Goal: Information Seeking & Learning: Learn about a topic

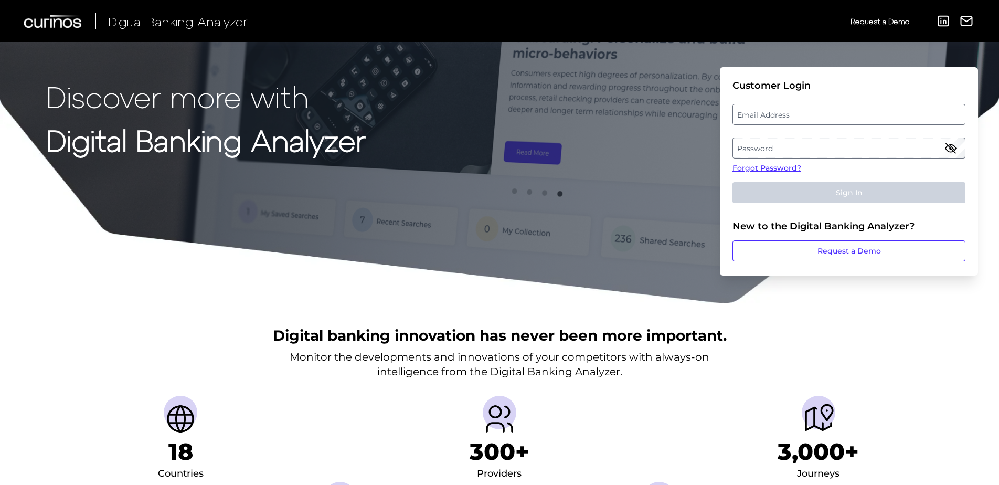
click at [779, 116] on label "Email Address" at bounding box center [848, 114] width 231 height 19
click at [779, 116] on input "email" at bounding box center [848, 114] width 233 height 21
type input "[EMAIL_ADDRESS][DOMAIN_NAME]"
click at [833, 154] on label "Password" at bounding box center [848, 147] width 231 height 19
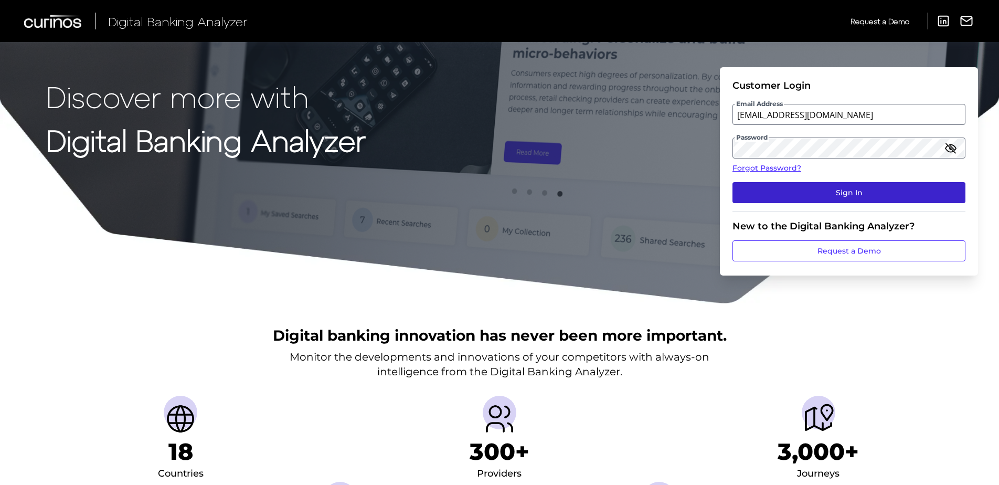
click at [849, 189] on button "Sign In" at bounding box center [848, 192] width 233 height 21
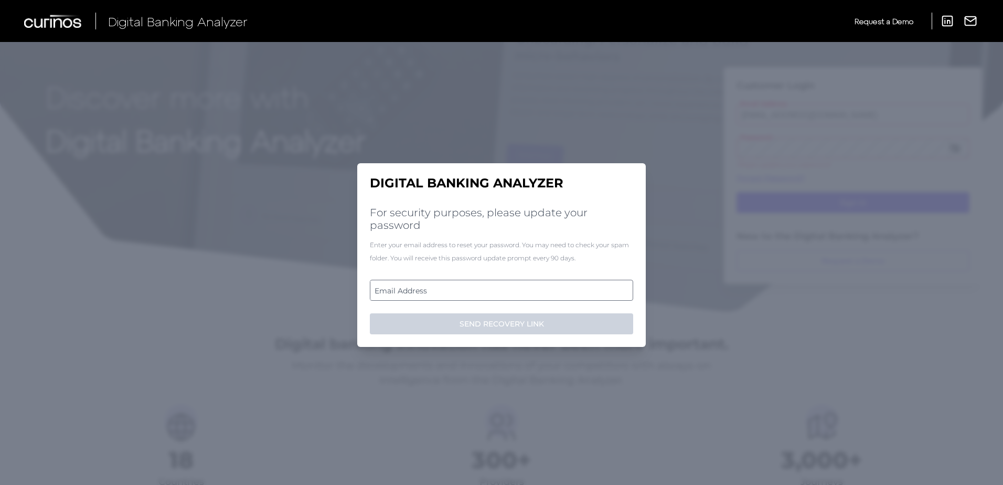
click at [444, 288] on label "Email Address" at bounding box center [501, 290] width 262 height 19
click at [444, 288] on input "email" at bounding box center [501, 290] width 263 height 21
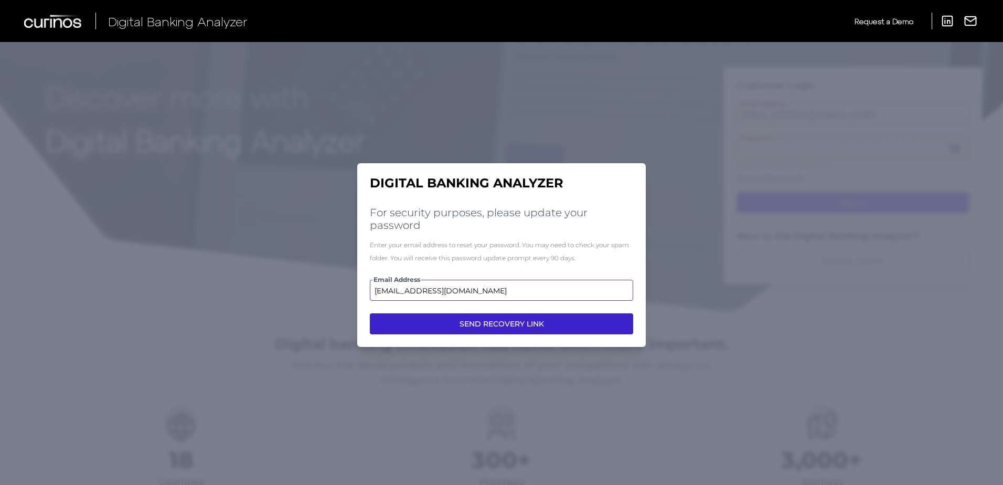
type input "[EMAIL_ADDRESS][DOMAIN_NAME]"
click at [543, 318] on button "SEND RECOVERY LINK" at bounding box center [501, 323] width 263 height 21
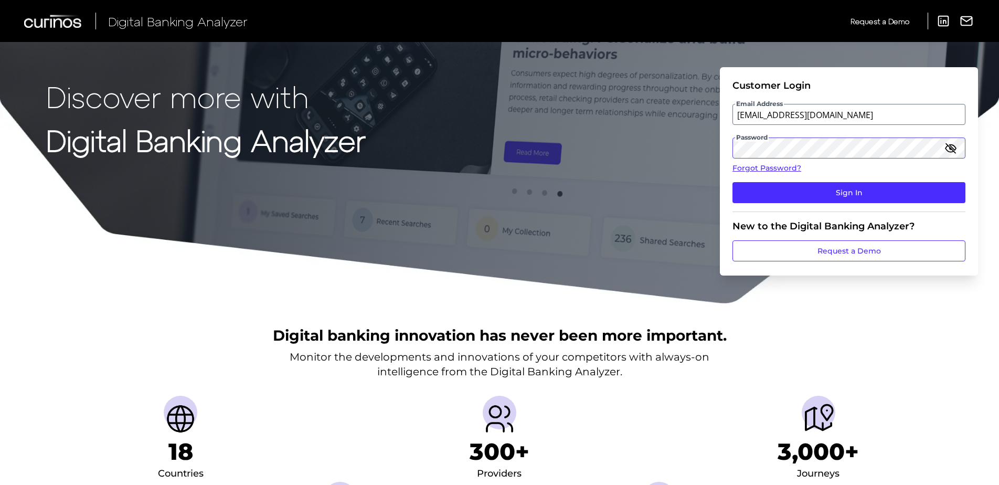
click at [721, 147] on form "Customer Login Email Address sbraswell@bokf.com Password Forgot Password? Sign …" at bounding box center [849, 171] width 258 height 208
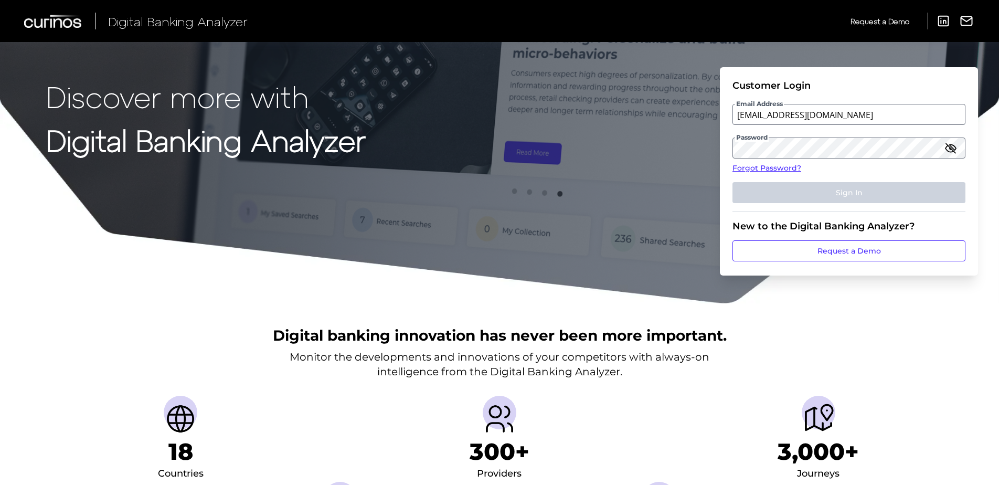
click at [850, 316] on div "Digital banking innovation has never been more important. Monitor the developme…" at bounding box center [499, 446] width 999 height 285
click at [955, 147] on icon "button" at bounding box center [950, 147] width 10 height 7
click at [870, 356] on div "Digital banking innovation has never been more important. Monitor the developme…" at bounding box center [499, 446] width 999 height 285
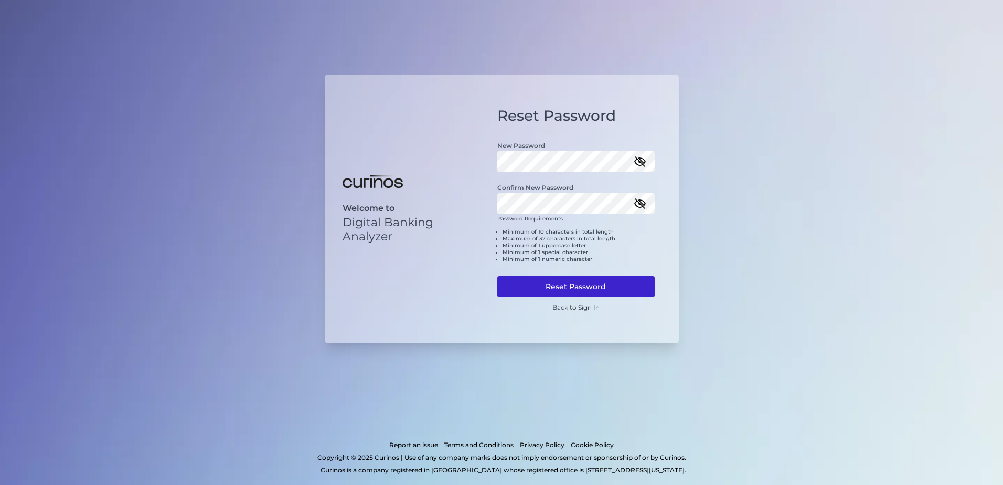
click at [579, 284] on button "Reset Password" at bounding box center [575, 286] width 157 height 21
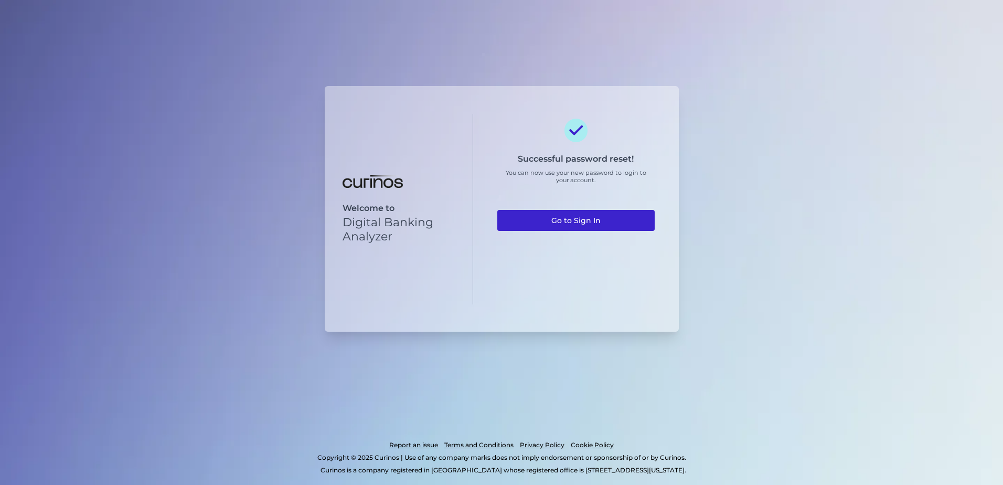
click at [581, 221] on link "Go to Sign In" at bounding box center [575, 220] width 157 height 21
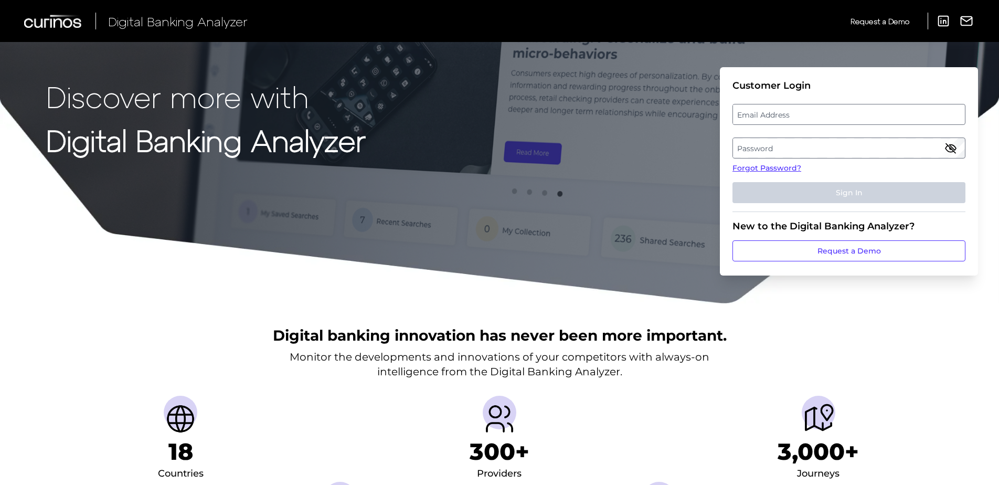
click at [817, 110] on label "Email Address" at bounding box center [848, 114] width 231 height 19
click at [817, 110] on input "email" at bounding box center [848, 114] width 233 height 21
type input "[EMAIL_ADDRESS][DOMAIN_NAME]"
click at [832, 146] on label "Password" at bounding box center [848, 147] width 231 height 19
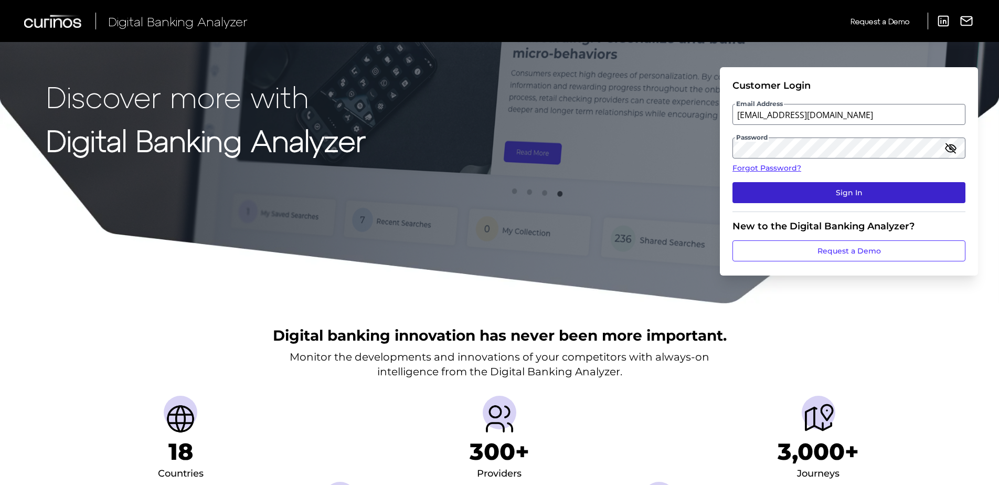
click at [843, 187] on button "Sign In" at bounding box center [848, 192] width 233 height 21
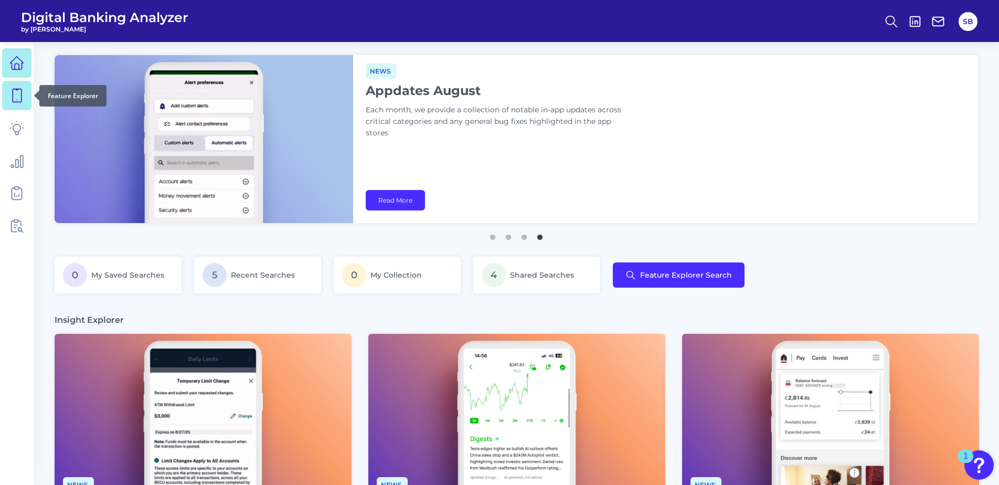
click at [16, 92] on icon at bounding box center [16, 95] width 15 height 15
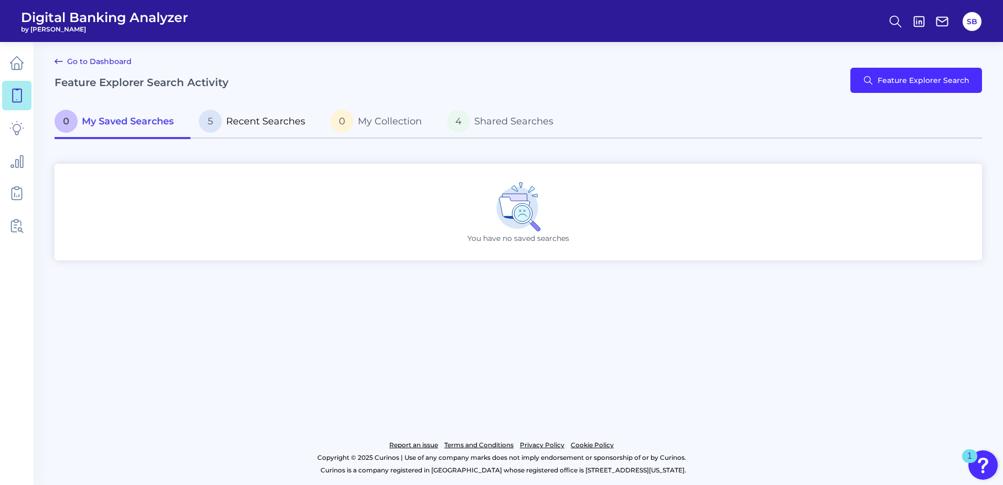
click at [263, 118] on span "Recent Searches" at bounding box center [265, 121] width 79 height 12
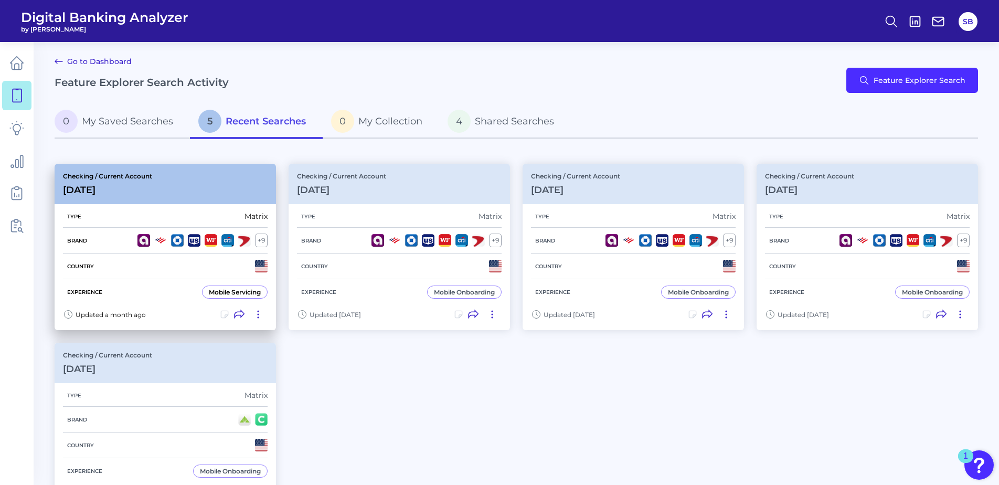
click at [182, 169] on div "Checking / Current Account [DATE]" at bounding box center [165, 184] width 221 height 40
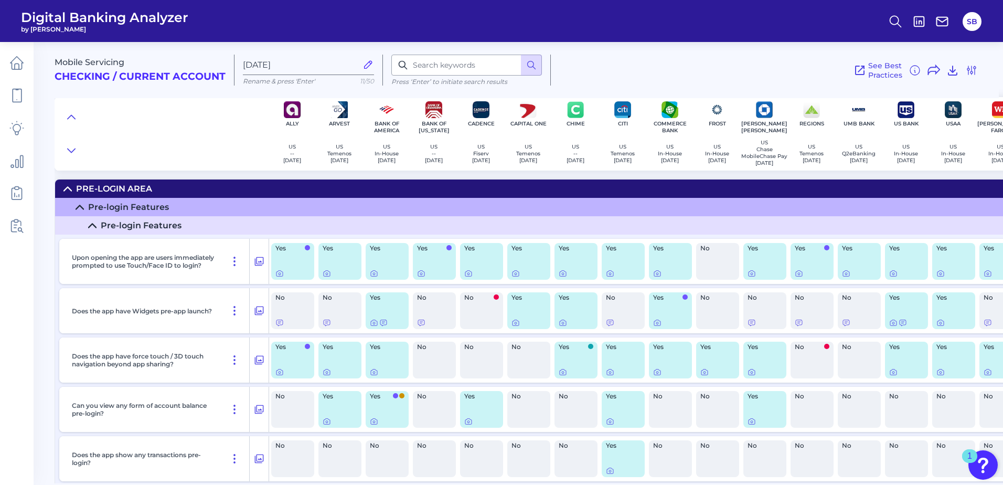
click at [94, 227] on icon at bounding box center [92, 225] width 7 height 4
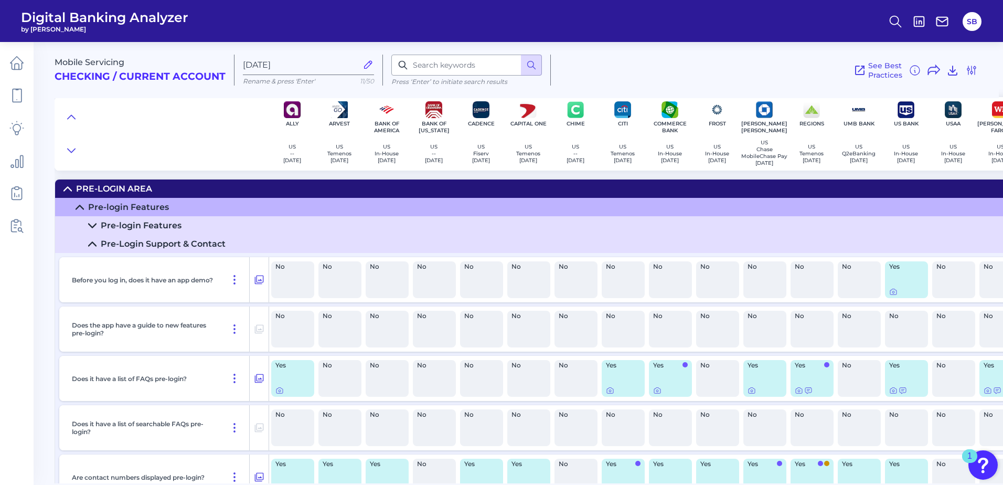
click at [94, 244] on icon at bounding box center [92, 244] width 8 height 8
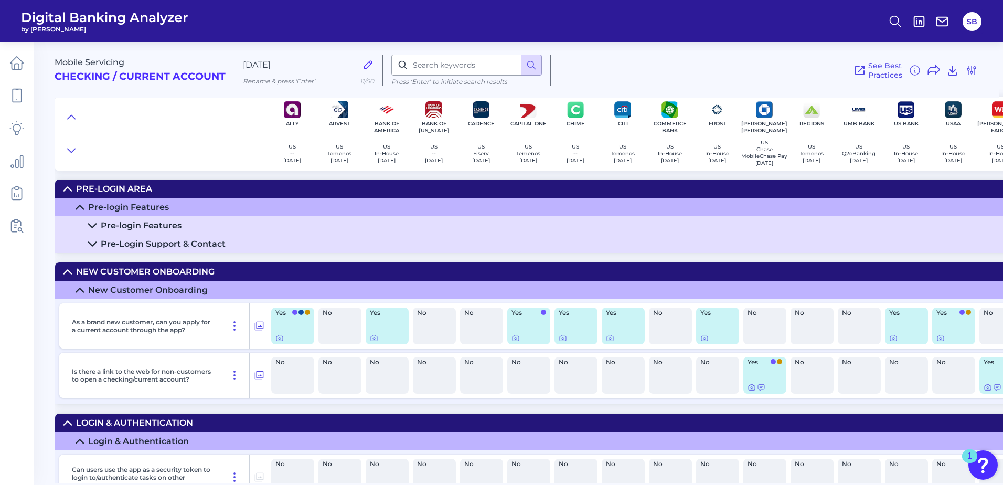
click at [83, 292] on icon at bounding box center [80, 290] width 8 height 8
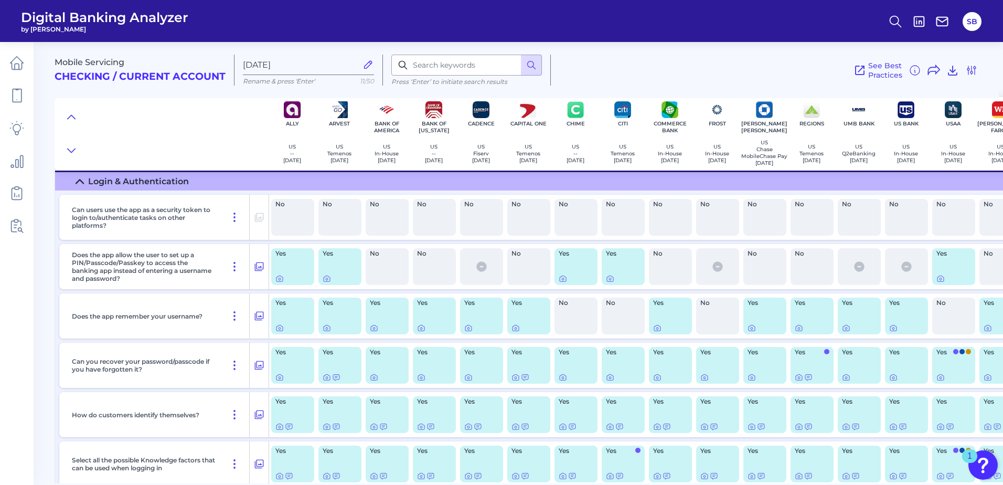
scroll to position [157, 0]
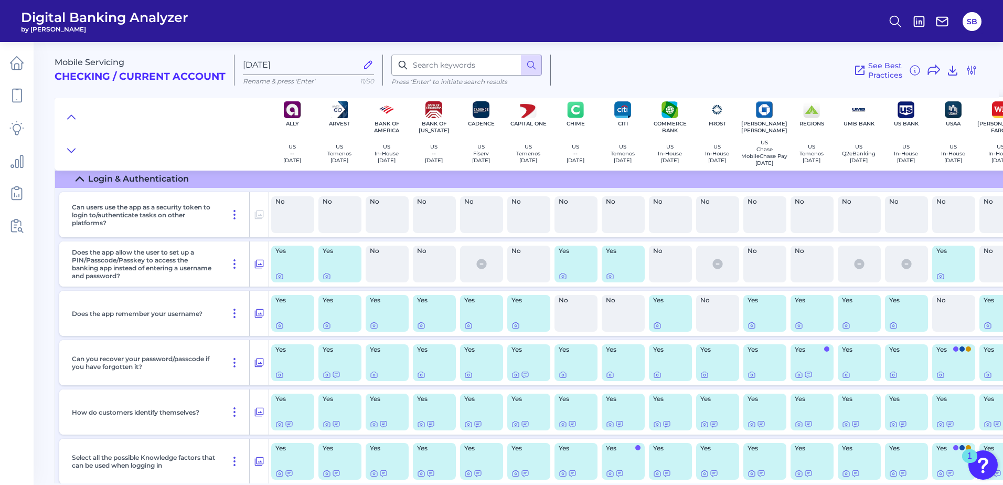
click at [79, 183] on icon at bounding box center [80, 179] width 8 height 8
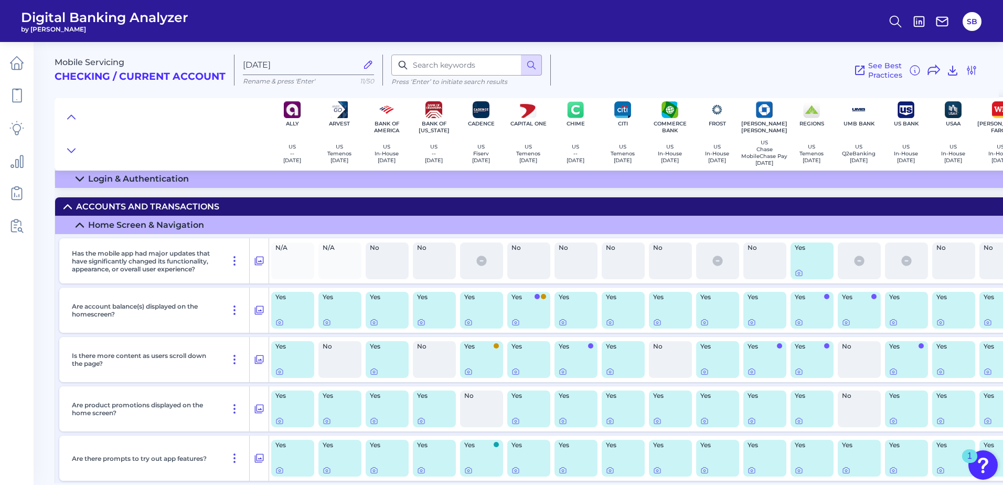
click at [78, 227] on icon at bounding box center [79, 225] width 7 height 4
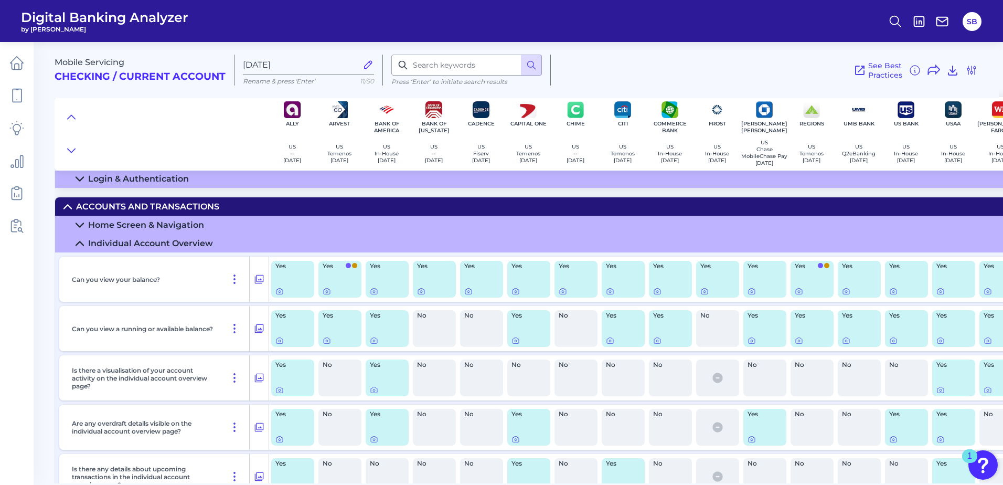
click at [80, 243] on icon at bounding box center [80, 243] width 8 height 8
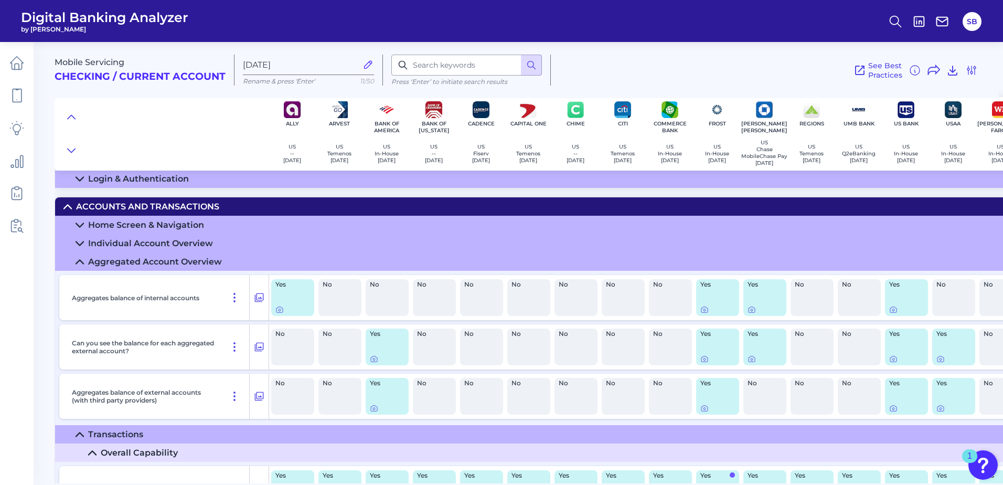
click at [82, 263] on icon at bounding box center [80, 262] width 8 height 8
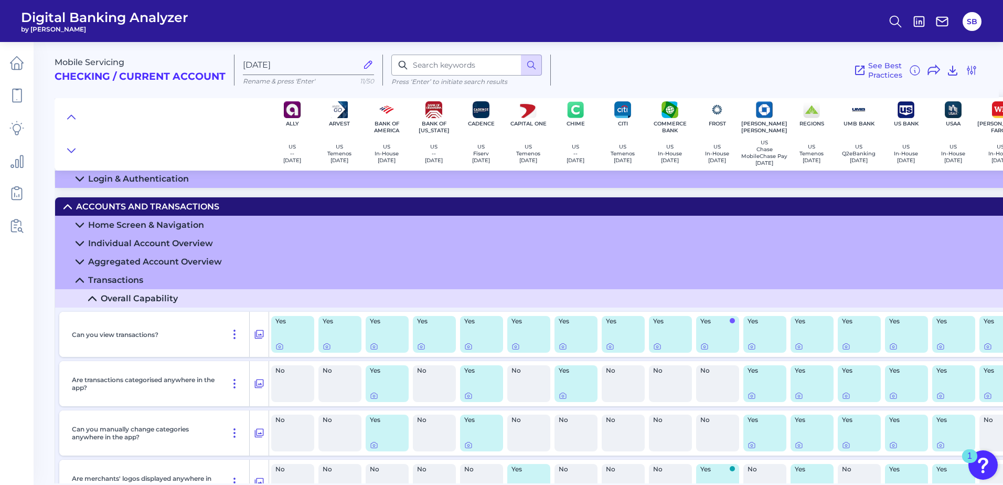
click at [93, 300] on icon at bounding box center [92, 298] width 8 height 8
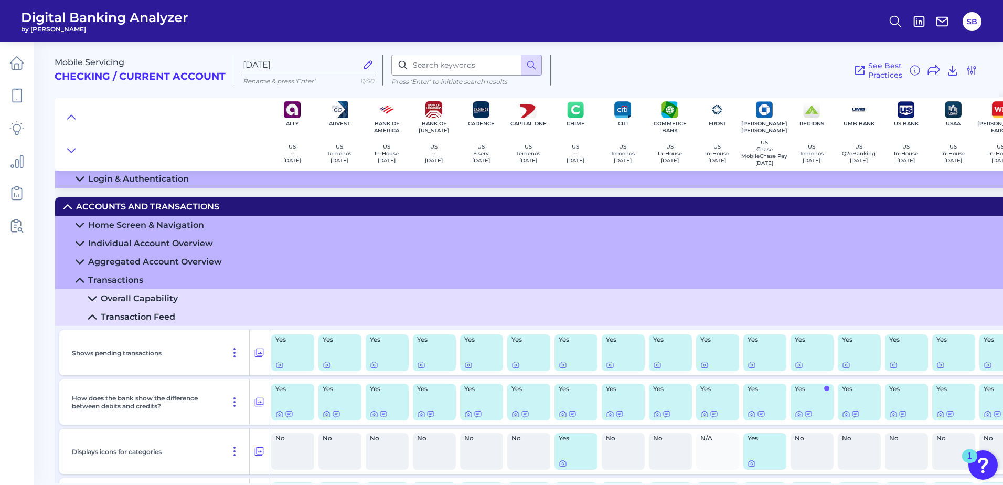
click at [69, 209] on icon at bounding box center [67, 206] width 8 height 8
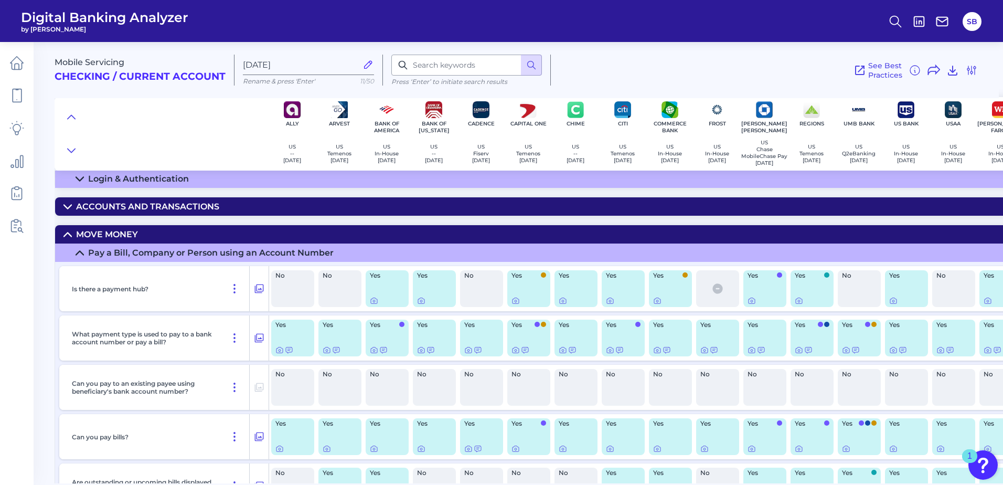
click at [70, 239] on icon at bounding box center [67, 234] width 8 height 8
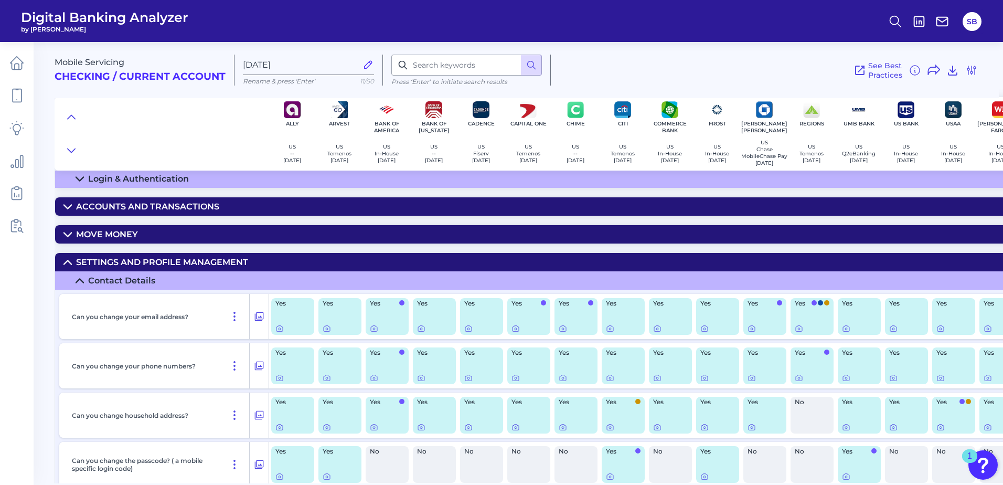
click at [70, 264] on icon at bounding box center [67, 262] width 7 height 4
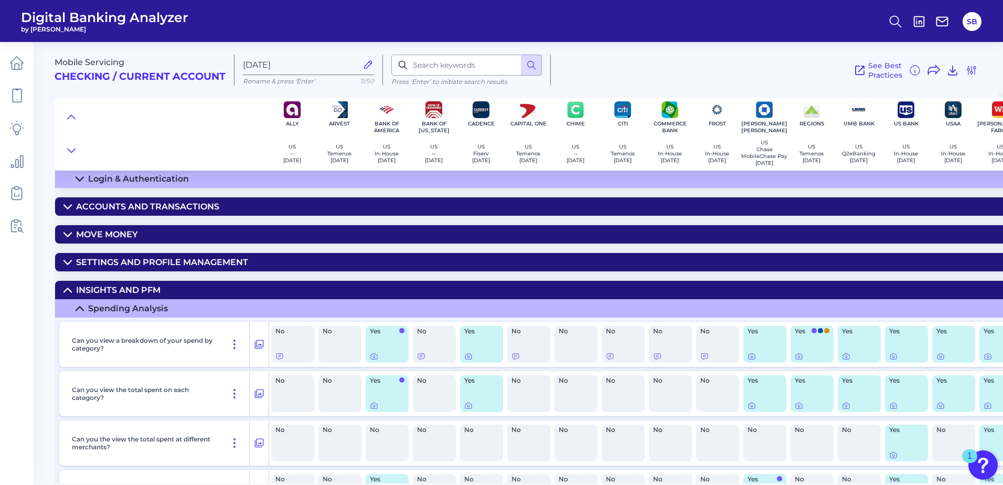
click at [68, 290] on icon at bounding box center [67, 290] width 8 height 8
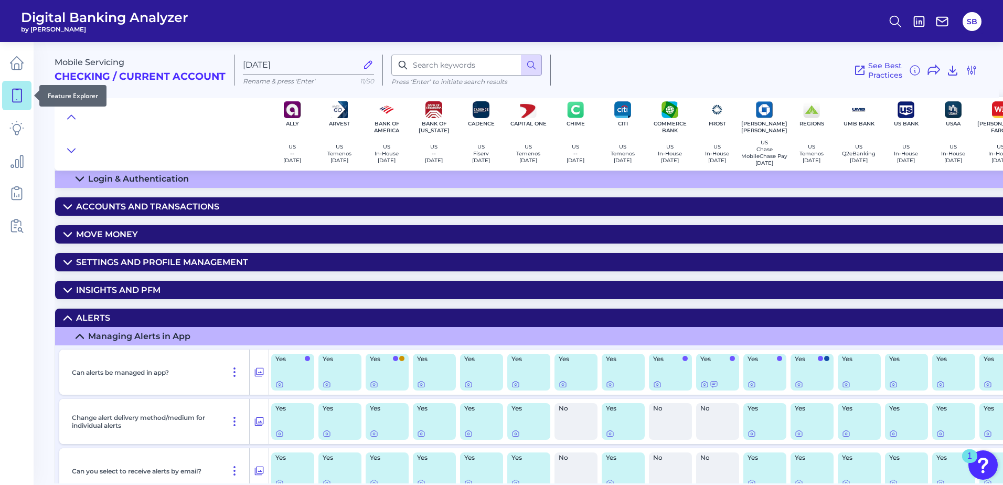
click at [15, 99] on icon at bounding box center [16, 95] width 15 height 15
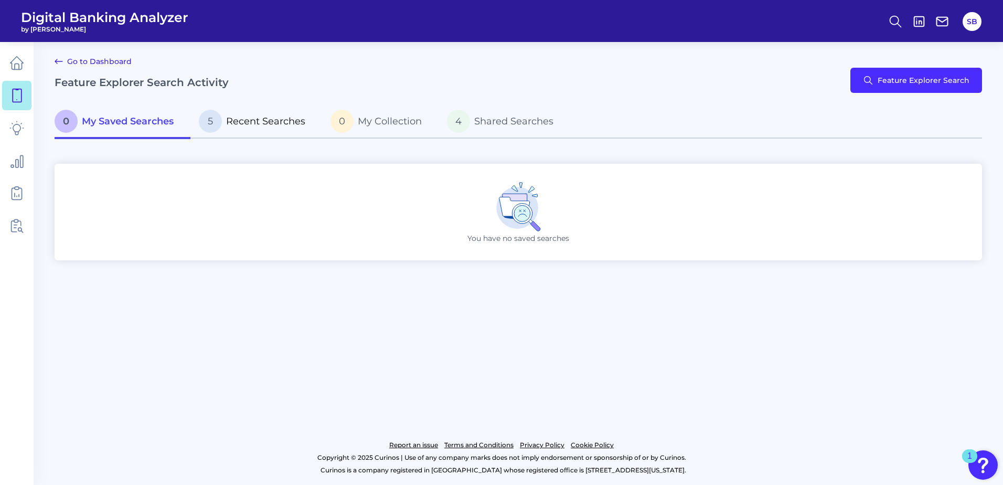
click at [254, 122] on span "Recent Searches" at bounding box center [265, 121] width 79 height 12
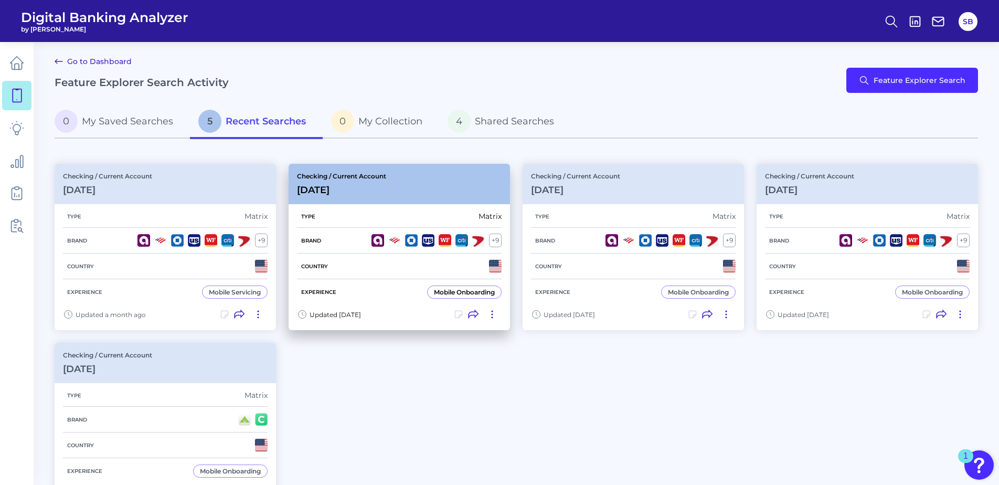
click at [405, 186] on div "Checking / Current Account [DATE]" at bounding box center [399, 184] width 221 height 40
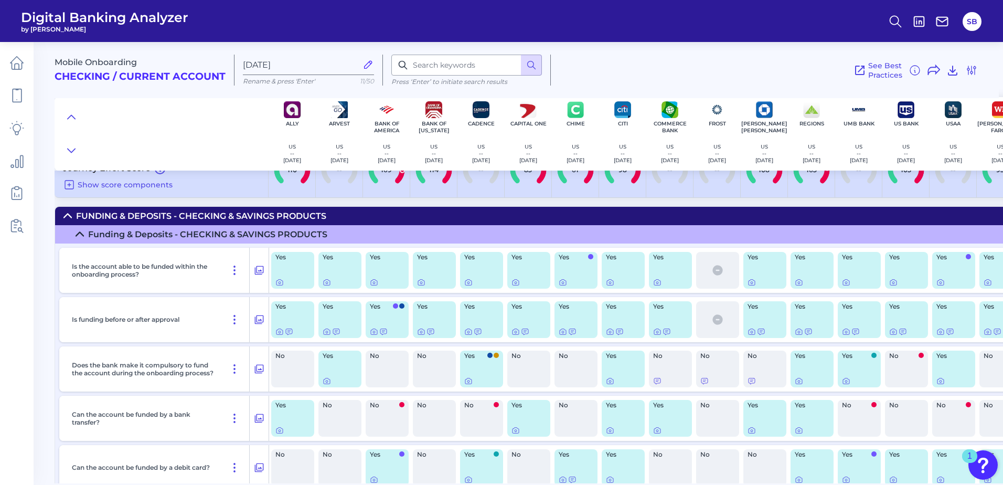
scroll to position [52, 0]
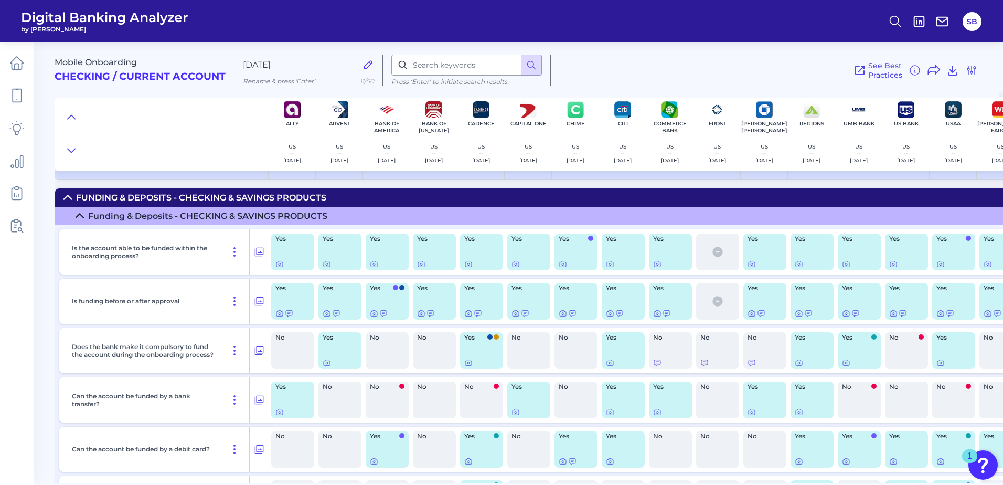
click at [82, 215] on icon at bounding box center [79, 216] width 7 height 4
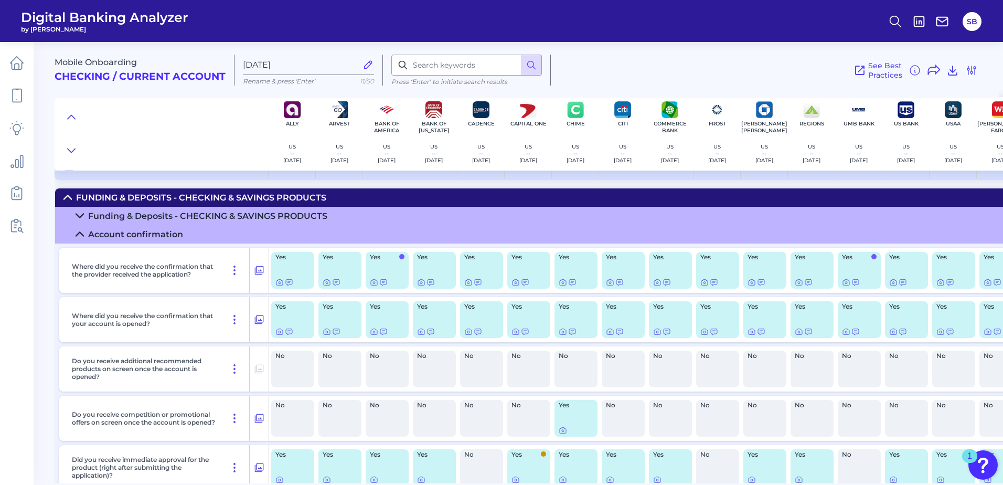
click at [81, 229] on summary "Account confirmation" at bounding box center [539, 234] width 969 height 18
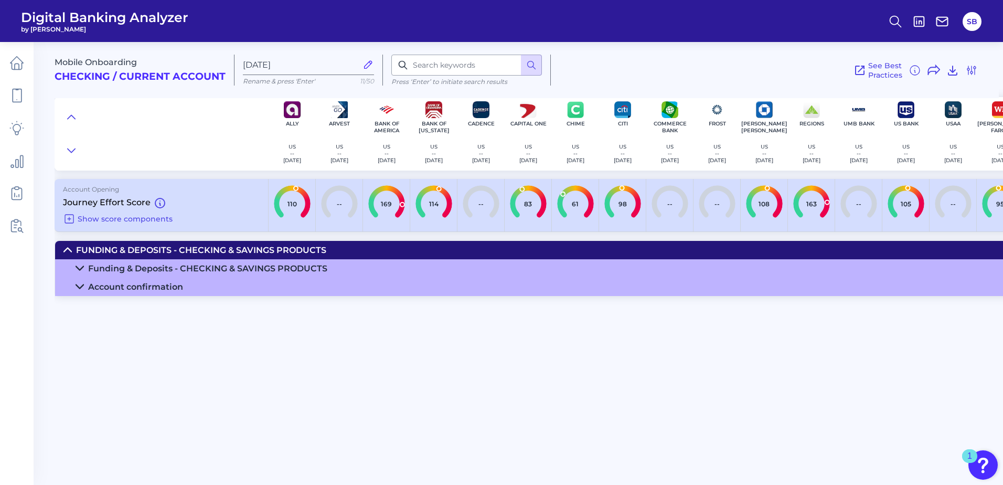
scroll to position [0, 0]
click at [67, 245] on summary "Funding & Deposits - CHECKING & SAVINGS PRODUCTS" at bounding box center [539, 250] width 969 height 18
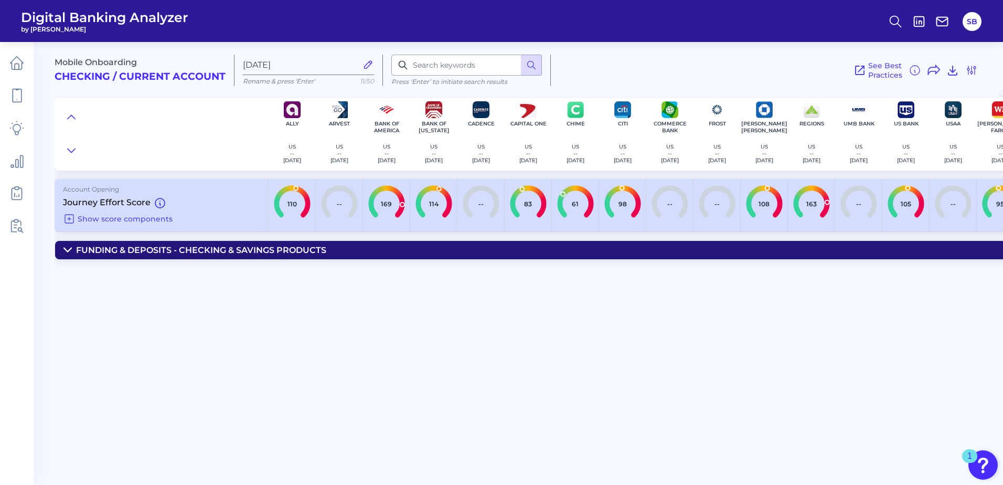
click at [67, 250] on icon at bounding box center [67, 250] width 8 height 8
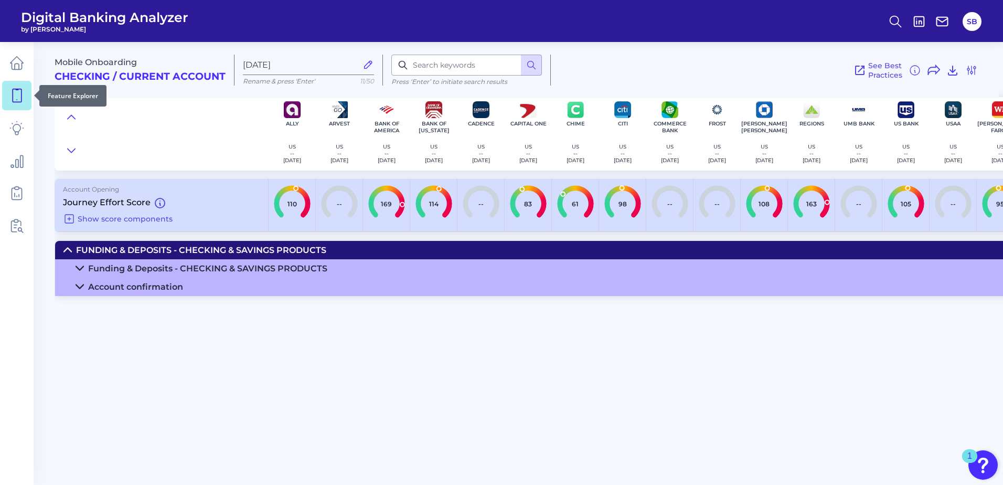
click at [15, 98] on icon at bounding box center [16, 95] width 15 height 15
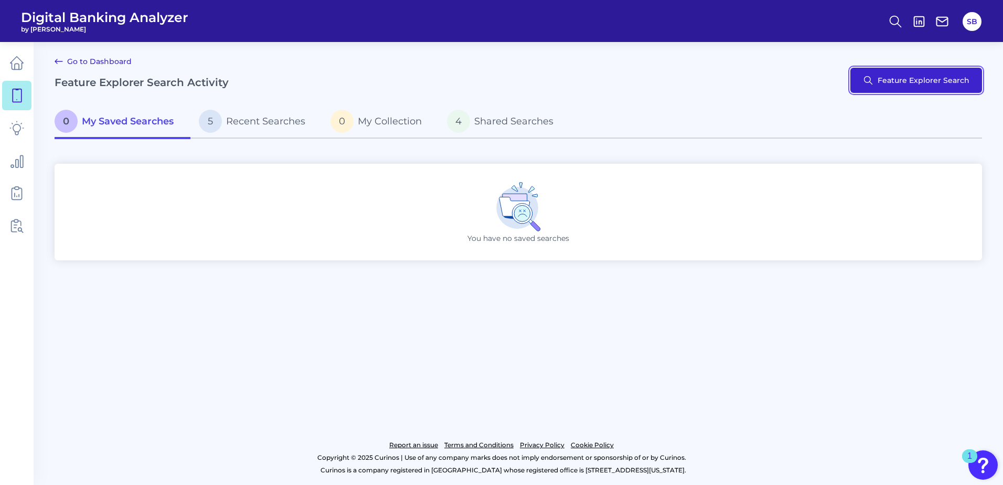
click at [892, 85] on button "Feature Explorer Search" at bounding box center [916, 80] width 132 height 25
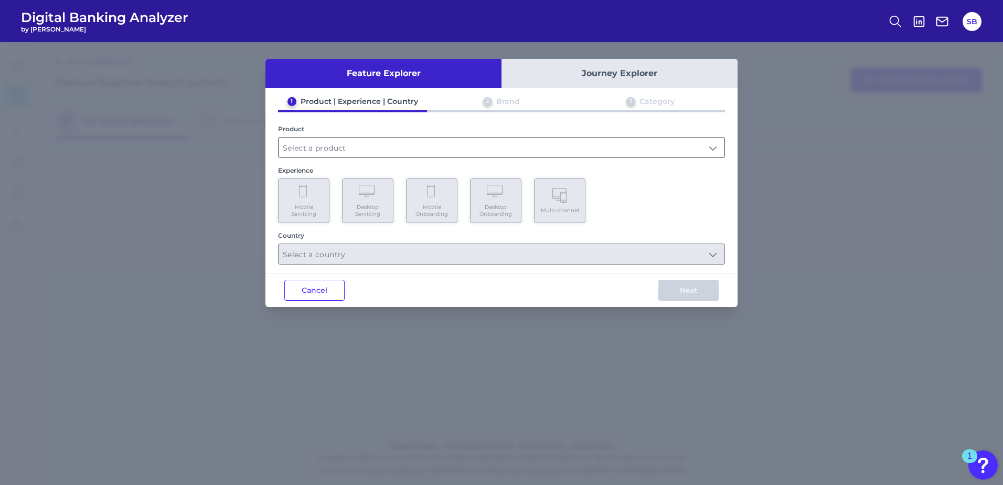
click at [372, 151] on input "text" at bounding box center [502, 147] width 446 height 20
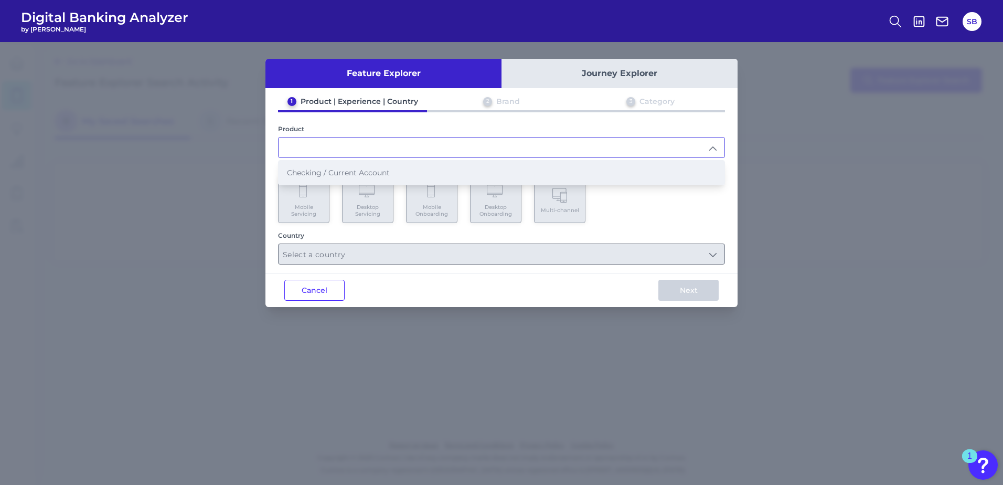
click at [368, 174] on span "Checking / Current Account" at bounding box center [338, 172] width 103 height 9
type input "Checking / Current Account"
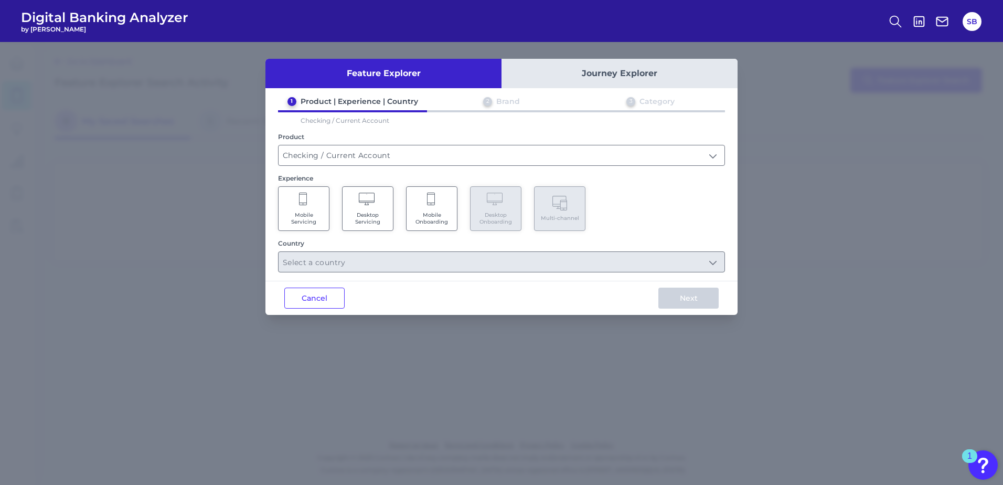
click at [435, 206] on icon at bounding box center [431, 200] width 9 height 15
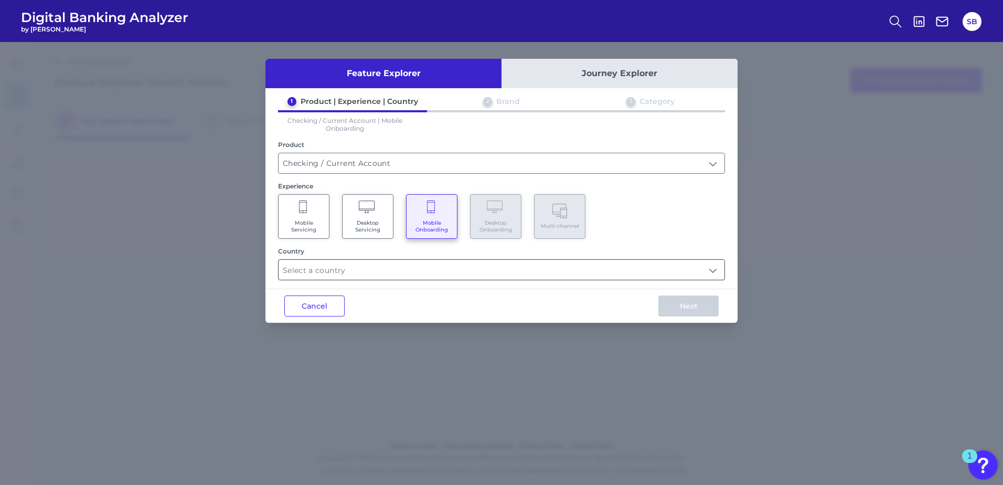
click at [419, 270] on input "text" at bounding box center [502, 270] width 446 height 20
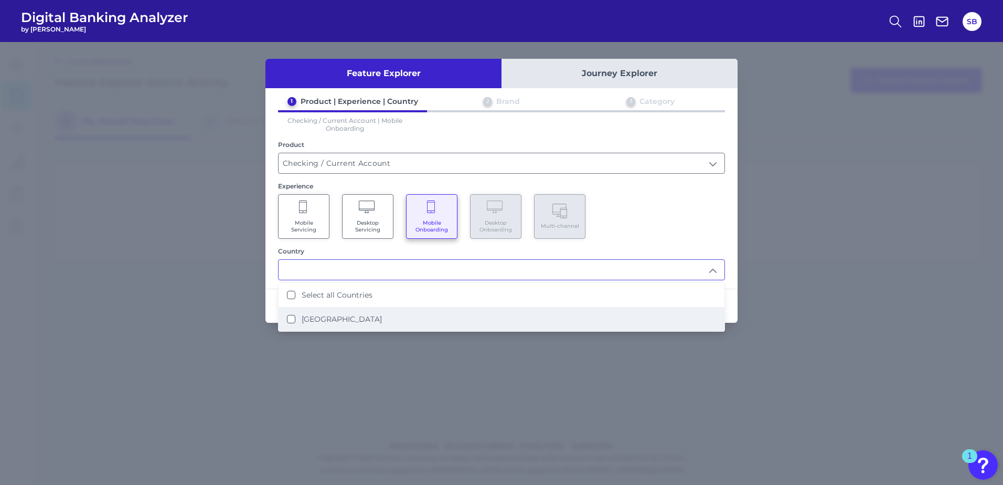
click at [298, 316] on div "[GEOGRAPHIC_DATA]" at bounding box center [334, 318] width 95 height 9
type input "Select all Countries"
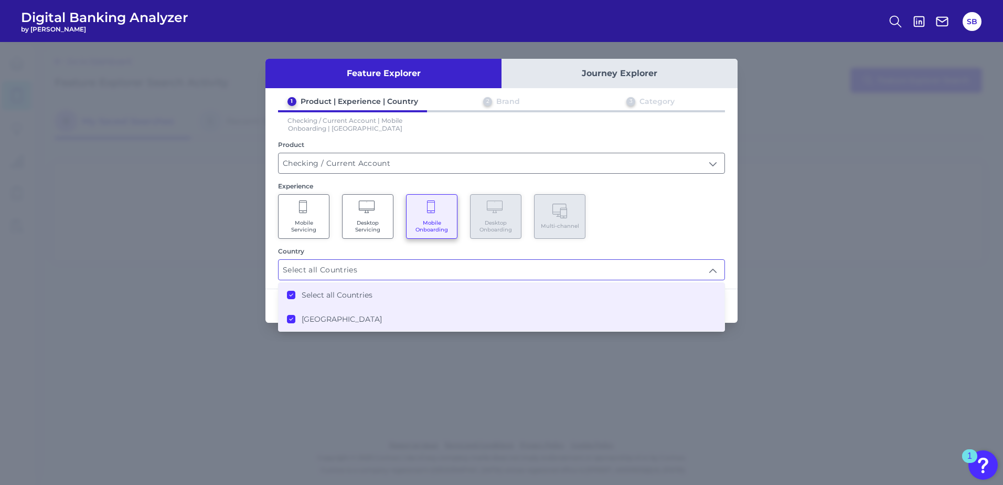
click at [368, 348] on div "Feature Explorer Journey Explorer 1 Product | Experience | Country 2 Brand 3 Ca…" at bounding box center [501, 263] width 1003 height 443
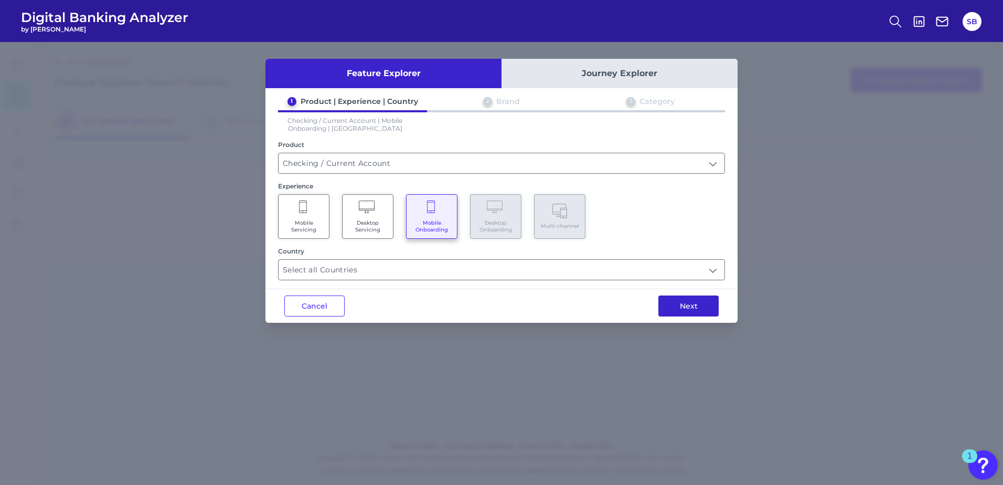
click at [691, 307] on button "Next" at bounding box center [688, 305] width 60 height 21
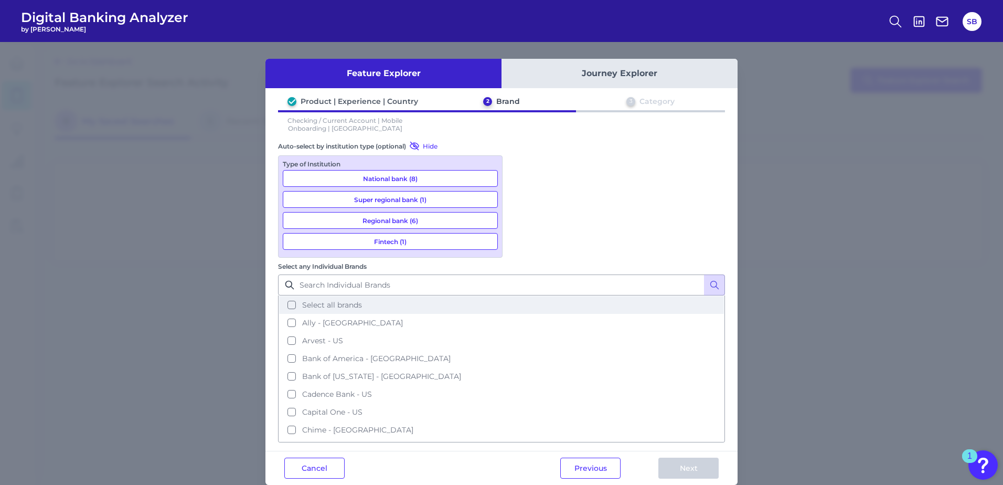
click at [522, 296] on button "Select all brands" at bounding box center [501, 305] width 445 height 18
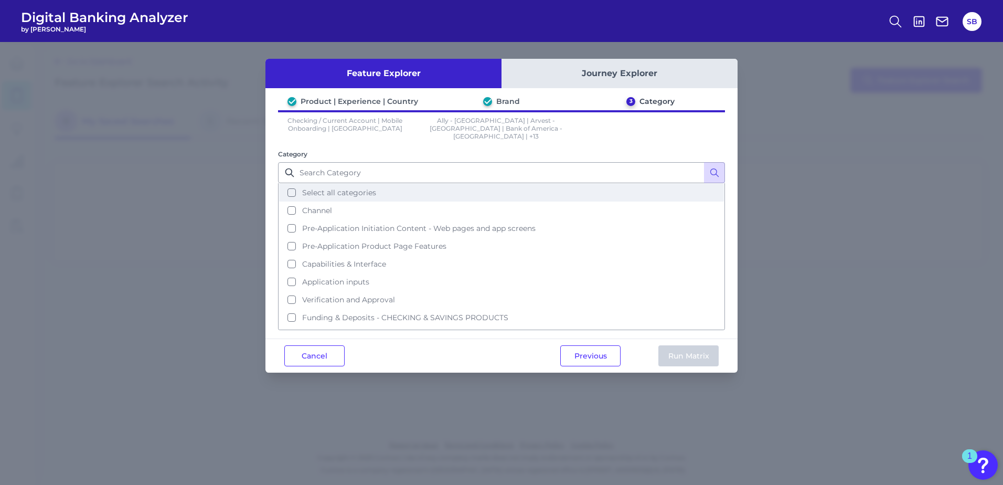
click at [291, 184] on button "Select all categories" at bounding box center [501, 193] width 445 height 18
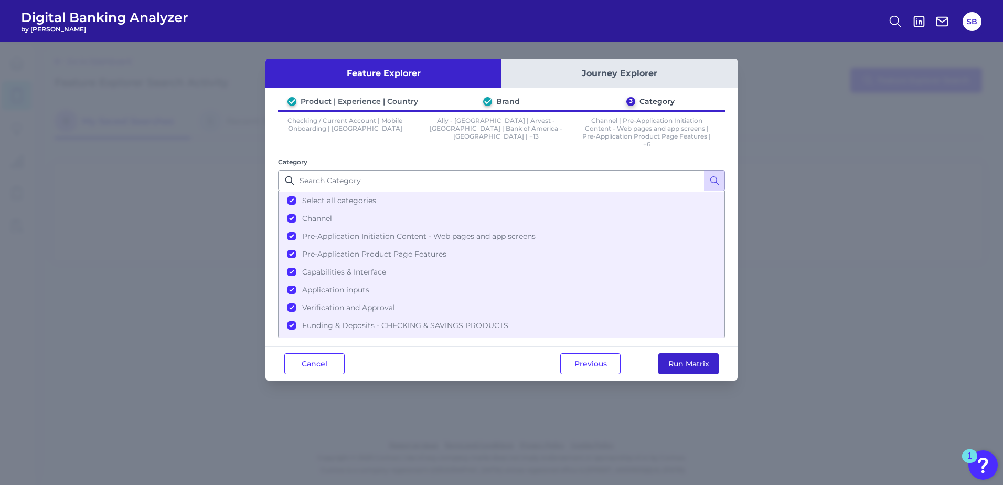
click at [686, 362] on button "Run Matrix" at bounding box center [688, 363] width 60 height 21
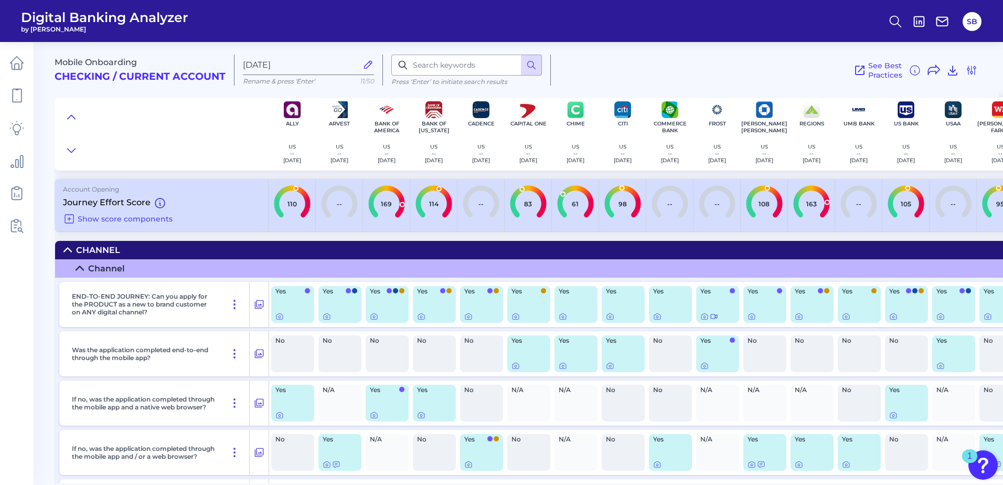
click at [71, 245] on summary "Channel" at bounding box center [539, 250] width 969 height 18
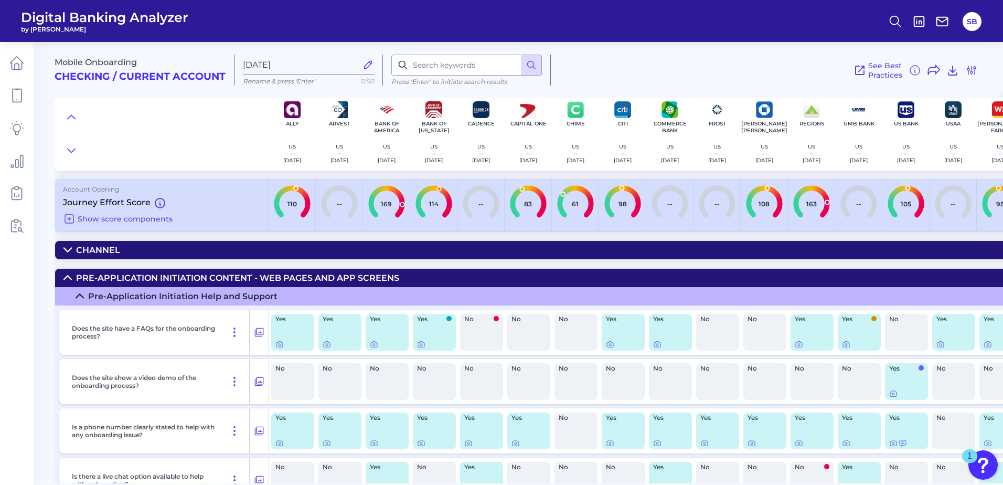
click at [64, 275] on icon at bounding box center [67, 277] width 8 height 8
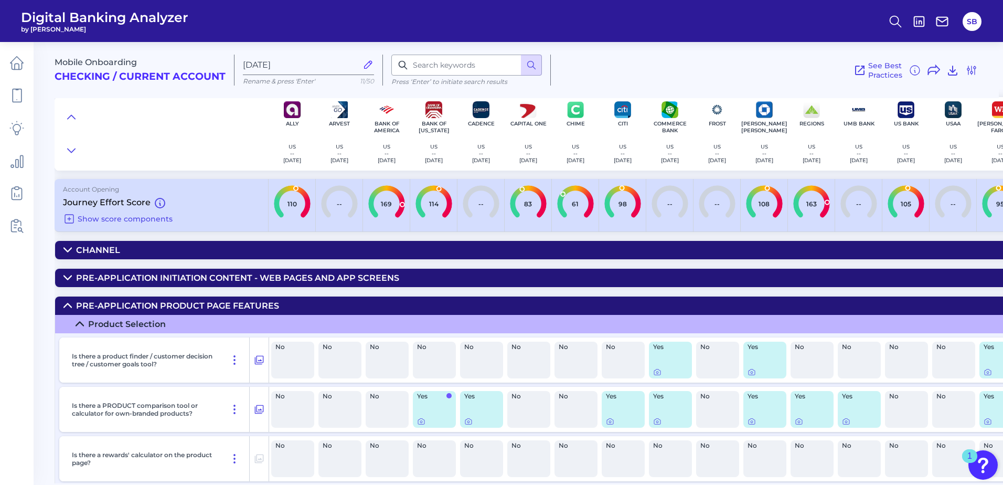
click at [68, 300] on summary "Pre-Application Product Page Features" at bounding box center [539, 305] width 969 height 18
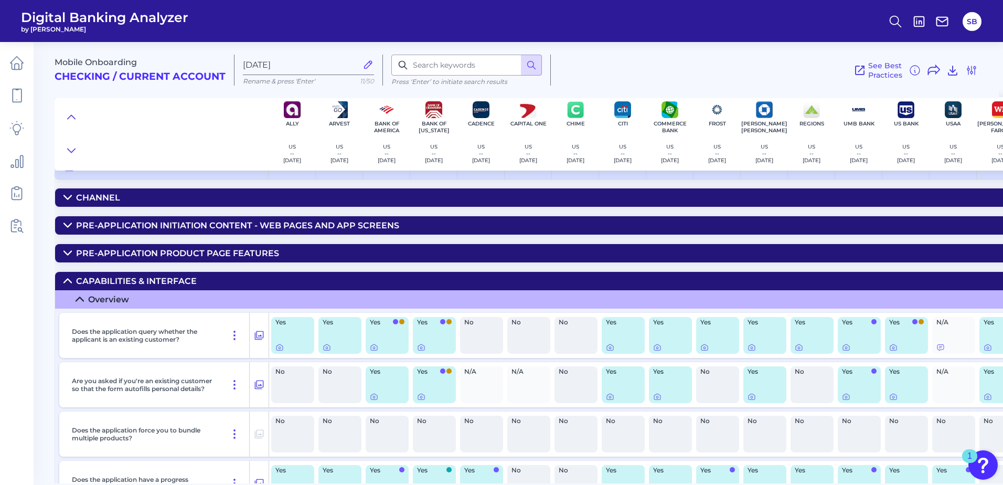
scroll to position [105, 0]
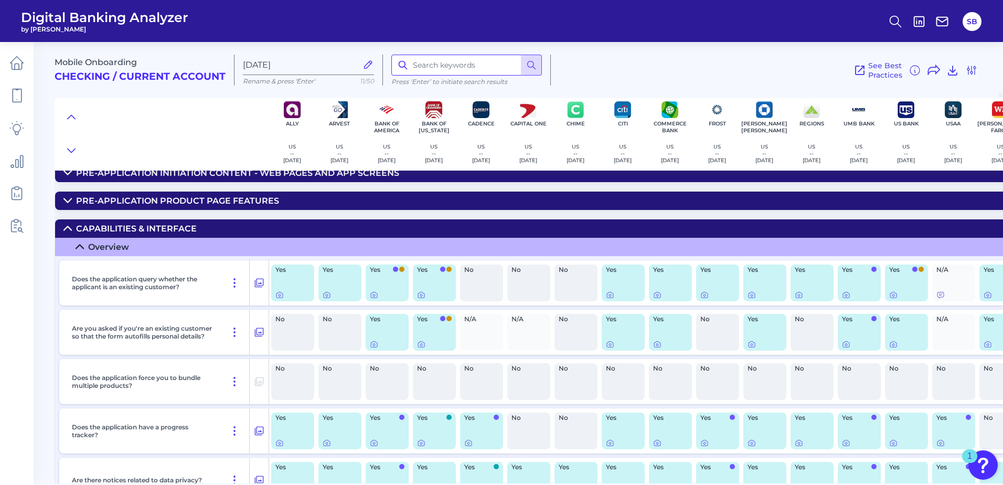
click at [464, 68] on input at bounding box center [466, 65] width 151 height 21
type input "direct deposit"
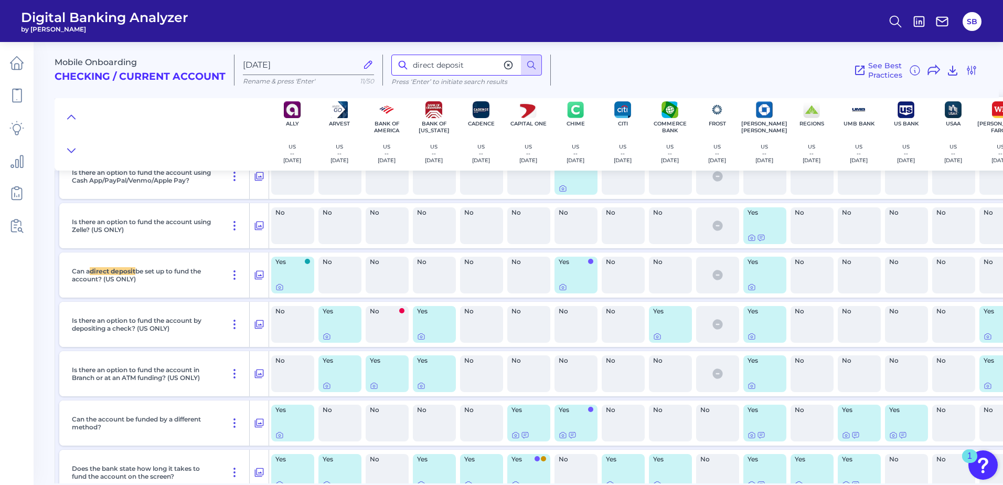
scroll to position [4277, 0]
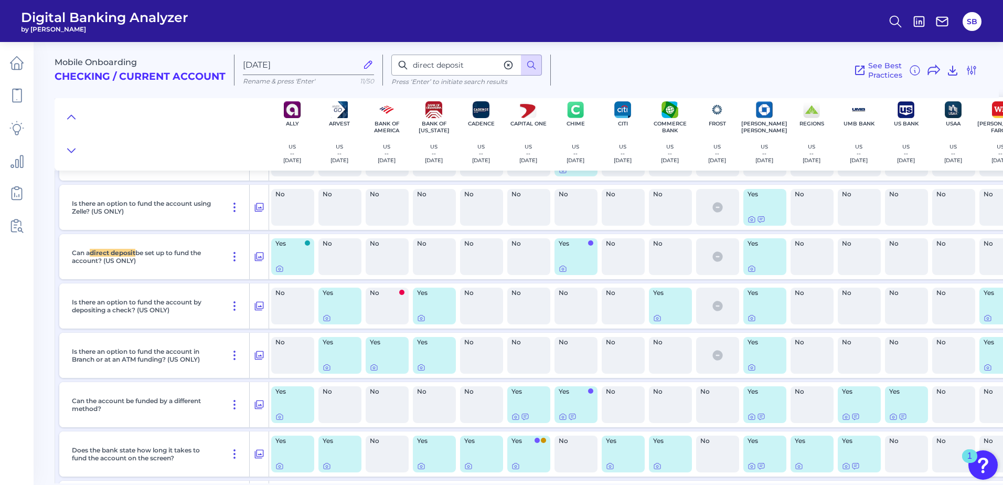
click at [775, 257] on div "Yes" at bounding box center [764, 256] width 43 height 37
click at [753, 269] on icon at bounding box center [752, 269] width 2 height 2
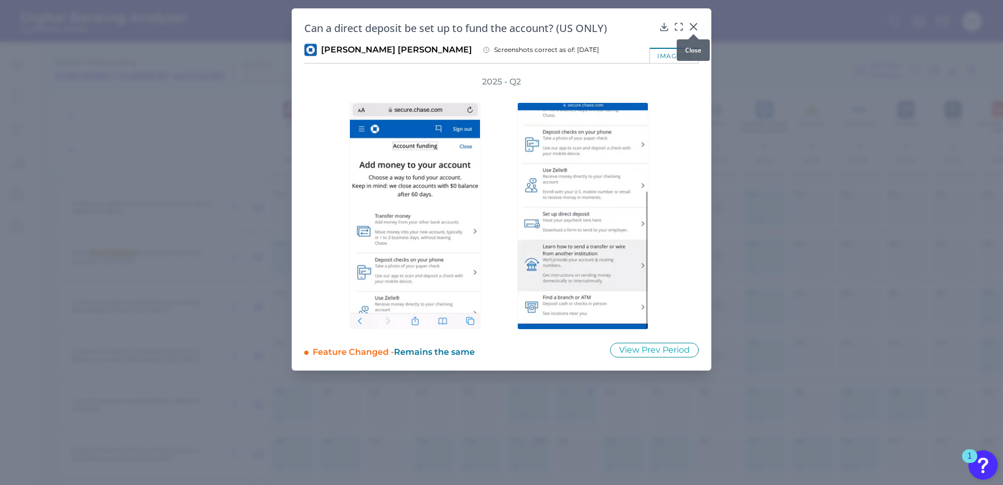
click at [694, 28] on icon at bounding box center [693, 27] width 6 height 6
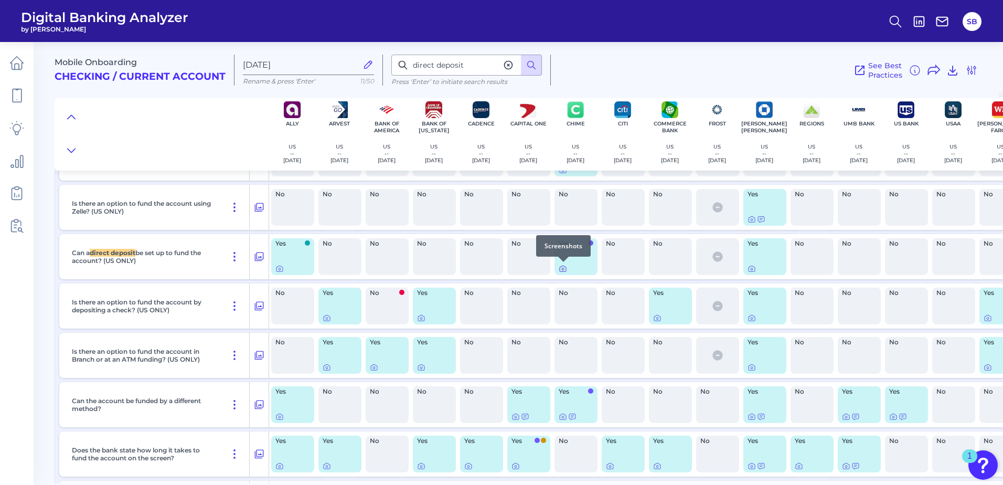
click at [564, 271] on icon at bounding box center [563, 268] width 8 height 8
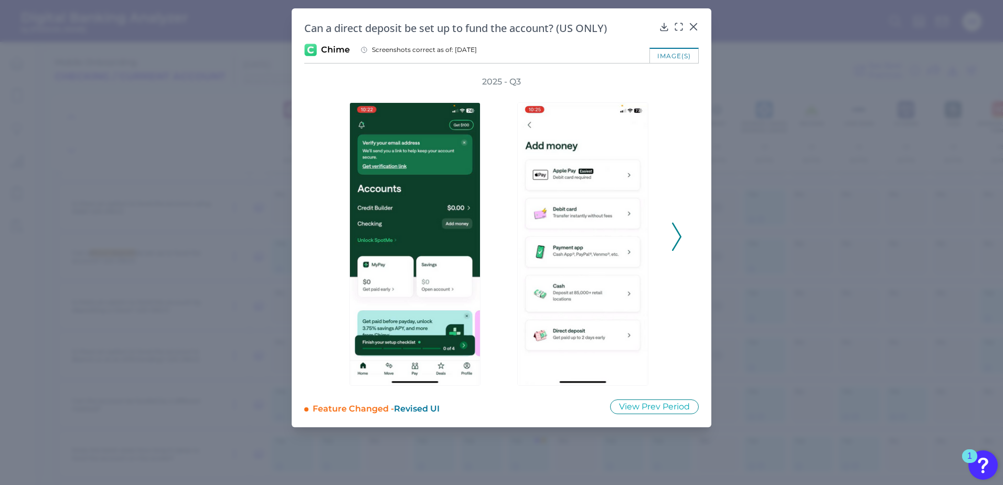
click at [680, 237] on icon at bounding box center [676, 236] width 9 height 28
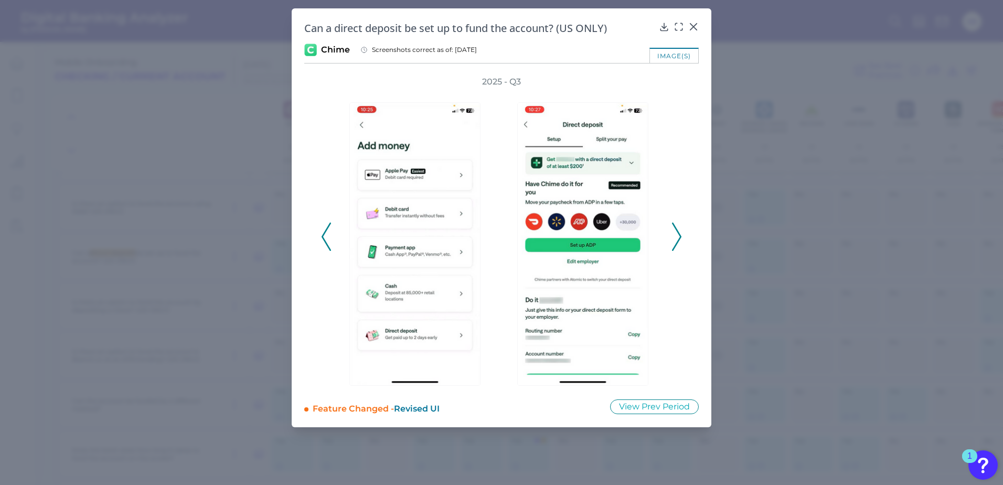
click at [678, 235] on icon at bounding box center [676, 236] width 9 height 28
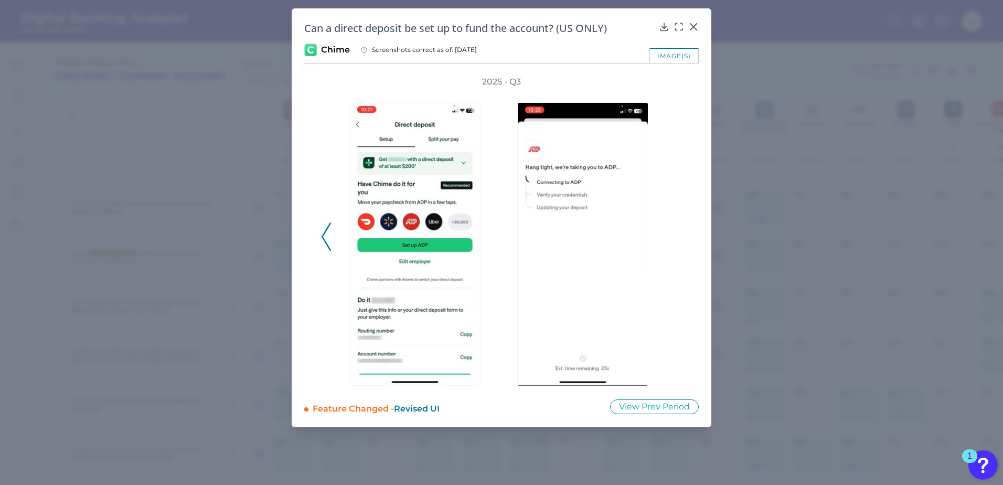
click at [678, 235] on div "2025 - Q3" at bounding box center [501, 231] width 361 height 310
click at [693, 27] on icon at bounding box center [693, 27] width 6 height 6
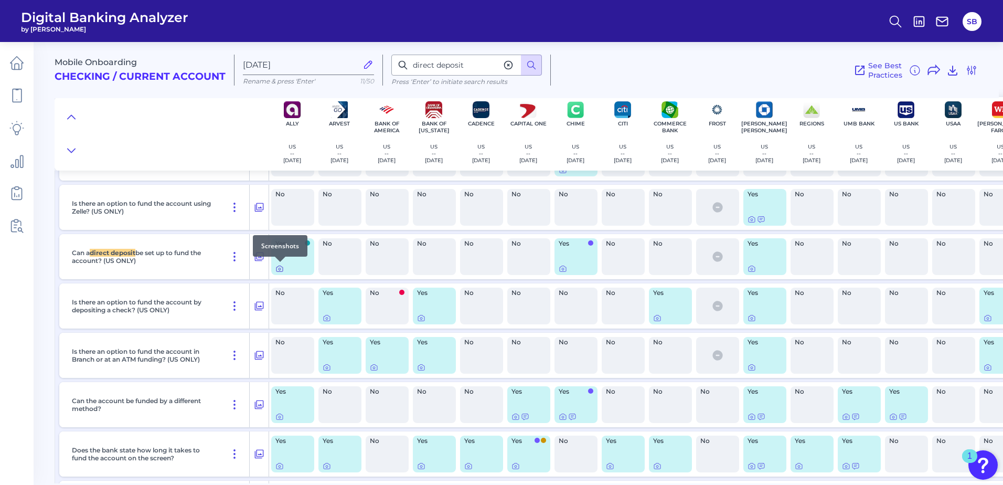
click at [280, 268] on icon at bounding box center [280, 269] width 2 height 2
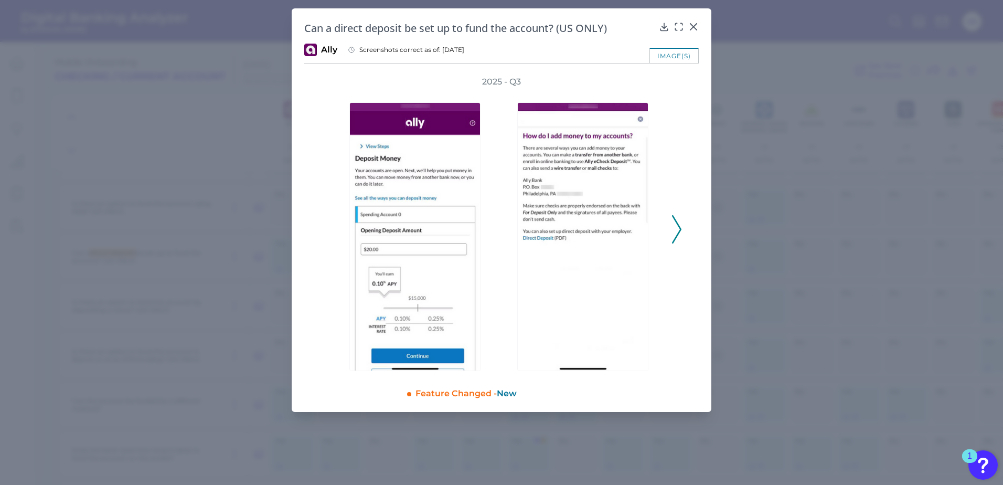
click at [677, 227] on icon at bounding box center [676, 229] width 9 height 28
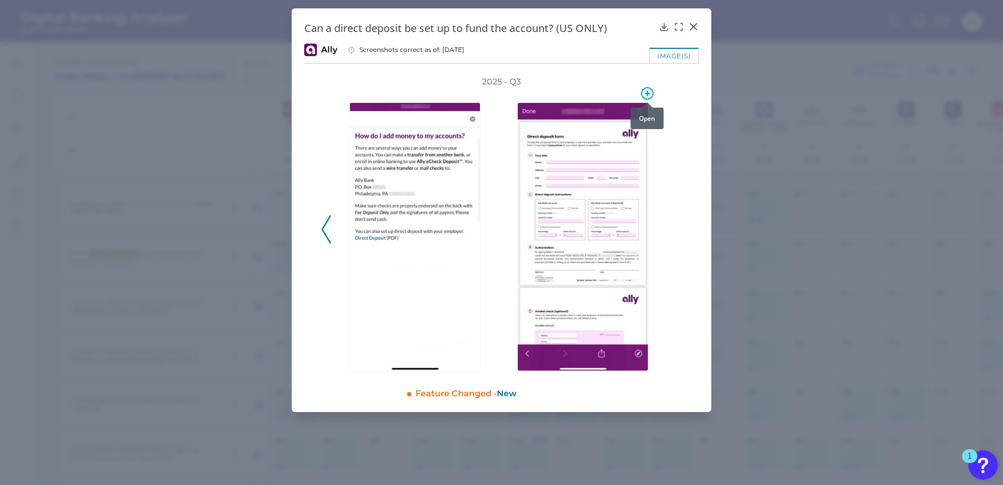
click at [646, 92] on icon at bounding box center [647, 93] width 13 height 13
click at [680, 157] on div "2025 - Q3" at bounding box center [501, 223] width 361 height 295
click at [677, 26] on icon at bounding box center [679, 27] width 10 height 10
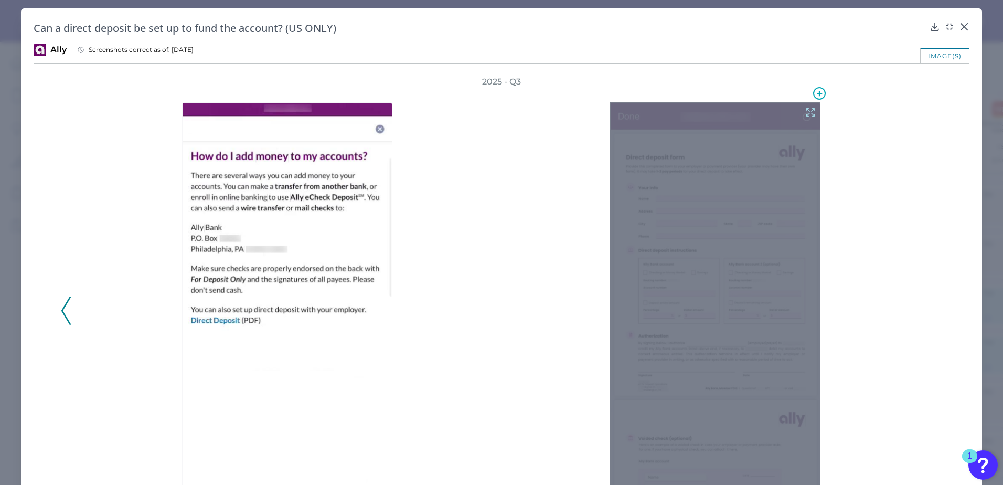
click at [805, 110] on icon at bounding box center [811, 112] width 12 height 12
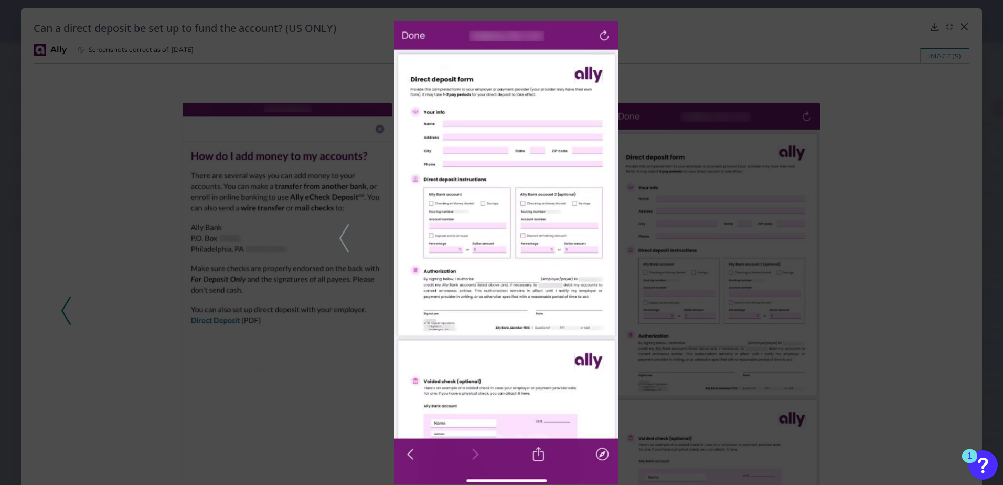
click at [411, 32] on img at bounding box center [506, 252] width 225 height 463
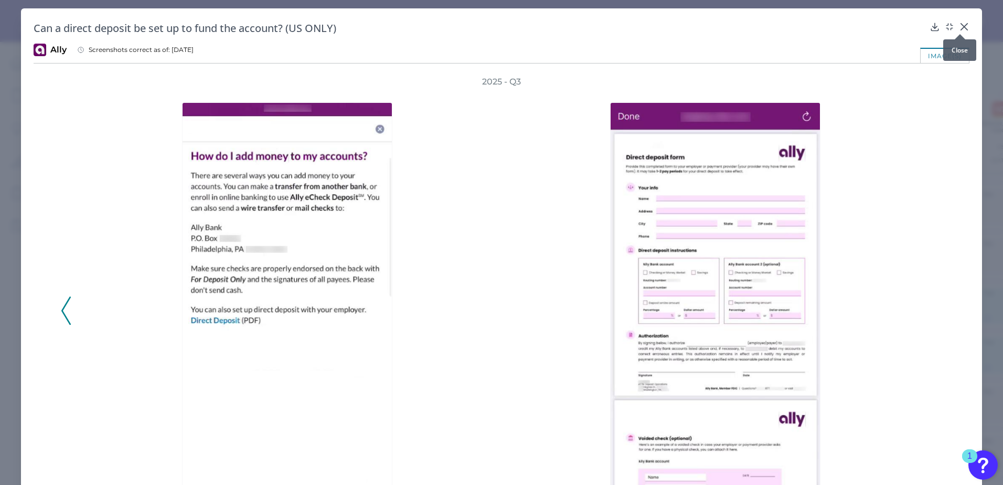
click at [961, 26] on icon at bounding box center [964, 27] width 6 height 6
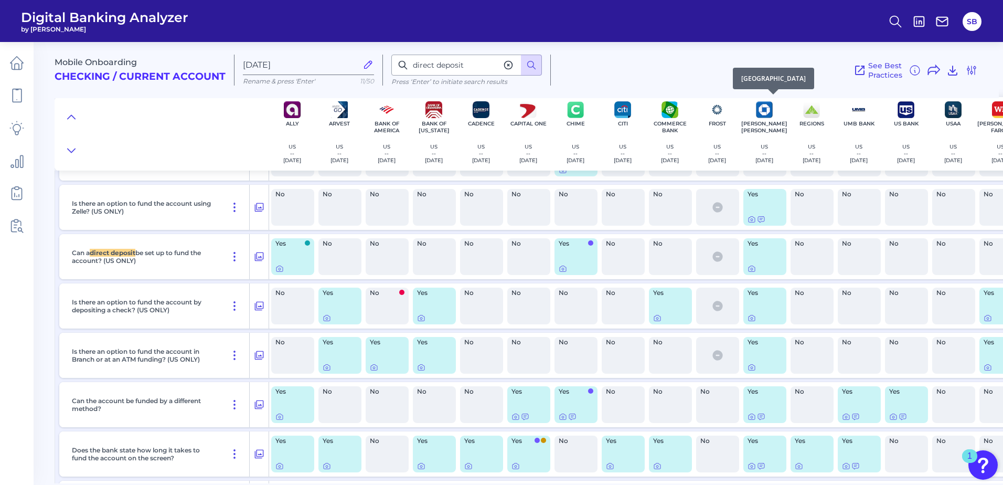
click at [763, 112] on img at bounding box center [764, 109] width 17 height 17
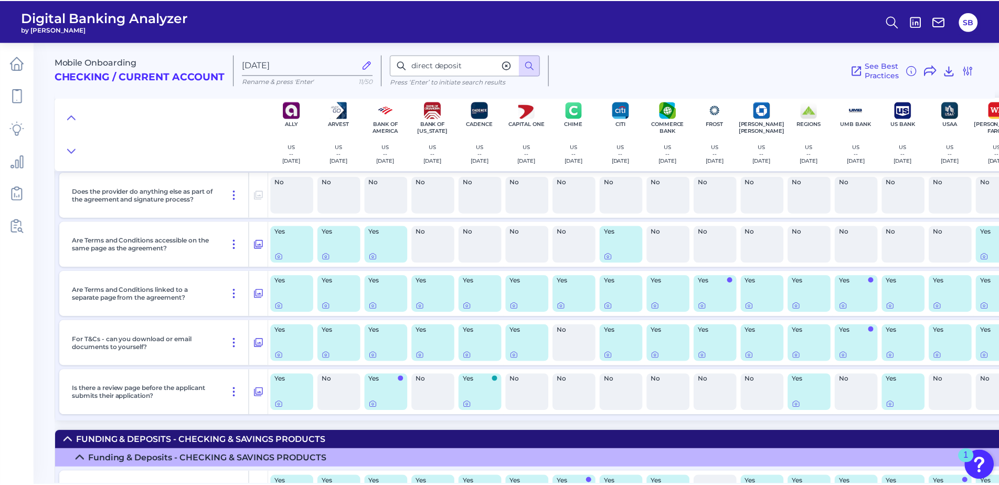
scroll to position [3332, 0]
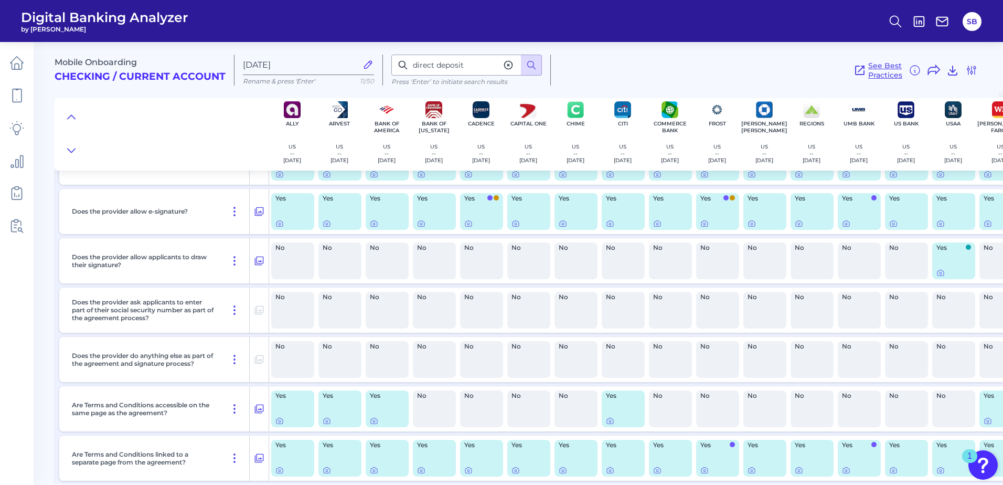
click at [881, 66] on span "See Best Practices" at bounding box center [885, 70] width 34 height 19
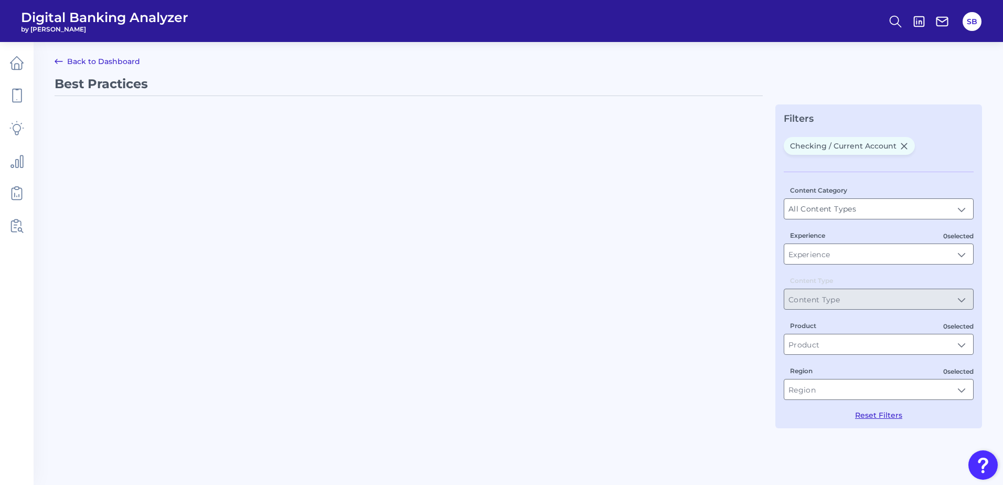
type input "Best Practices"
type input "Checking / Current Account"
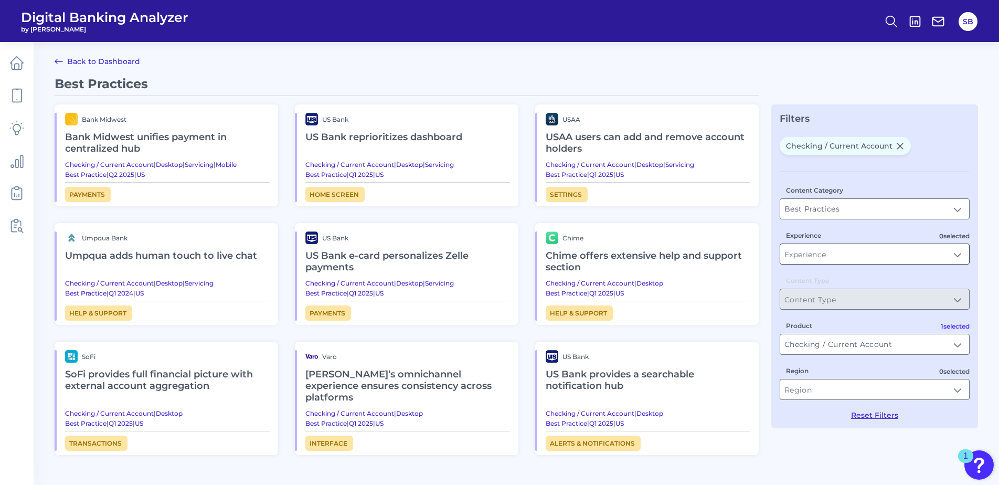
click at [957, 254] on input "Experience" at bounding box center [874, 254] width 189 height 20
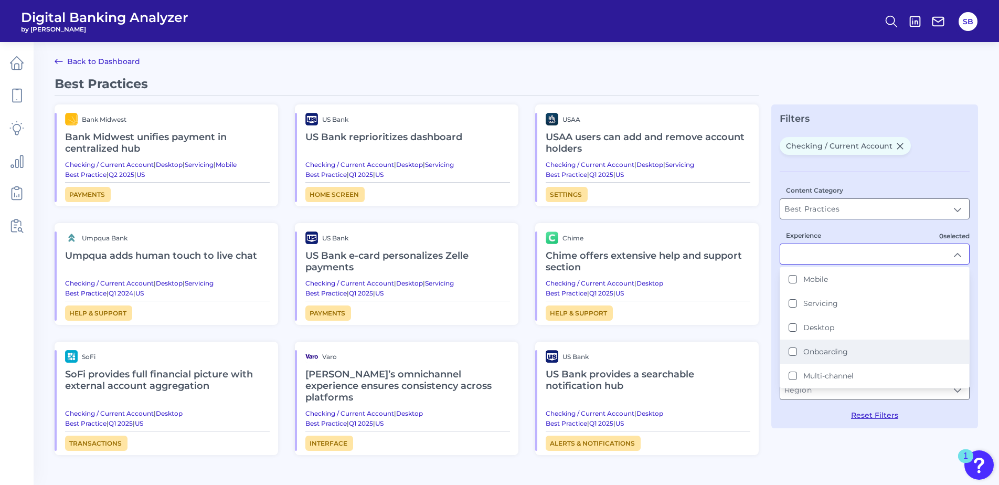
click at [792, 353] on button "Onboarding" at bounding box center [792, 351] width 8 height 8
type input "Onboarding"
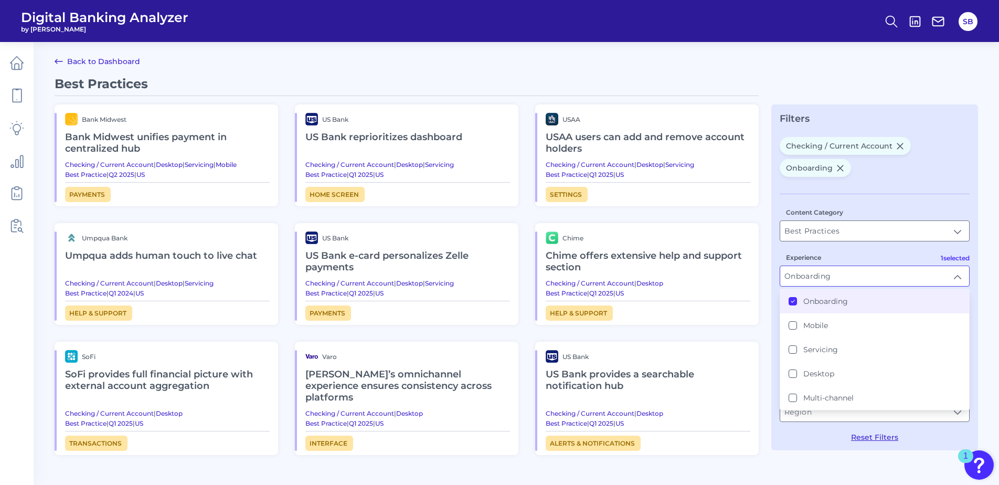
scroll to position [1, 0]
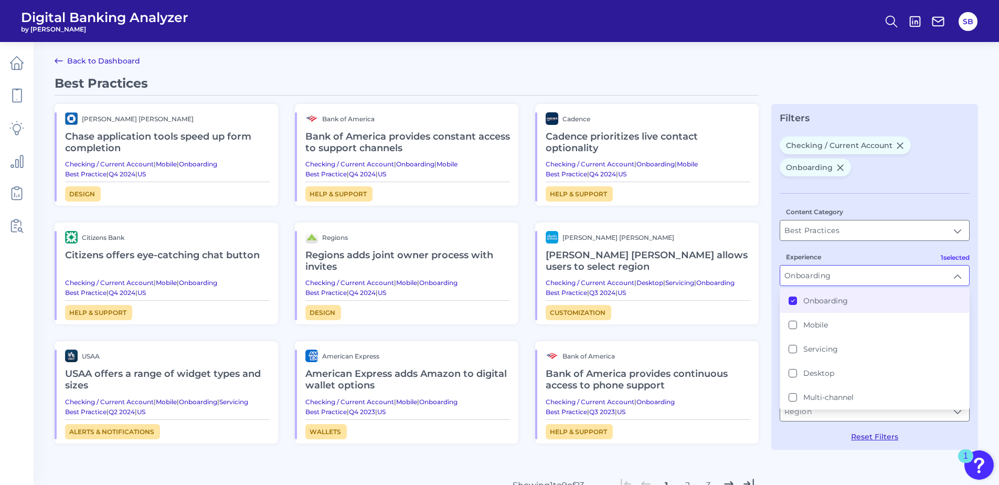
click at [854, 71] on main "Back to Dashboard Best Practices [PERSON_NAME] [PERSON_NAME] application tools …" at bounding box center [499, 291] width 999 height 585
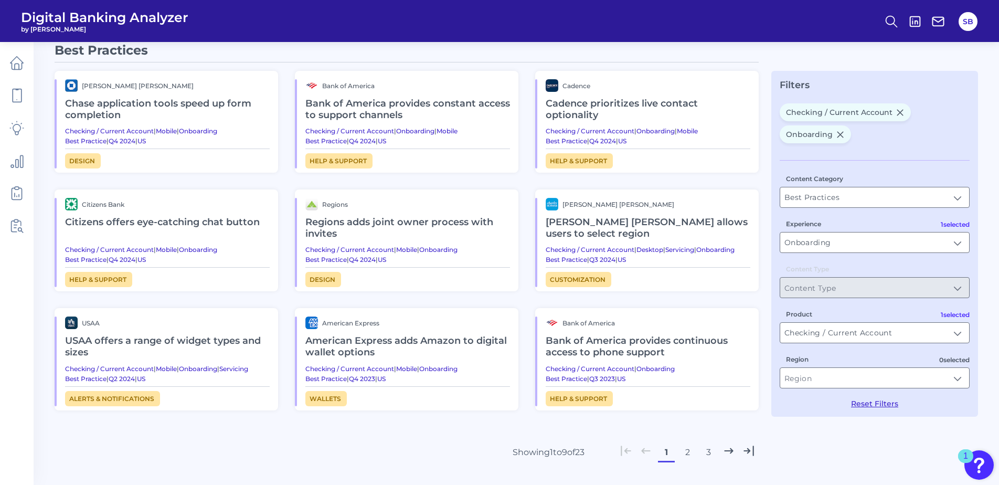
scroll to position [52, 0]
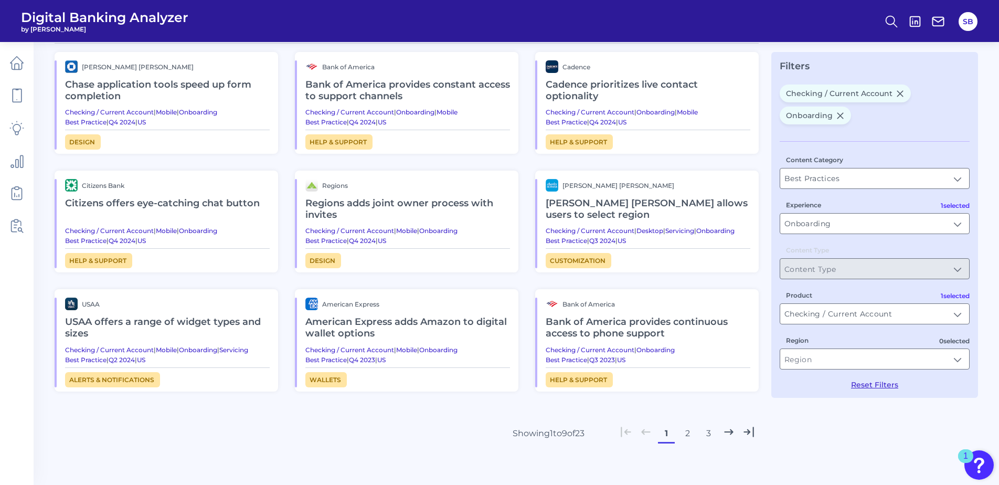
click at [695, 436] on button "2" at bounding box center [687, 433] width 17 height 17
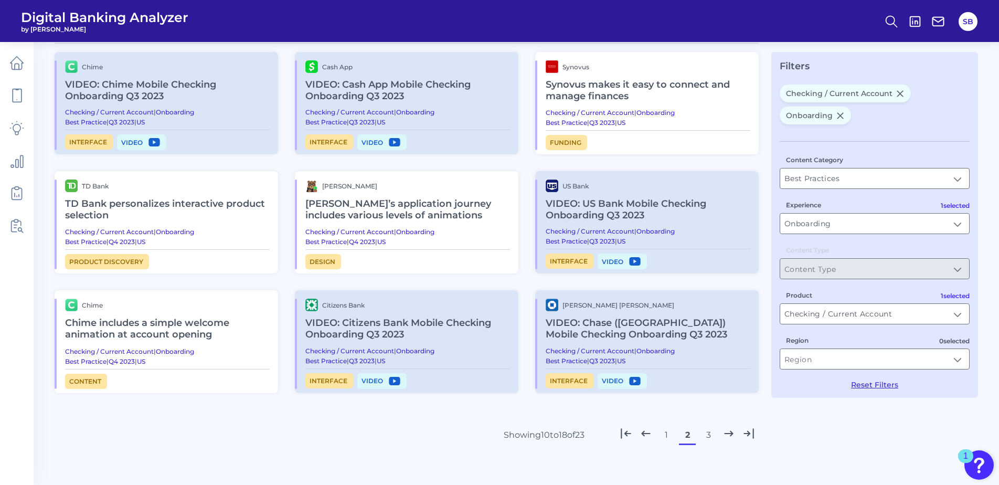
click at [605, 322] on h2 "VIDEO: Chase ([GEOGRAPHIC_DATA]) Mobile Checking Onboarding Q3 2023" at bounding box center [648, 328] width 205 height 35
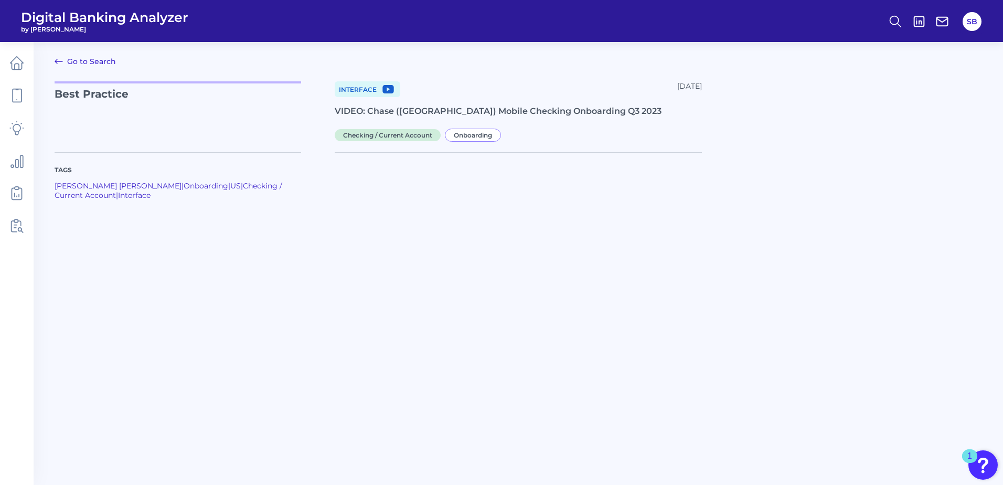
click at [86, 57] on link "Go to Search" at bounding box center [85, 61] width 61 height 13
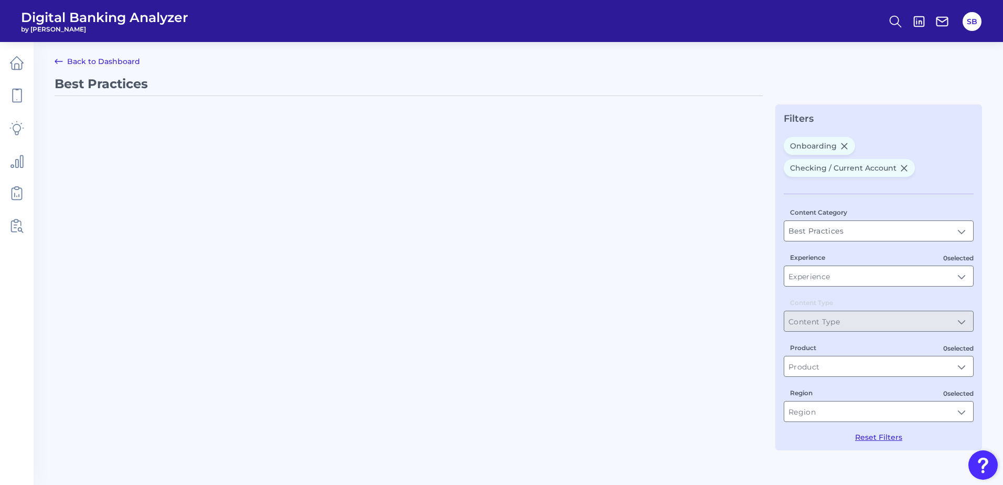
type input "Onboarding"
type input "Checking / Current Account"
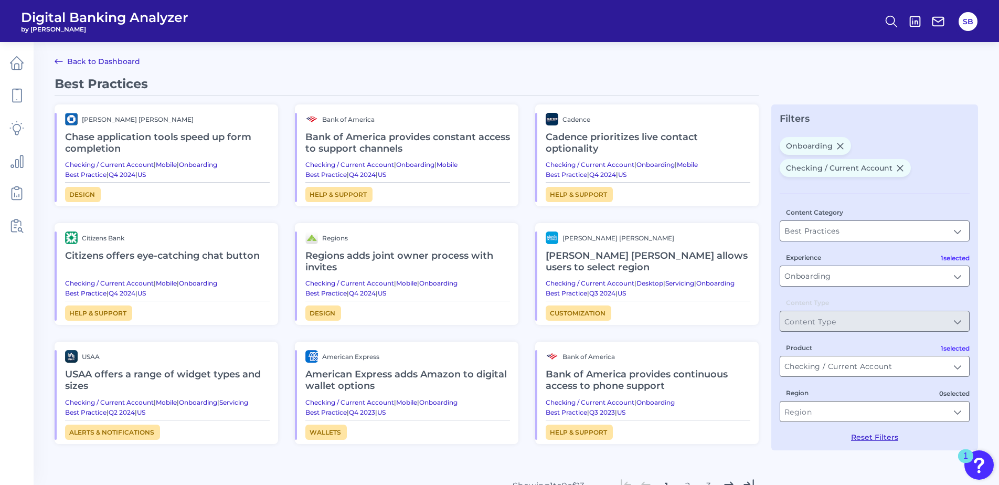
click at [116, 58] on link "Back to Dashboard" at bounding box center [98, 61] width 86 height 13
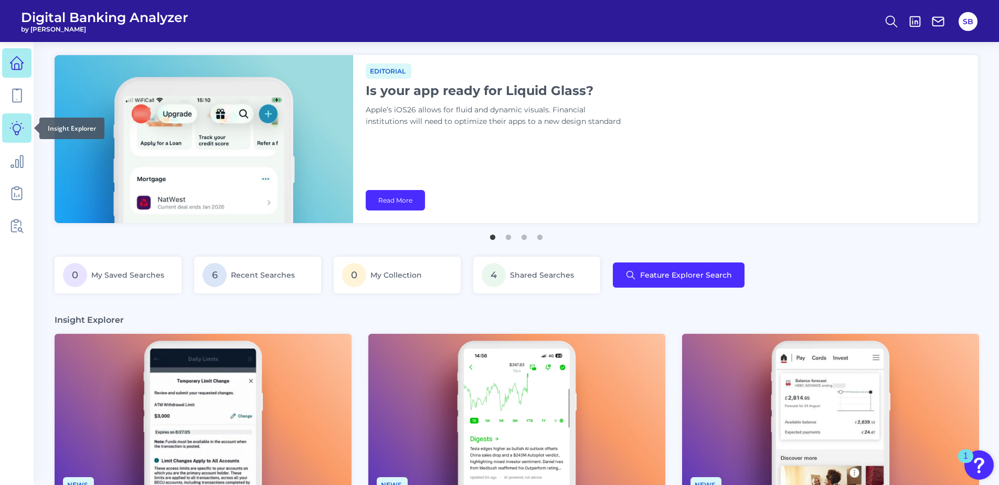
click at [14, 125] on icon at bounding box center [17, 128] width 14 height 14
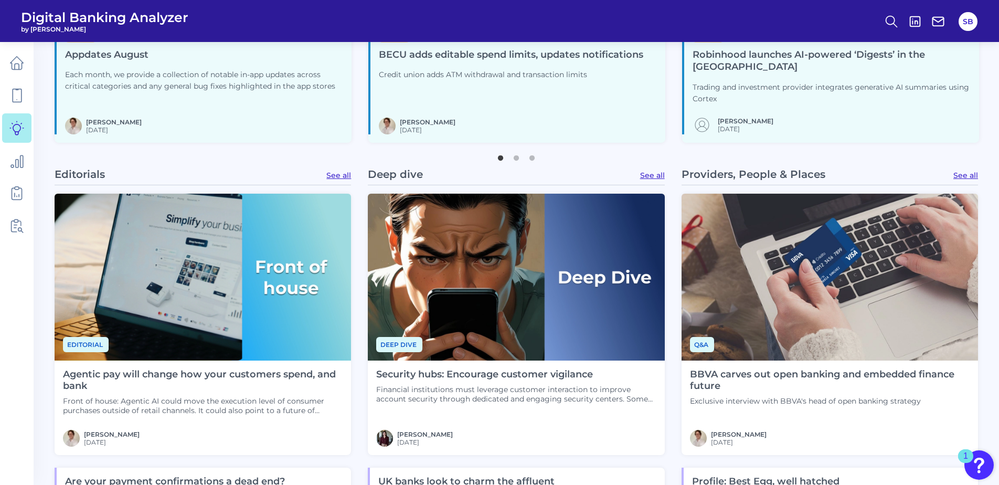
scroll to position [630, 0]
click at [10, 89] on icon at bounding box center [16, 95] width 15 height 15
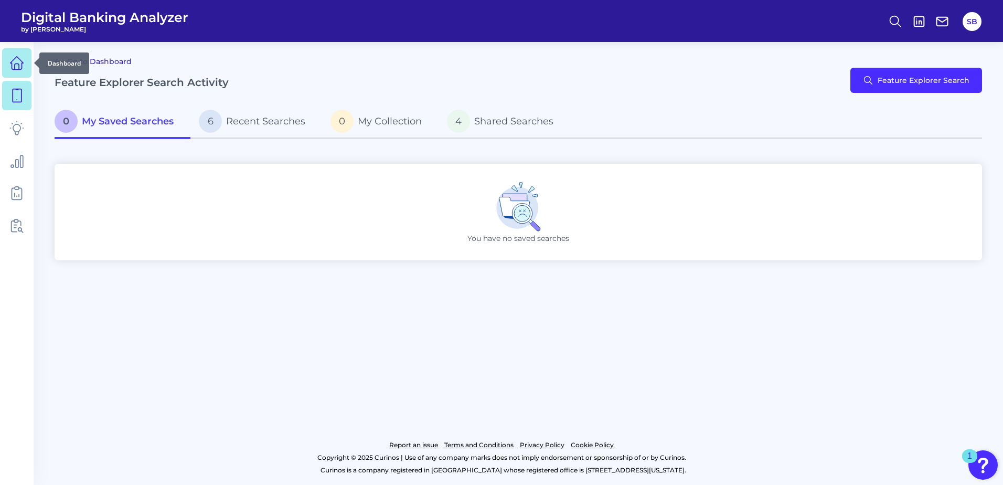
click at [21, 69] on icon at bounding box center [16, 63] width 13 height 13
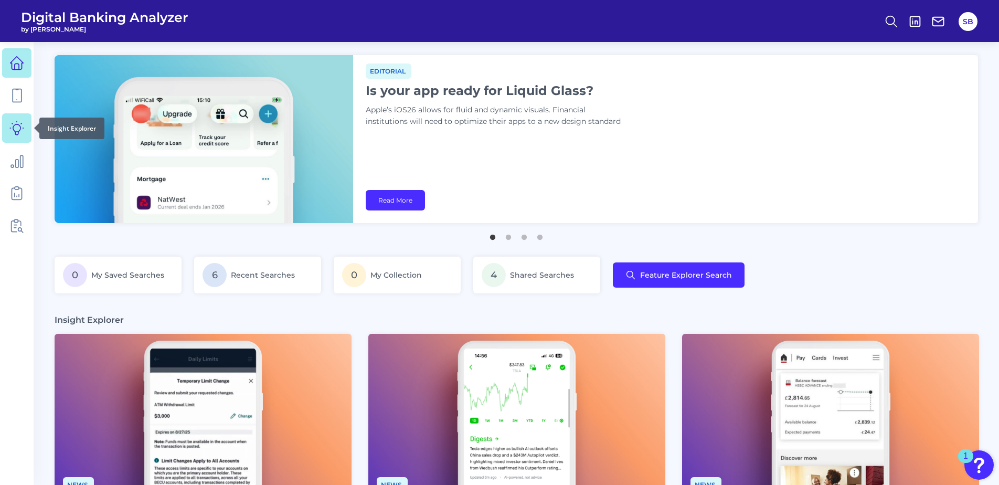
click at [18, 124] on icon at bounding box center [17, 128] width 14 height 14
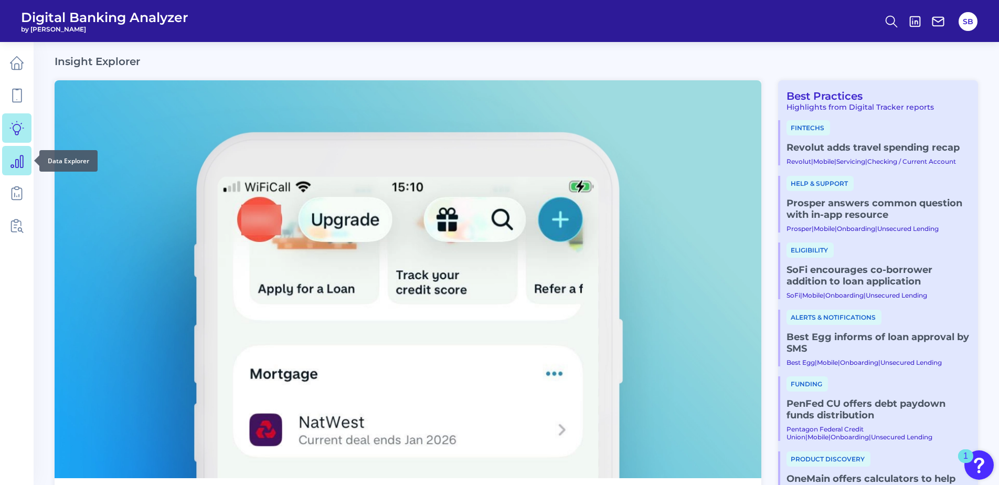
click at [17, 155] on icon at bounding box center [16, 160] width 15 height 15
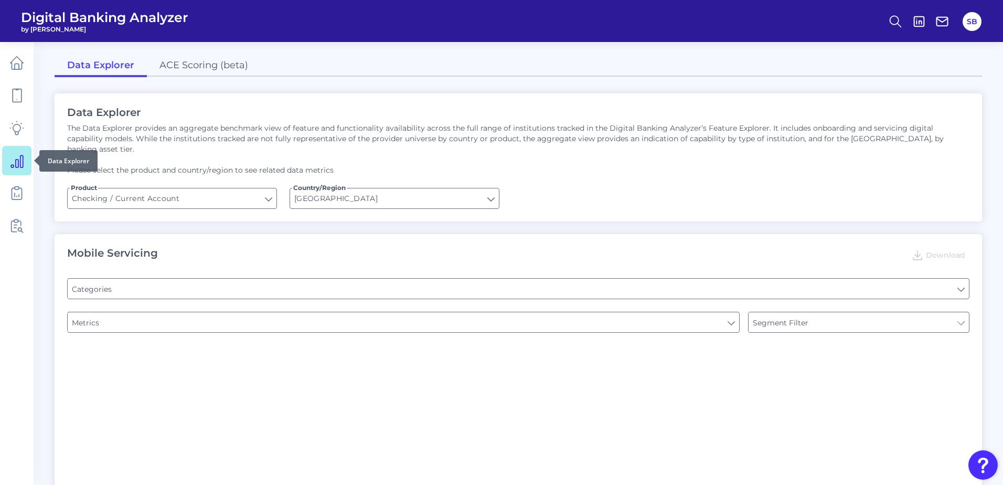
type input "Type of Institution"
type input "Pre-login Features"
type input "Channel"
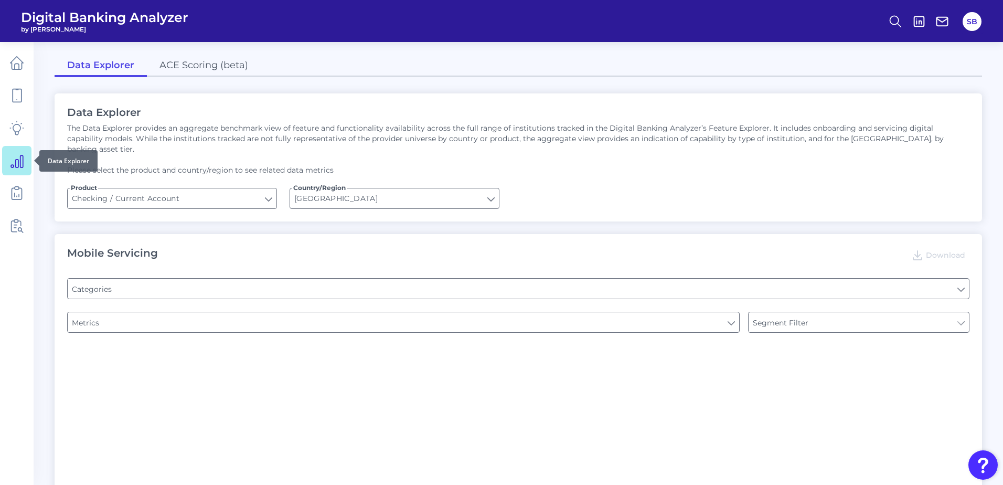
type input "Online Banking Registration"
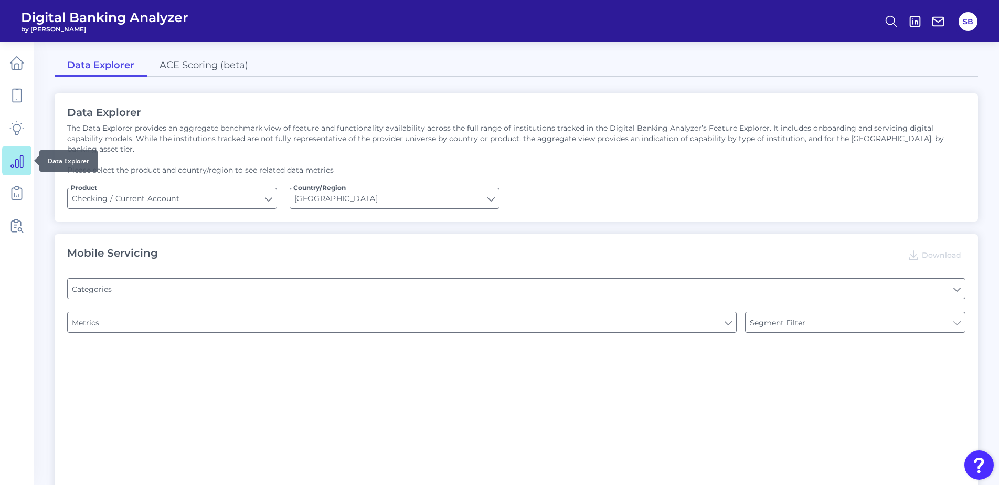
type input "Upon opening the app are users immediately prompted to use Touch/Face ID to log…"
type input "END-TO-END JOURNEY: Can you apply for the PRODUCT as a new to brand customer on…"
type input "Can you register for online banking?"
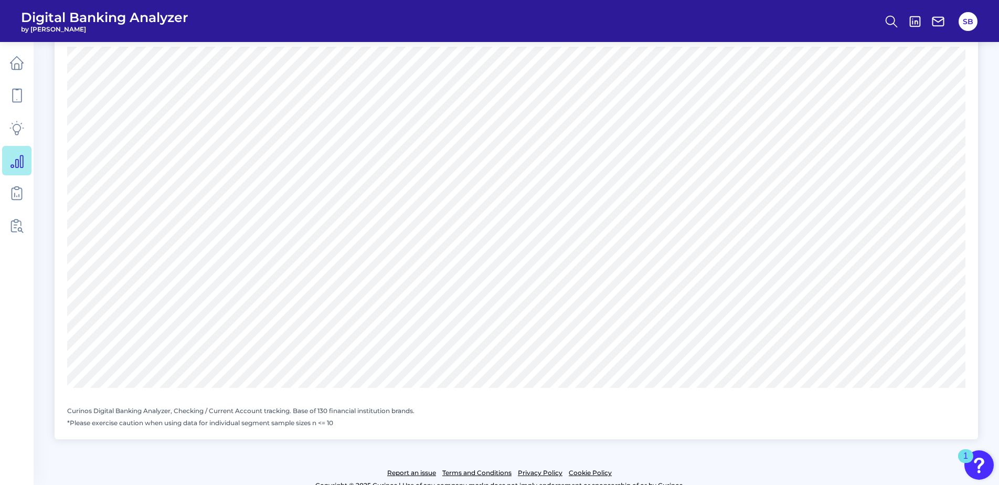
scroll to position [1361, 0]
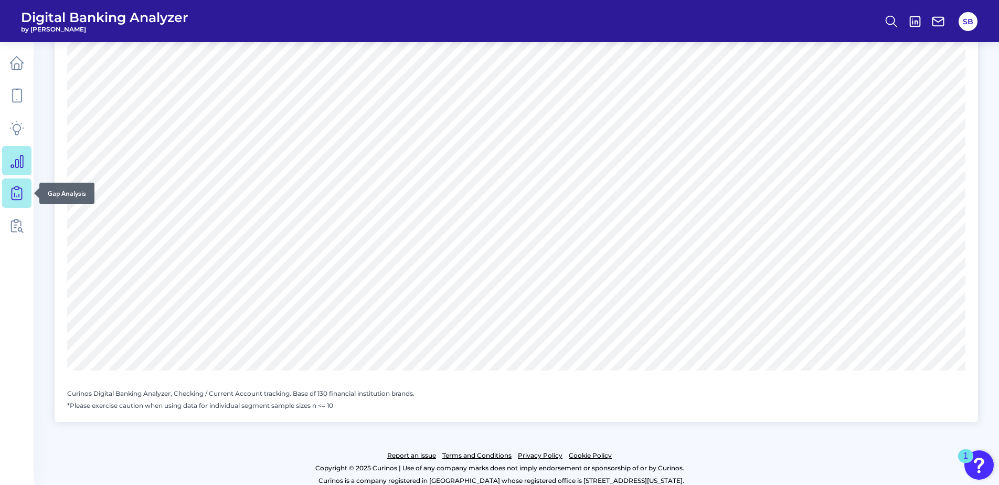
click at [13, 191] on icon at bounding box center [16, 193] width 15 height 15
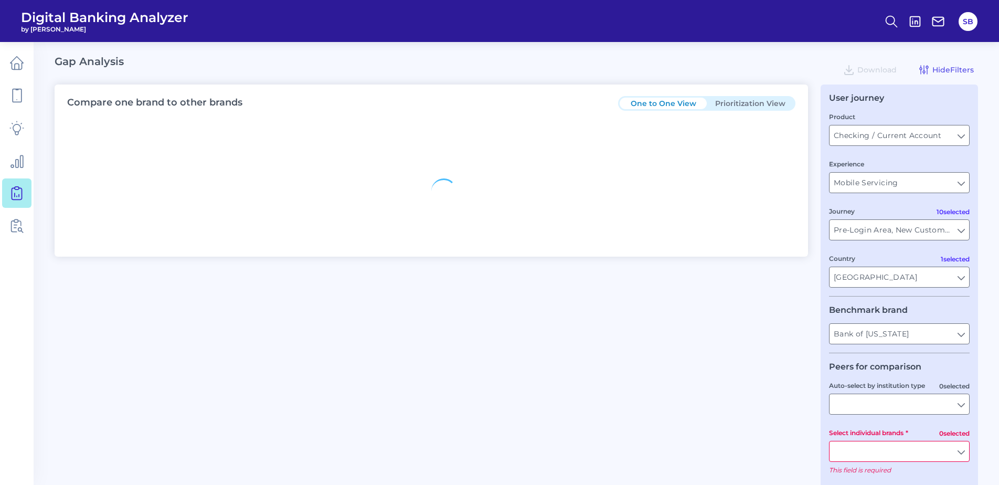
type input "All Countries"
type input "All Journeys"
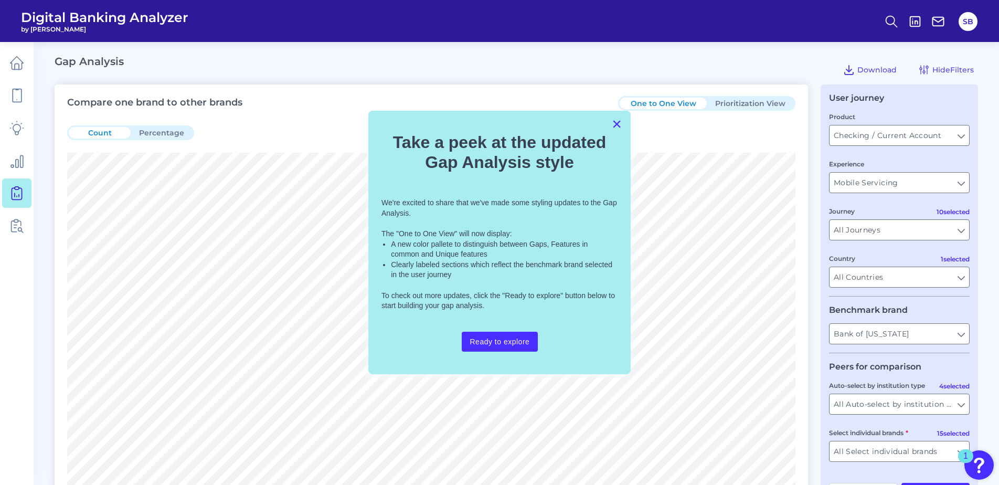
click at [615, 122] on button "×" at bounding box center [617, 123] width 10 height 17
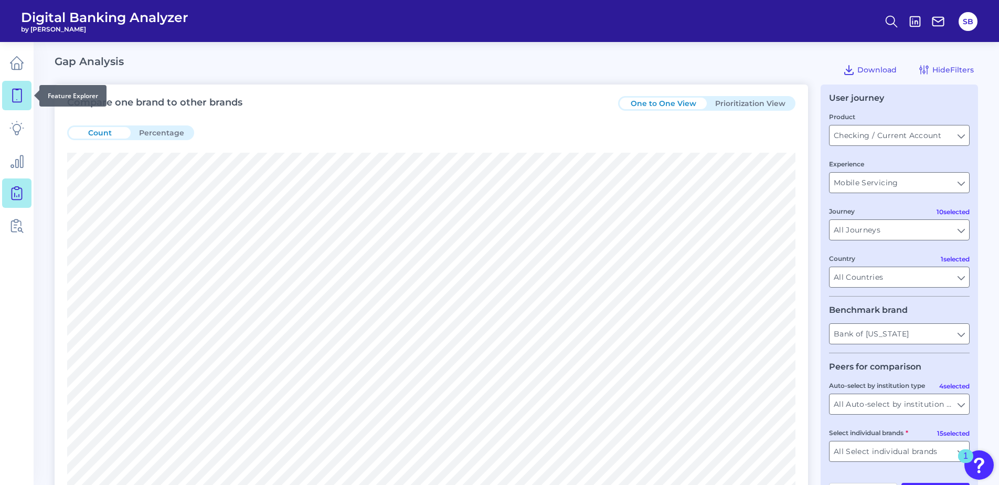
click at [17, 95] on icon at bounding box center [16, 95] width 15 height 15
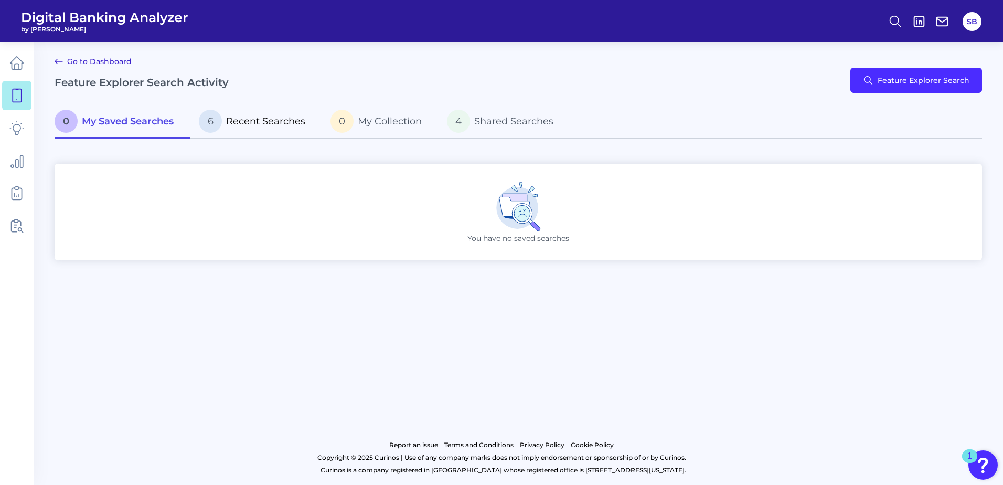
click at [271, 119] on span "Recent Searches" at bounding box center [265, 121] width 79 height 12
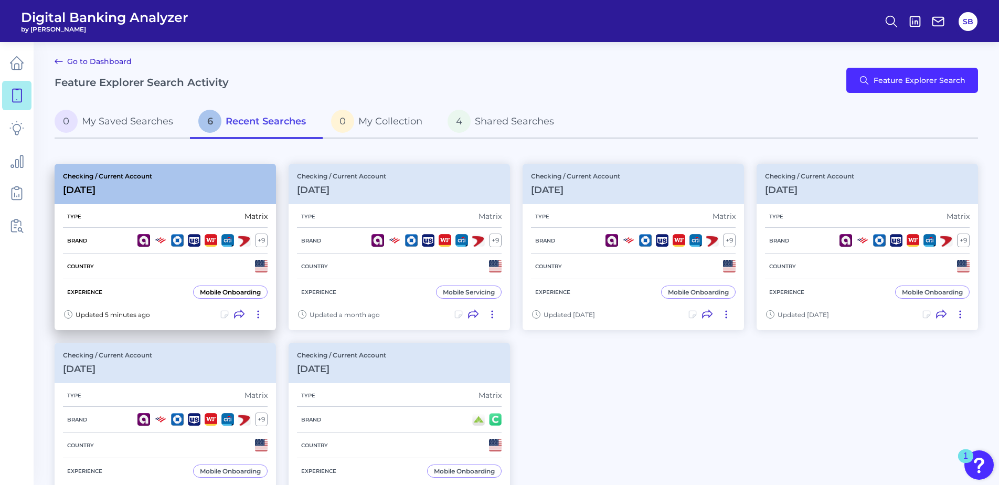
click at [178, 180] on div "Checking / Current Account [DATE]" at bounding box center [165, 184] width 221 height 40
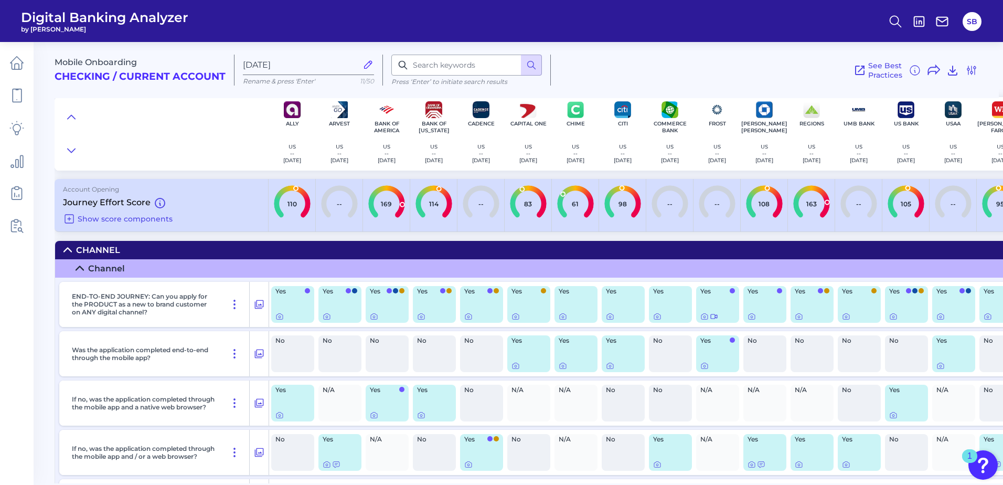
click at [67, 248] on icon at bounding box center [67, 250] width 7 height 4
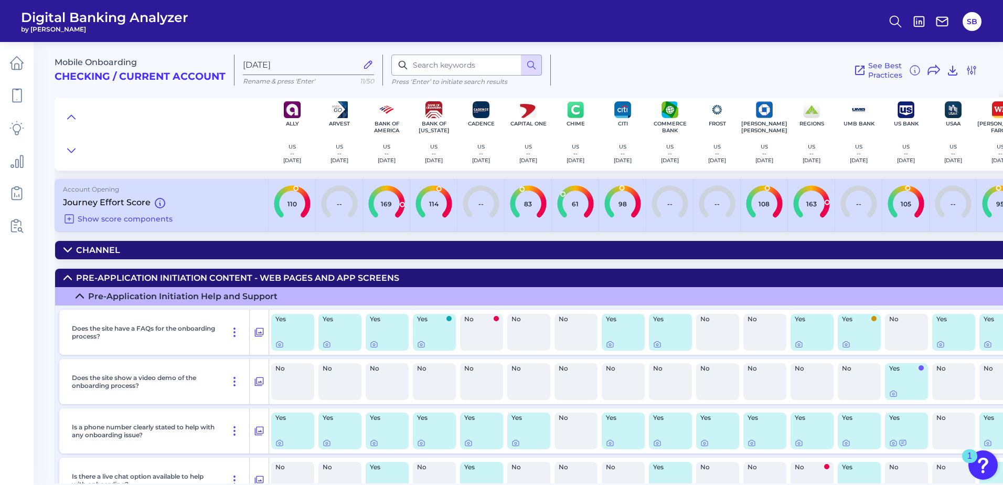
click at [67, 274] on icon at bounding box center [67, 277] width 8 height 8
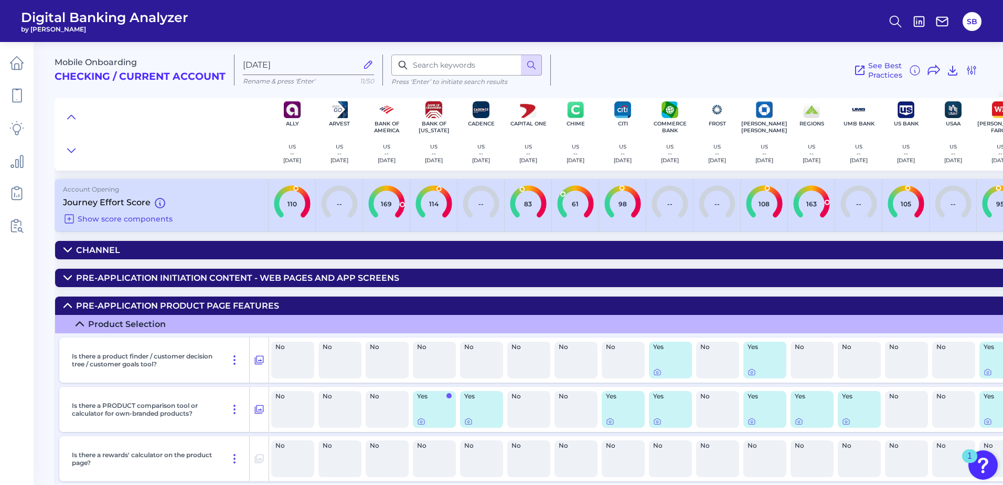
click at [68, 306] on icon at bounding box center [67, 305] width 8 height 8
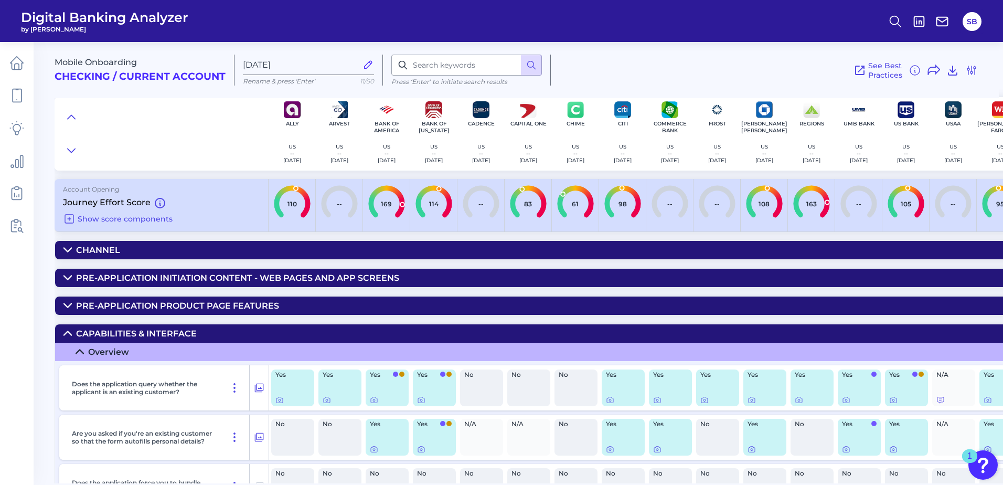
click at [70, 335] on icon at bounding box center [67, 333] width 8 height 8
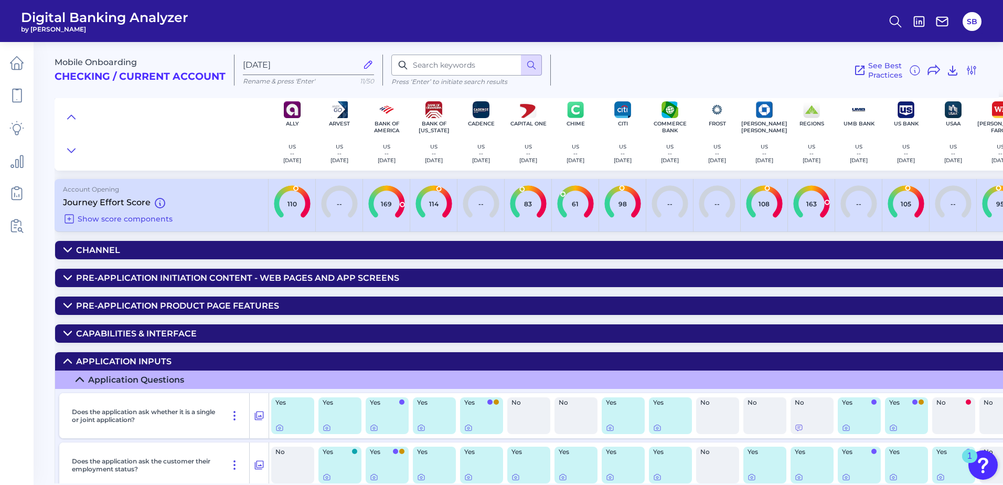
click at [64, 360] on icon at bounding box center [67, 361] width 8 height 8
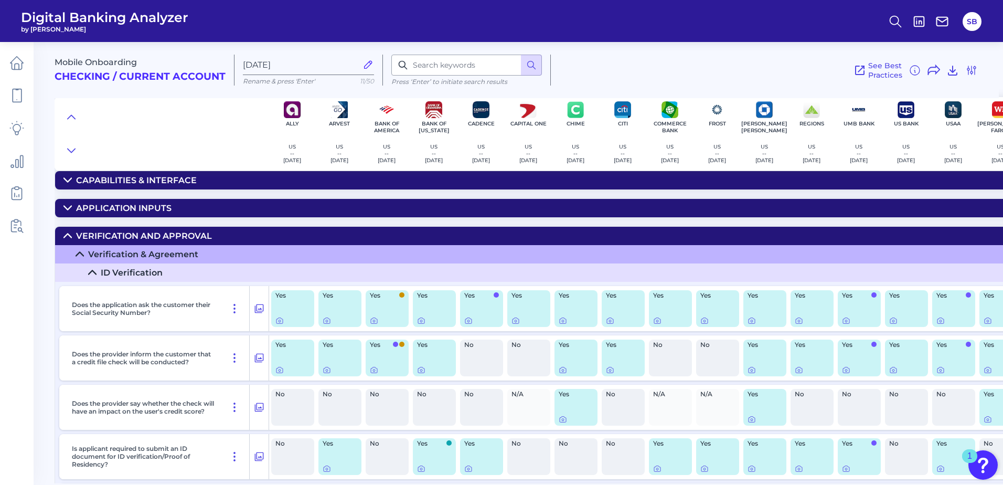
scroll to position [157, 0]
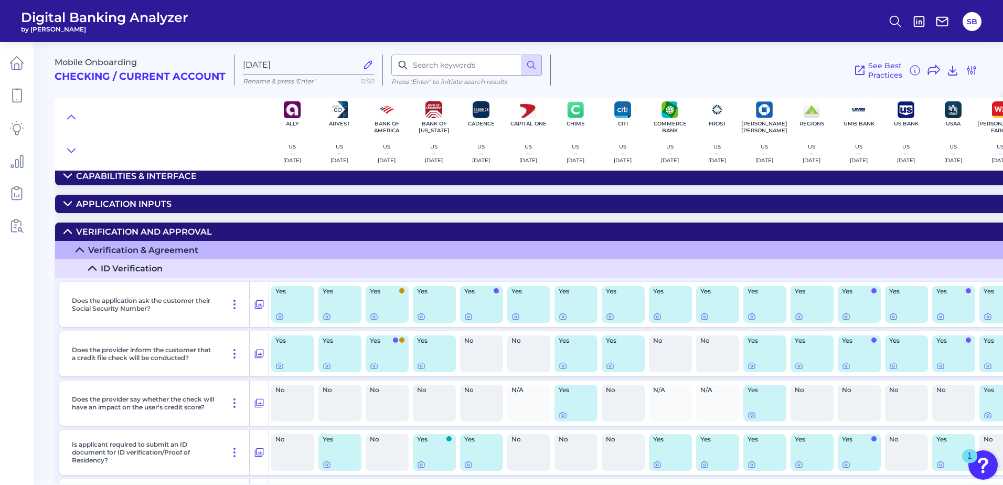
click at [68, 230] on icon at bounding box center [67, 232] width 7 height 4
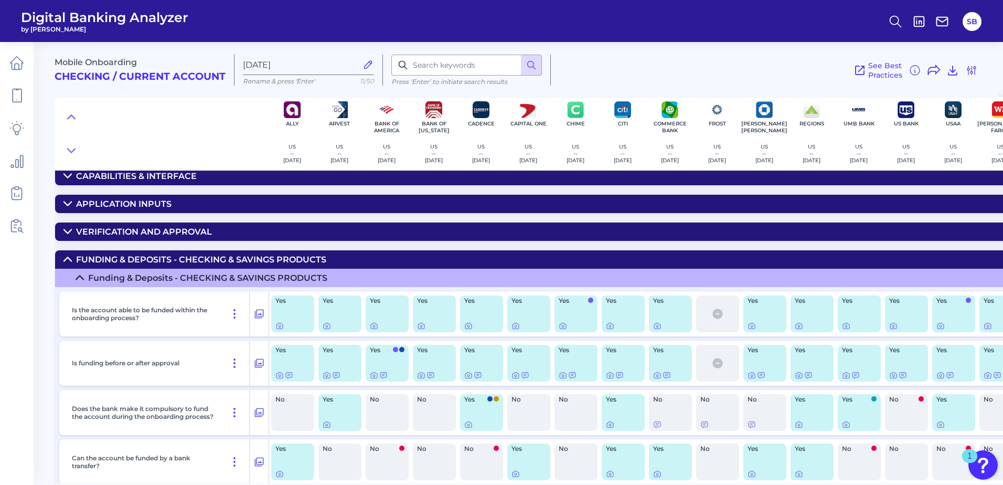
click at [68, 258] on icon at bounding box center [67, 260] width 7 height 4
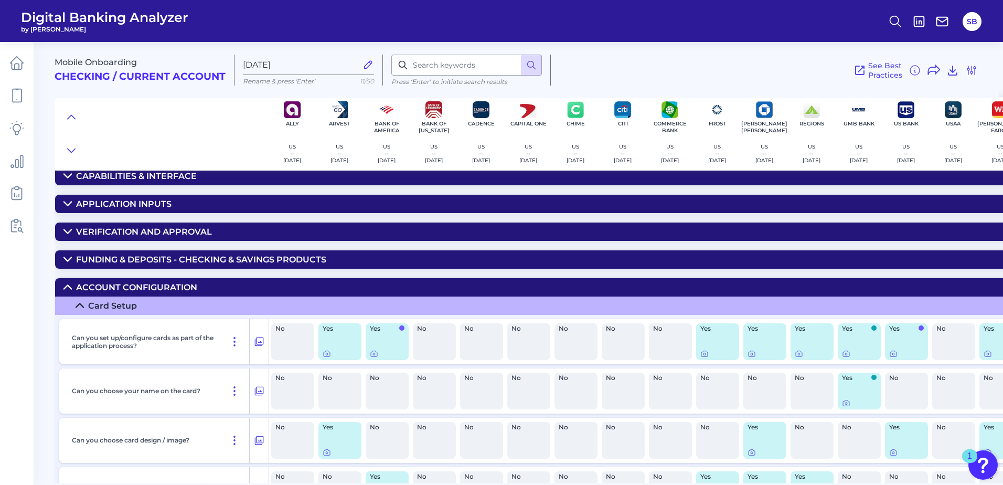
click at [67, 288] on icon at bounding box center [67, 287] width 8 height 8
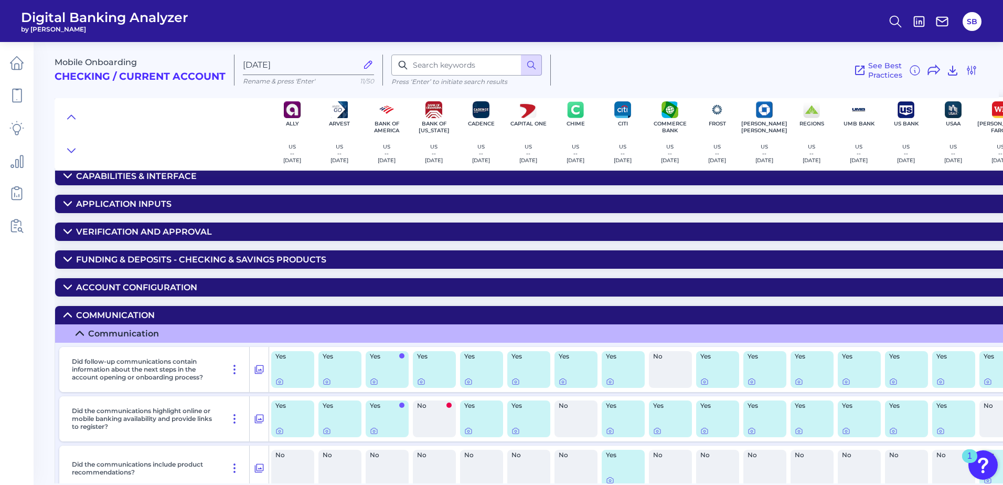
click at [69, 313] on icon at bounding box center [67, 315] width 8 height 8
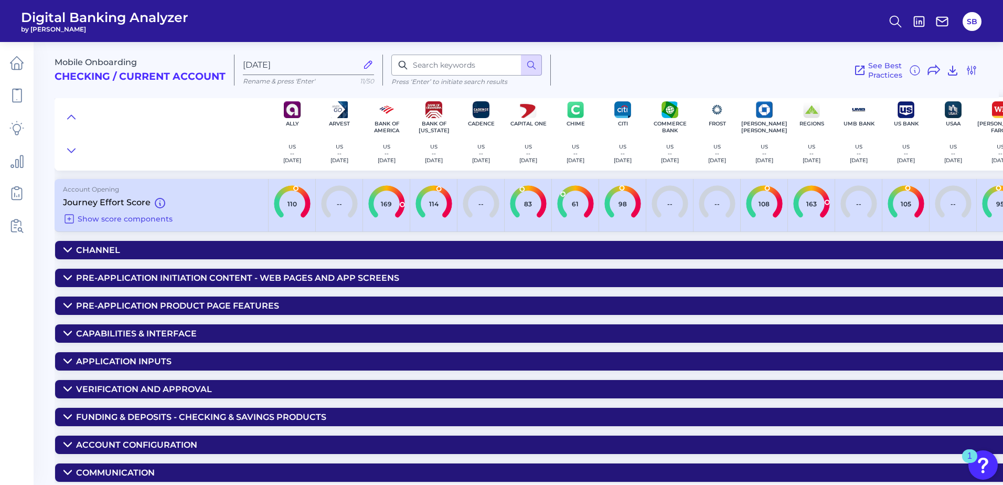
scroll to position [3, 0]
click at [770, 112] on img at bounding box center [764, 109] width 17 height 17
click at [767, 151] on p "--" at bounding box center [764, 153] width 18 height 7
type input "108"
click at [764, 194] on input "108" at bounding box center [764, 204] width 52 height 52
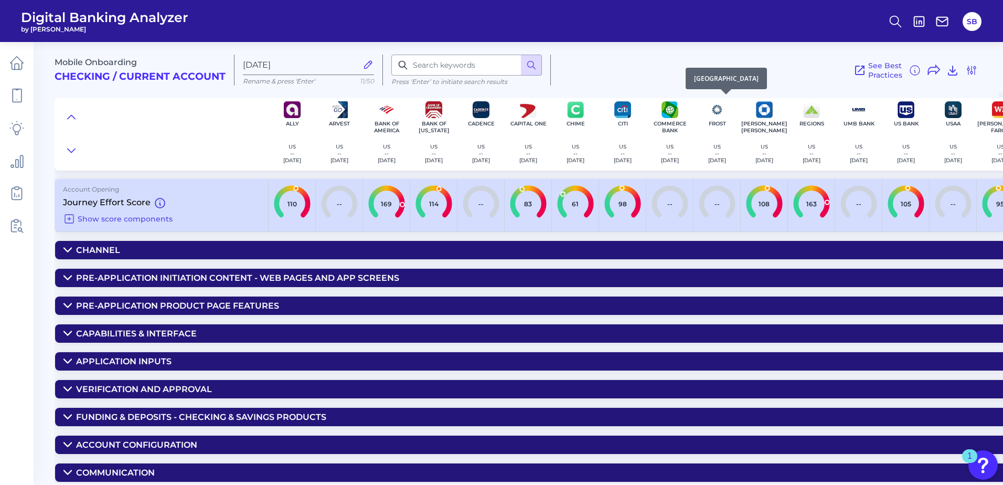
click at [712, 111] on img at bounding box center [717, 109] width 17 height 17
click at [773, 108] on div "[PERSON_NAME] [PERSON_NAME] US -- [DATE]" at bounding box center [764, 133] width 47 height 73
click at [67, 246] on icon at bounding box center [67, 250] width 8 height 8
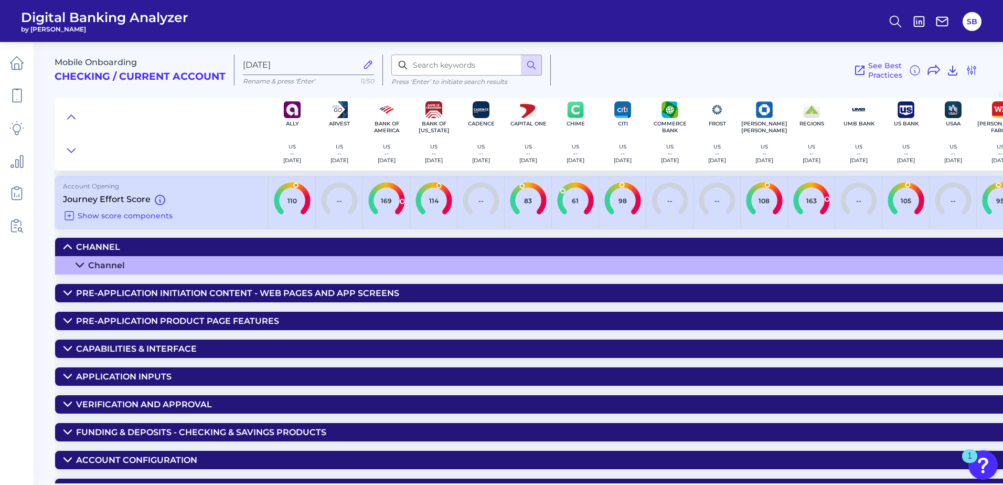
click at [78, 267] on icon at bounding box center [80, 265] width 8 height 8
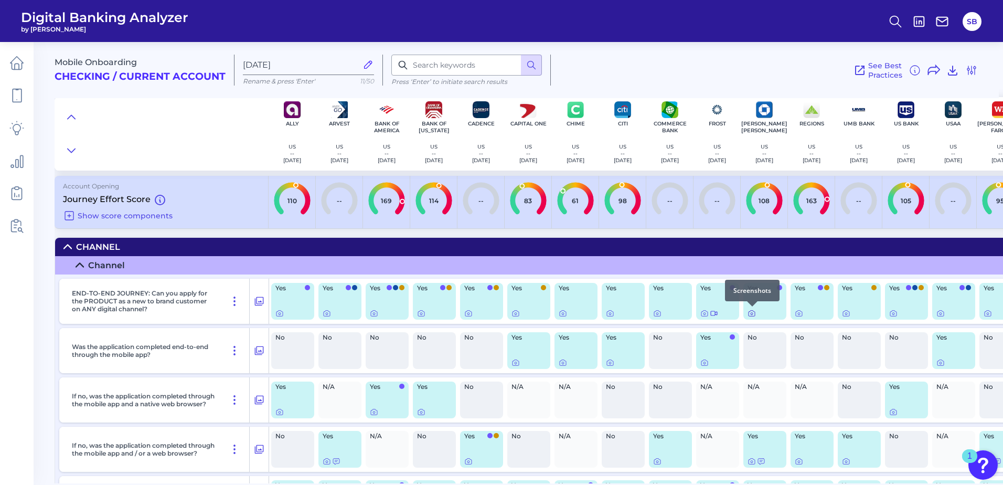
click at [755, 316] on icon at bounding box center [752, 313] width 8 height 8
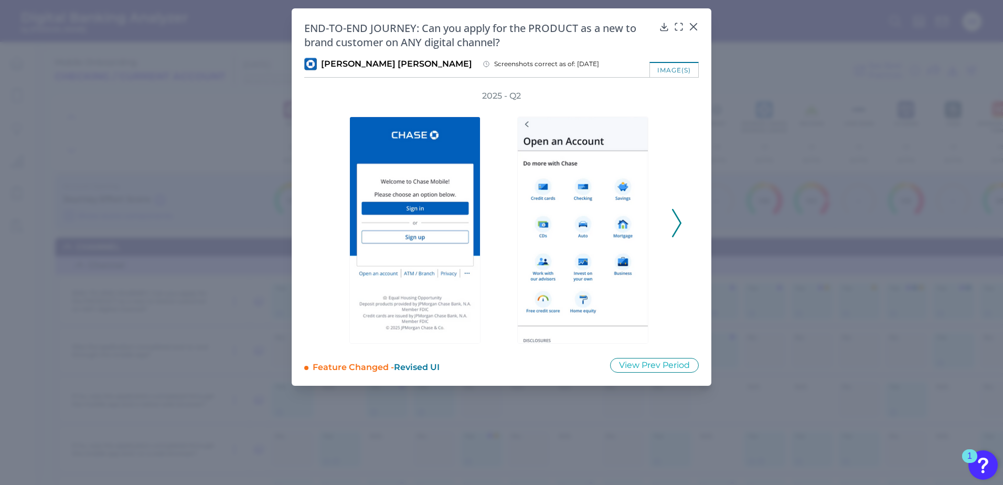
click at [677, 221] on icon at bounding box center [676, 223] width 9 height 28
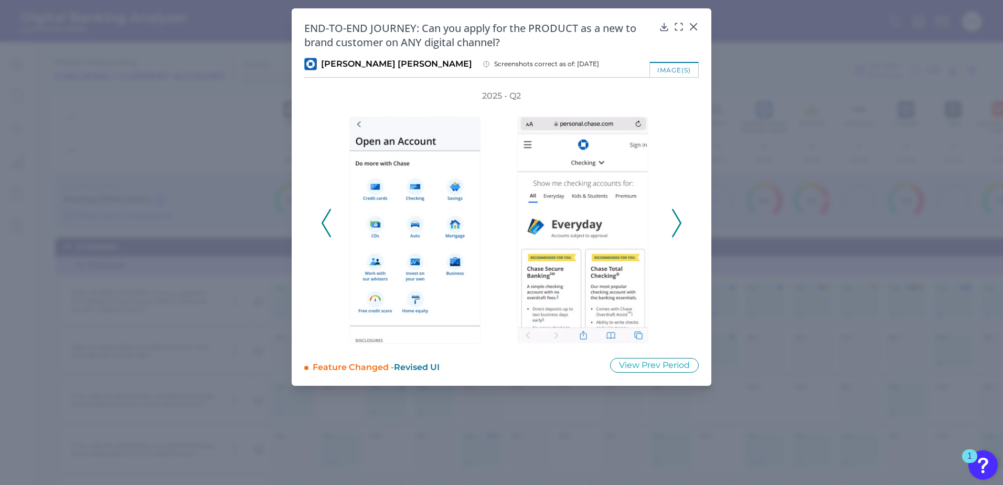
click at [677, 221] on icon at bounding box center [676, 223] width 9 height 28
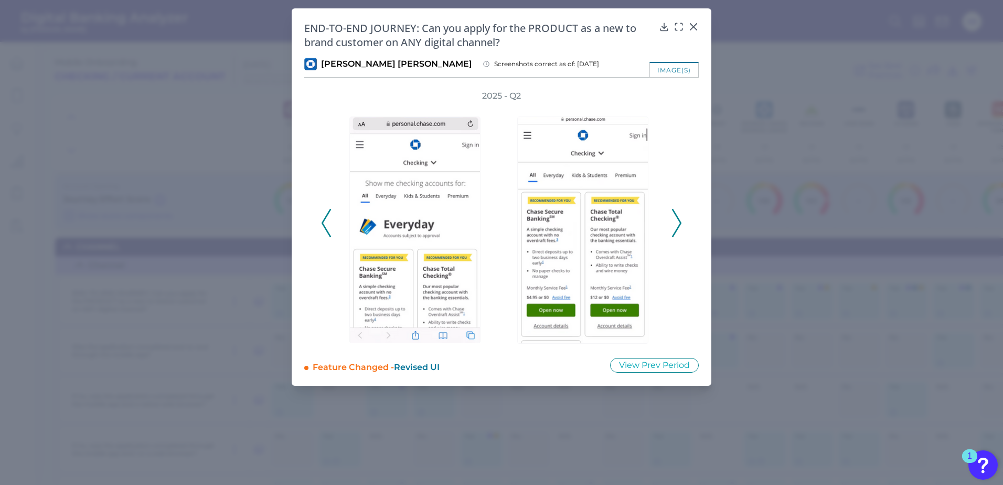
click at [677, 221] on icon at bounding box center [676, 223] width 9 height 28
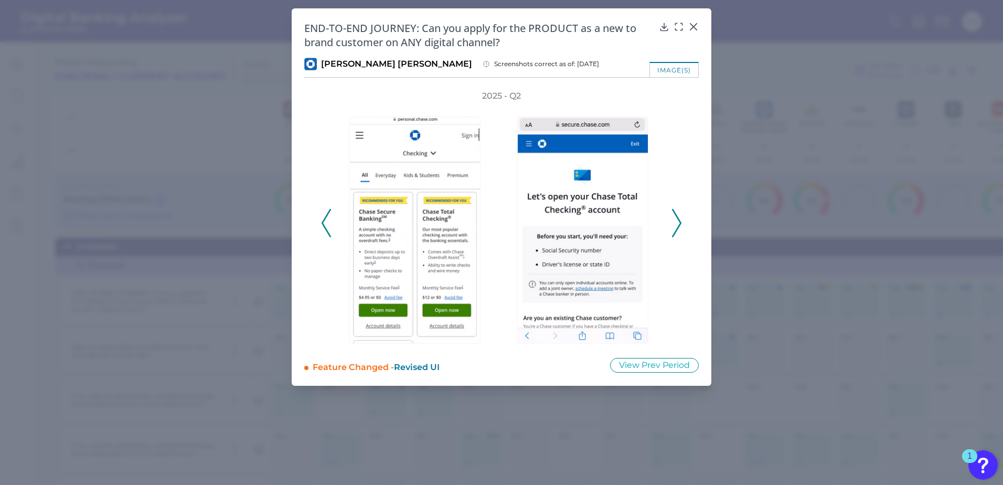
click at [677, 221] on icon at bounding box center [676, 223] width 9 height 28
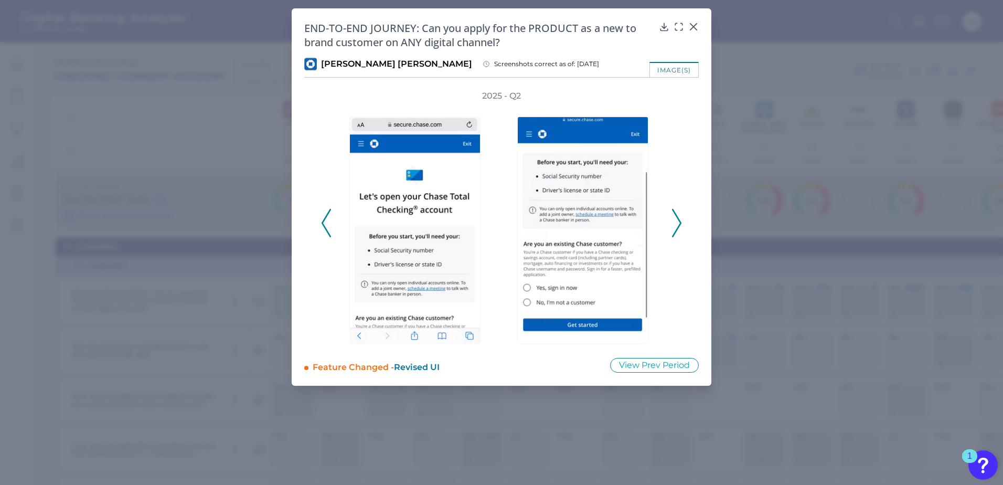
click at [677, 221] on icon at bounding box center [676, 223] width 9 height 28
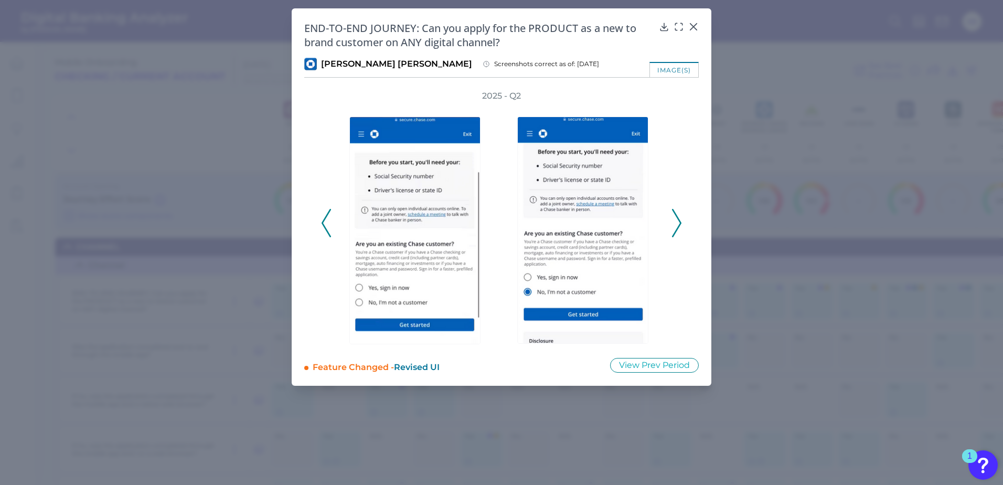
click at [677, 221] on icon at bounding box center [676, 223] width 9 height 28
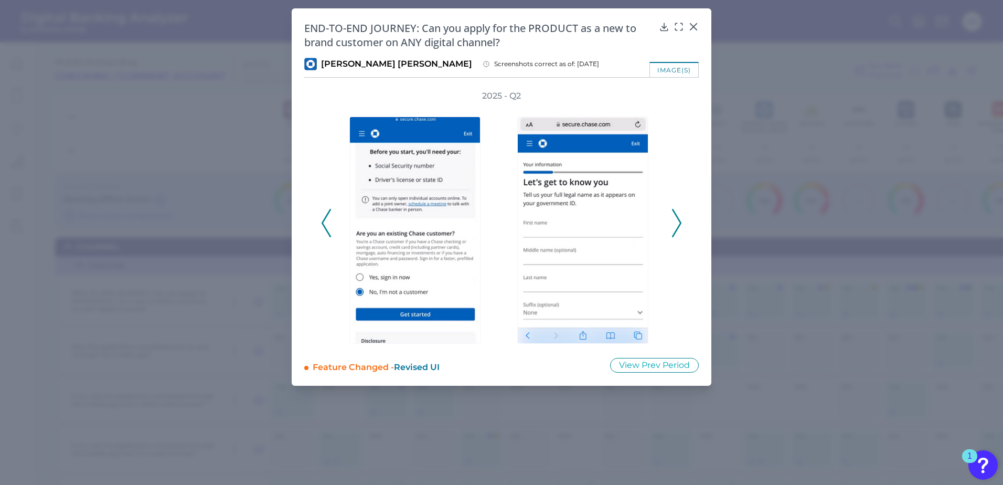
click at [677, 221] on icon at bounding box center [676, 223] width 9 height 28
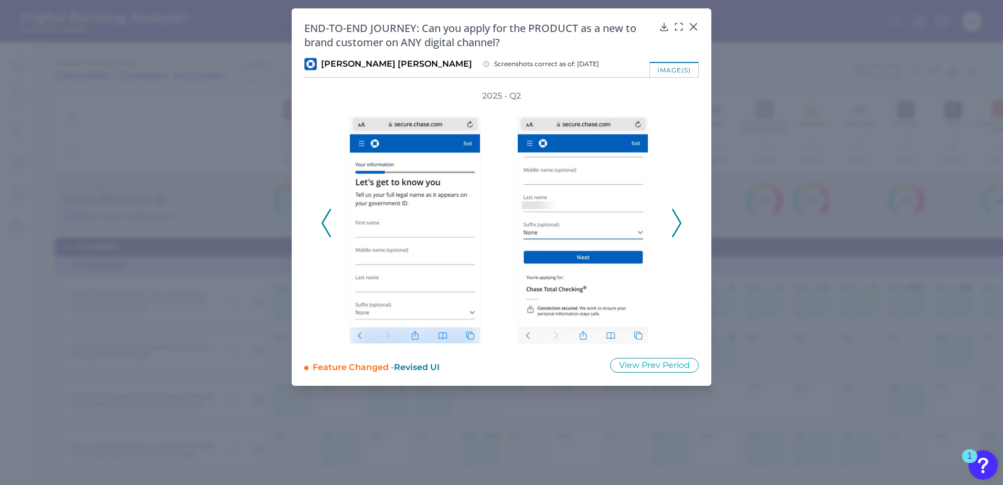
click at [677, 221] on icon at bounding box center [676, 223] width 9 height 28
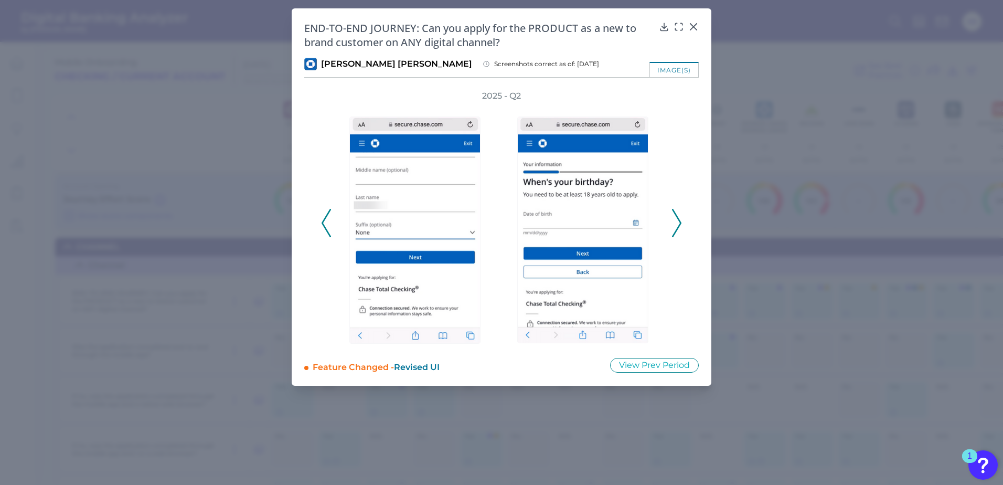
click at [677, 221] on icon at bounding box center [676, 223] width 9 height 28
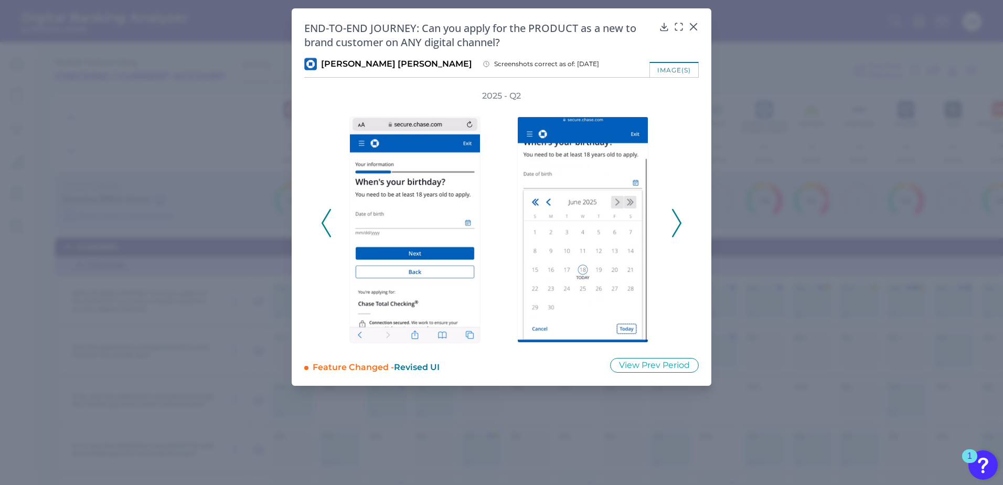
click at [677, 221] on icon at bounding box center [676, 223] width 9 height 28
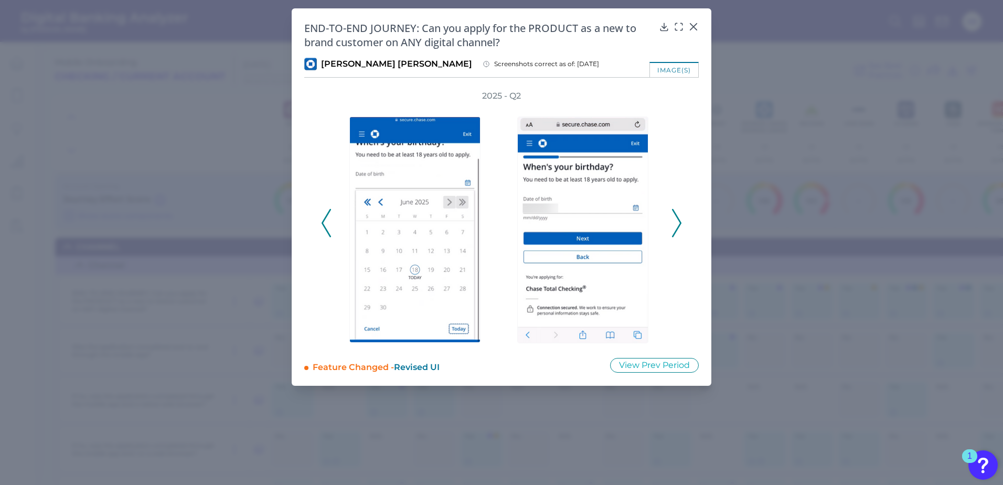
click at [677, 221] on icon at bounding box center [676, 223] width 9 height 28
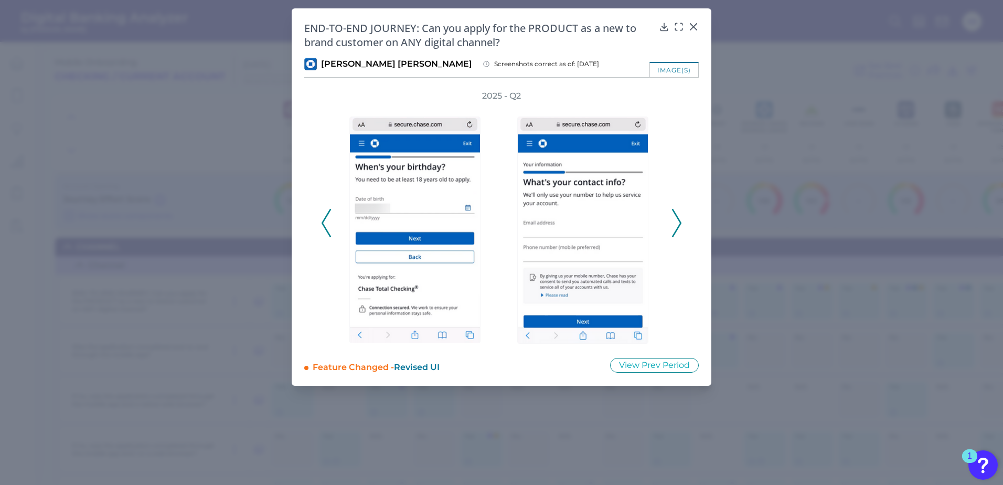
click at [677, 221] on icon at bounding box center [676, 223] width 9 height 28
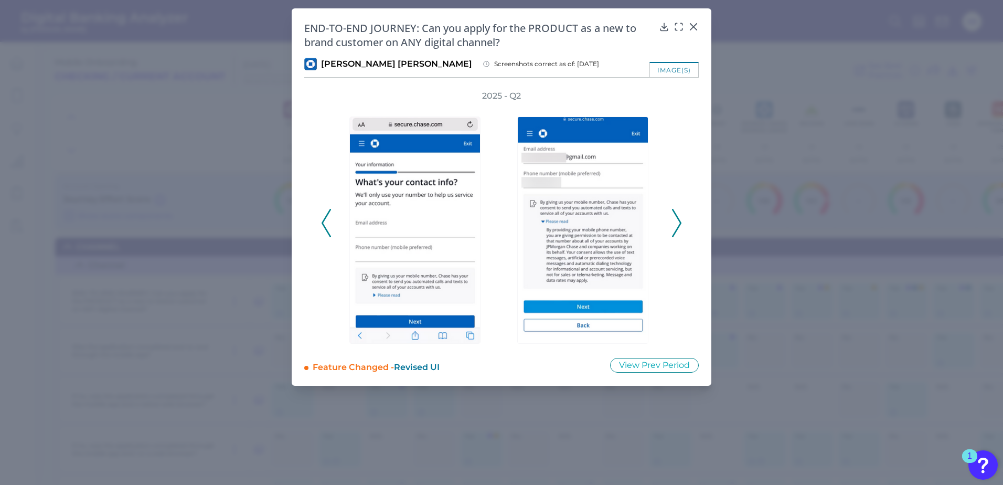
click at [677, 221] on icon at bounding box center [676, 223] width 9 height 28
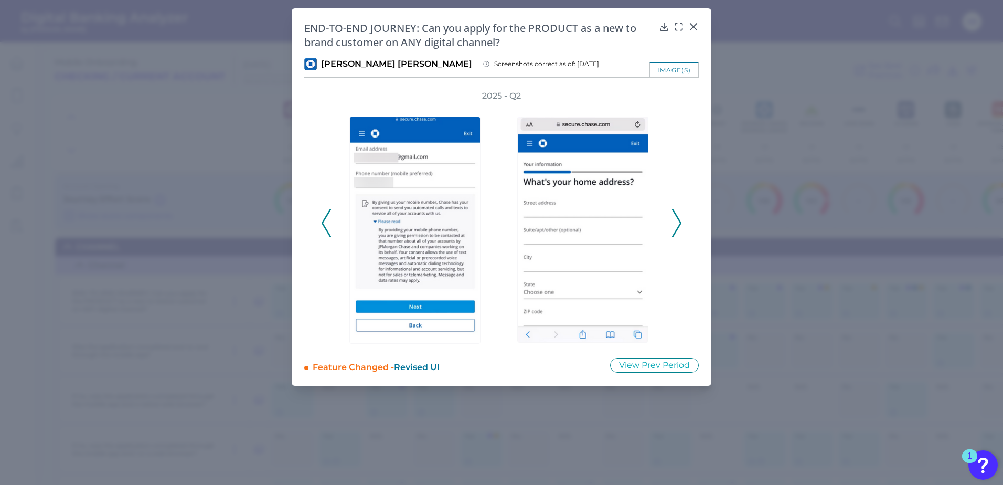
click at [677, 221] on icon at bounding box center [676, 223] width 9 height 28
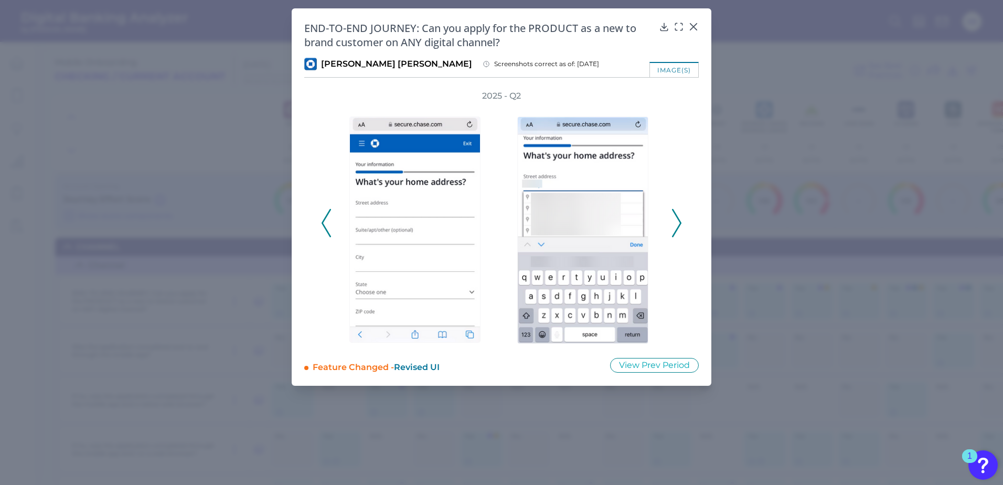
click at [677, 221] on icon at bounding box center [676, 223] width 9 height 28
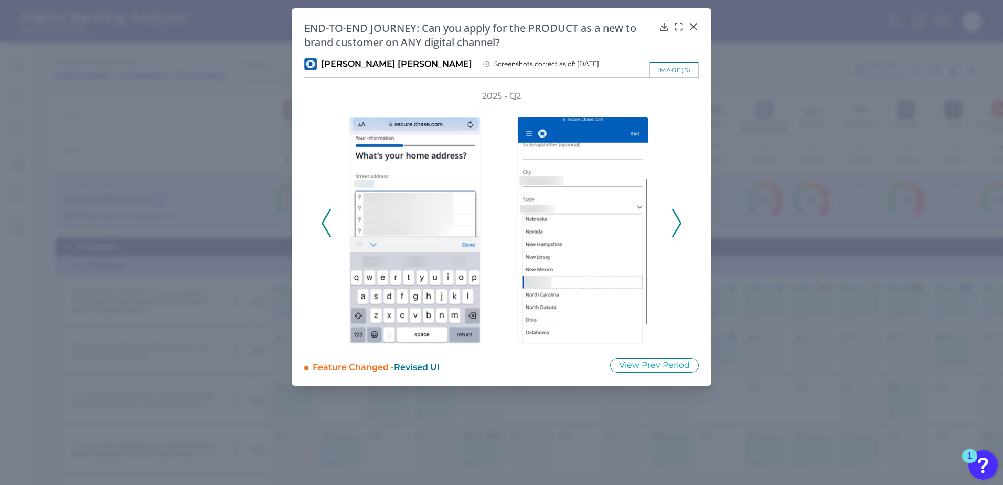
click at [677, 221] on icon at bounding box center [676, 223] width 9 height 28
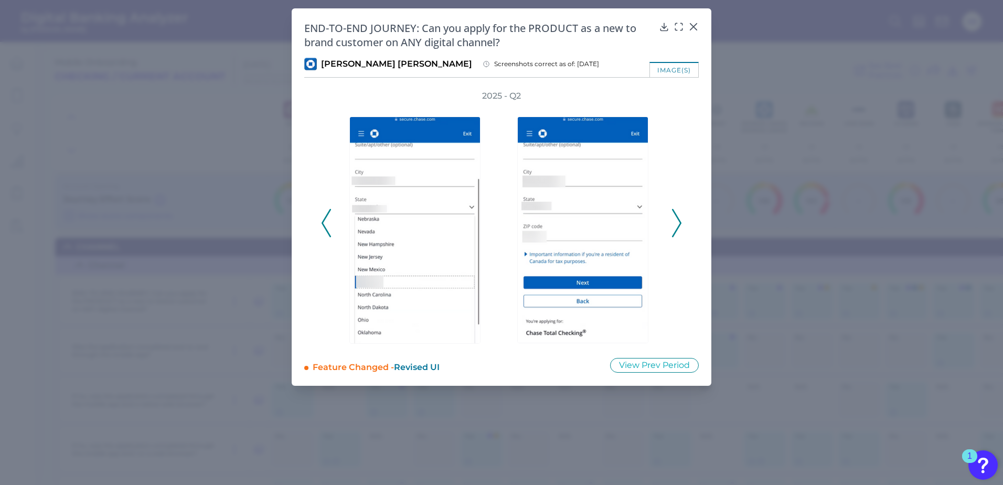
click at [677, 221] on icon at bounding box center [676, 223] width 9 height 28
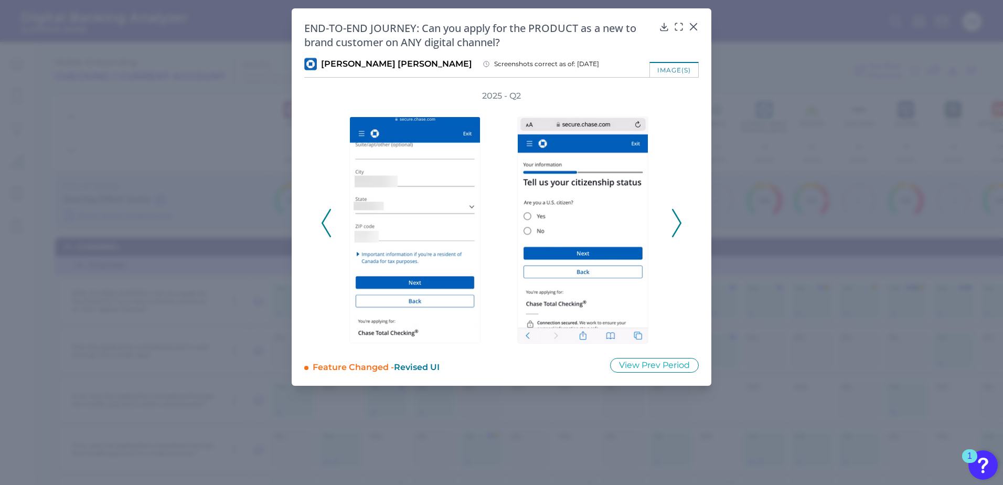
click at [677, 221] on icon at bounding box center [676, 223] width 9 height 28
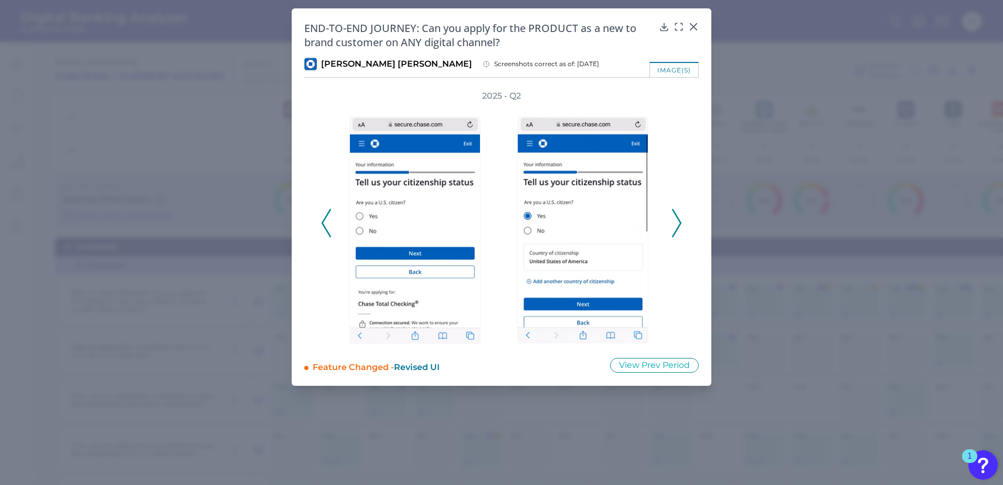
click at [677, 221] on icon at bounding box center [676, 223] width 9 height 28
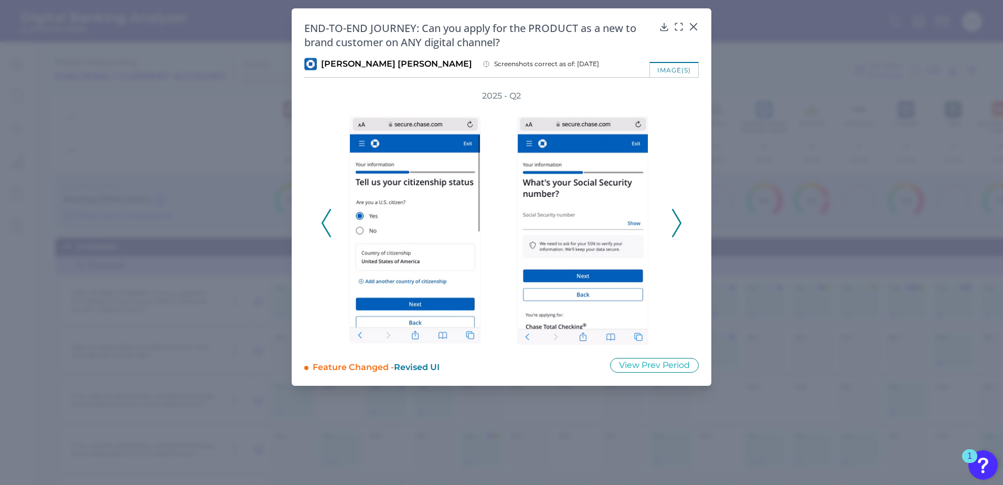
click at [677, 221] on icon at bounding box center [676, 223] width 9 height 28
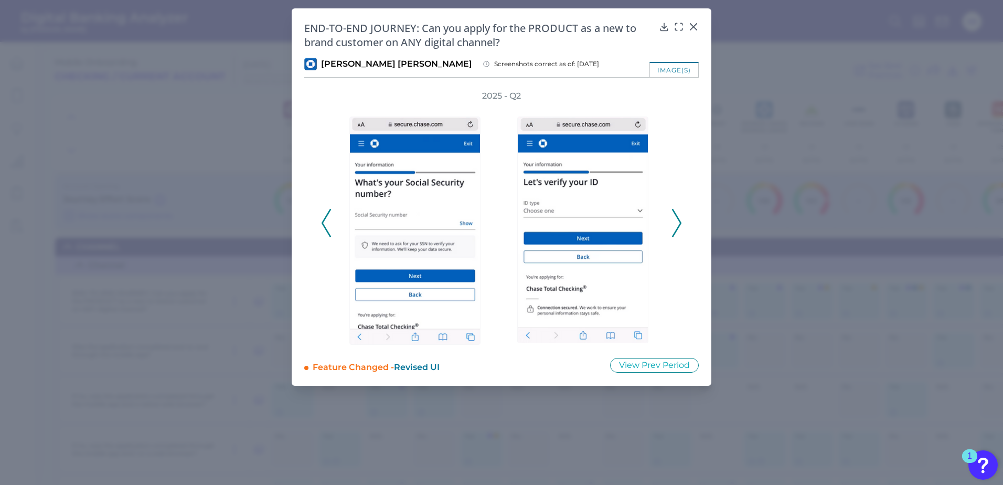
click at [677, 221] on icon at bounding box center [676, 223] width 9 height 28
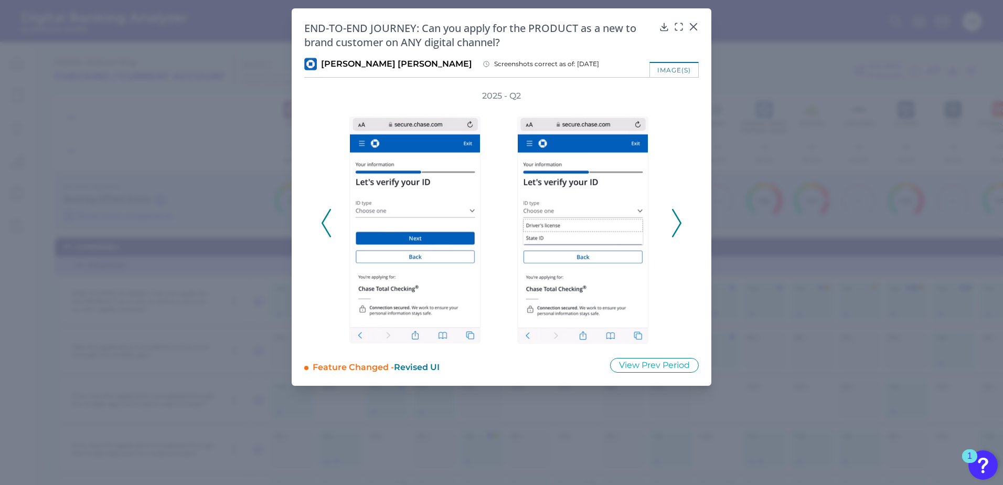
click at [677, 221] on icon at bounding box center [676, 223] width 9 height 28
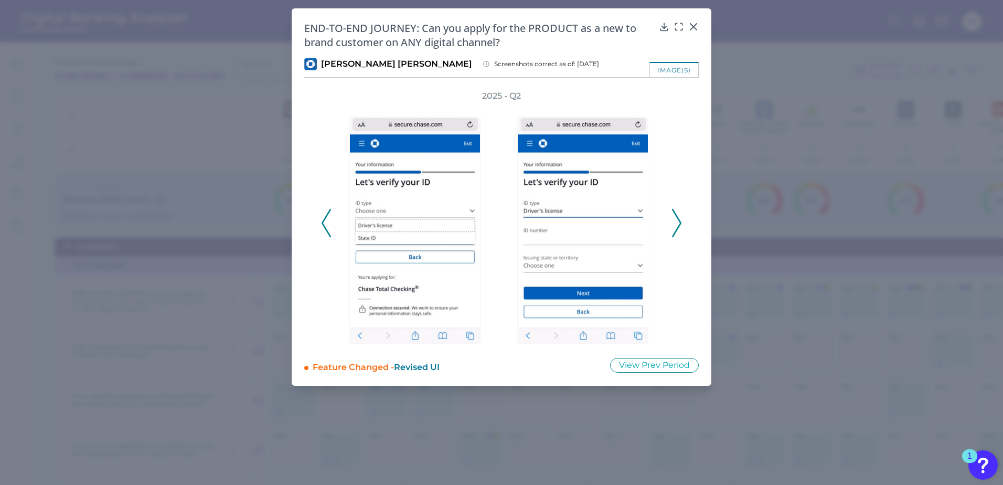
click at [677, 221] on icon at bounding box center [676, 223] width 9 height 28
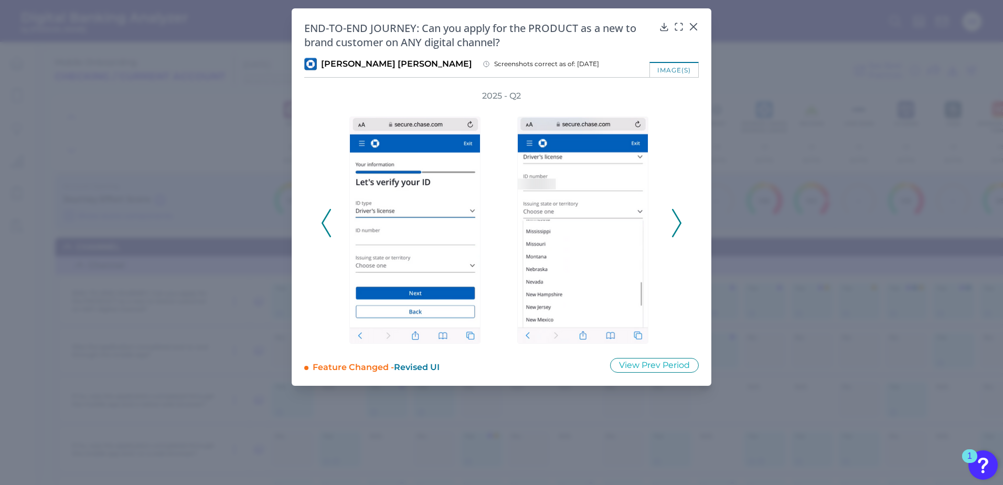
click at [677, 221] on icon at bounding box center [676, 223] width 9 height 28
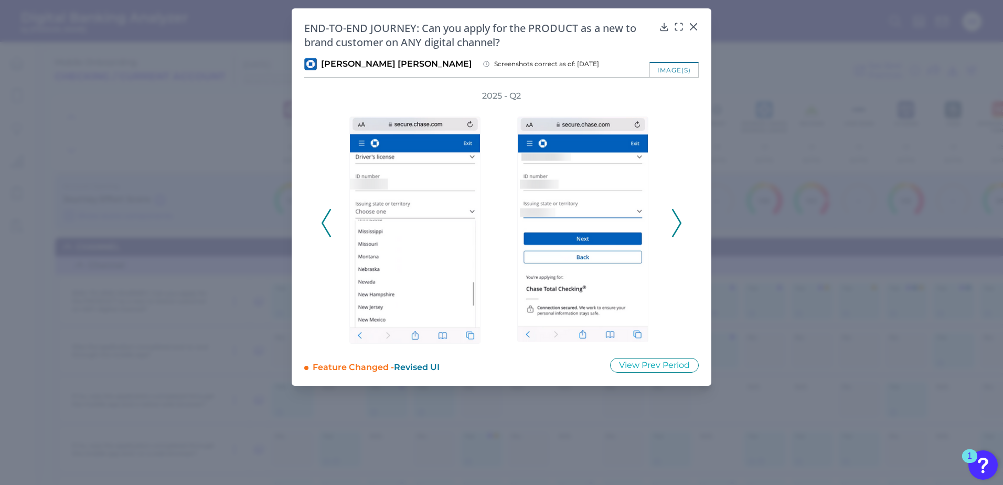
click at [677, 221] on icon at bounding box center [676, 223] width 9 height 28
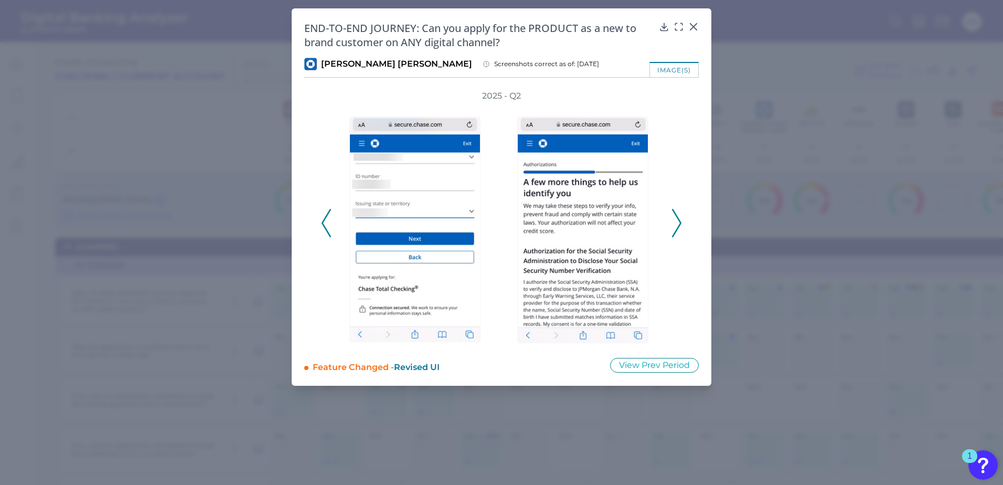
click at [677, 221] on icon at bounding box center [676, 223] width 9 height 28
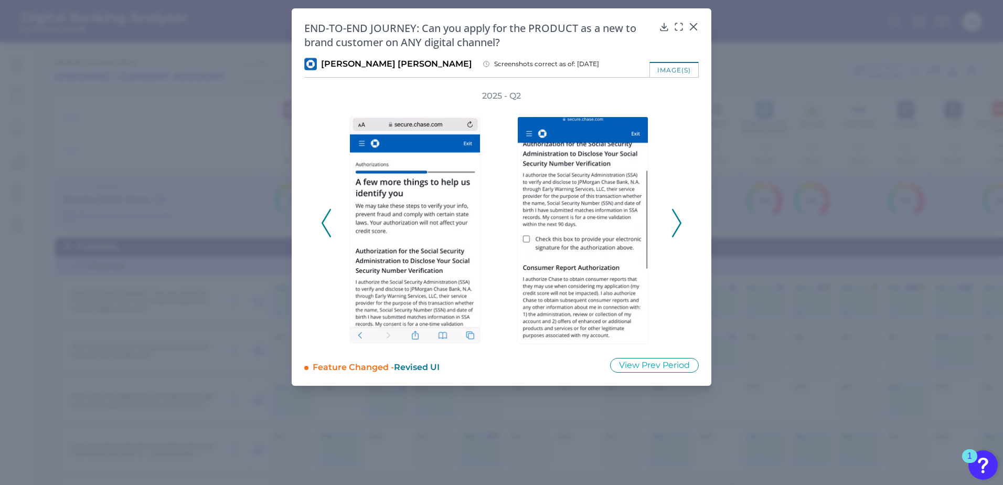
click at [677, 221] on icon at bounding box center [676, 223] width 9 height 28
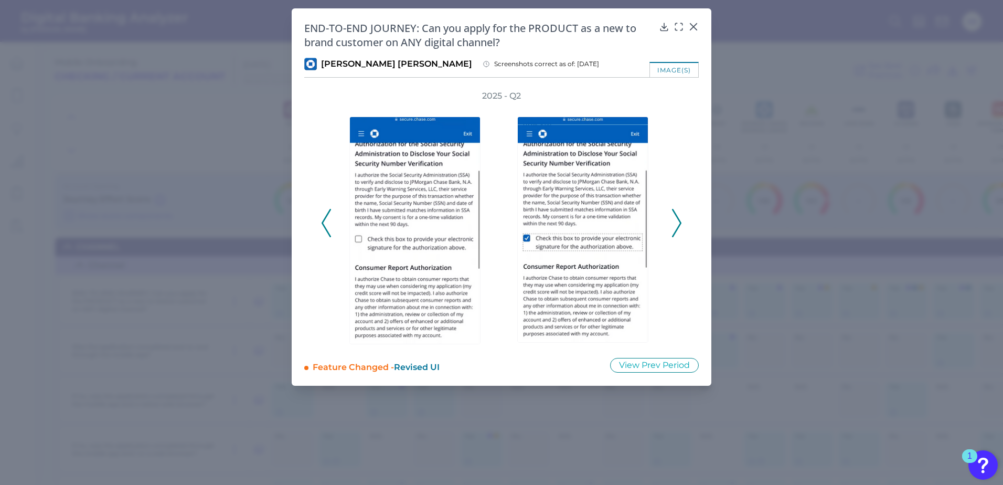
click at [677, 221] on icon at bounding box center [676, 223] width 9 height 28
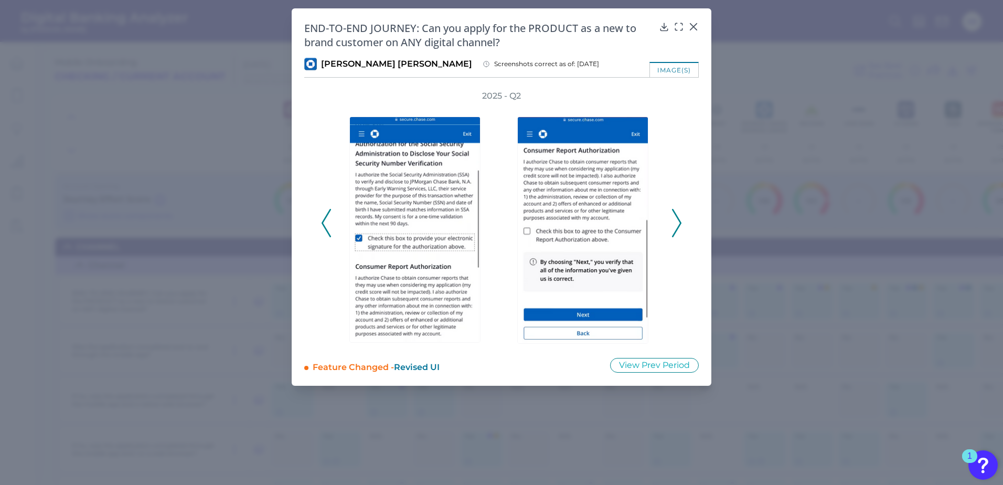
click at [677, 221] on icon at bounding box center [676, 223] width 9 height 28
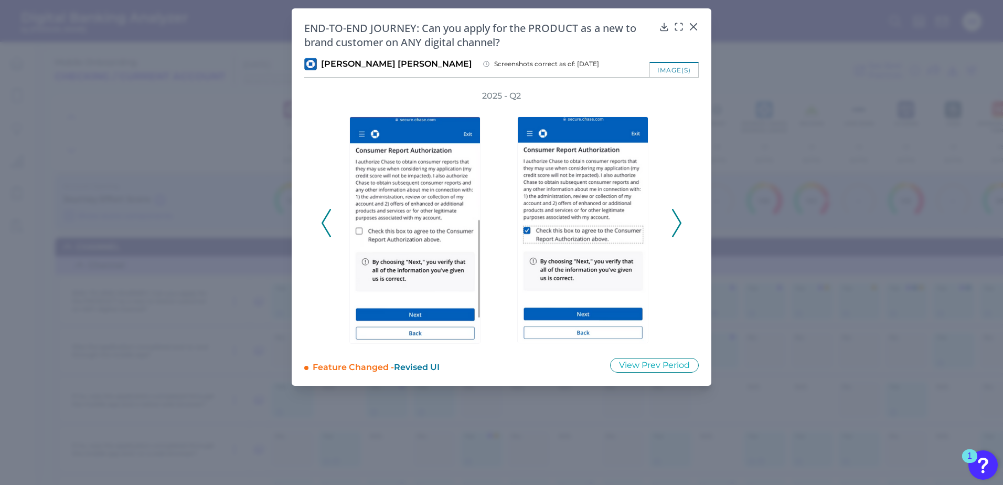
click at [677, 221] on icon at bounding box center [676, 223] width 9 height 28
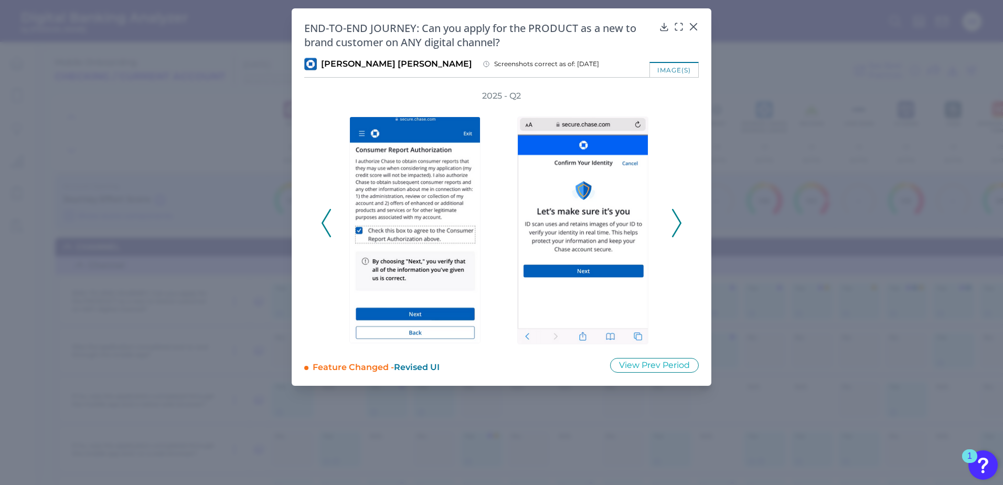
click at [677, 221] on icon at bounding box center [676, 223] width 9 height 28
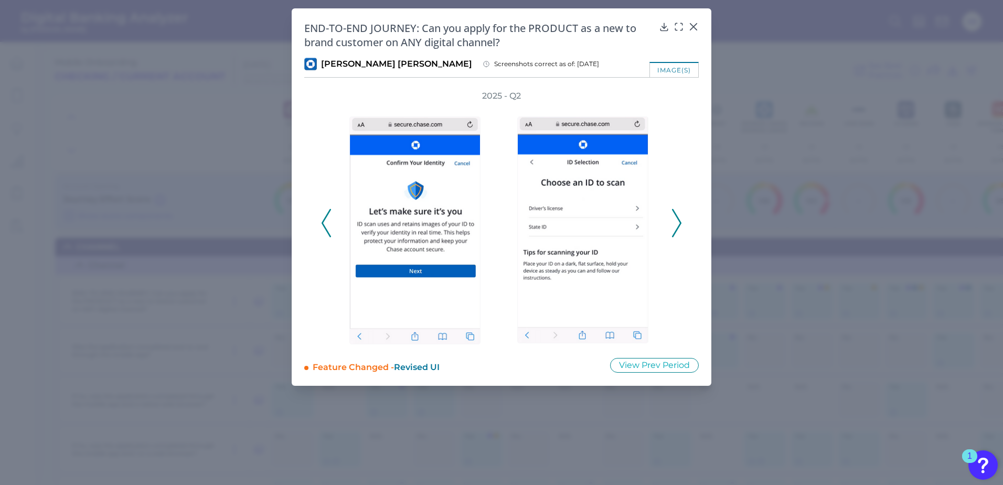
click at [677, 221] on icon at bounding box center [676, 223] width 9 height 28
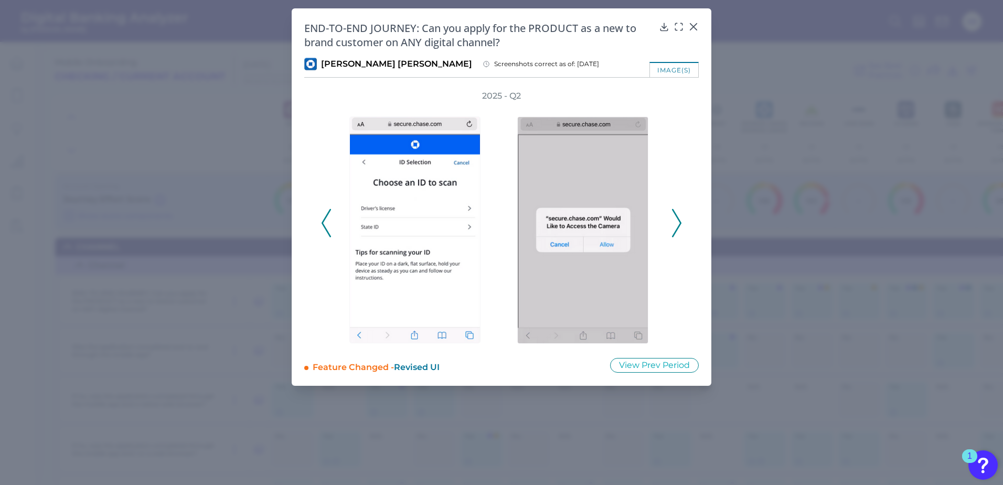
click at [677, 221] on icon at bounding box center [676, 223] width 9 height 28
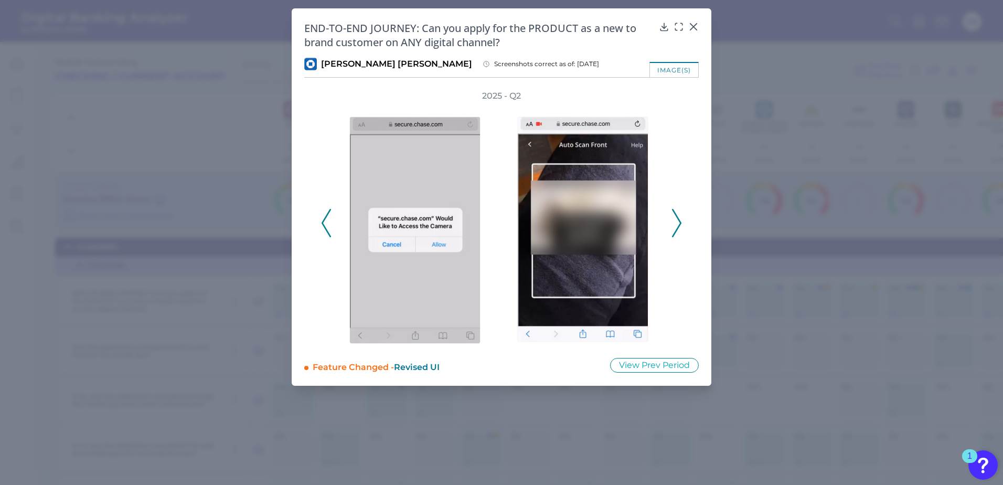
click at [677, 221] on icon at bounding box center [676, 223] width 9 height 28
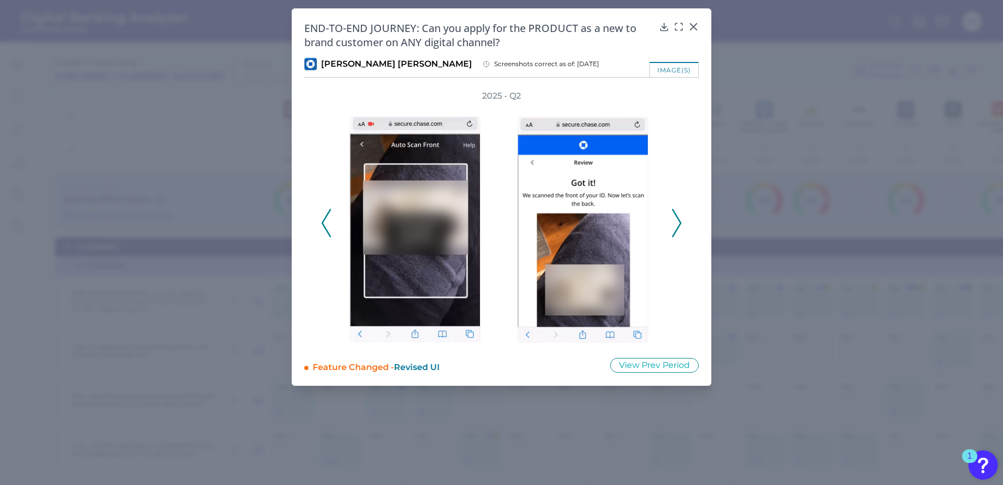
click at [677, 221] on icon at bounding box center [676, 223] width 9 height 28
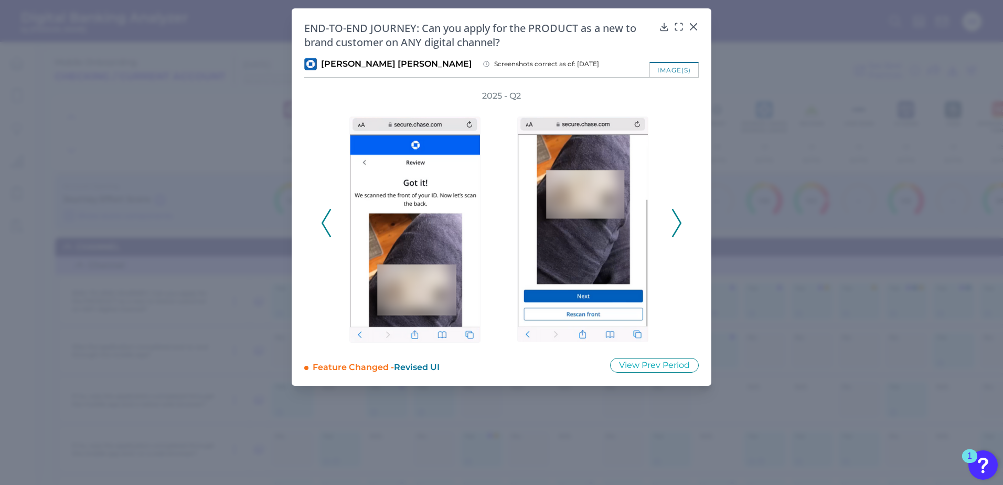
click at [677, 221] on icon at bounding box center [676, 223] width 9 height 28
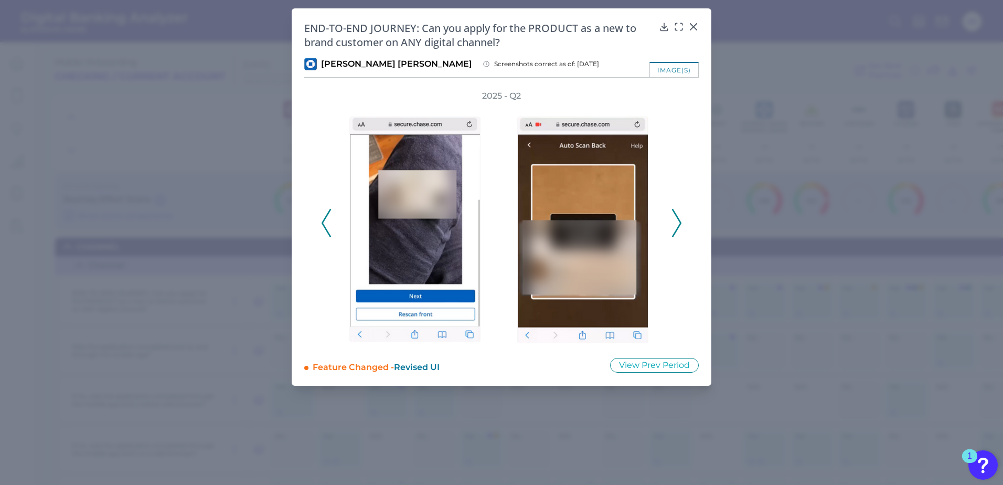
click at [677, 221] on icon at bounding box center [676, 223] width 9 height 28
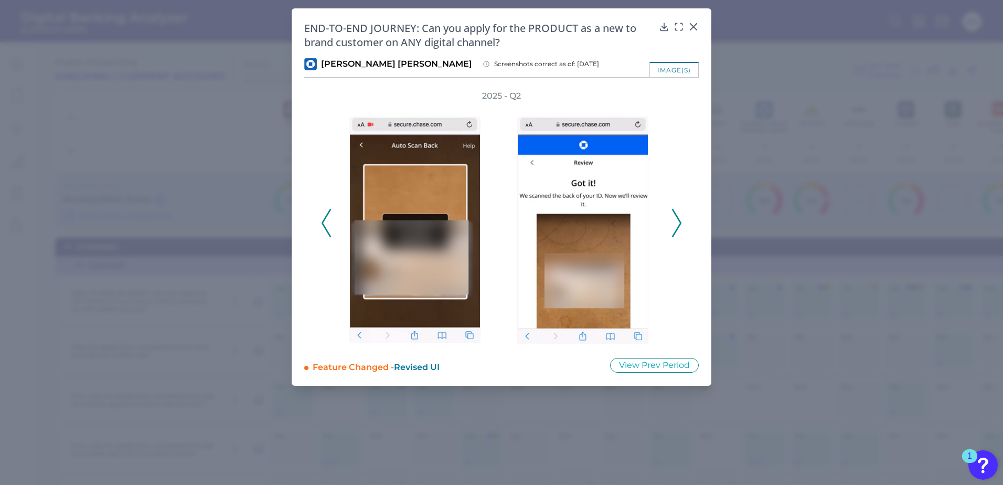
click at [677, 221] on icon at bounding box center [676, 223] width 9 height 28
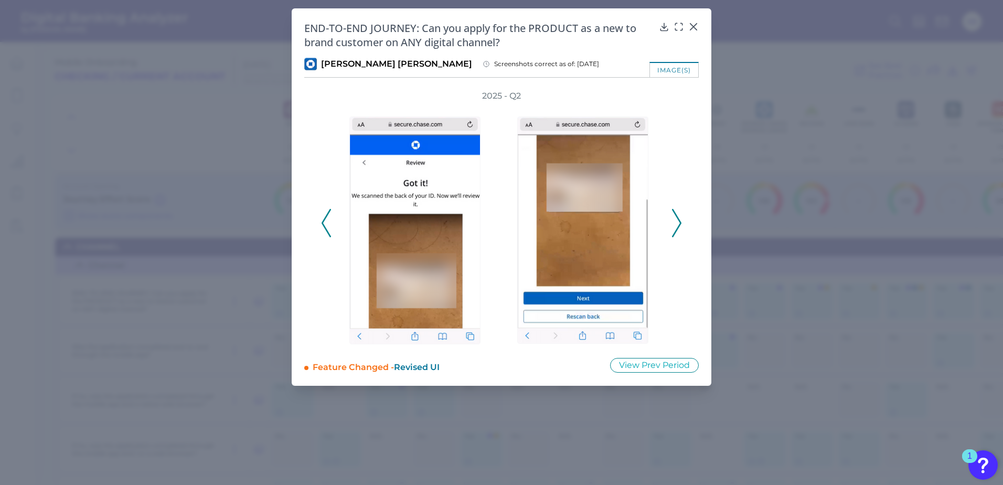
click at [677, 221] on icon at bounding box center [676, 223] width 9 height 28
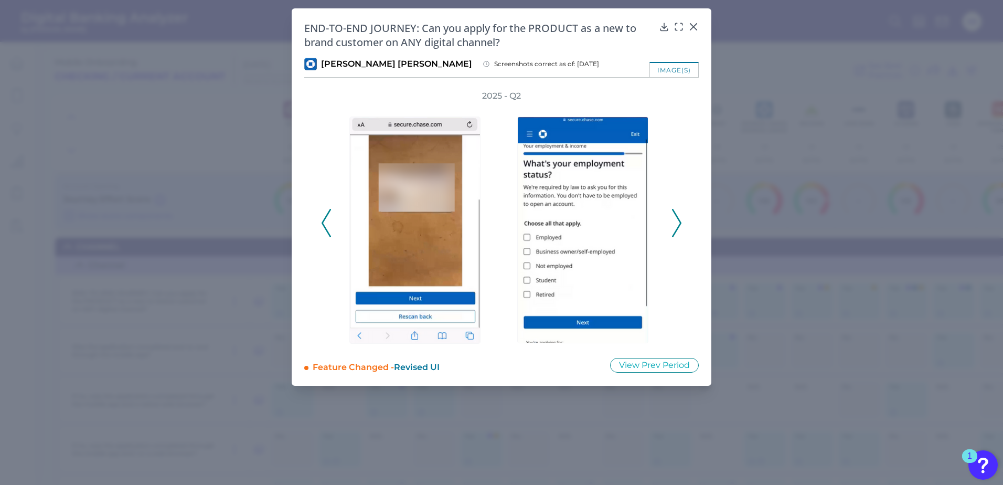
click at [677, 221] on icon at bounding box center [676, 223] width 9 height 28
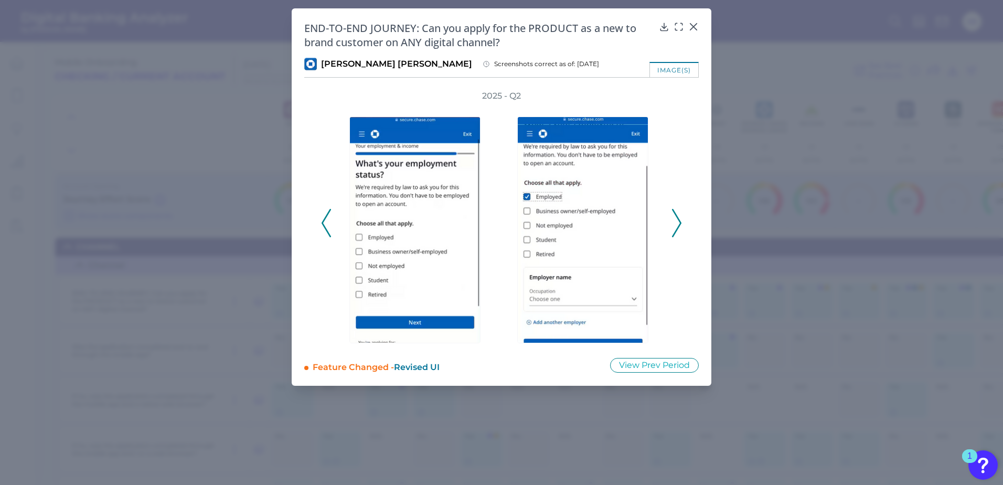
click at [677, 221] on icon at bounding box center [676, 223] width 9 height 28
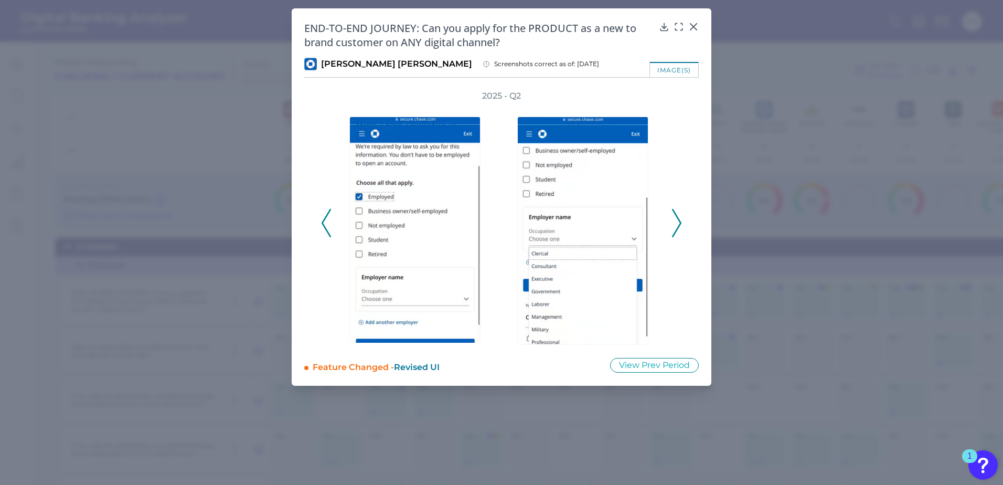
click at [677, 221] on icon at bounding box center [676, 223] width 9 height 28
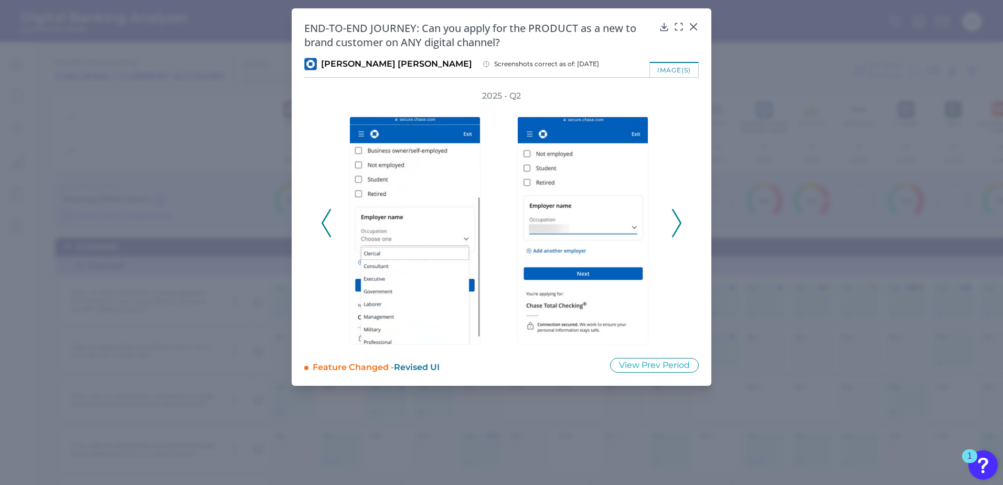
click at [677, 221] on icon at bounding box center [676, 223] width 9 height 28
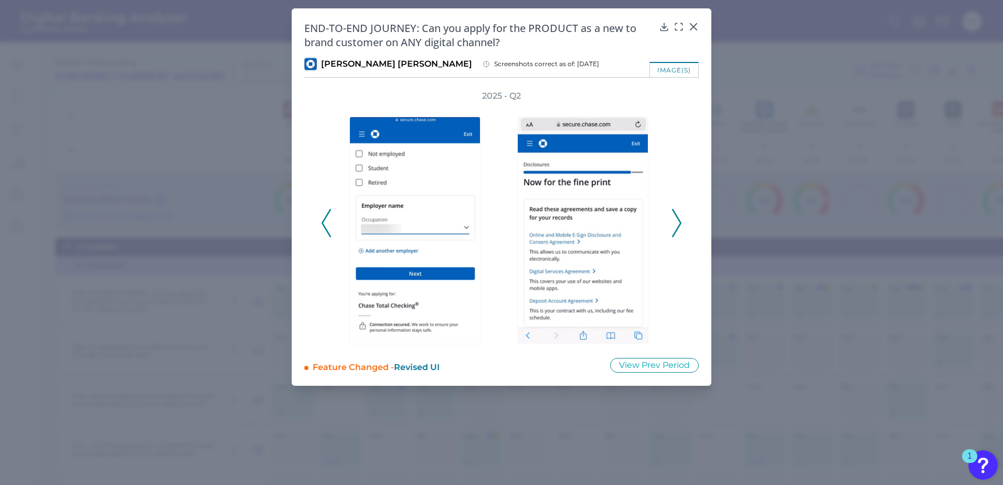
click at [677, 221] on icon at bounding box center [676, 223] width 9 height 28
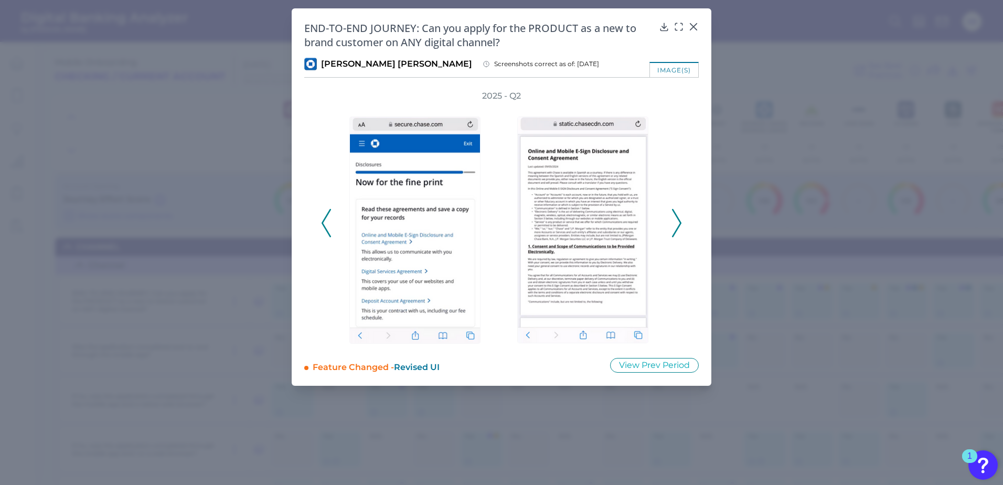
click at [677, 221] on icon at bounding box center [676, 223] width 9 height 28
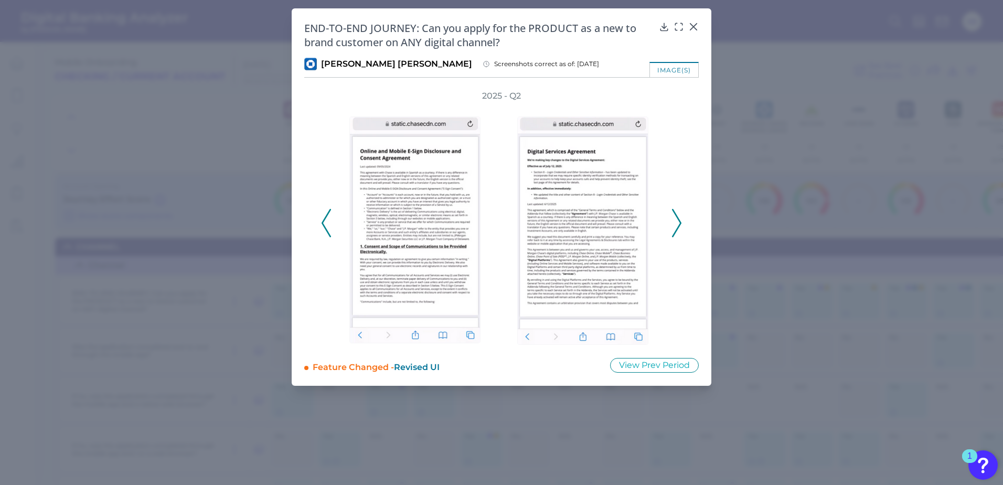
click at [677, 221] on icon at bounding box center [676, 223] width 9 height 28
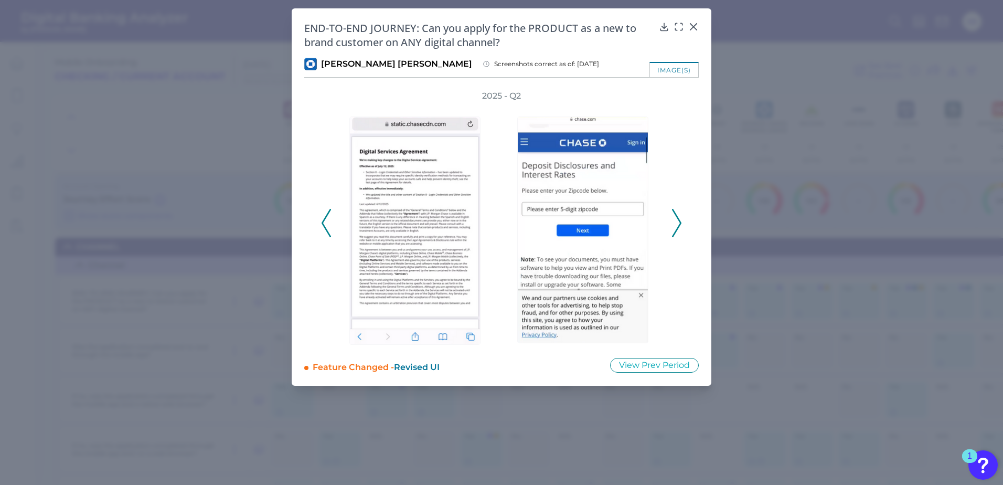
click at [677, 221] on icon at bounding box center [676, 223] width 9 height 28
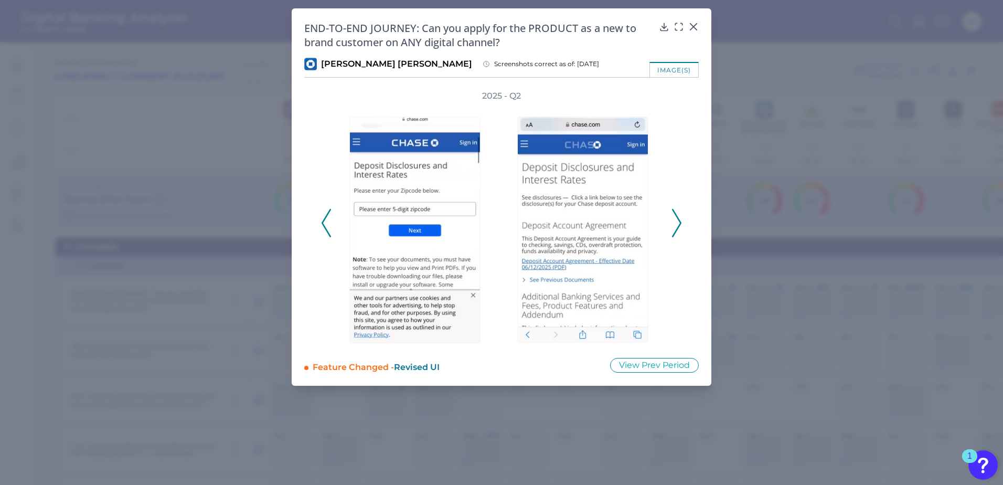
click at [677, 221] on icon at bounding box center [676, 223] width 9 height 28
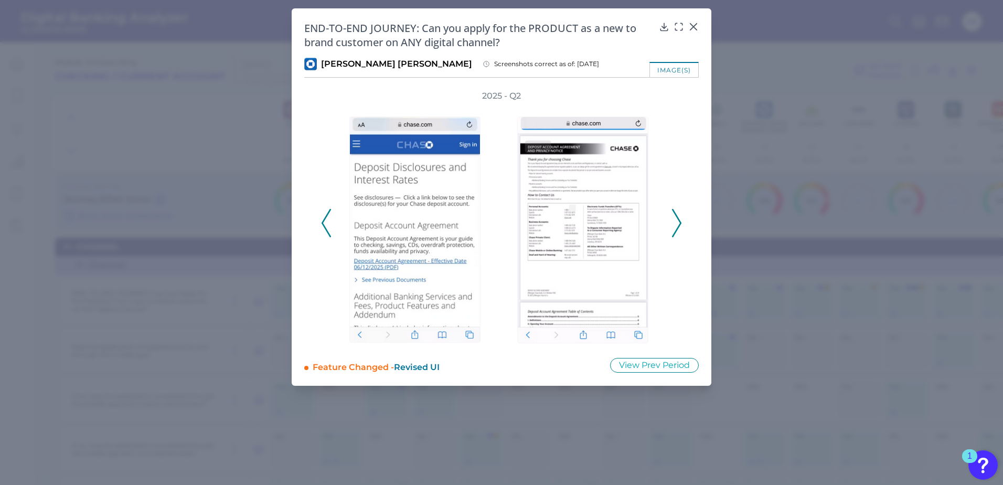
click at [677, 221] on icon at bounding box center [676, 223] width 9 height 28
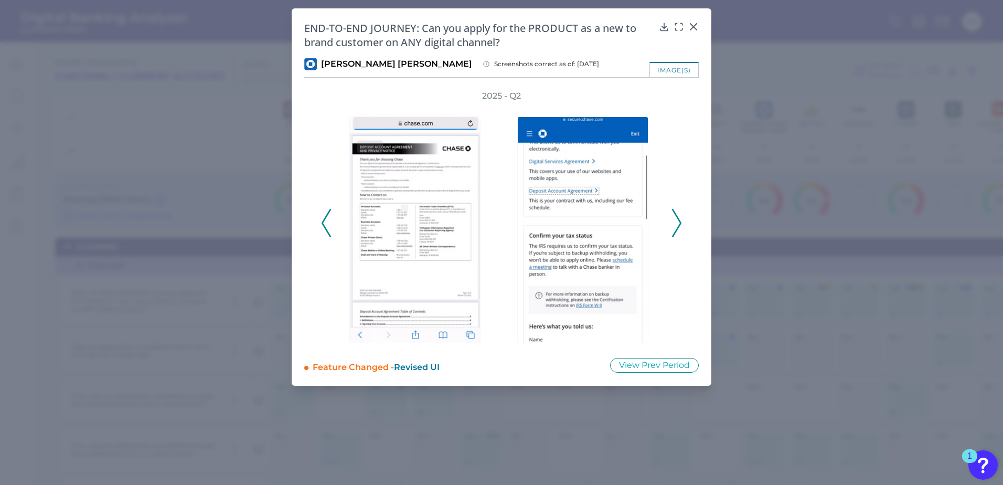
click at [677, 221] on icon at bounding box center [676, 223] width 9 height 28
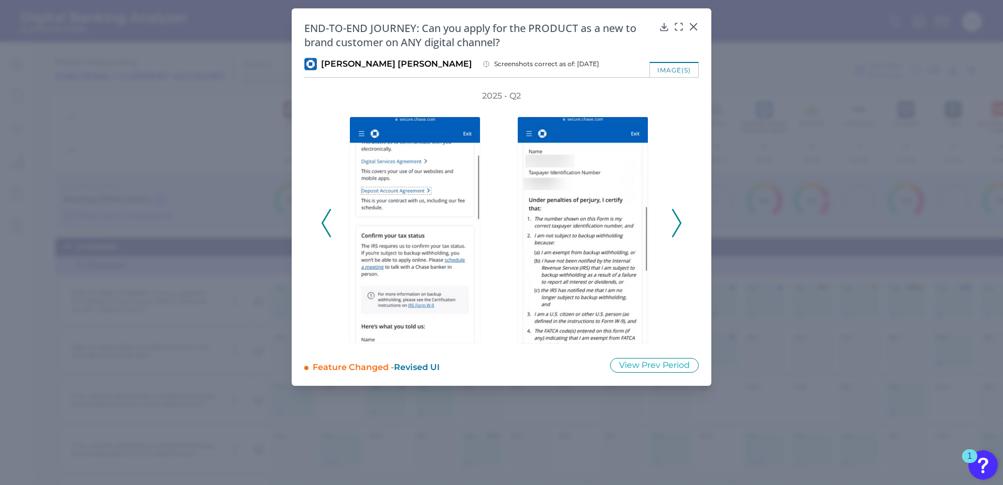
click at [677, 221] on icon at bounding box center [676, 223] width 9 height 28
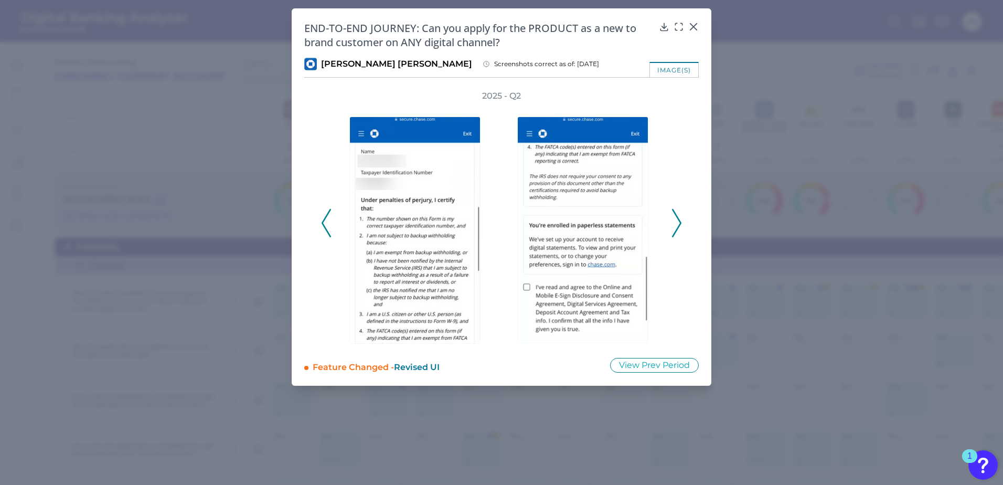
click at [677, 221] on icon at bounding box center [676, 223] width 9 height 28
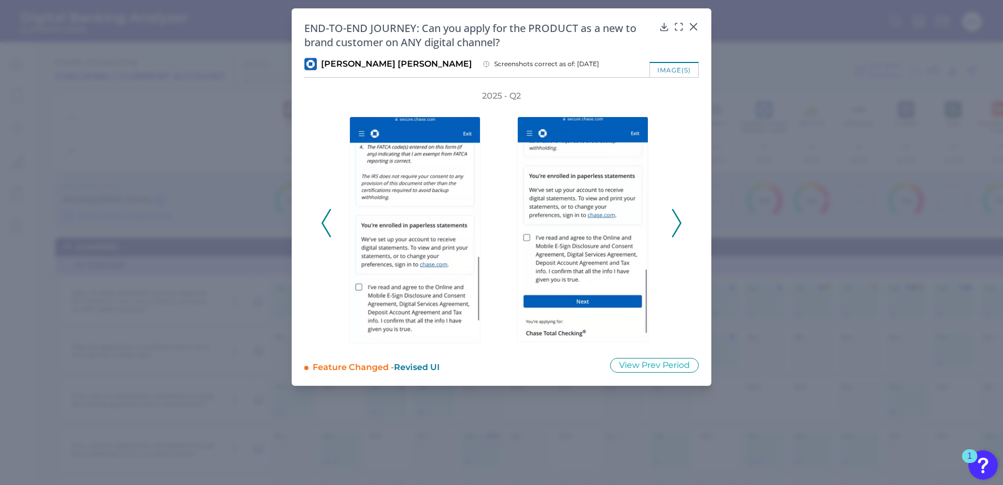
click at [677, 221] on icon at bounding box center [676, 223] width 9 height 28
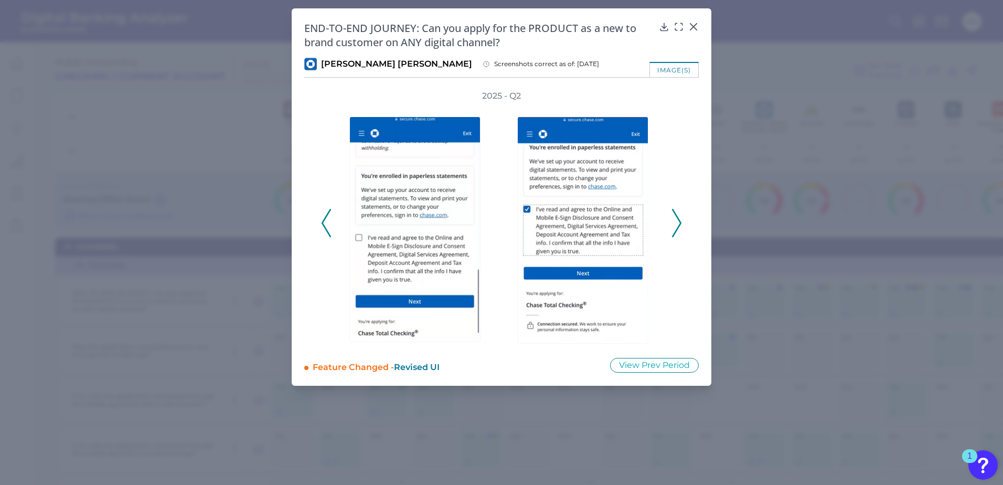
click at [677, 221] on icon at bounding box center [676, 223] width 9 height 28
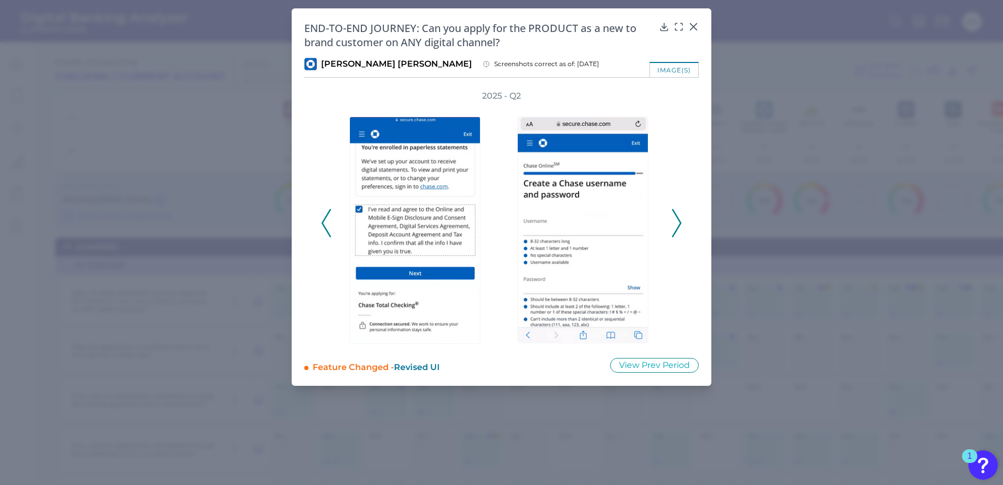
click at [677, 221] on icon at bounding box center [676, 223] width 9 height 28
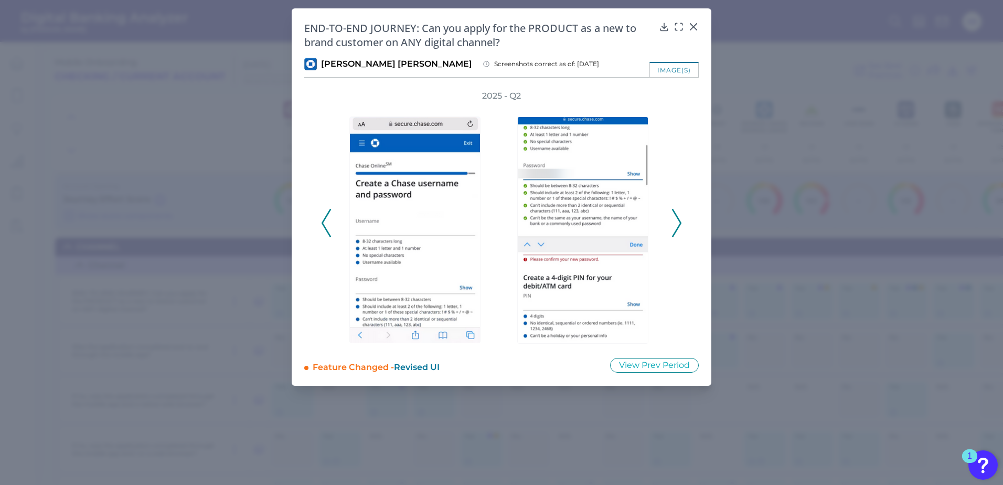
click at [677, 221] on icon at bounding box center [676, 223] width 9 height 28
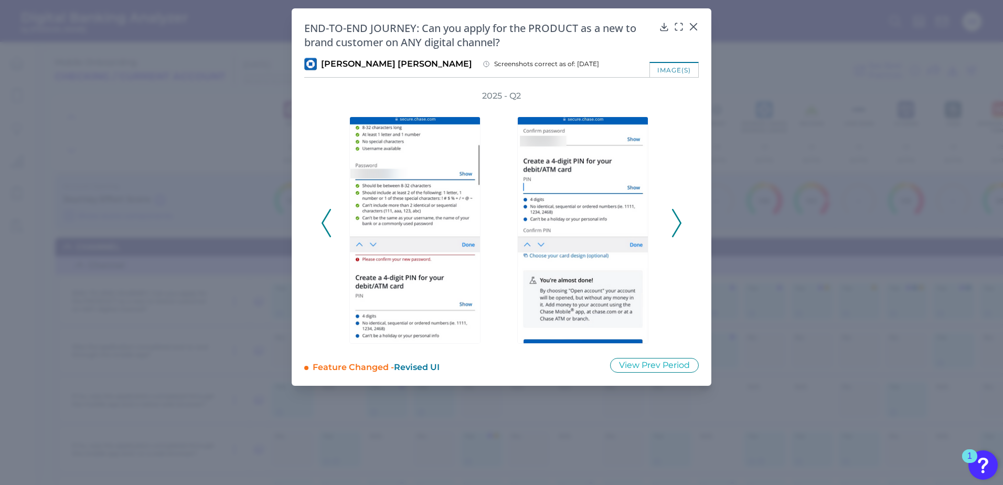
click at [677, 221] on icon at bounding box center [676, 223] width 9 height 28
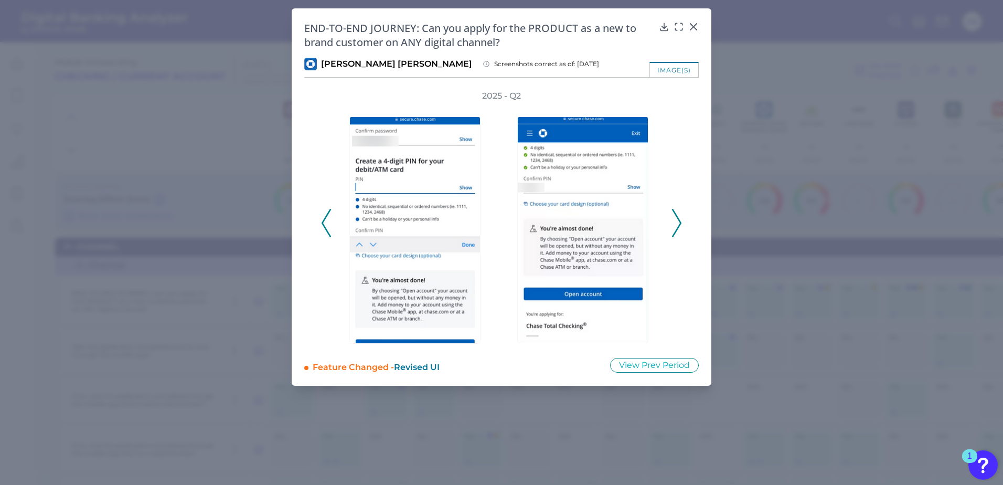
click at [677, 221] on icon at bounding box center [676, 223] width 9 height 28
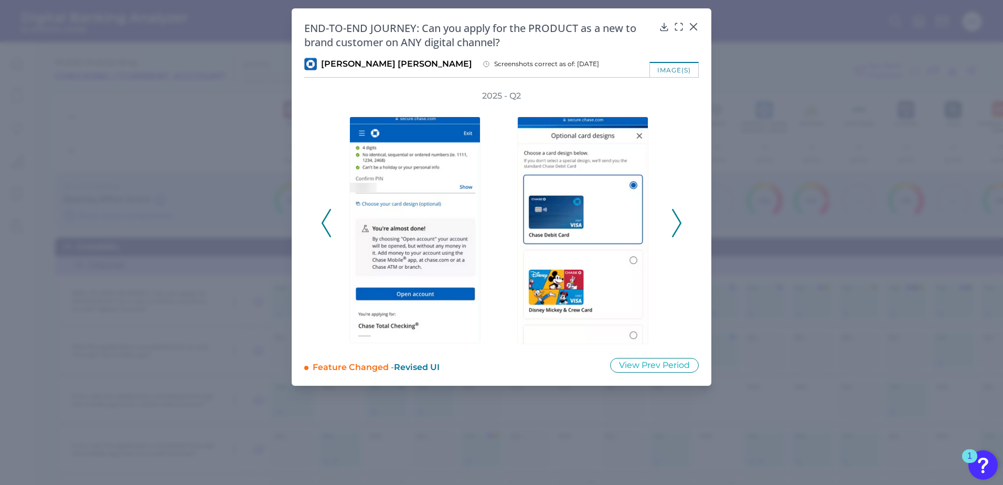
click at [677, 221] on icon at bounding box center [676, 223] width 9 height 28
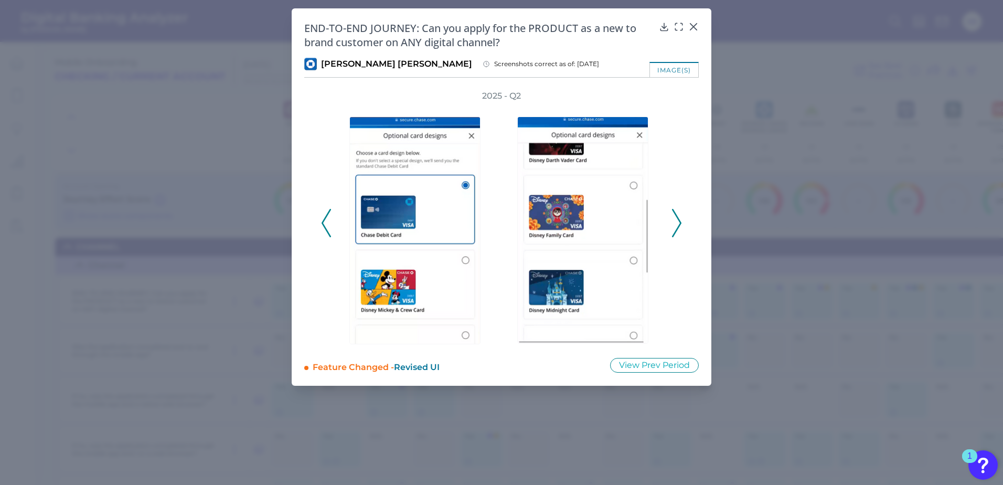
click at [677, 221] on icon at bounding box center [676, 223] width 9 height 28
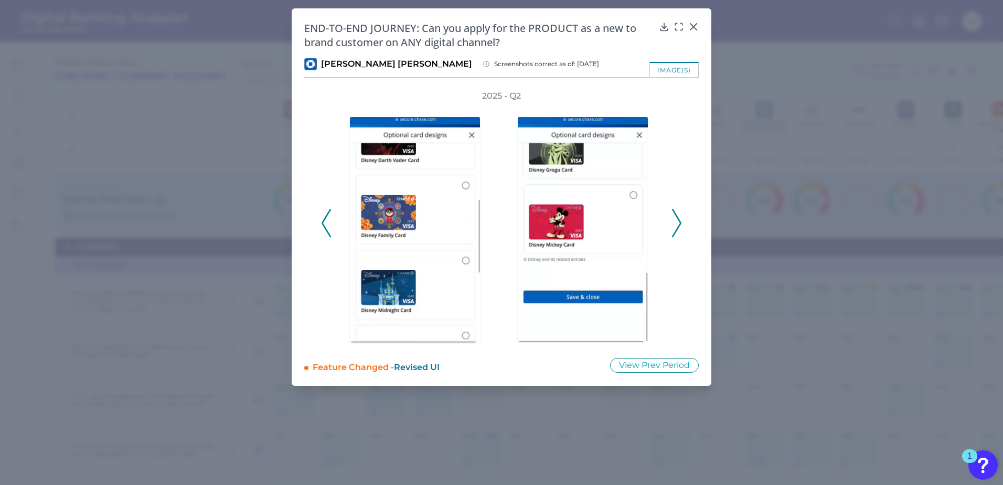
click at [677, 221] on icon at bounding box center [676, 223] width 9 height 28
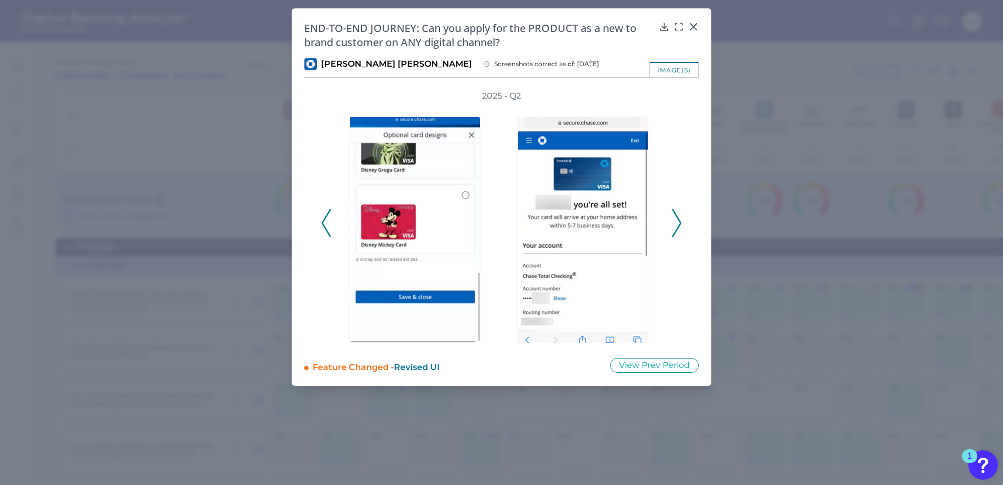
click at [677, 221] on icon at bounding box center [676, 223] width 9 height 28
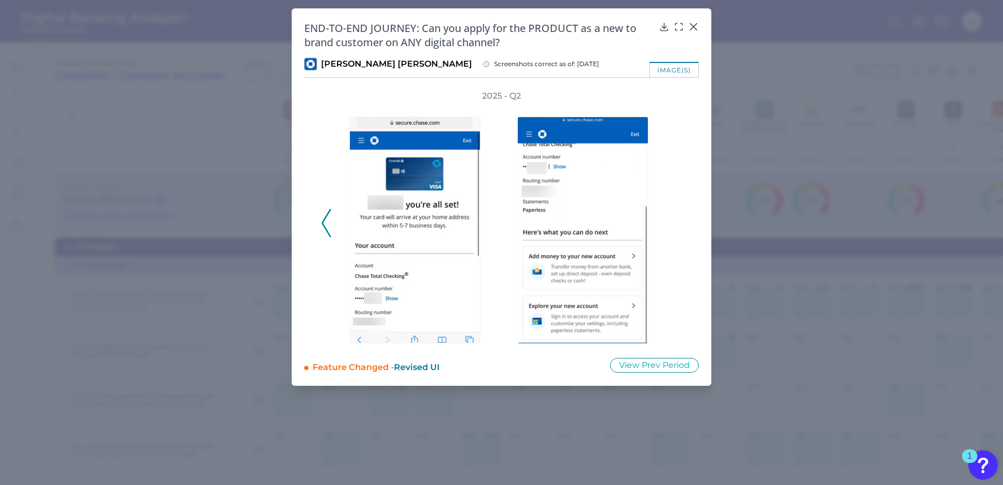
click at [664, 228] on div at bounding box center [586, 223] width 168 height 243
click at [694, 25] on icon at bounding box center [693, 27] width 10 height 10
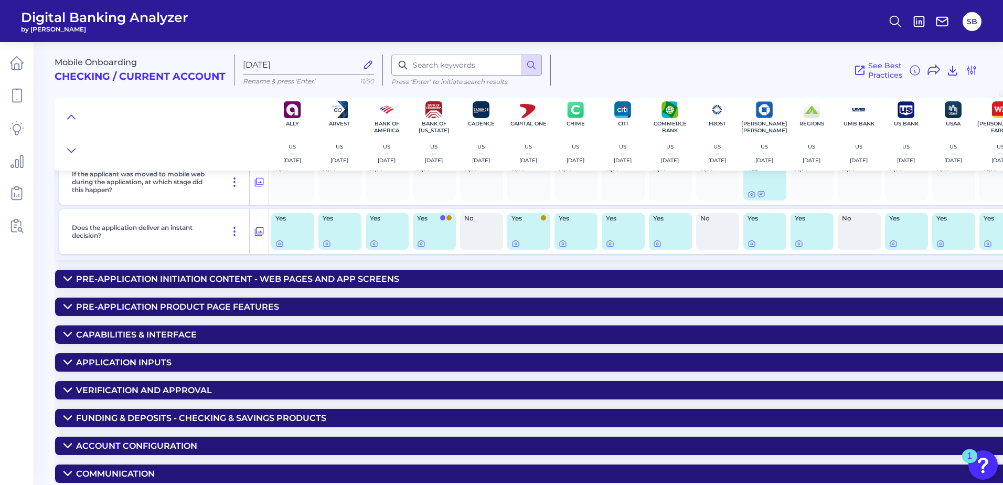
scroll to position [373, 0]
click at [70, 416] on icon at bounding box center [67, 418] width 7 height 4
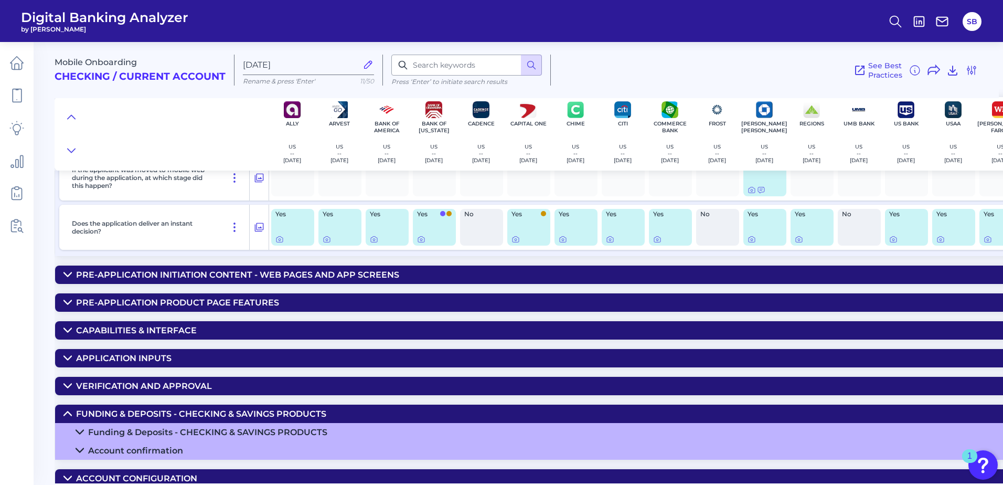
scroll to position [410, 0]
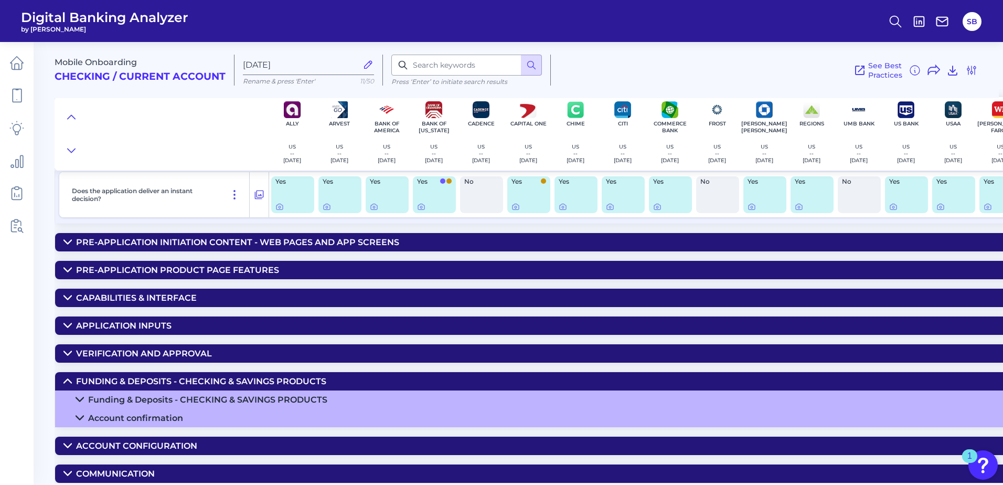
click at [83, 397] on icon at bounding box center [80, 399] width 8 height 8
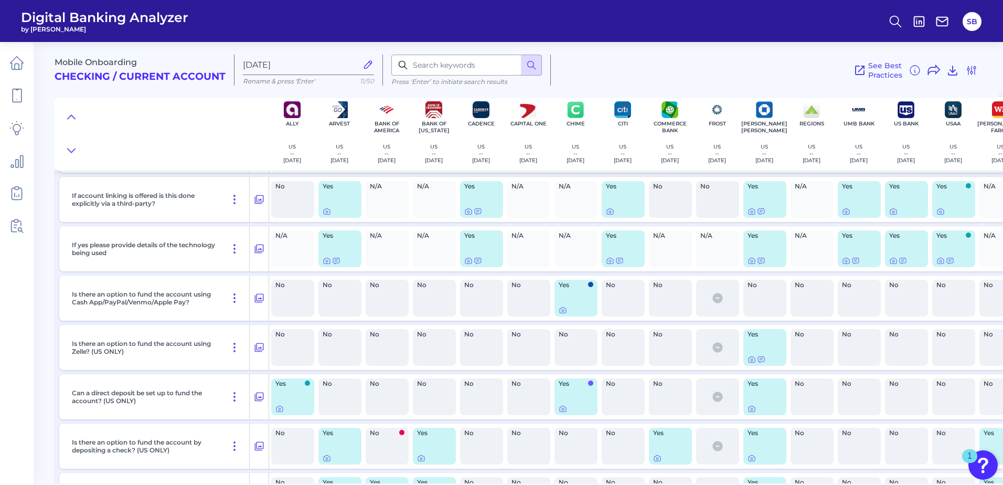
scroll to position [987, 30]
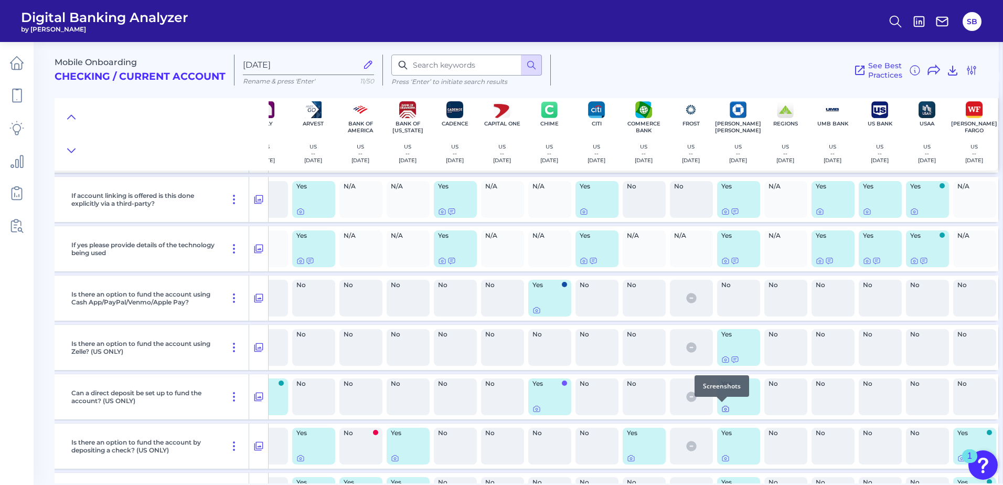
click at [721, 410] on icon at bounding box center [725, 408] width 8 height 8
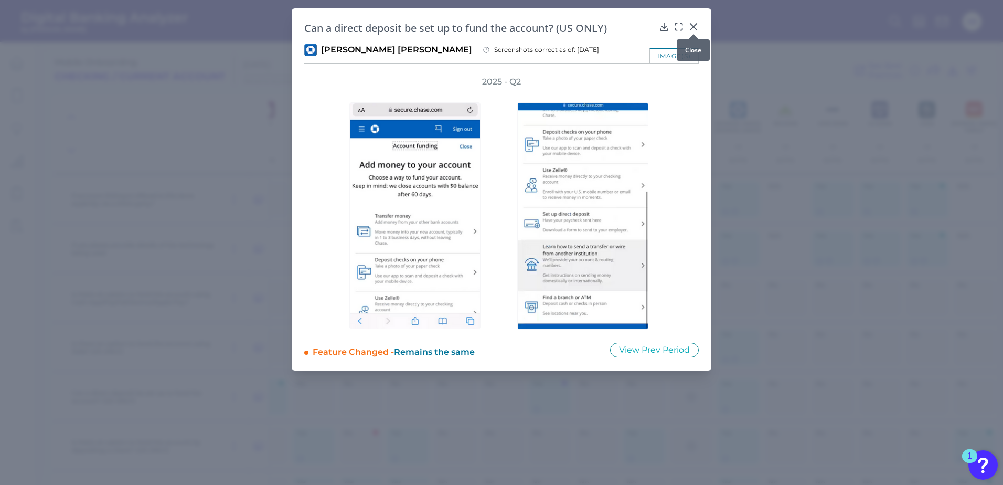
click at [695, 23] on icon at bounding box center [693, 27] width 10 height 10
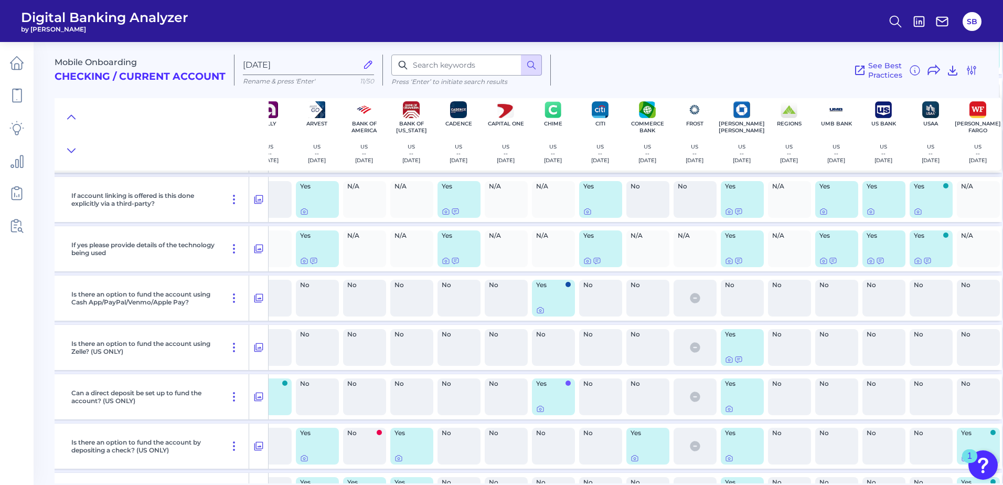
scroll to position [987, 0]
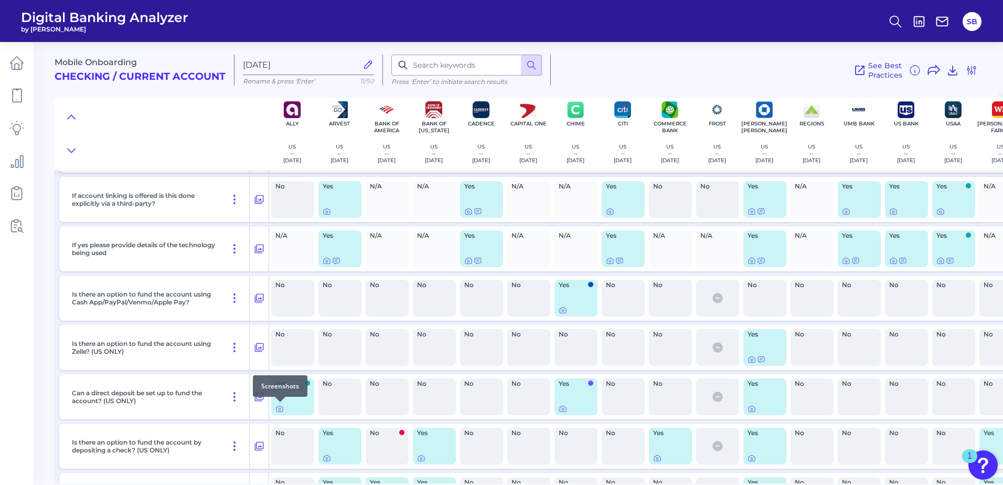
click at [280, 406] on div at bounding box center [280, 402] width 10 height 10
click at [279, 408] on icon at bounding box center [279, 408] width 8 height 8
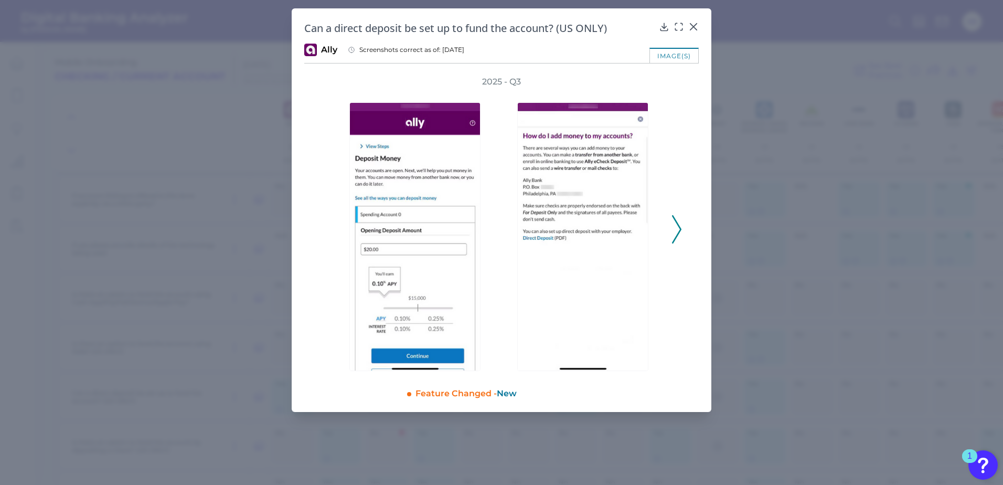
click at [678, 227] on icon at bounding box center [676, 229] width 9 height 28
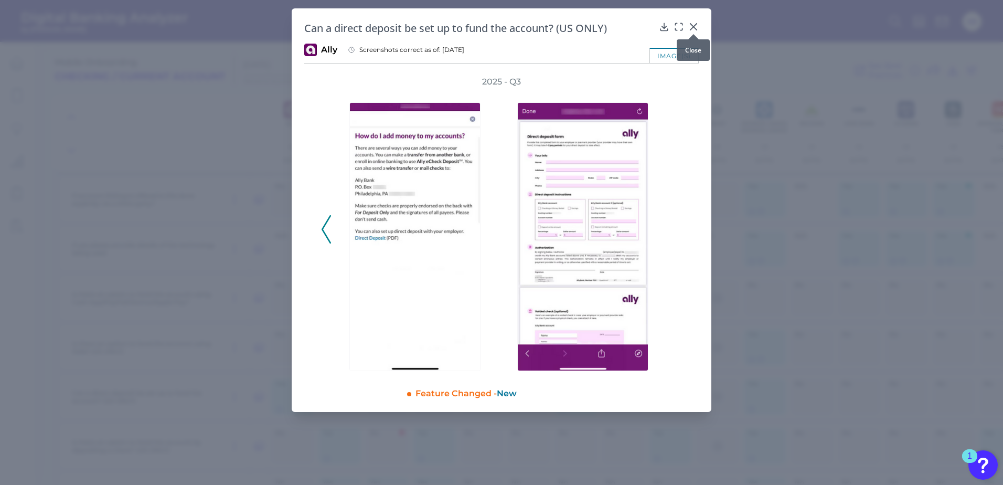
click at [697, 27] on icon at bounding box center [693, 27] width 10 height 10
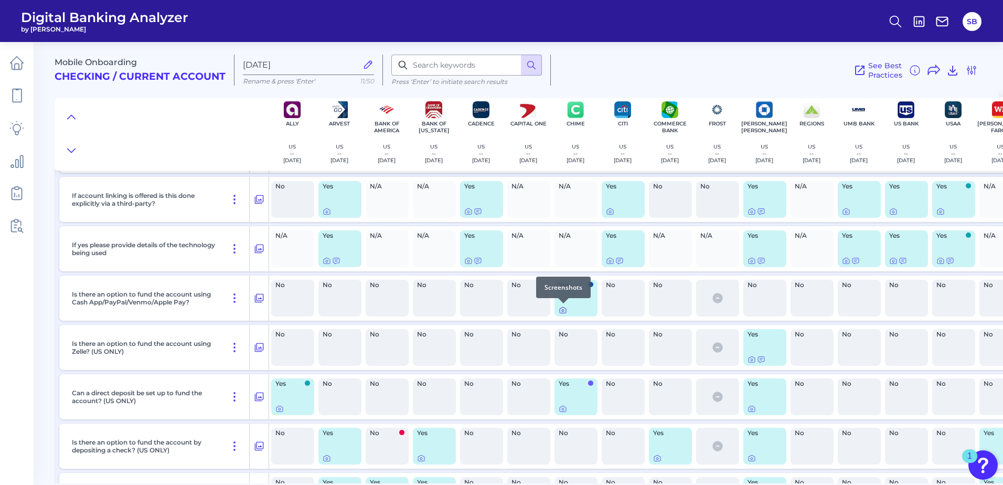
click at [561, 307] on div at bounding box center [563, 303] width 10 height 10
click at [563, 312] on icon at bounding box center [563, 310] width 8 height 8
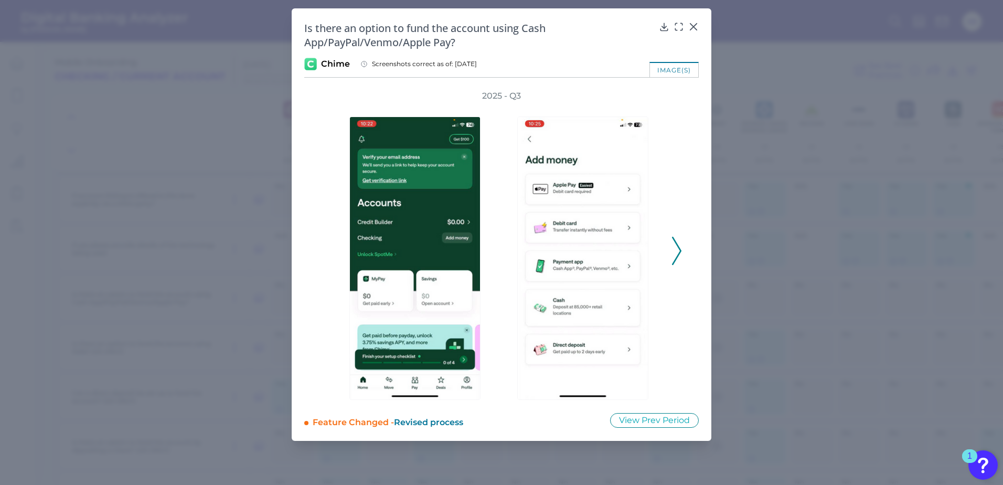
click at [680, 250] on polyline at bounding box center [677, 250] width 8 height 27
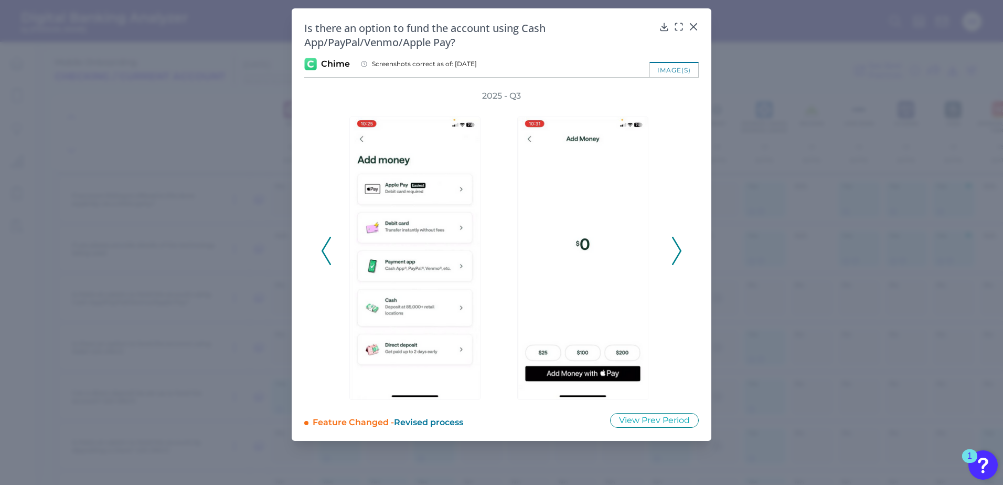
click at [680, 250] on polyline at bounding box center [677, 250] width 8 height 27
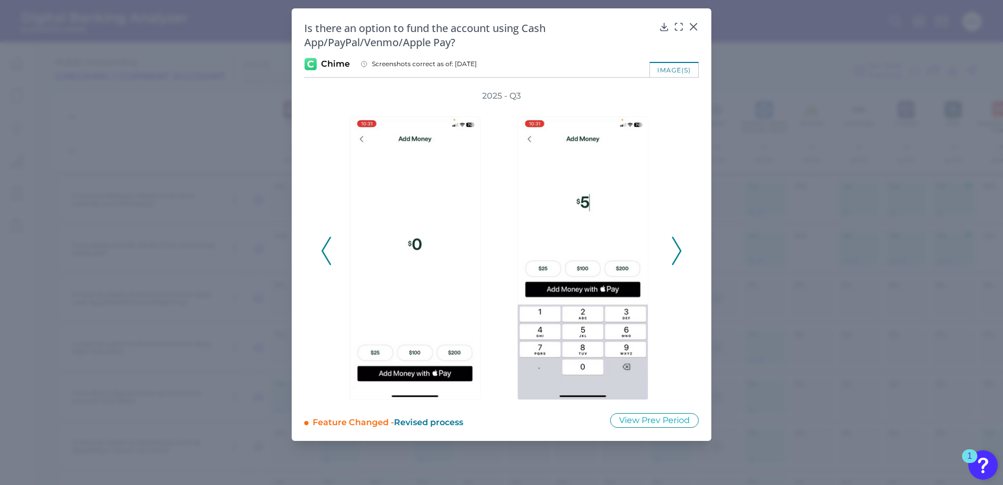
click at [680, 250] on polyline at bounding box center [677, 250] width 8 height 27
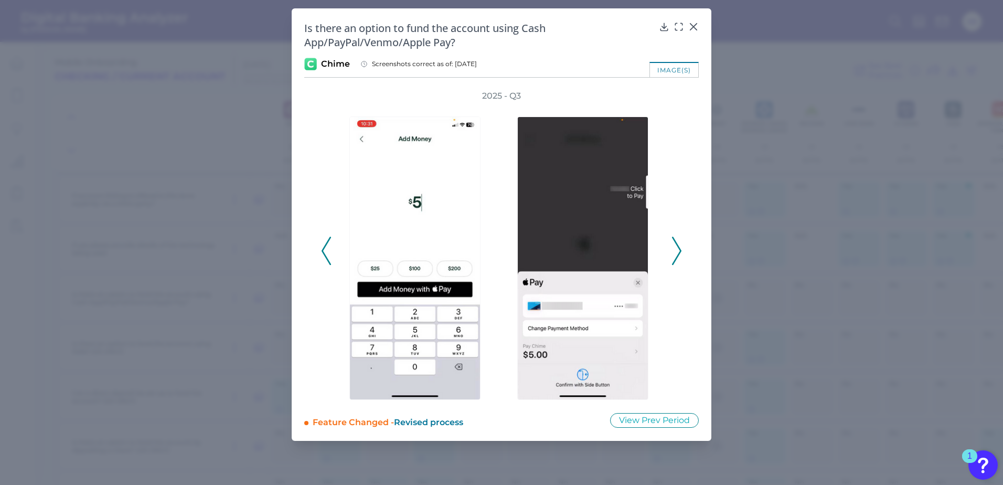
click at [680, 250] on polyline at bounding box center [677, 250] width 8 height 27
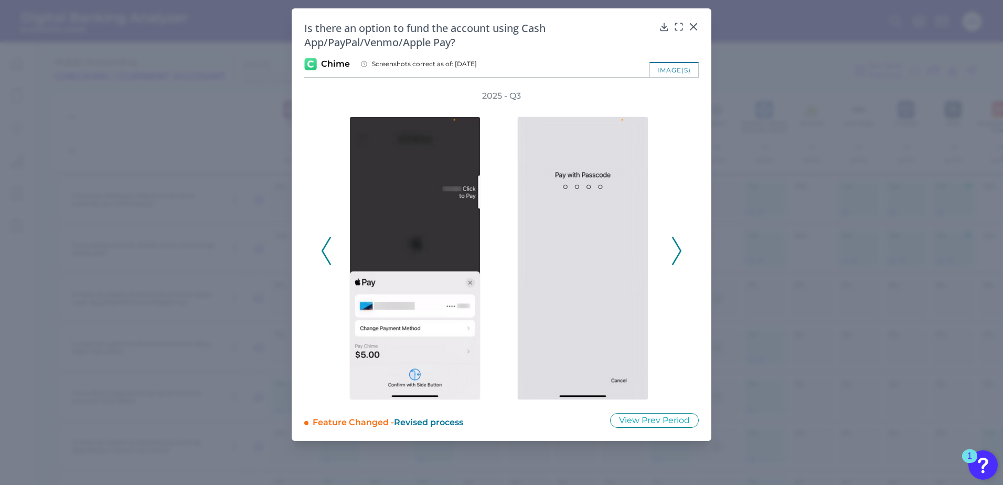
click at [680, 250] on polyline at bounding box center [677, 250] width 8 height 27
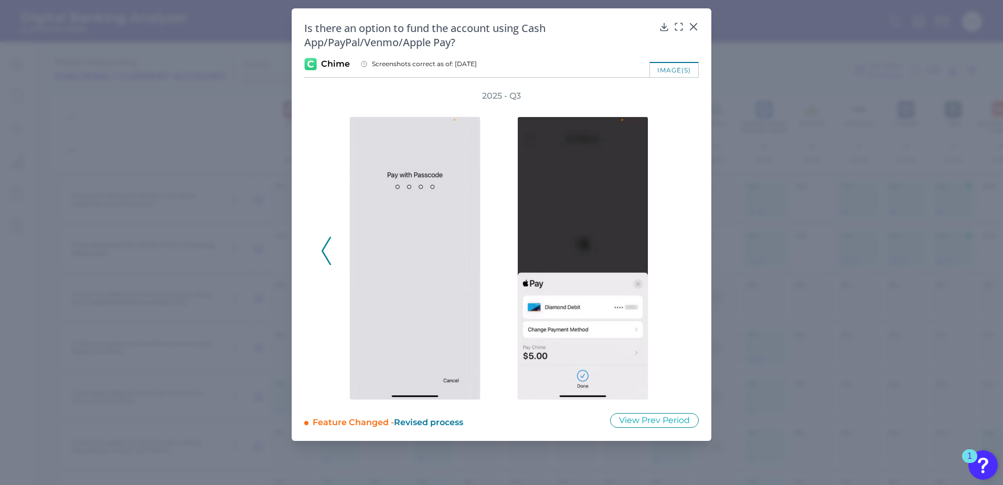
click at [680, 250] on div "2025 - Q3" at bounding box center [501, 245] width 361 height 310
click at [322, 251] on polyline at bounding box center [326, 250] width 8 height 27
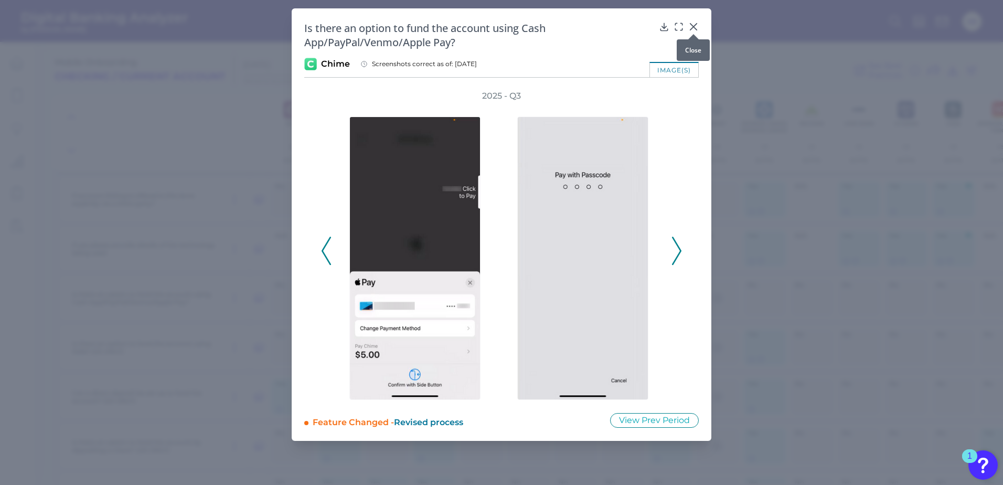
click at [695, 28] on icon at bounding box center [693, 27] width 6 height 6
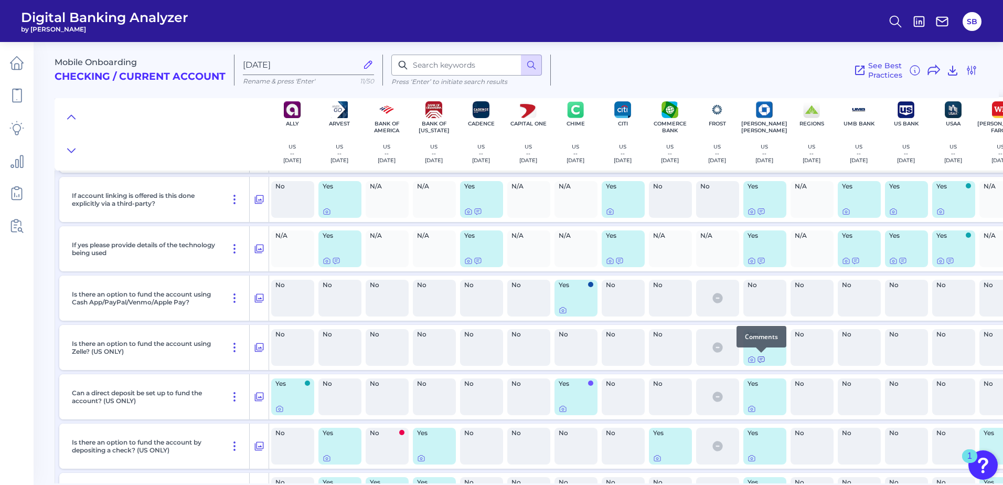
click at [762, 360] on icon at bounding box center [761, 359] width 8 height 8
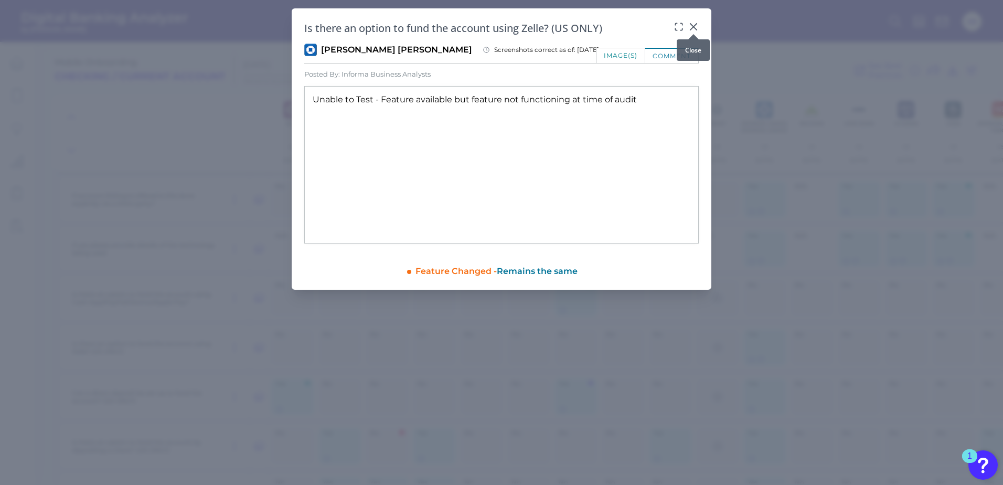
click at [696, 25] on icon at bounding box center [693, 27] width 10 height 10
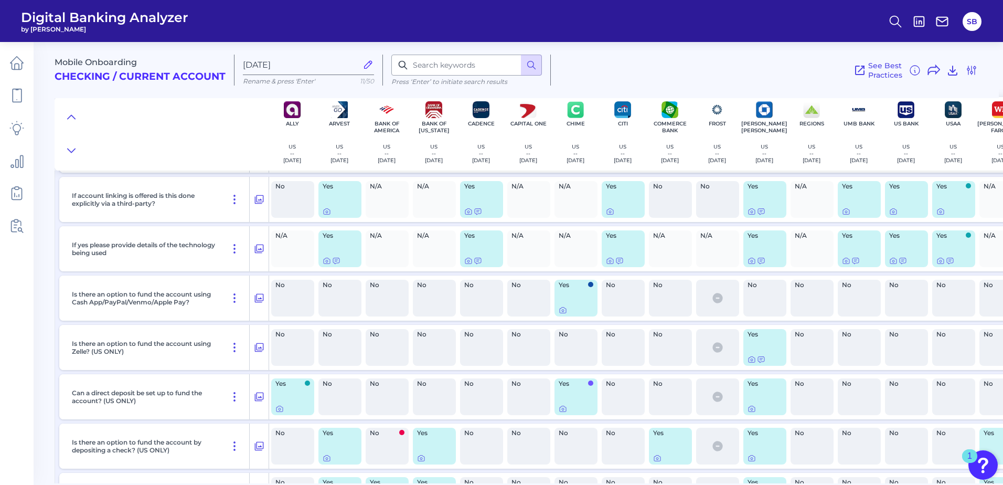
scroll to position [1039, 0]
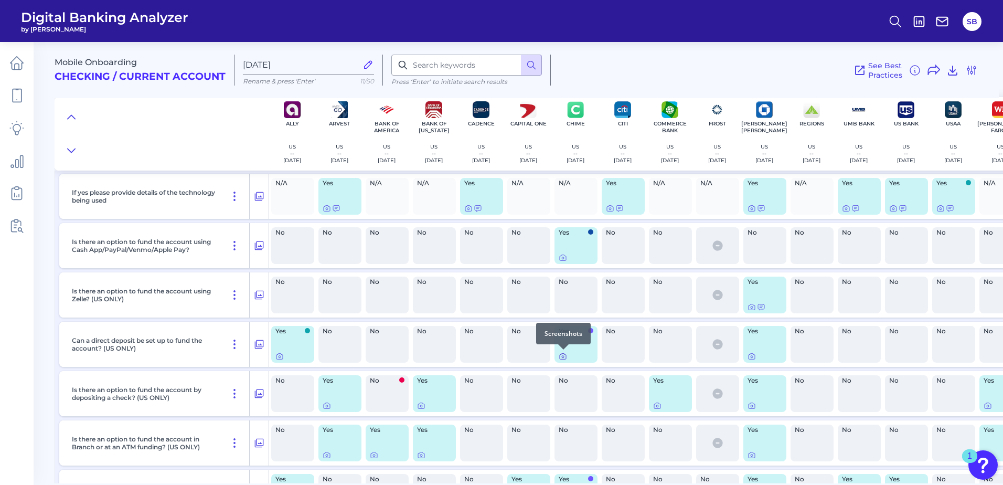
click at [562, 357] on icon at bounding box center [563, 357] width 2 height 2
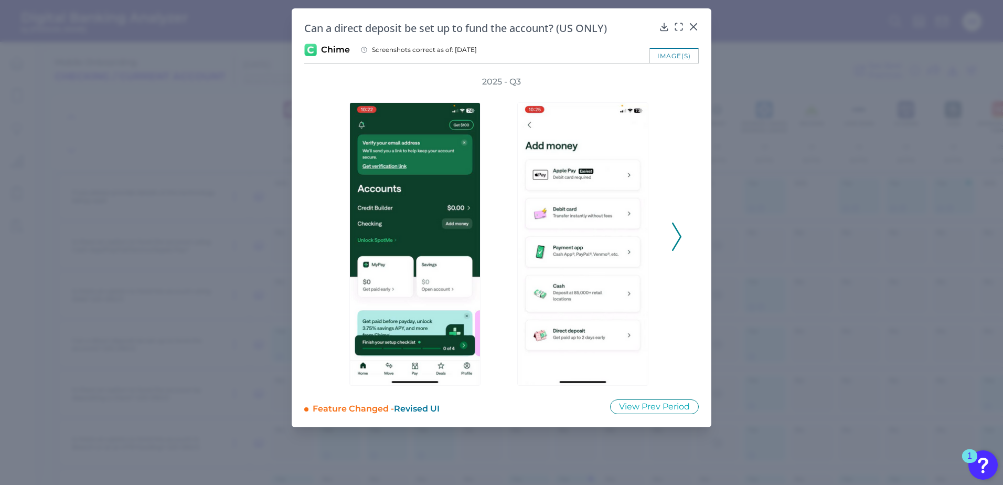
click at [678, 232] on polyline at bounding box center [677, 236] width 8 height 27
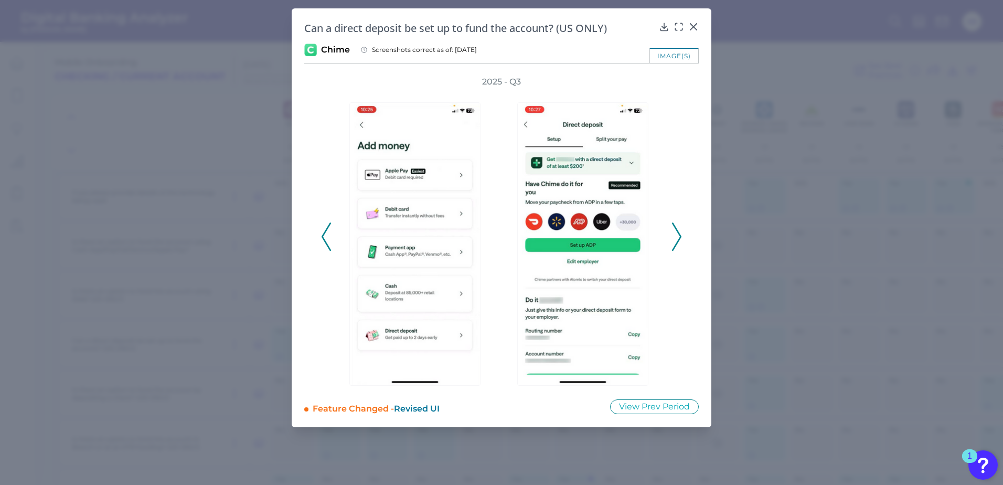
click at [679, 232] on polyline at bounding box center [677, 236] width 8 height 27
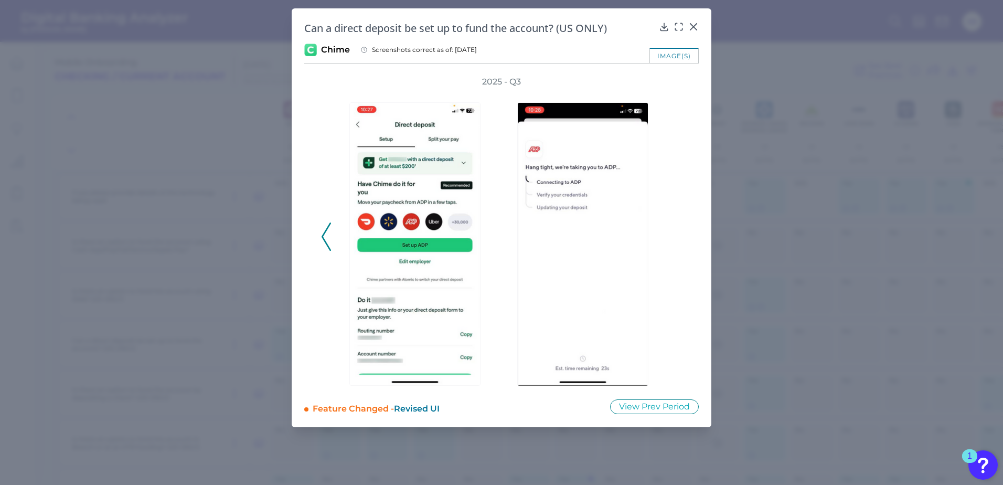
click at [679, 232] on div "2025 - Q3" at bounding box center [501, 231] width 361 height 310
click at [322, 241] on icon at bounding box center [326, 236] width 9 height 28
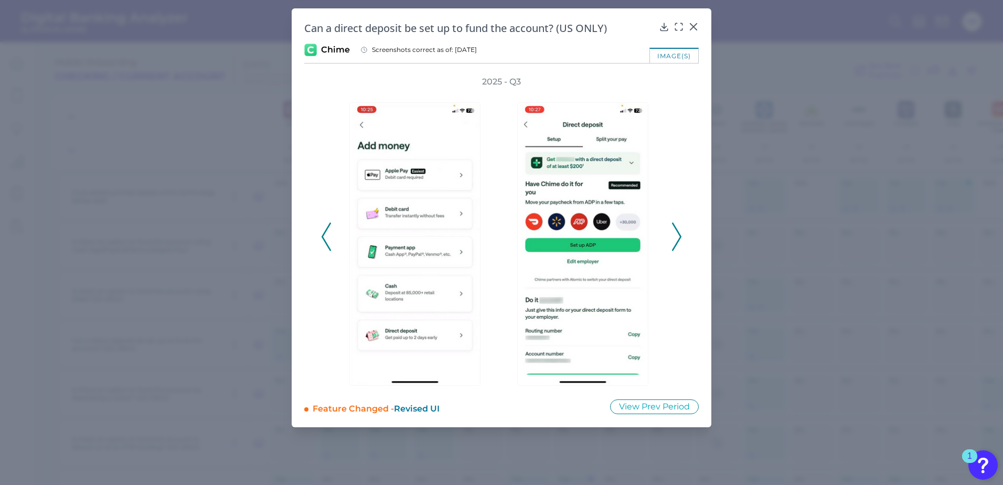
click at [322, 241] on icon at bounding box center [326, 236] width 9 height 28
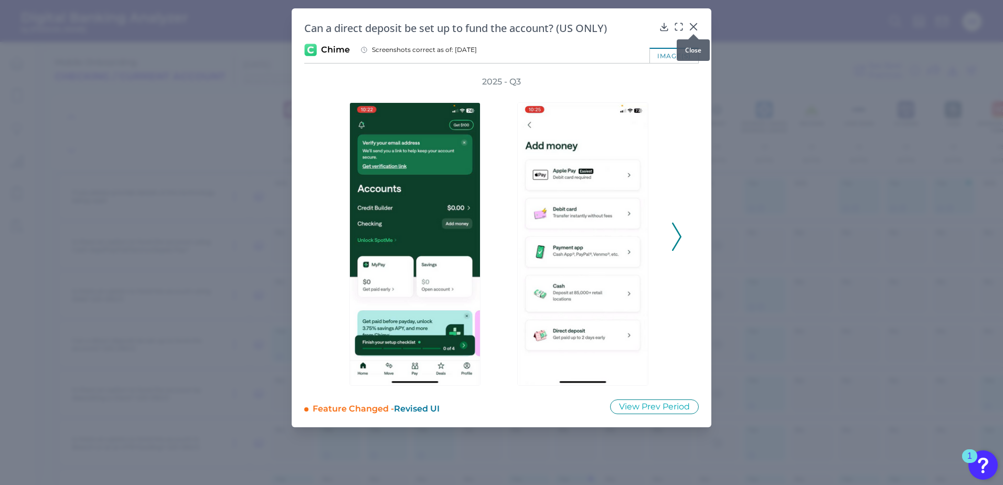
click at [693, 27] on icon at bounding box center [693, 27] width 6 height 6
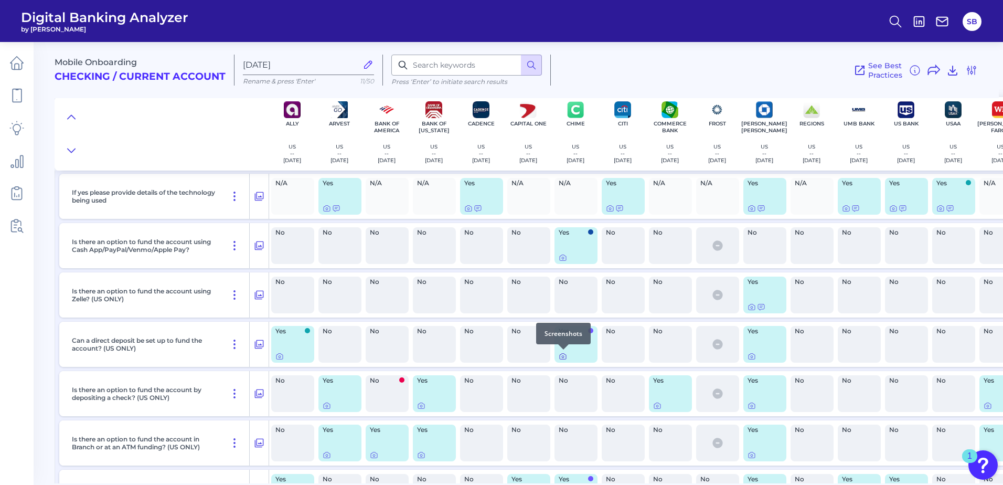
click at [563, 356] on icon at bounding box center [563, 356] width 8 height 8
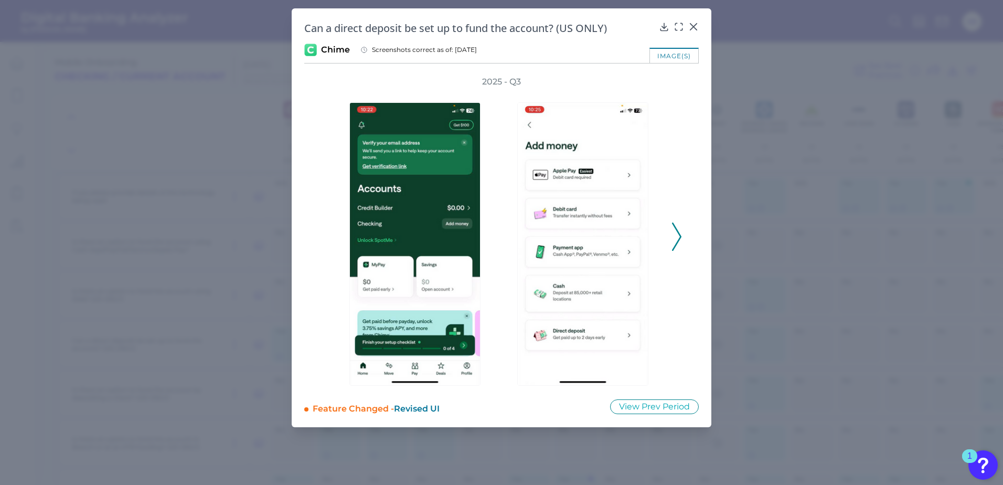
click at [680, 236] on polyline at bounding box center [677, 236] width 8 height 27
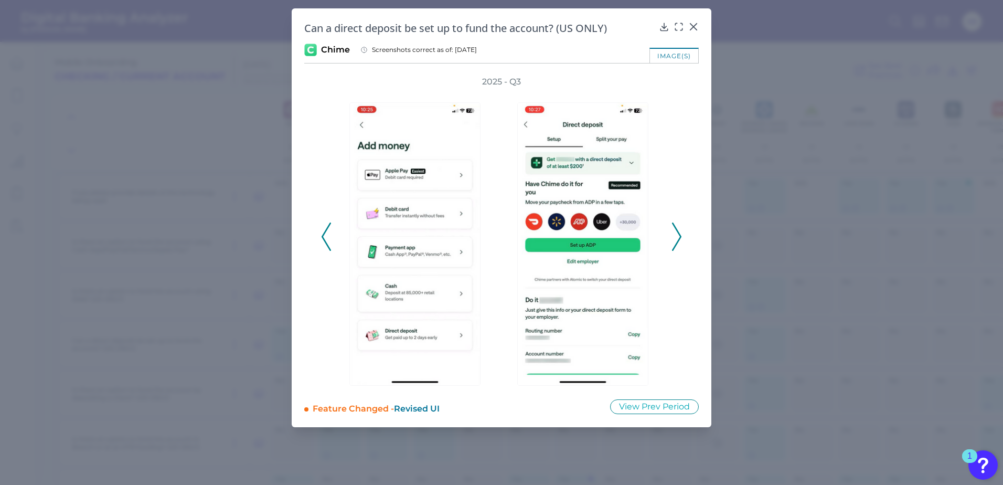
click at [680, 236] on polyline at bounding box center [677, 236] width 8 height 27
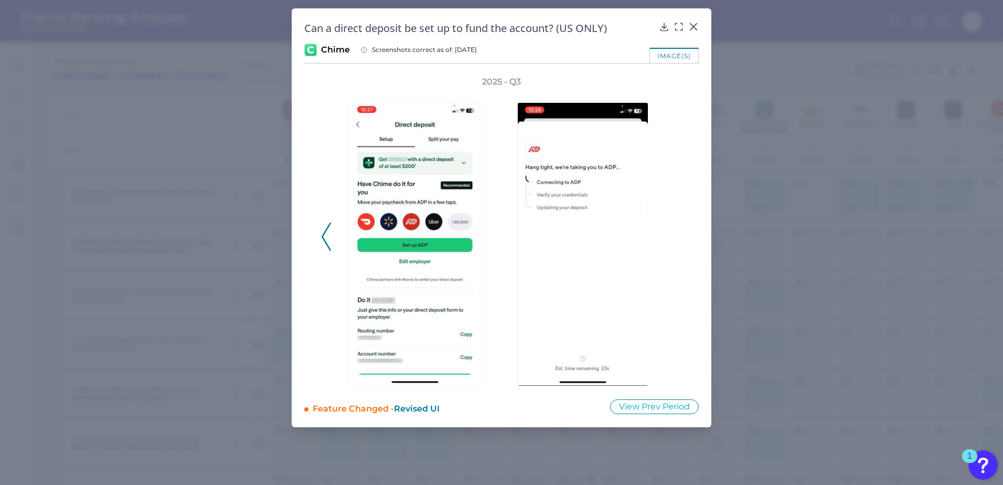
click at [680, 236] on div "2025 - Q3" at bounding box center [501, 231] width 361 height 310
click at [696, 24] on icon at bounding box center [693, 27] width 6 height 6
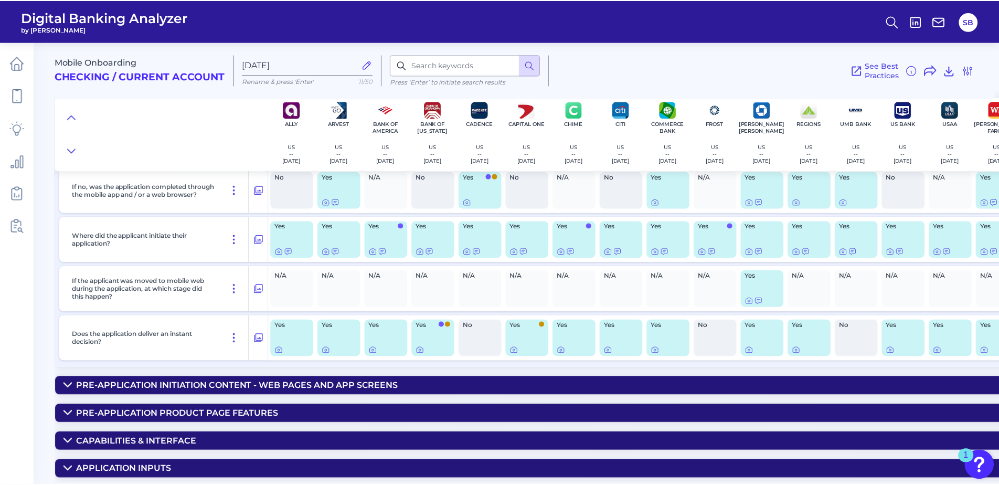
scroll to position [0, 0]
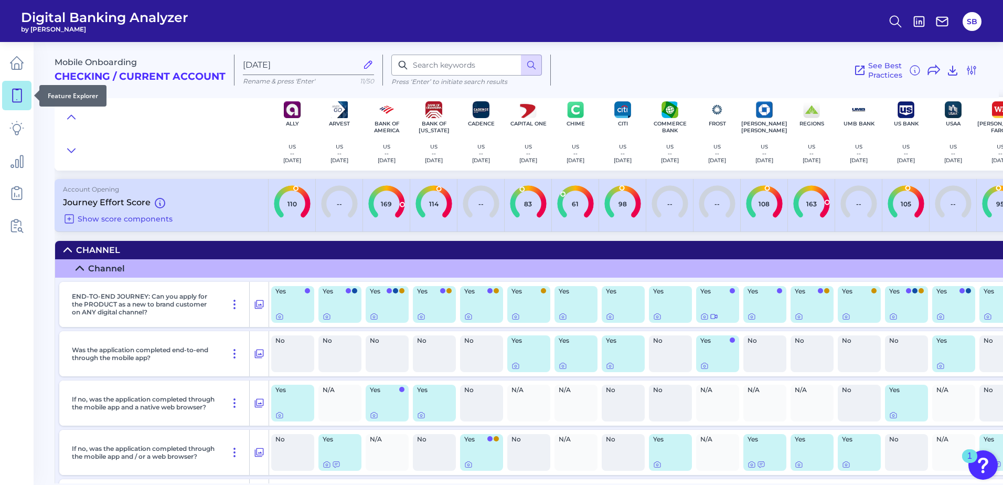
click at [16, 89] on icon at bounding box center [17, 95] width 9 height 13
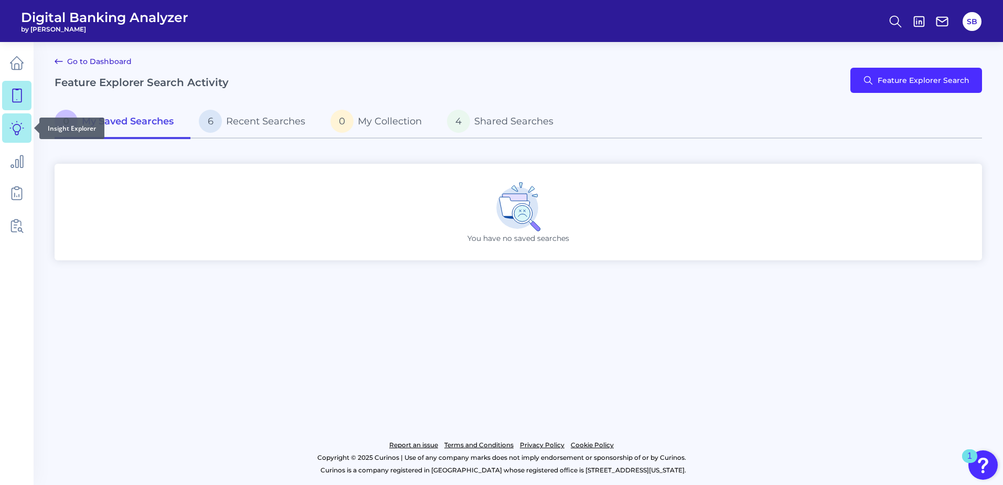
click at [18, 129] on icon at bounding box center [16, 128] width 15 height 15
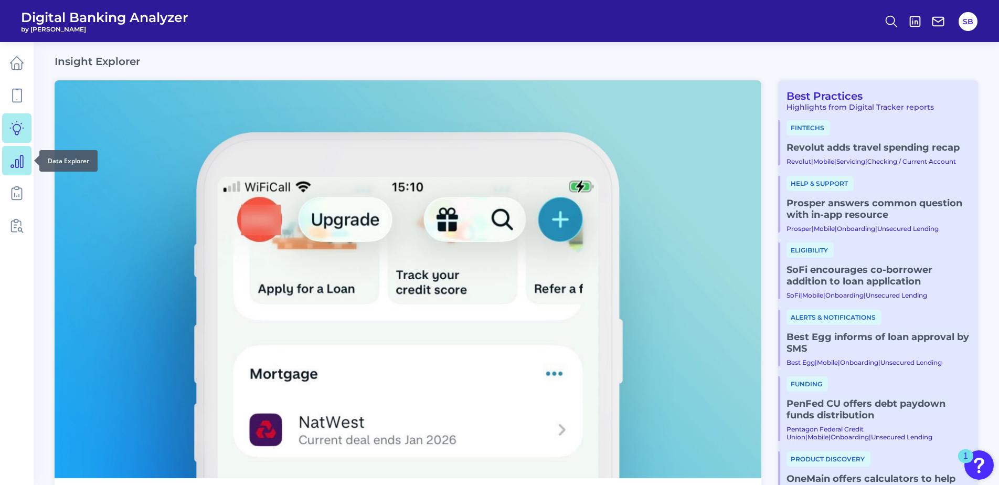
click at [18, 165] on icon at bounding box center [16, 160] width 15 height 15
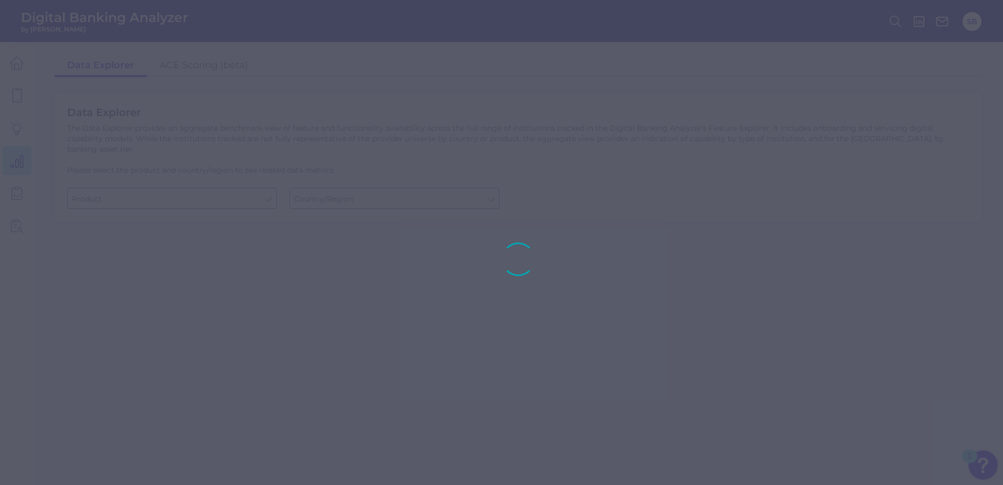
type input "Checking / Current Account"
type input "[GEOGRAPHIC_DATA]"
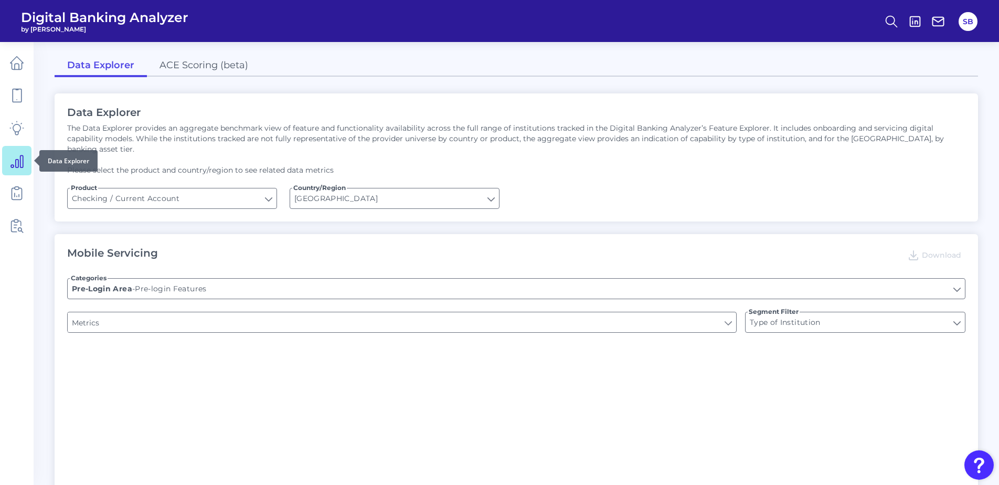
type input "Upon opening the app are users immediately prompted to use Touch/Face ID to log…"
type input "Can you register for online banking?"
type input "END-TO-END JOURNEY: Can you apply for the PRODUCT as a new to brand customer on…"
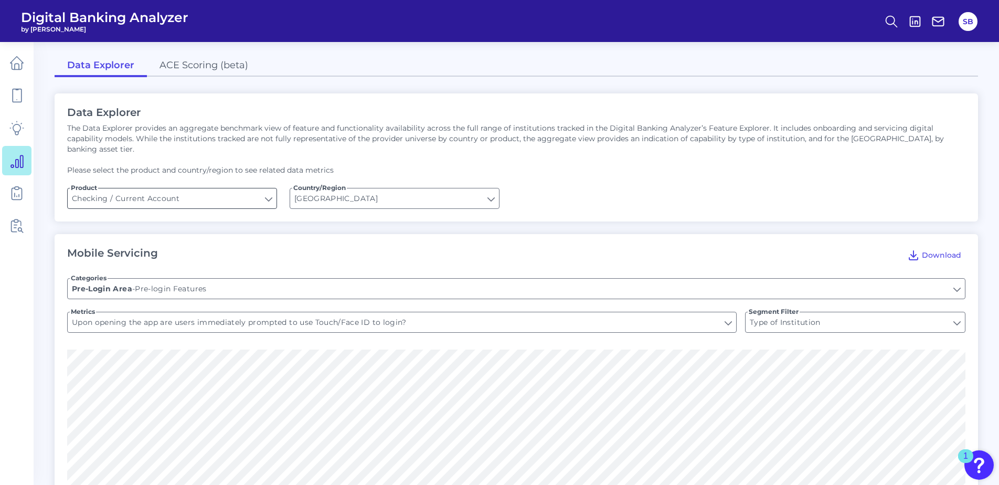
click at [260, 188] on input "Checking / Current Account" at bounding box center [172, 198] width 209 height 20
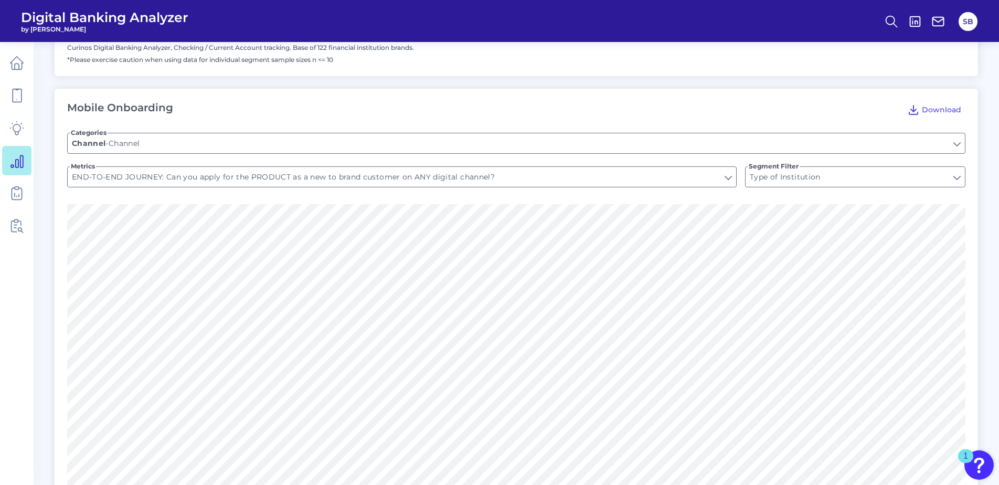
scroll to position [1151, 0]
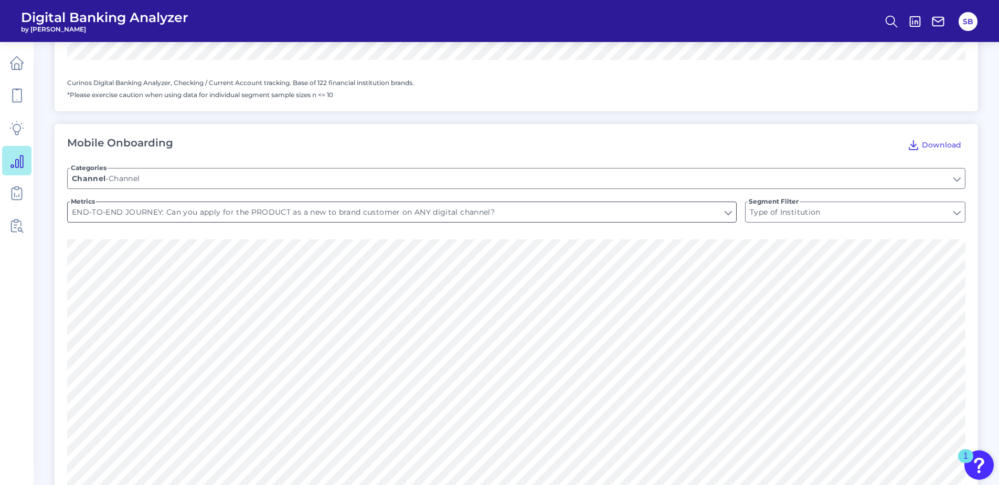
click at [722, 202] on input "END-TO-END JOURNEY: Can you apply for the PRODUCT as a new to brand customer on…" at bounding box center [402, 212] width 668 height 20
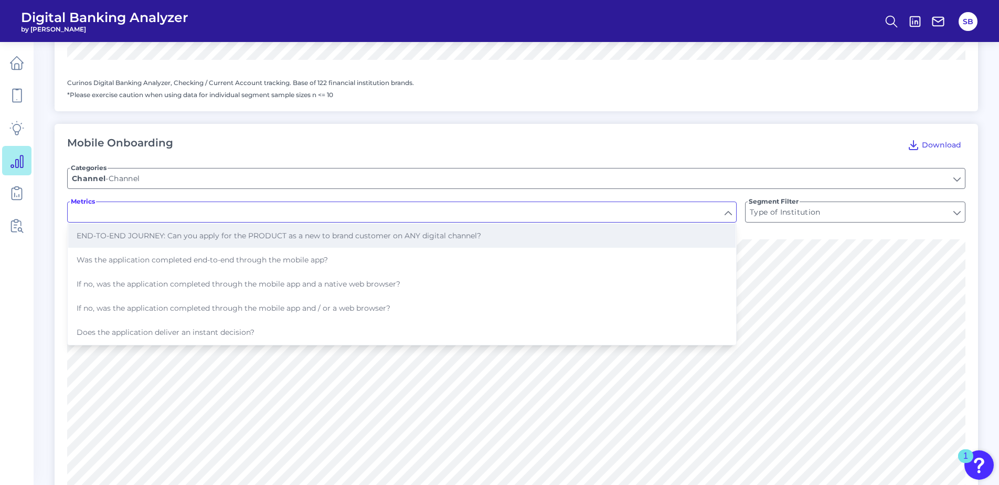
type input "END-TO-END JOURNEY: Can you apply for the PRODUCT as a new to brand customer on…"
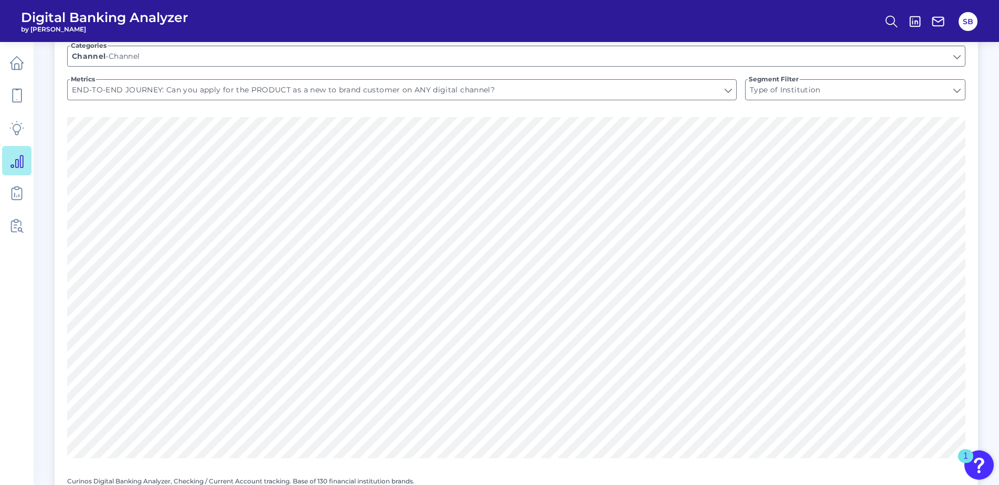
scroll to position [1256, 0]
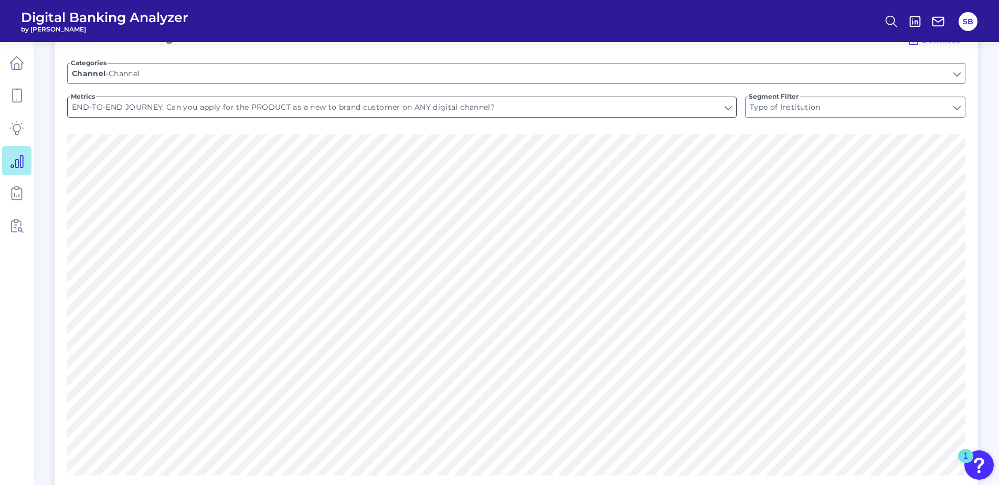
click at [730, 98] on input "END-TO-END JOURNEY: Can you apply for the PRODUCT as a new to brand customer on…" at bounding box center [402, 107] width 668 height 20
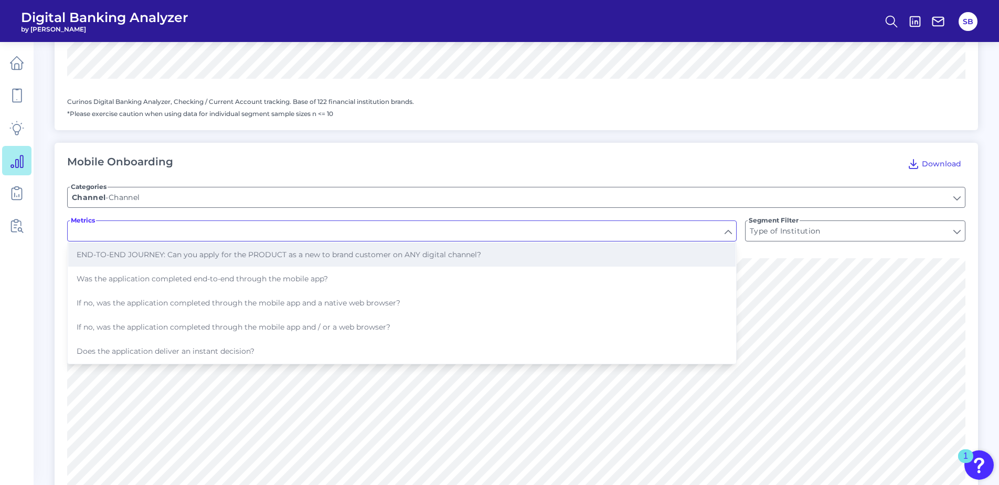
scroll to position [1151, 0]
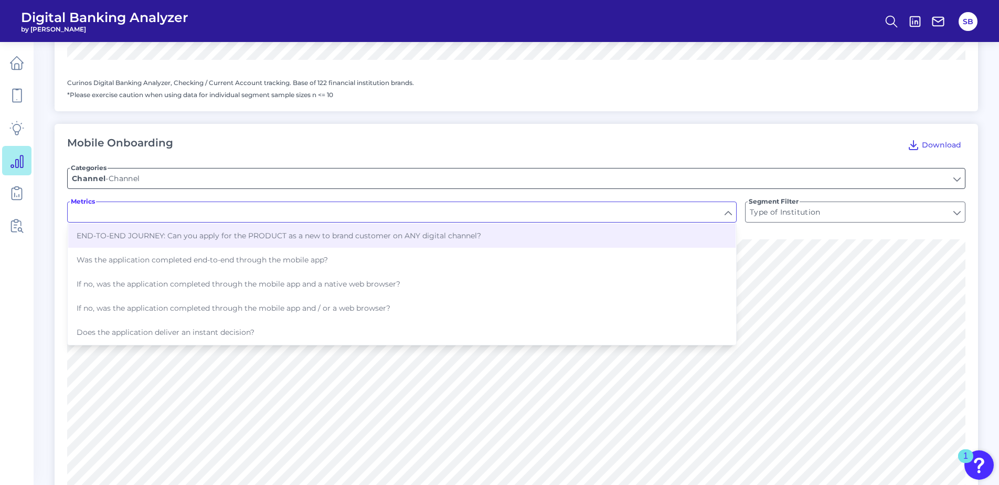
click at [651, 175] on input "Channel" at bounding box center [516, 178] width 897 height 20
type input "END-TO-END JOURNEY: Can you apply for the PRODUCT as a new to brand customer on…"
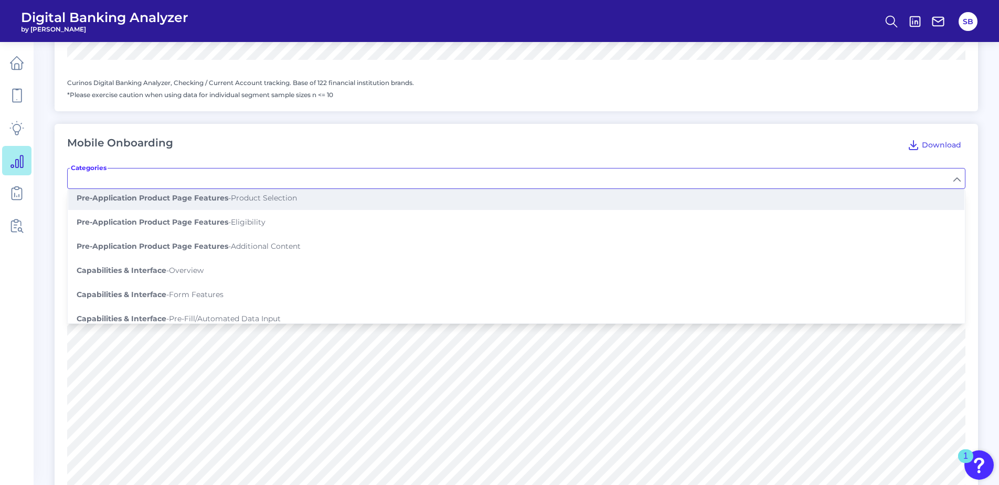
scroll to position [105, 0]
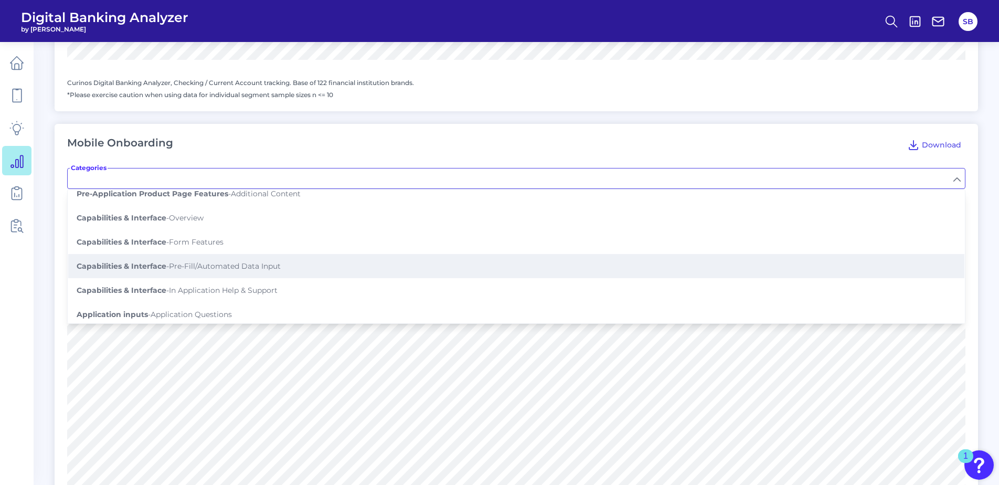
click at [522, 254] on button "Capabilities & Interface - Pre-Fill/Automated Data Input" at bounding box center [516, 266] width 896 height 24
type input "Pre-Fill/Automated Data Input"
type input "Does the form have an address search tool?"
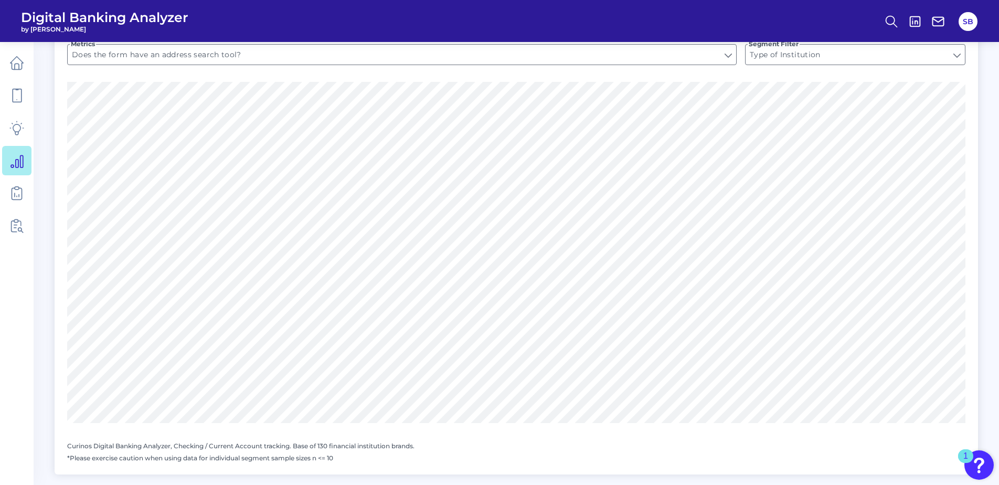
scroll to position [1256, 0]
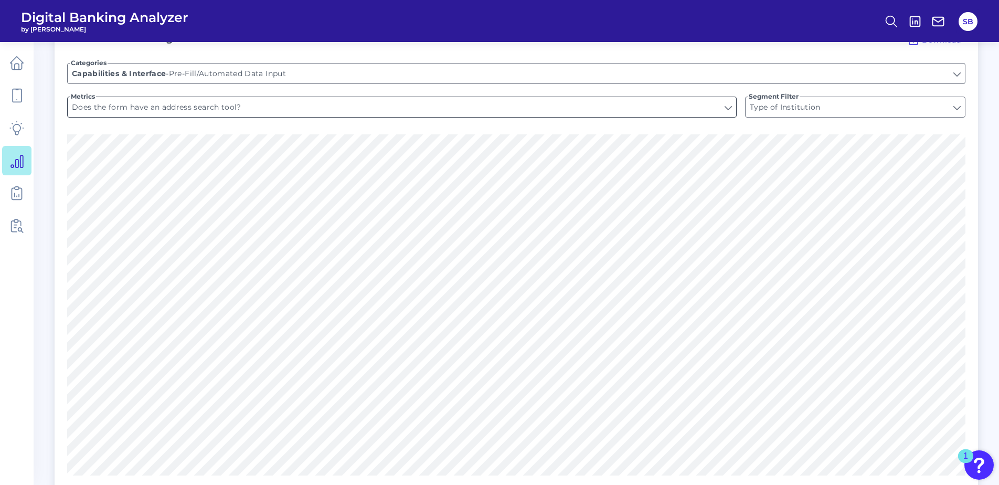
click at [342, 99] on input "Does the form have an address search tool?" at bounding box center [402, 107] width 668 height 20
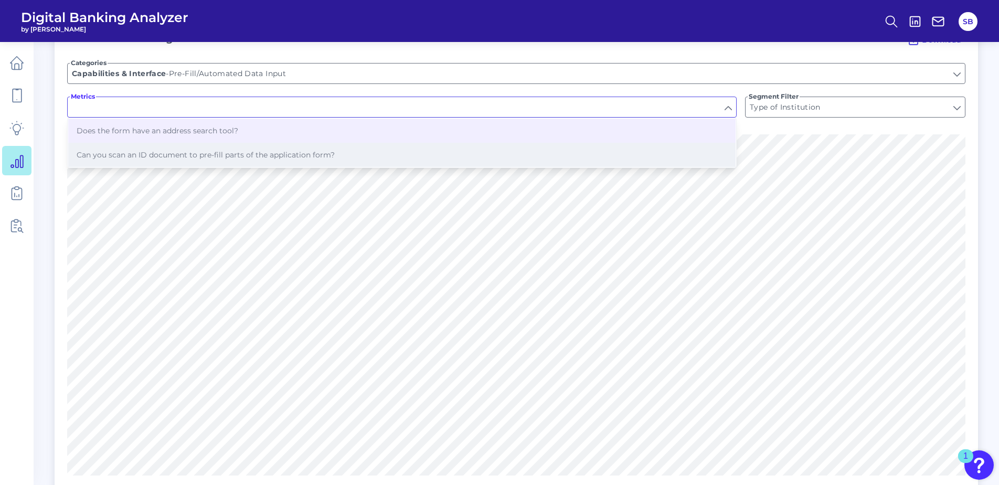
click at [329, 150] on span "Can you scan an ID document to pre-fill parts of the application form?" at bounding box center [206, 154] width 258 height 9
type input "Can you scan an ID document to pre-fill parts of the application form?"
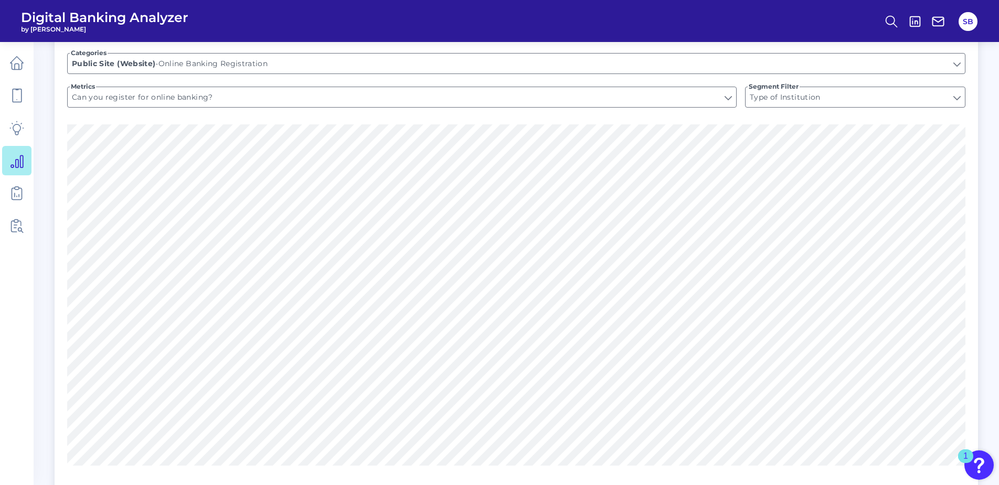
scroll to position [731, 0]
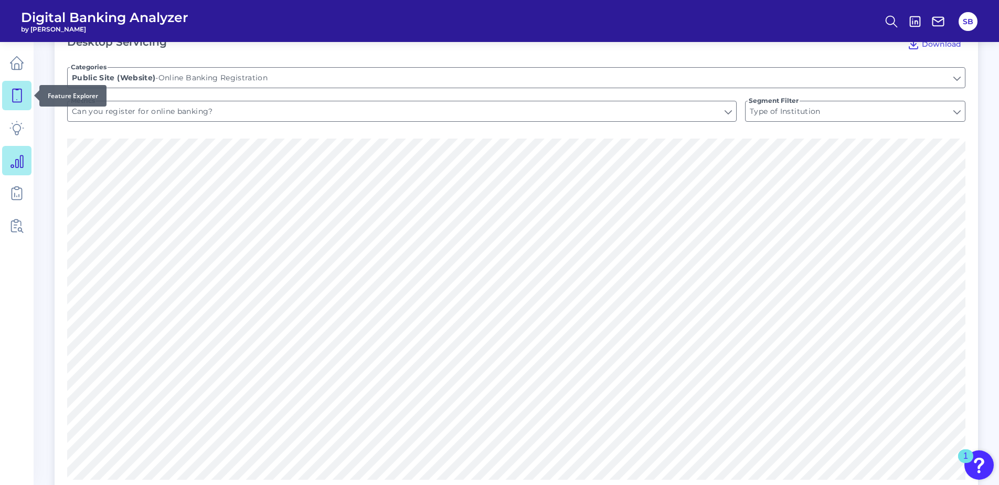
click at [20, 93] on icon at bounding box center [16, 95] width 15 height 15
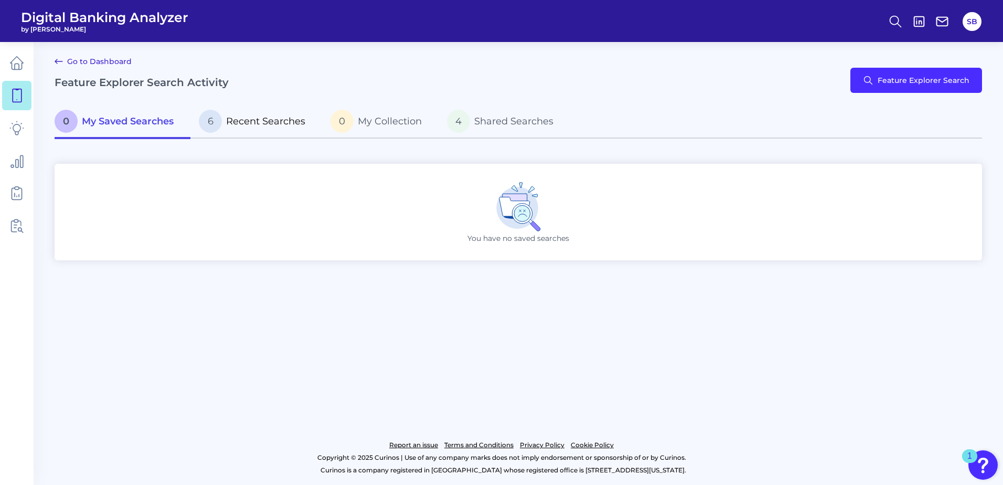
click at [263, 123] on span "Recent Searches" at bounding box center [265, 121] width 79 height 12
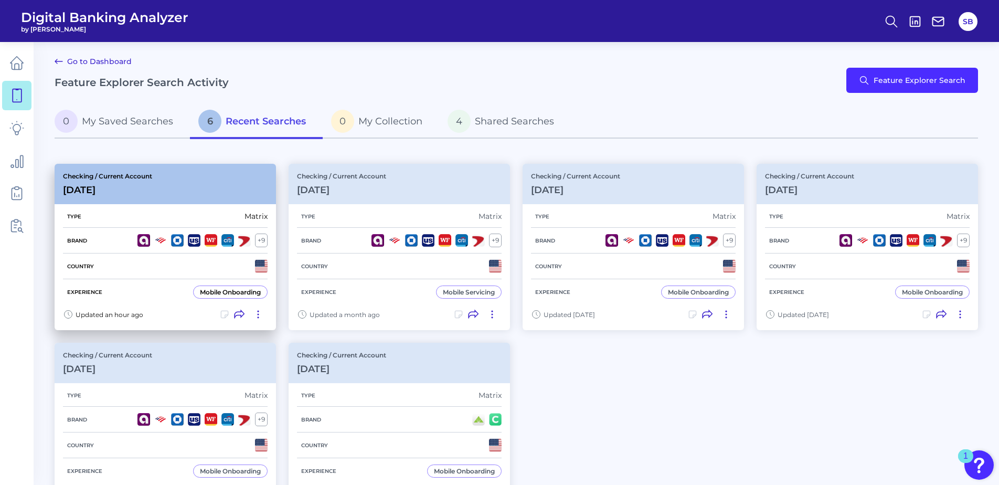
click at [202, 188] on div "Checking / Current Account [DATE]" at bounding box center [165, 184] width 221 height 40
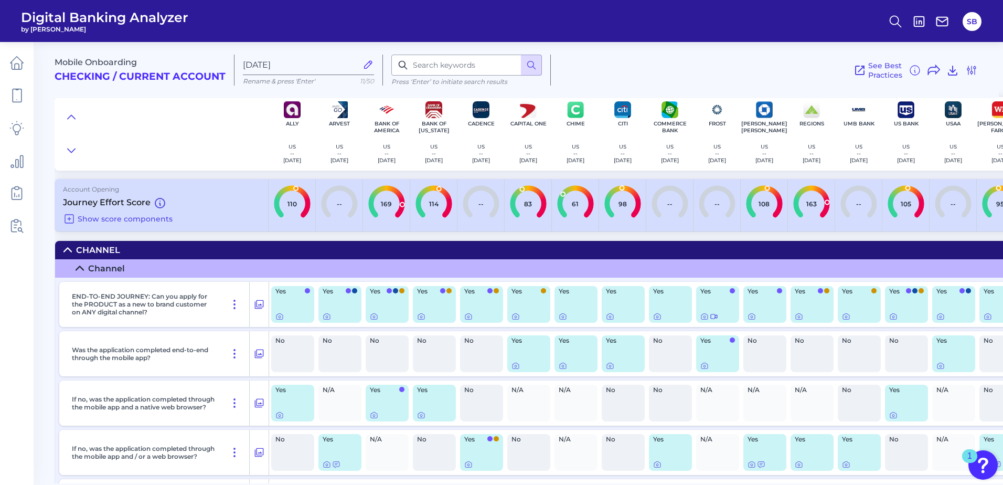
click at [68, 250] on icon at bounding box center [67, 250] width 8 height 8
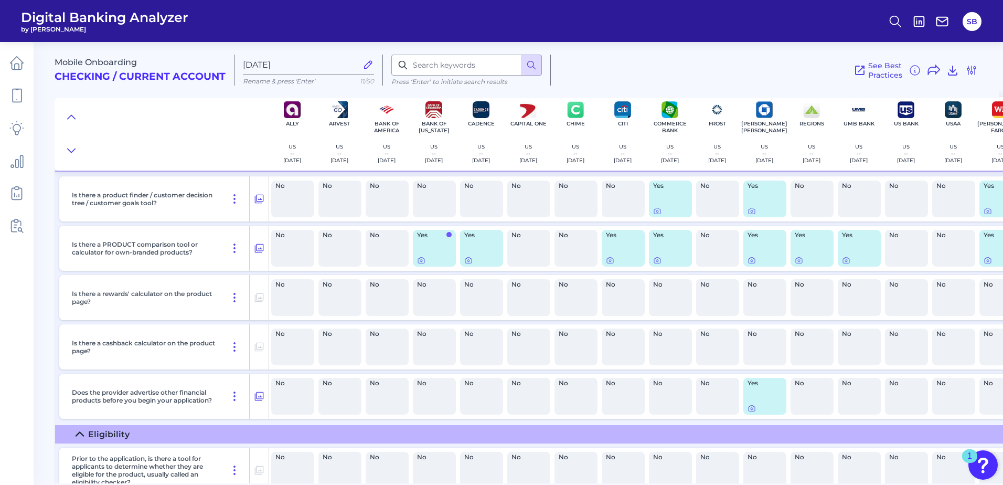
scroll to position [577, 0]
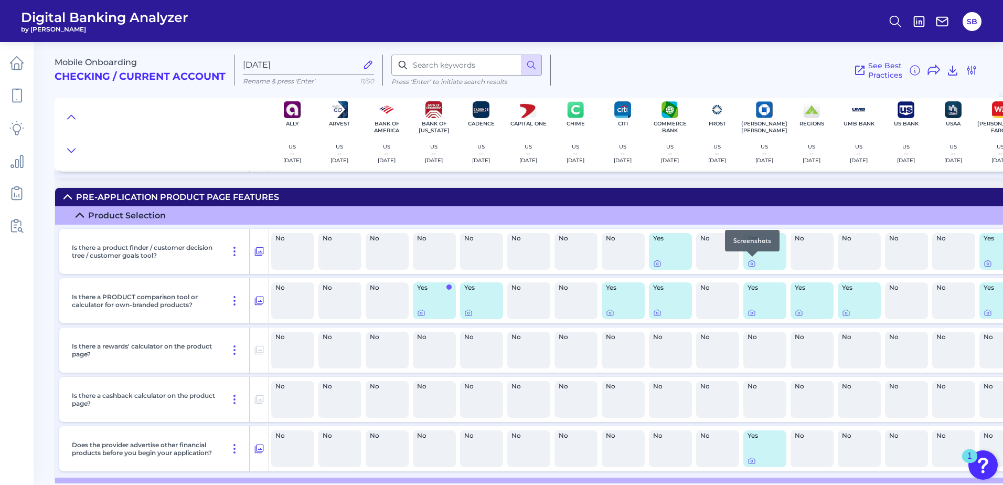
click at [750, 261] on div at bounding box center [752, 256] width 10 height 10
click at [751, 264] on icon at bounding box center [752, 264] width 2 height 2
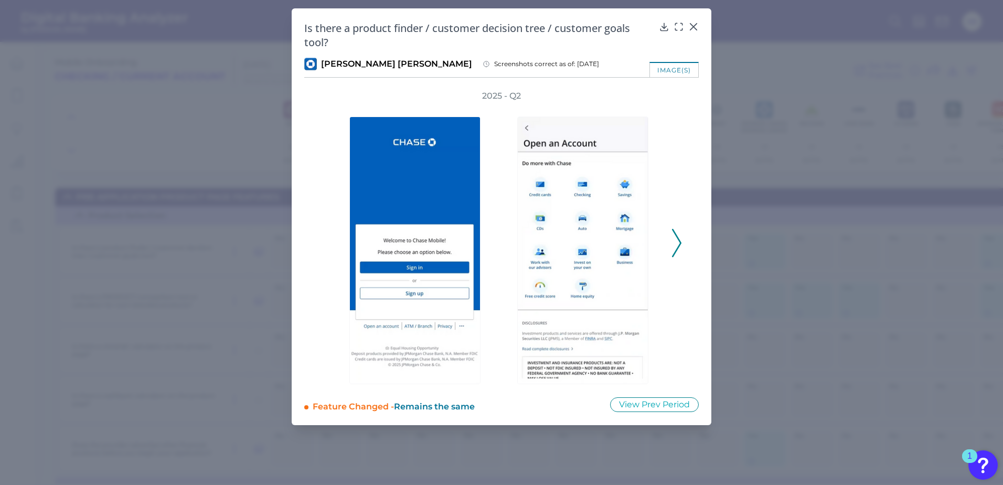
click at [676, 234] on polyline at bounding box center [677, 242] width 8 height 27
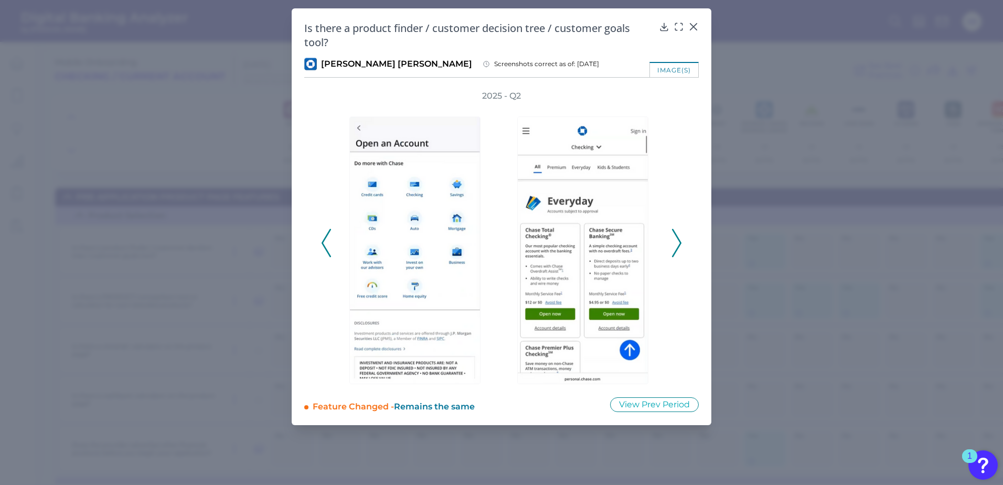
click at [676, 234] on polyline at bounding box center [677, 242] width 8 height 27
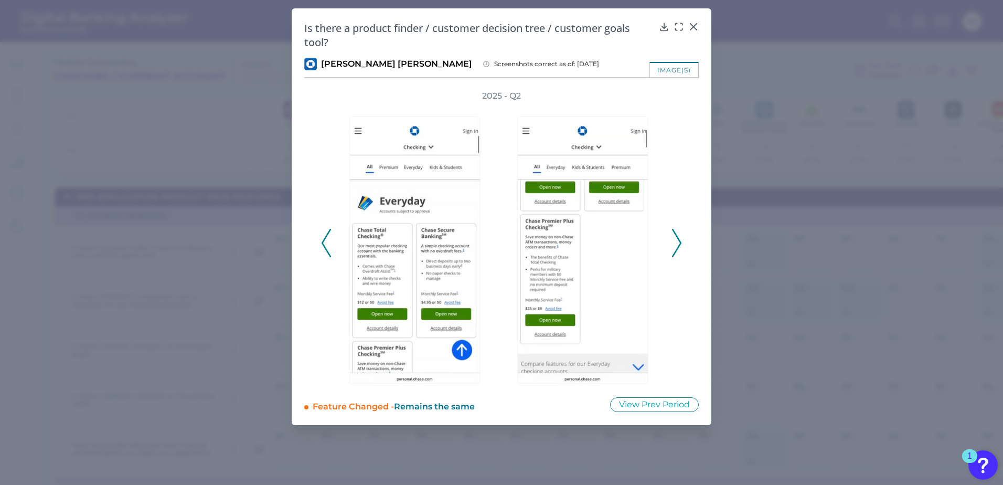
click at [676, 234] on polyline at bounding box center [677, 242] width 8 height 27
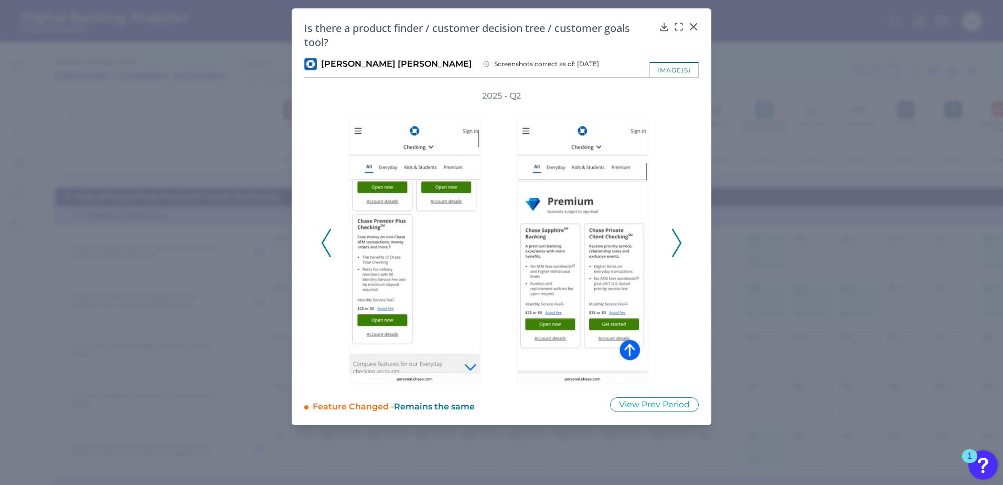
click at [676, 236] on polyline at bounding box center [677, 242] width 8 height 27
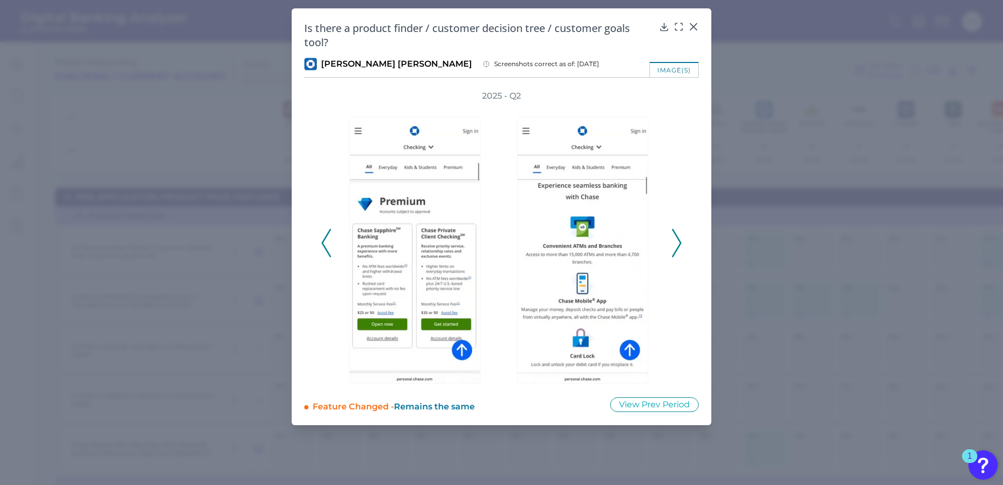
click at [676, 236] on polyline at bounding box center [677, 242] width 8 height 27
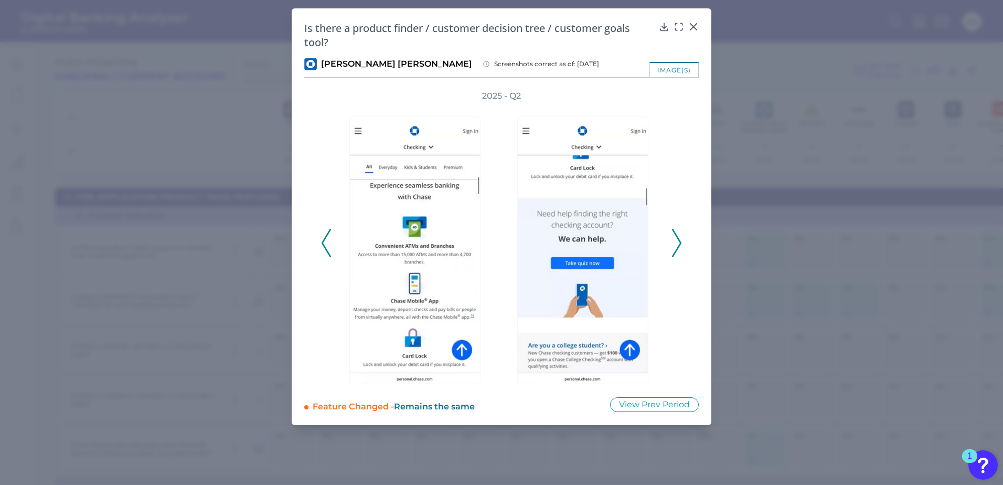
click at [676, 236] on icon at bounding box center [676, 243] width 9 height 28
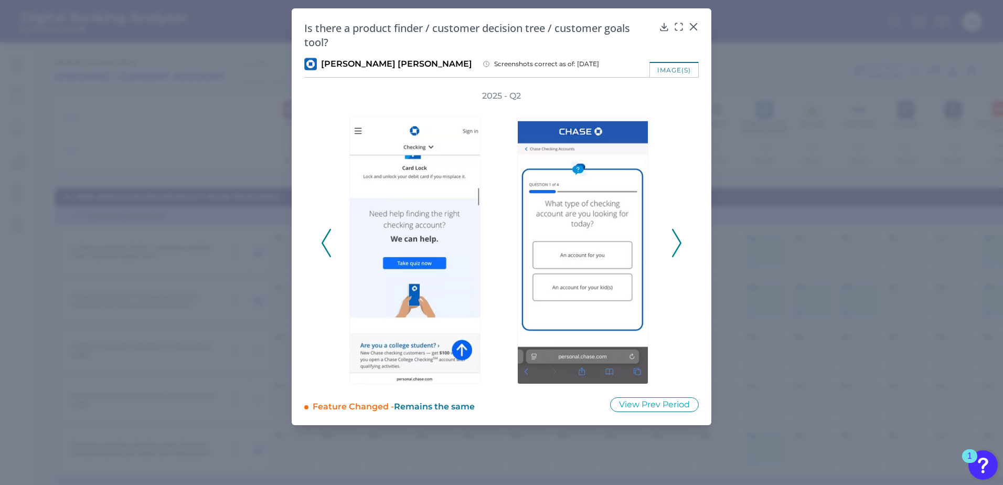
click at [676, 236] on icon at bounding box center [676, 243] width 9 height 28
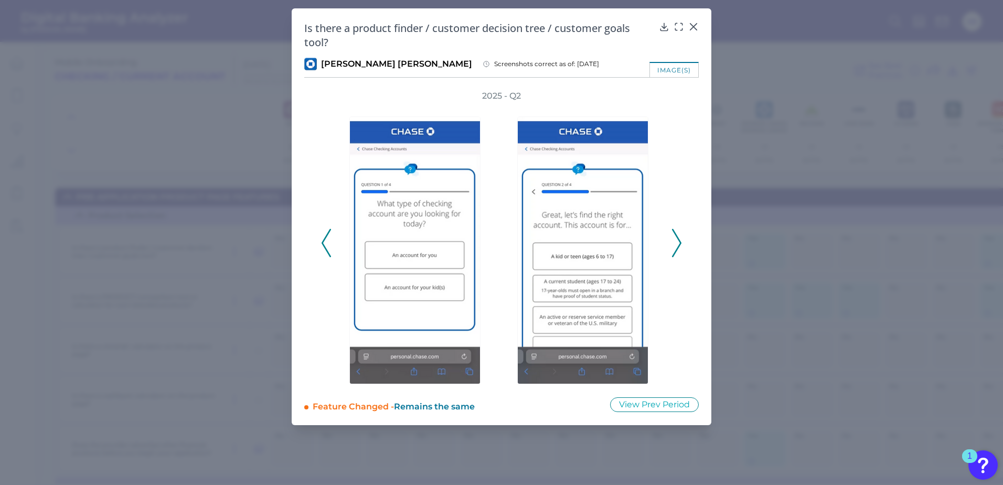
click at [676, 236] on icon at bounding box center [676, 243] width 9 height 28
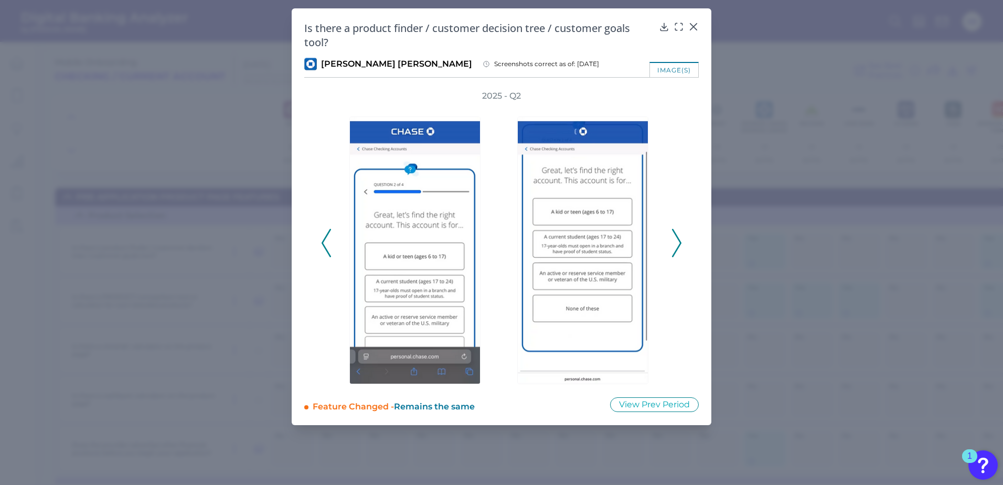
click at [676, 236] on icon at bounding box center [676, 243] width 9 height 28
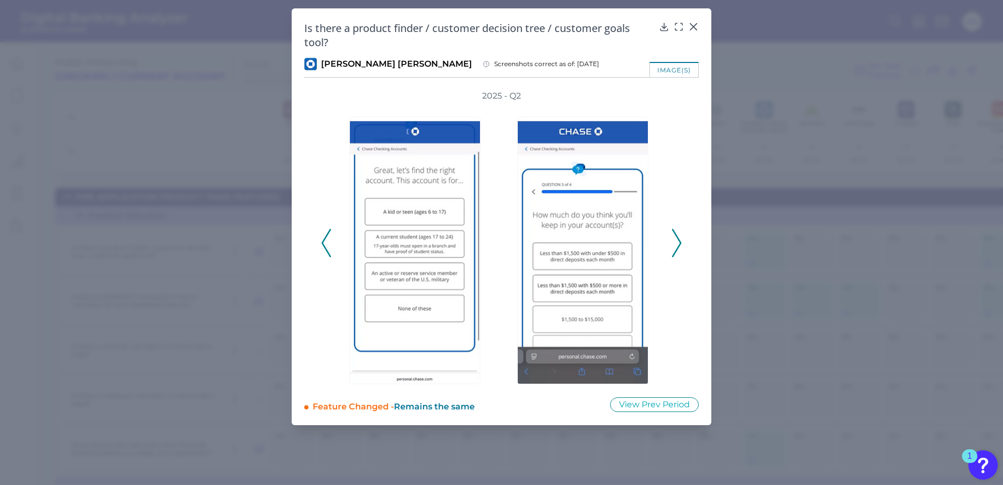
click at [676, 236] on polyline at bounding box center [677, 242] width 8 height 27
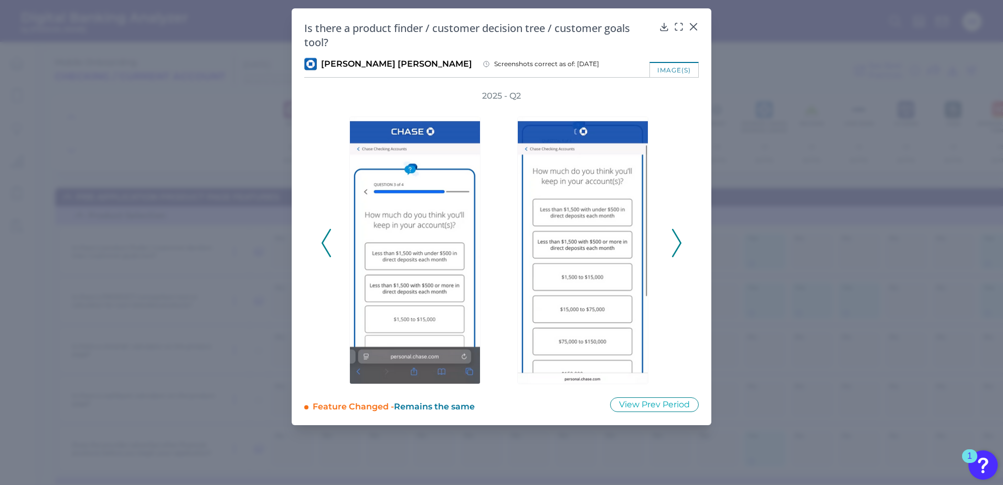
click at [676, 236] on polyline at bounding box center [677, 242] width 8 height 27
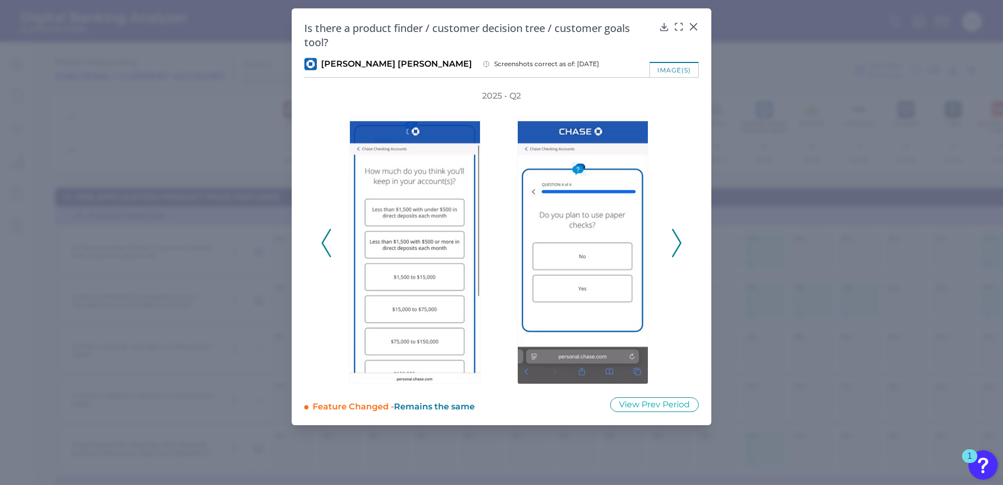
click at [680, 242] on polyline at bounding box center [677, 242] width 8 height 27
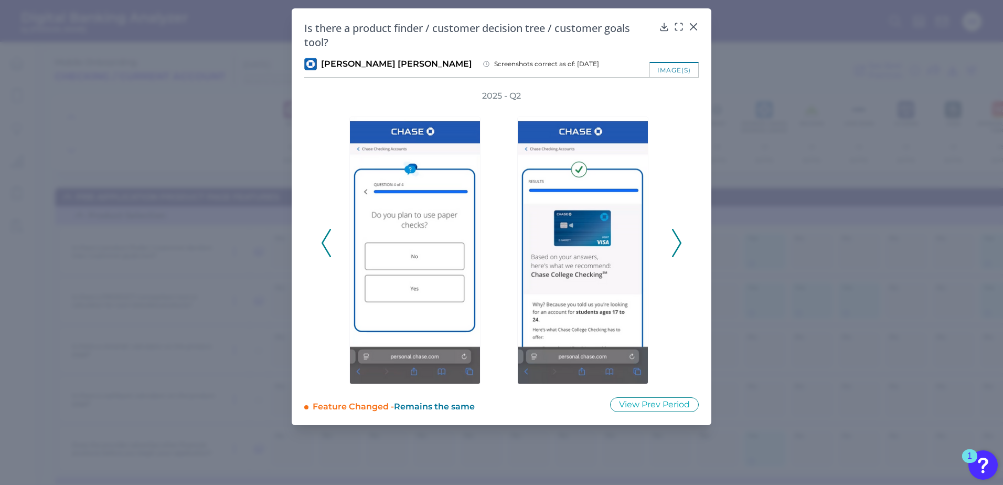
click at [680, 242] on polyline at bounding box center [677, 242] width 8 height 27
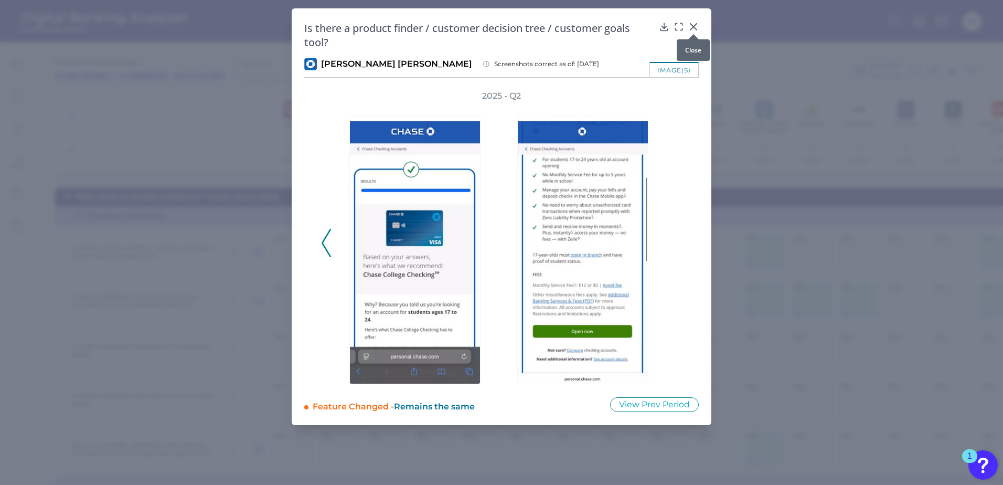
click at [694, 25] on icon at bounding box center [693, 27] width 10 height 10
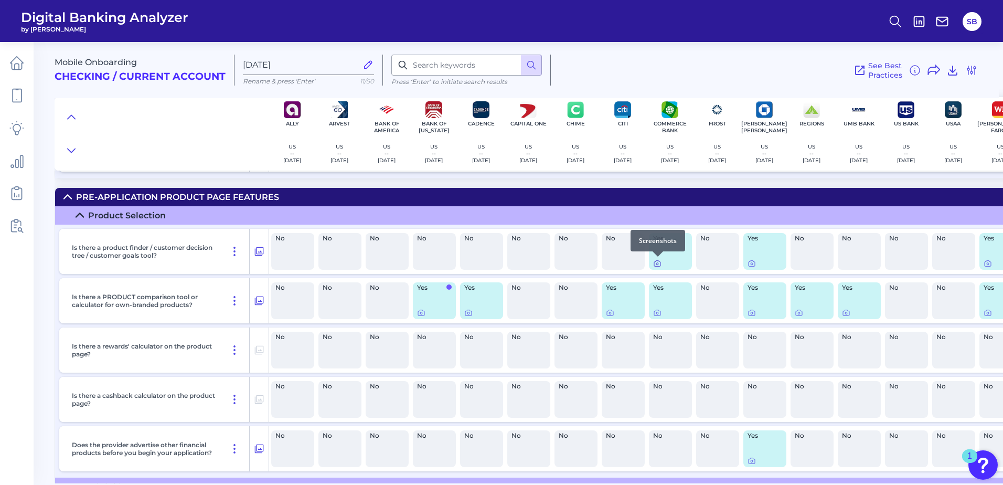
click at [657, 263] on icon at bounding box center [657, 264] width 2 height 2
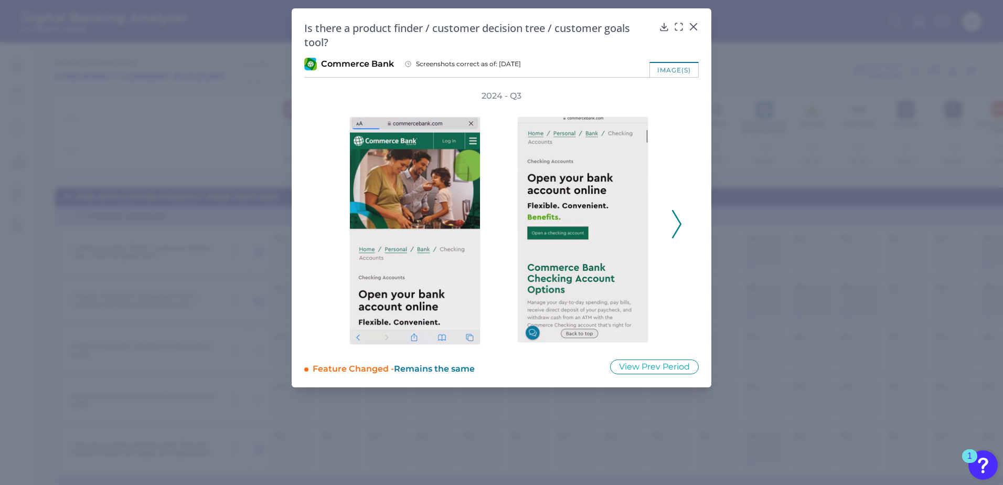
click at [679, 221] on polyline at bounding box center [677, 224] width 8 height 27
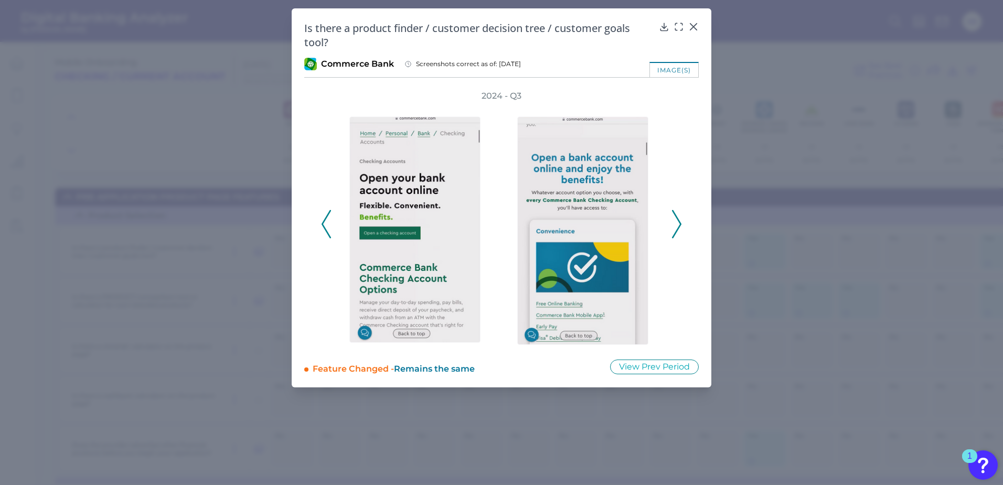
click at [679, 221] on polyline at bounding box center [677, 224] width 8 height 27
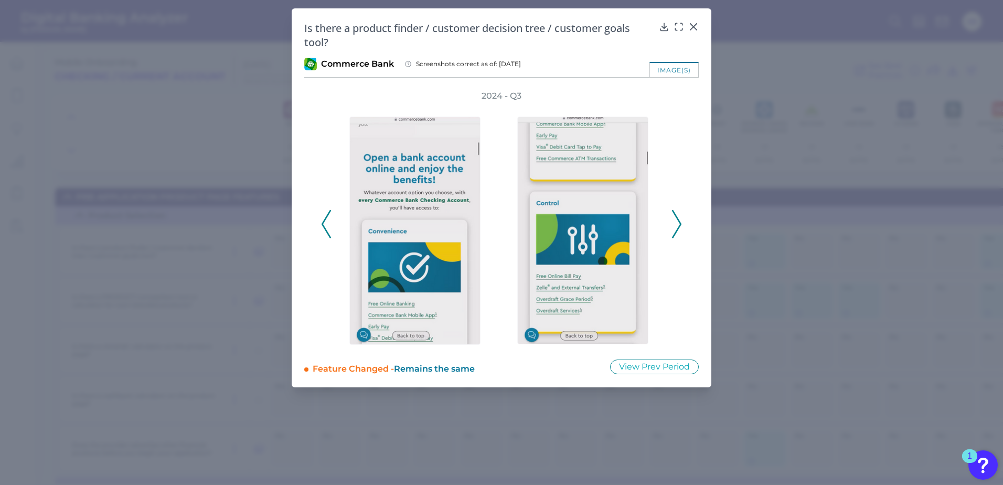
click at [679, 221] on polyline at bounding box center [677, 224] width 8 height 27
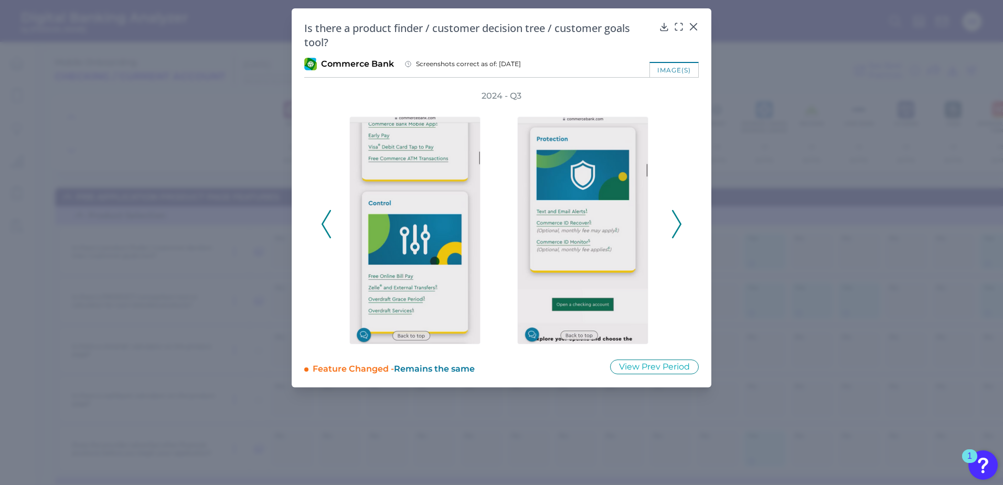
click at [679, 221] on polyline at bounding box center [677, 224] width 8 height 27
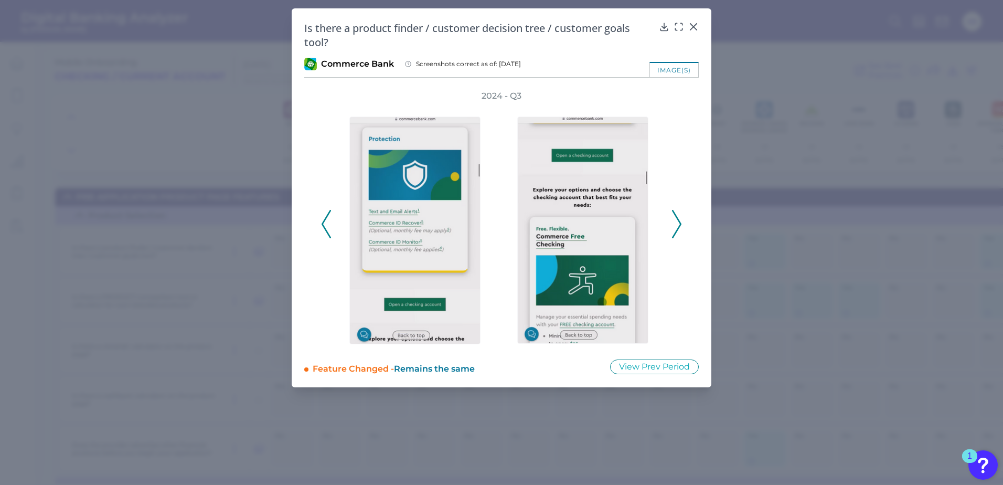
click at [680, 221] on polyline at bounding box center [677, 224] width 8 height 27
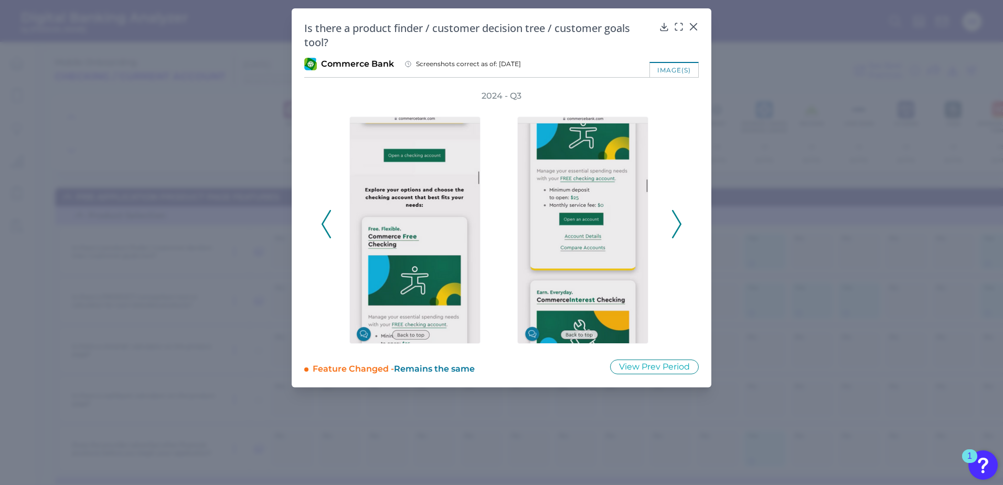
click at [680, 221] on polyline at bounding box center [677, 224] width 8 height 27
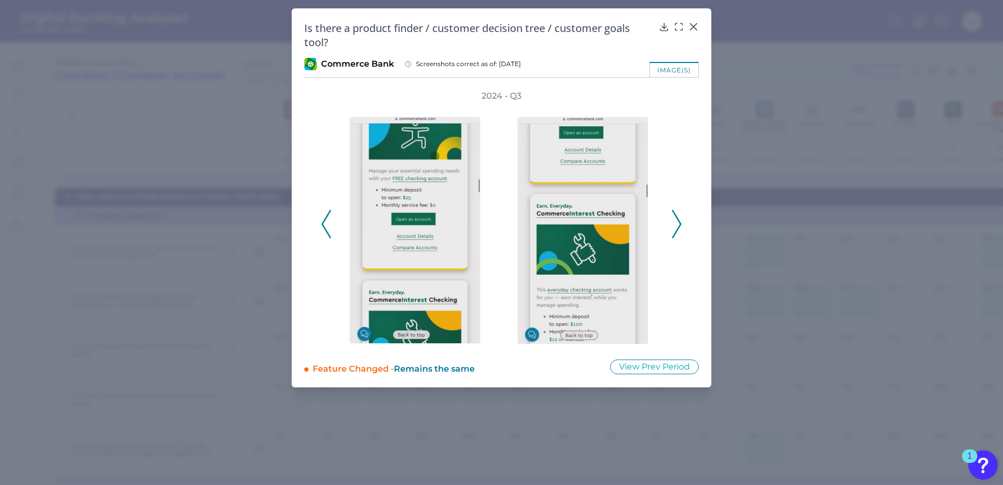
click at [680, 221] on polyline at bounding box center [677, 224] width 8 height 27
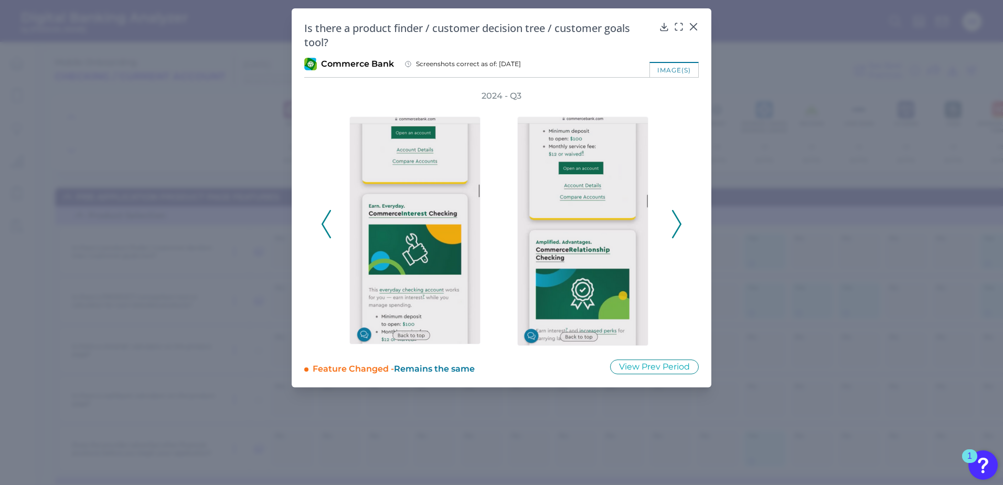
click at [680, 221] on polyline at bounding box center [677, 224] width 8 height 27
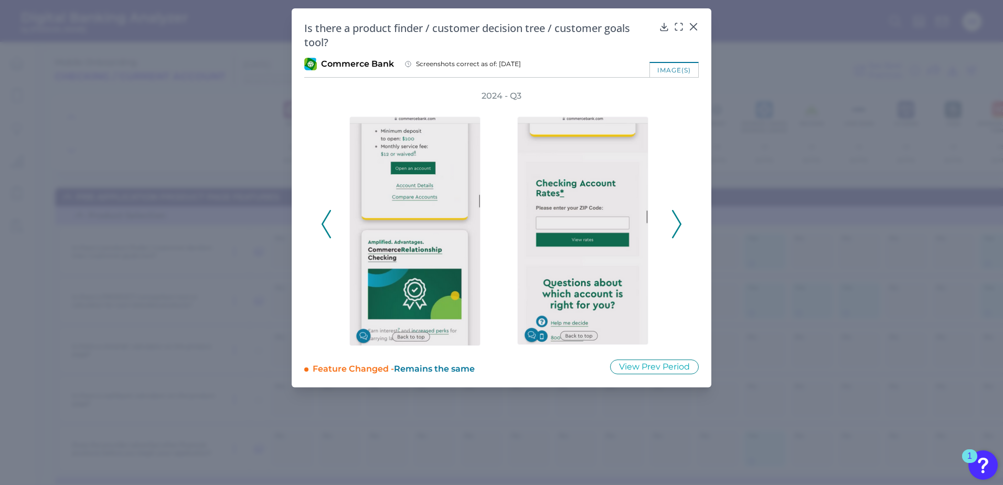
click at [680, 221] on polyline at bounding box center [677, 224] width 8 height 27
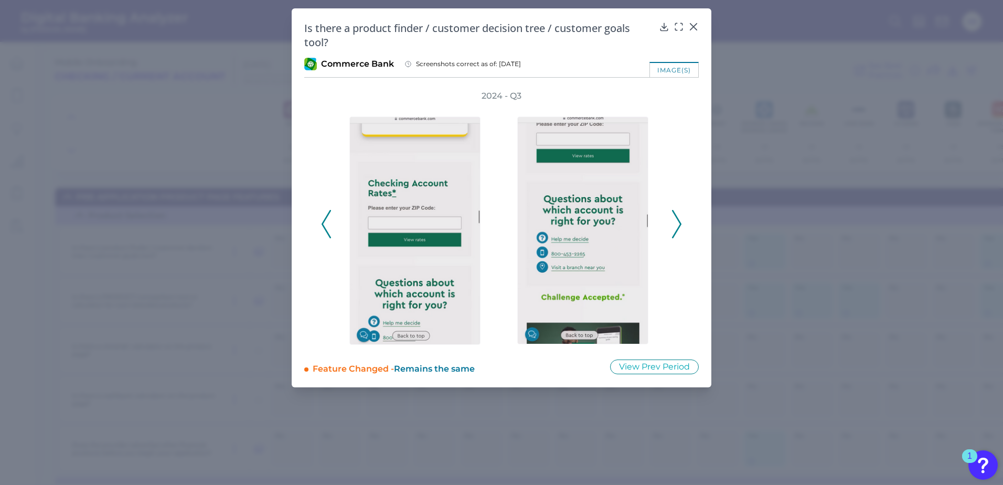
click at [680, 221] on polyline at bounding box center [677, 224] width 8 height 27
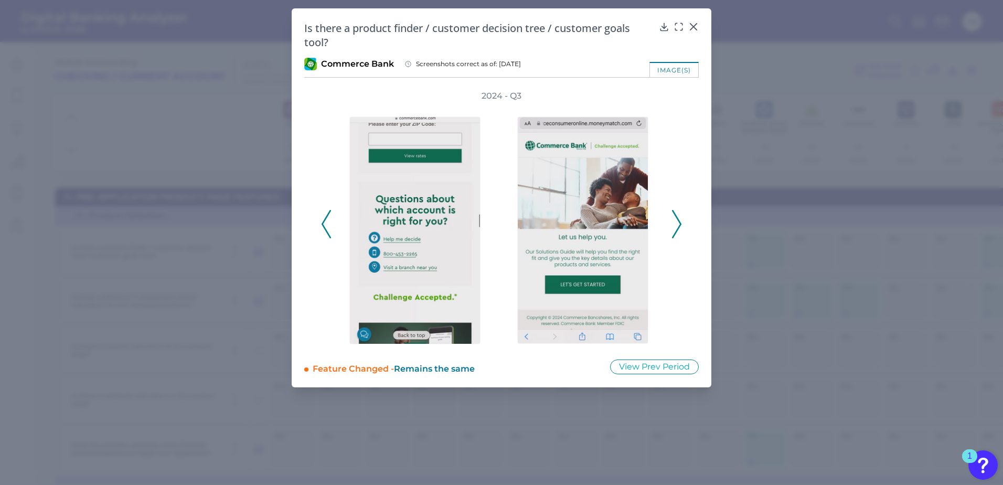
click at [680, 221] on polyline at bounding box center [677, 224] width 8 height 27
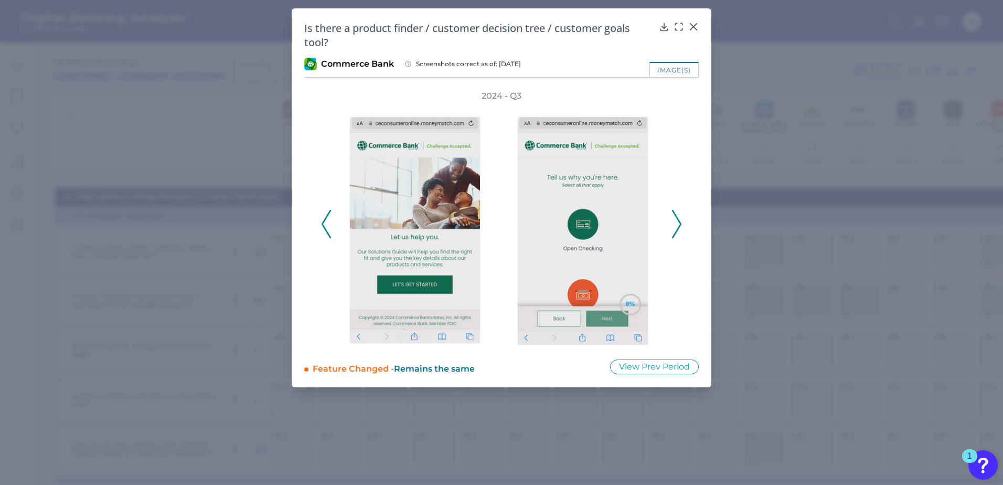
click at [680, 221] on polyline at bounding box center [677, 224] width 8 height 27
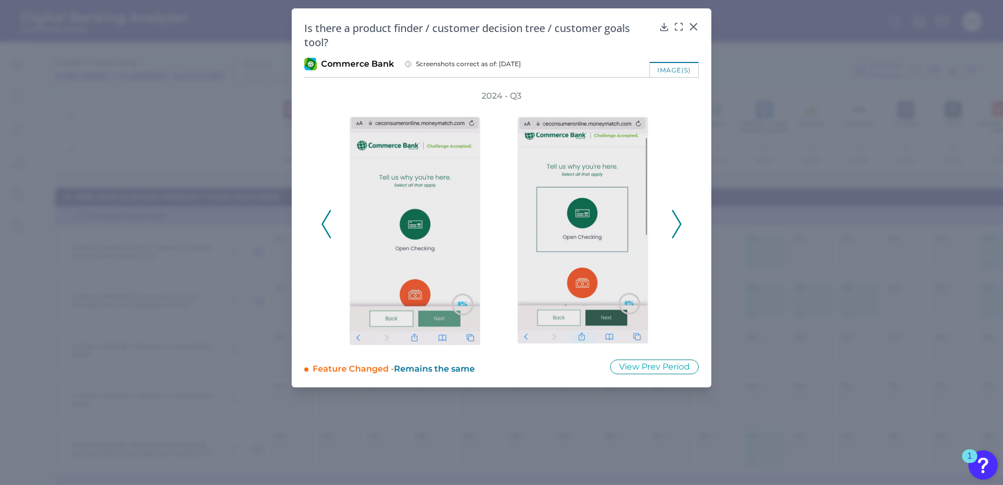
click at [680, 221] on polyline at bounding box center [677, 224] width 8 height 27
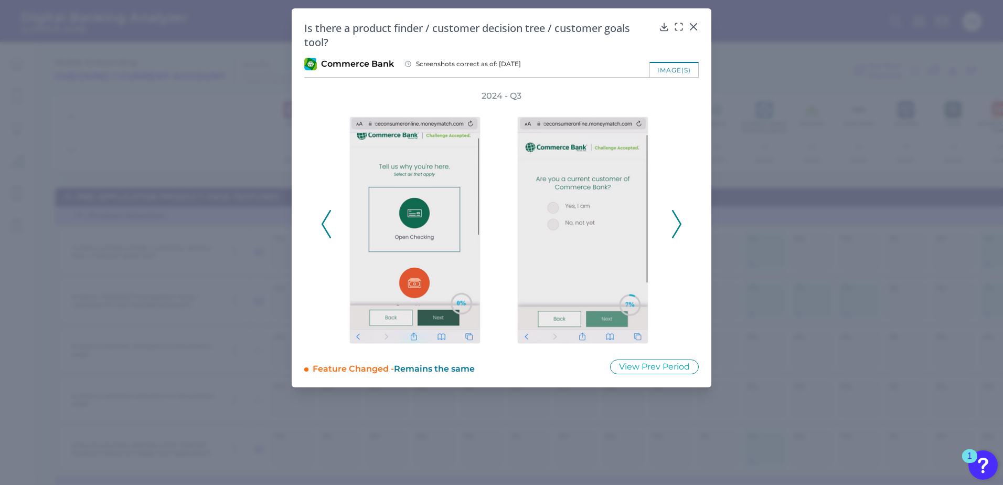
click at [680, 222] on polyline at bounding box center [677, 224] width 8 height 27
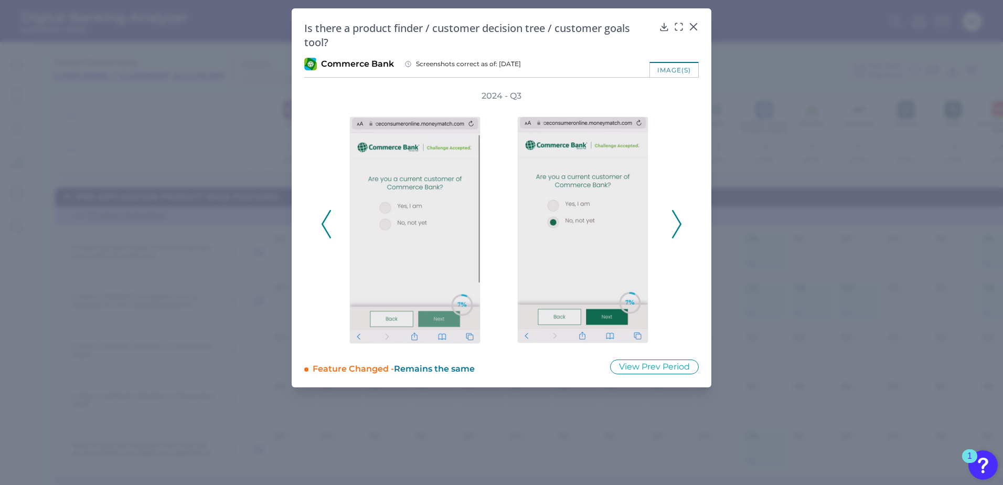
click at [680, 222] on polyline at bounding box center [677, 224] width 8 height 27
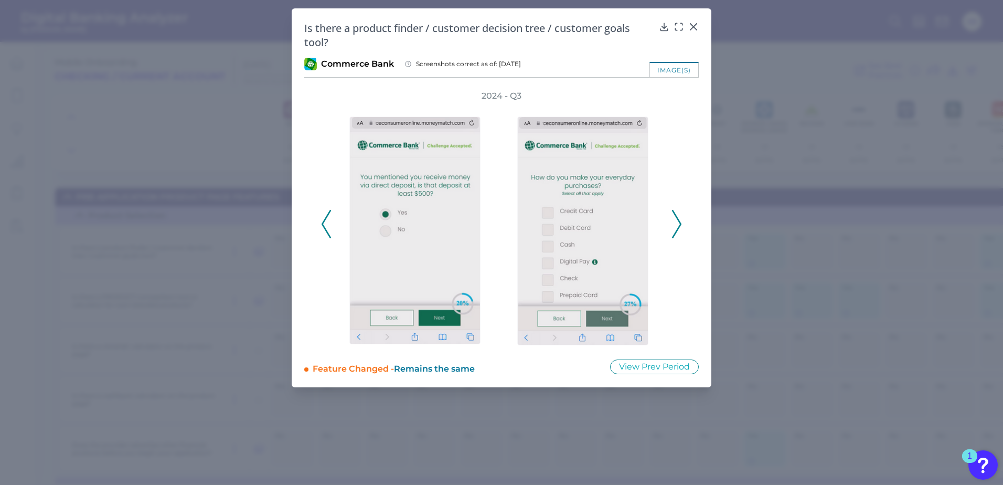
click at [680, 222] on polyline at bounding box center [677, 224] width 8 height 27
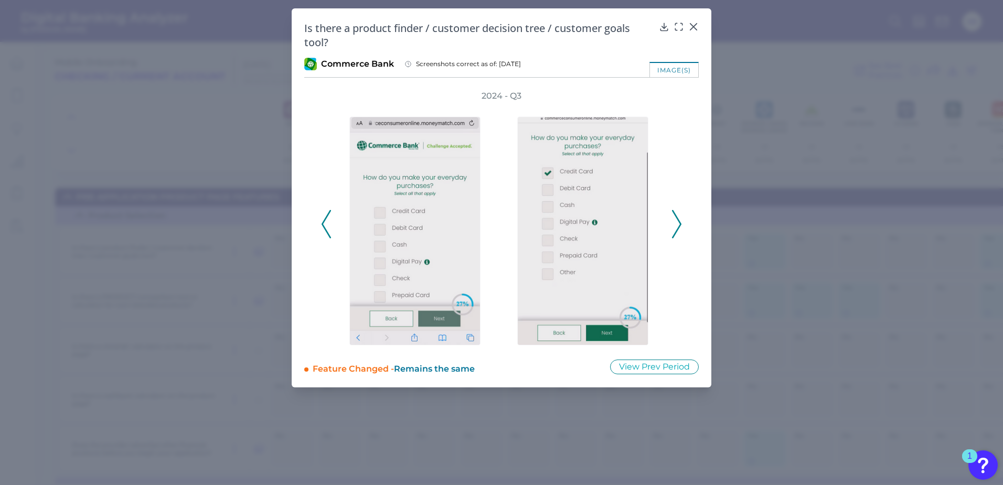
click at [680, 222] on polyline at bounding box center [677, 224] width 8 height 27
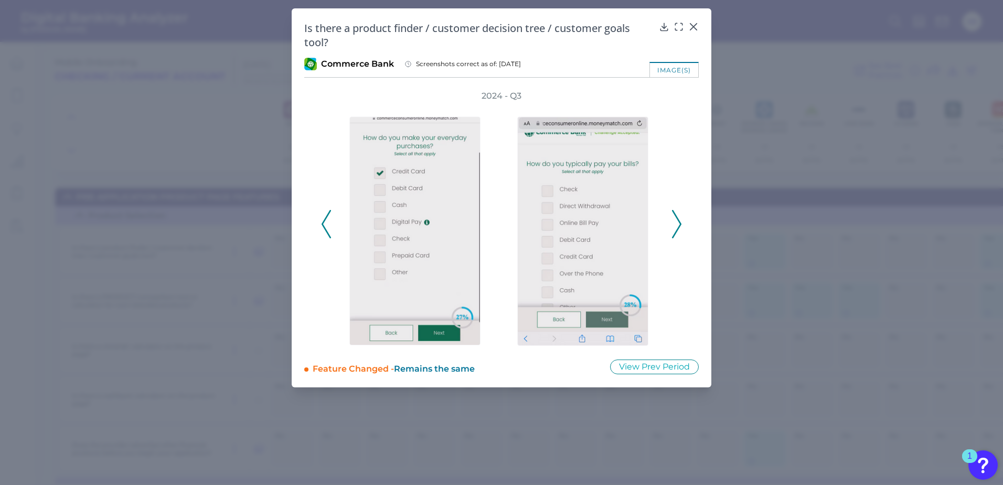
click at [680, 222] on polyline at bounding box center [677, 224] width 8 height 27
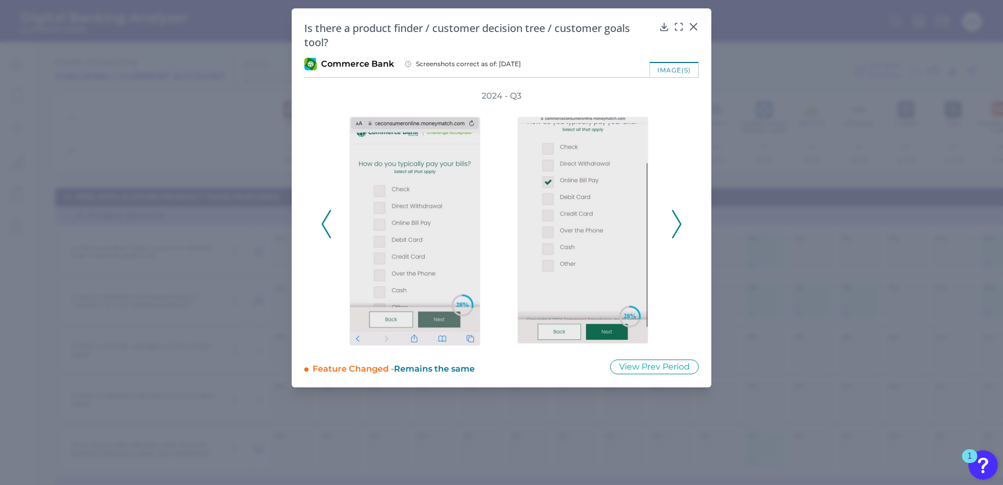
click at [680, 222] on polyline at bounding box center [677, 224] width 8 height 27
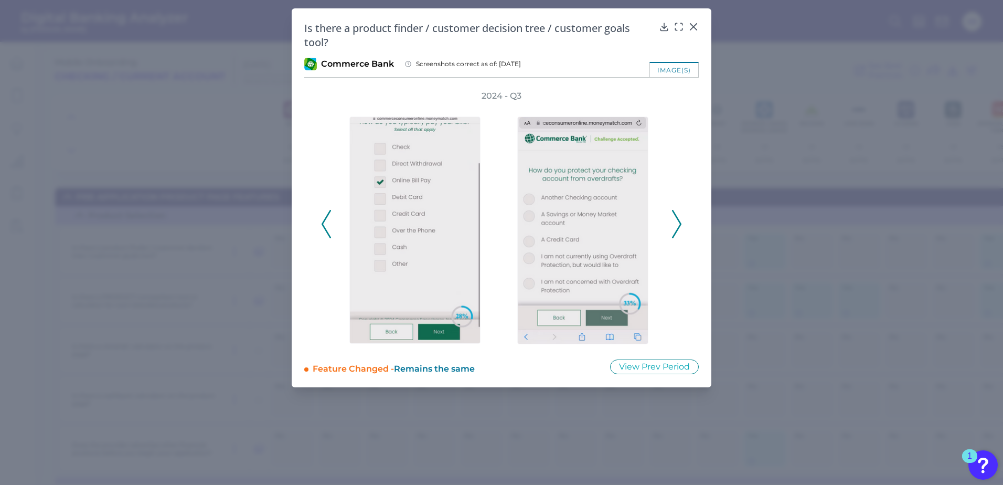
click at [680, 222] on polyline at bounding box center [677, 224] width 8 height 27
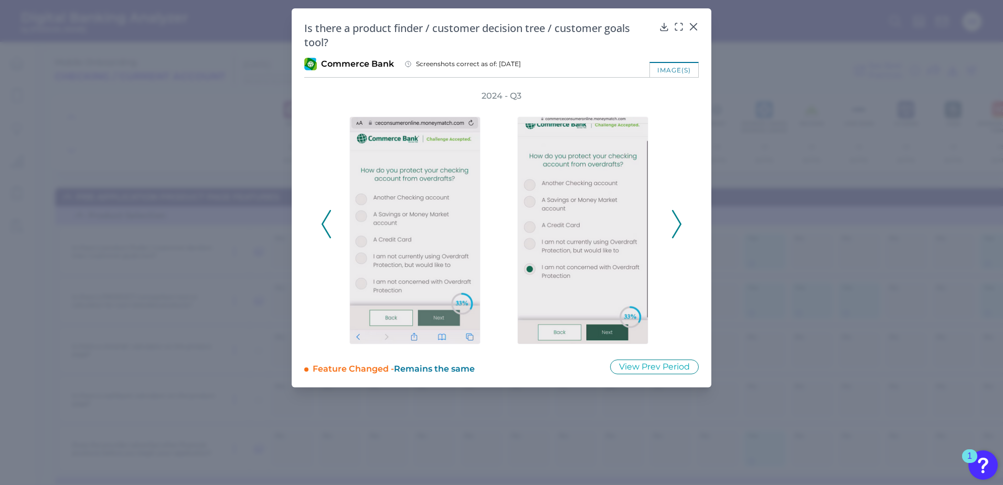
click at [680, 222] on polyline at bounding box center [677, 224] width 8 height 27
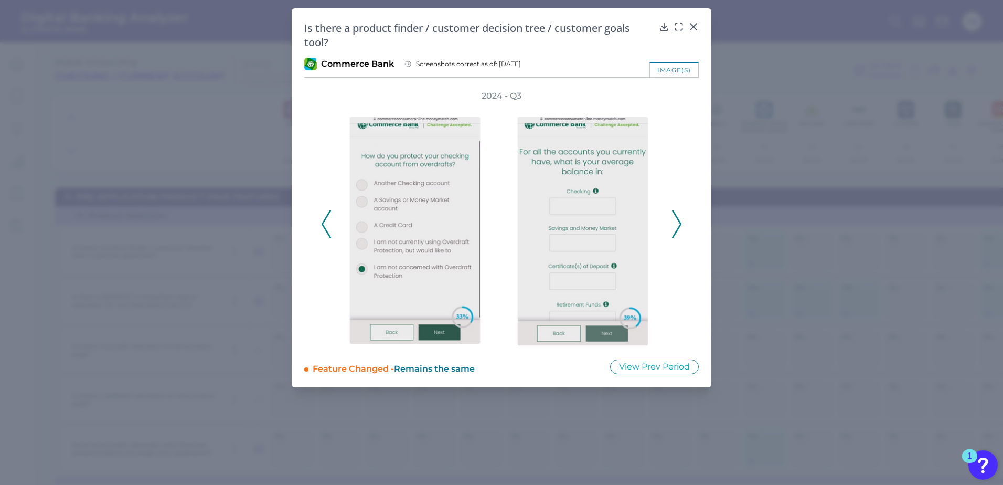
click at [680, 222] on polyline at bounding box center [677, 224] width 8 height 27
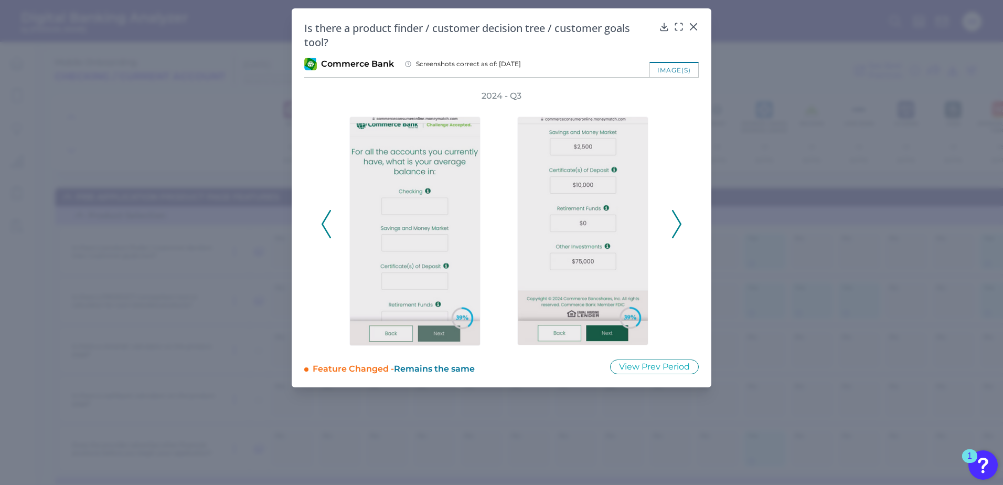
click at [680, 222] on polyline at bounding box center [677, 224] width 8 height 27
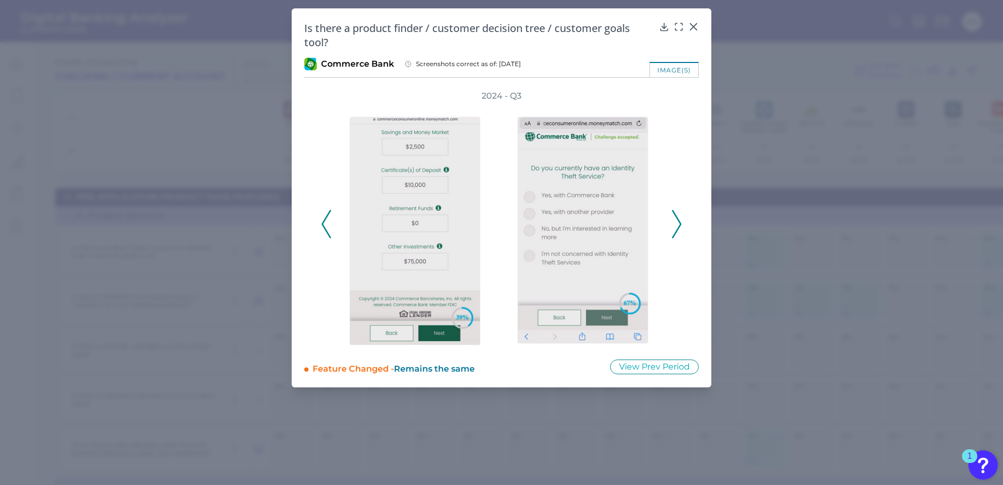
click at [680, 222] on polyline at bounding box center [677, 224] width 8 height 27
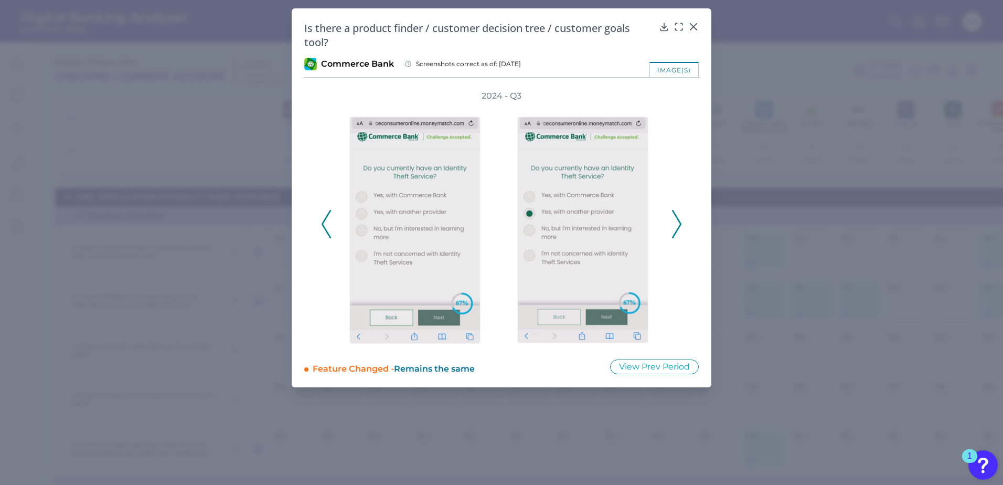
click at [680, 222] on polyline at bounding box center [677, 224] width 8 height 27
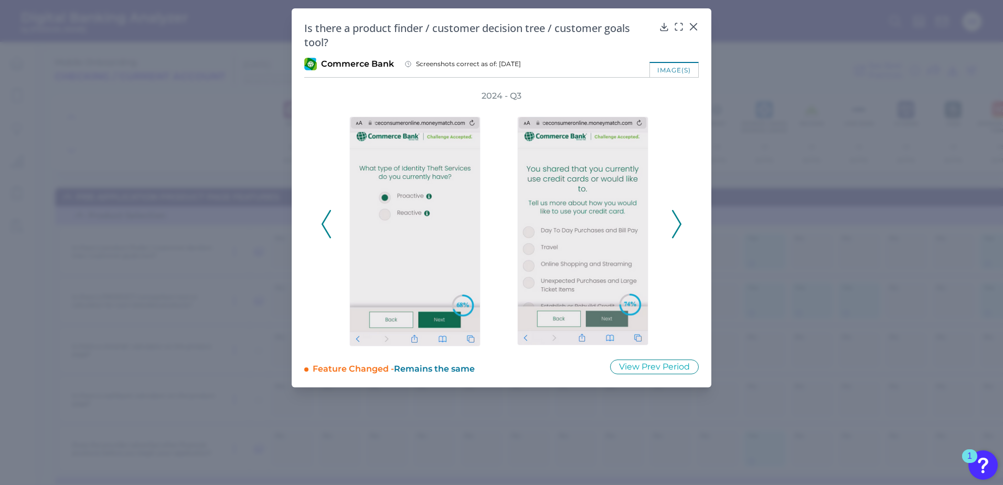
click at [680, 222] on polyline at bounding box center [677, 224] width 8 height 27
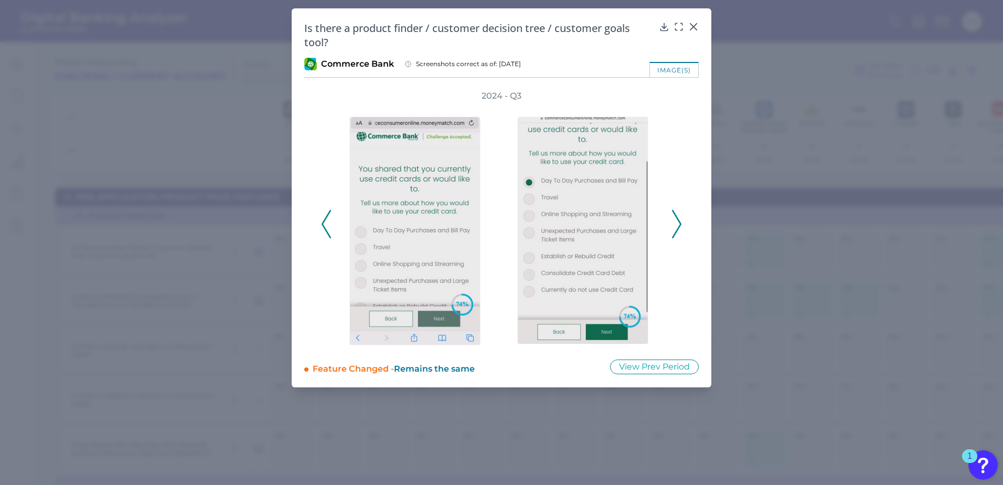
click at [680, 222] on polyline at bounding box center [677, 224] width 8 height 27
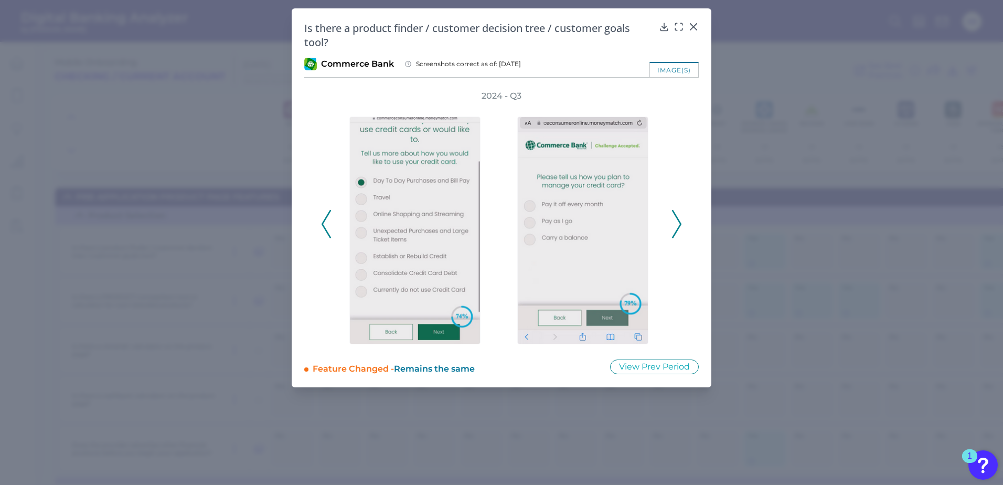
click at [680, 222] on polyline at bounding box center [677, 224] width 8 height 27
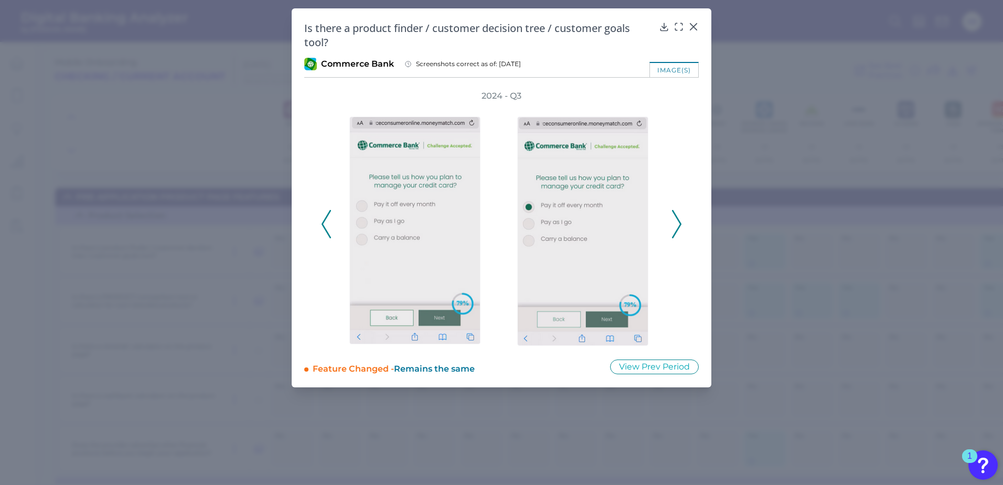
click at [680, 222] on polyline at bounding box center [677, 224] width 8 height 27
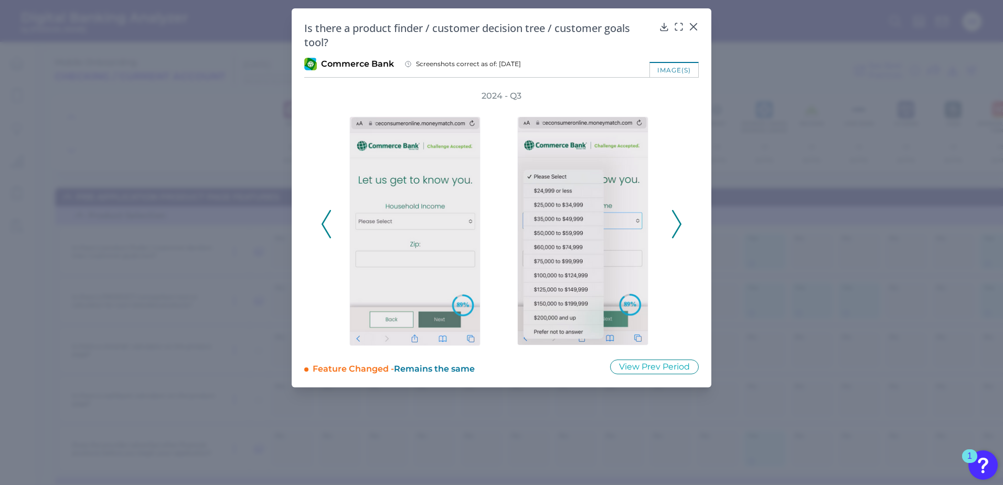
click at [680, 222] on polyline at bounding box center [677, 224] width 8 height 27
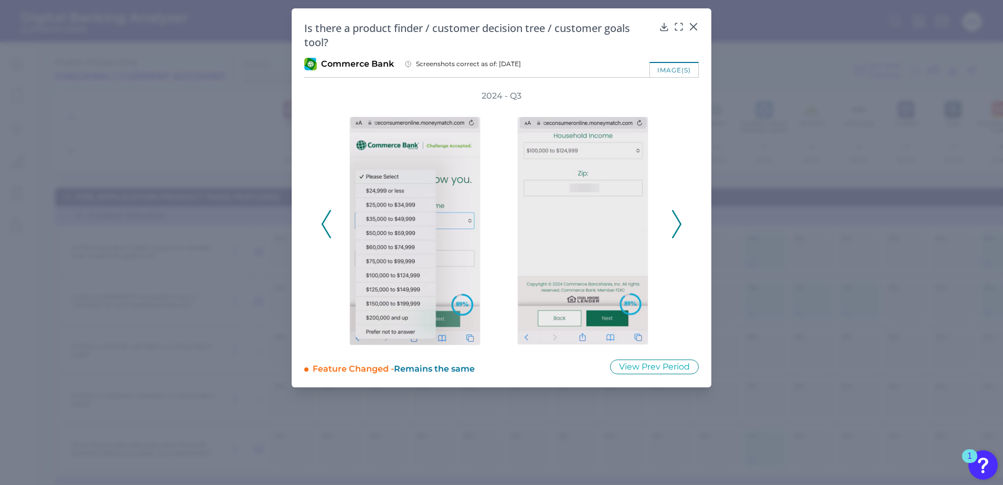
click at [680, 222] on polyline at bounding box center [677, 224] width 8 height 27
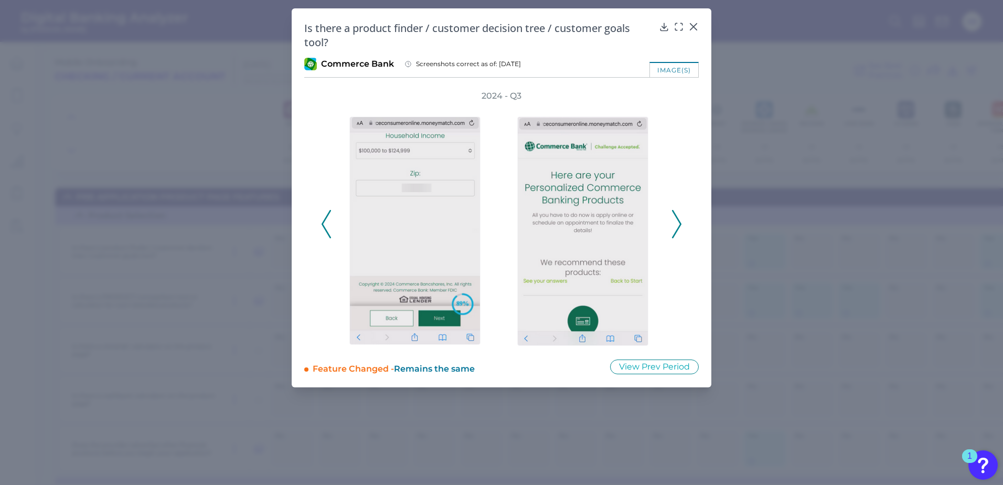
click at [680, 222] on polyline at bounding box center [677, 224] width 8 height 27
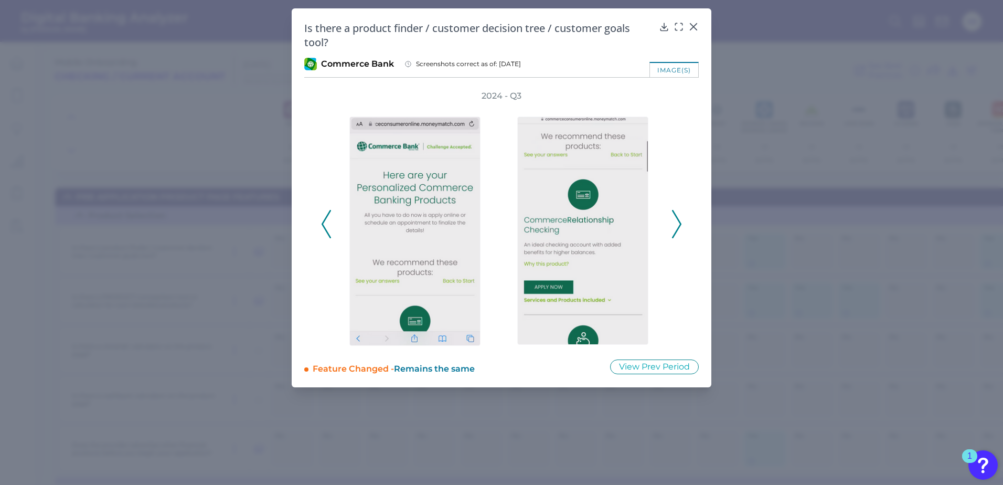
click at [680, 222] on polyline at bounding box center [677, 224] width 8 height 27
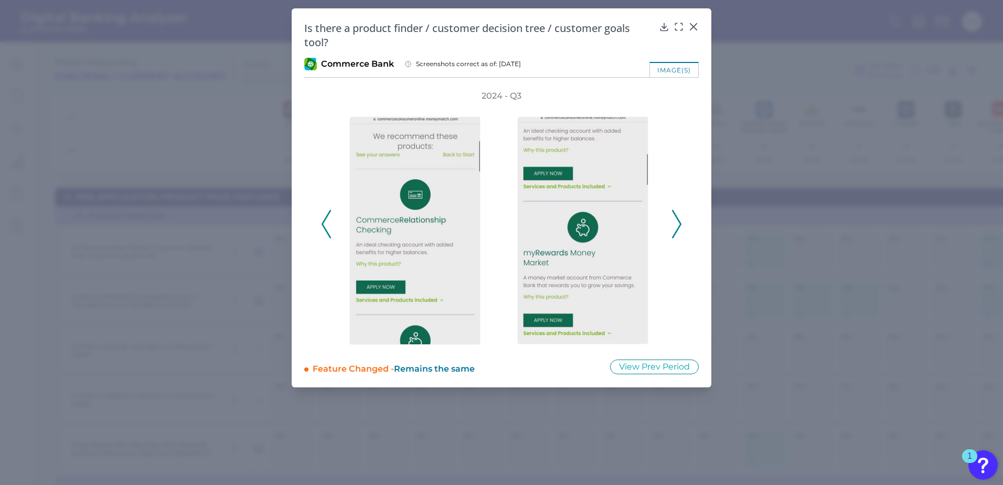
click at [680, 222] on polyline at bounding box center [677, 224] width 8 height 27
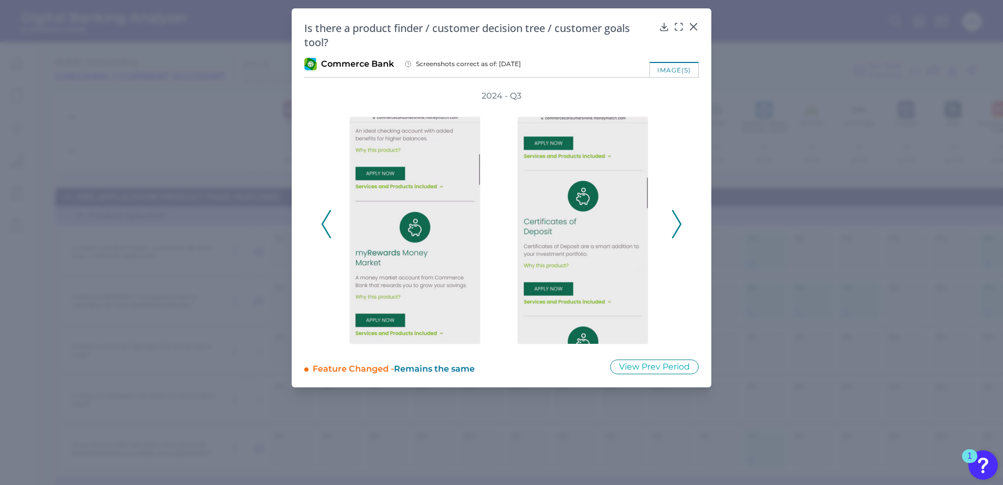
click at [680, 222] on polyline at bounding box center [677, 224] width 8 height 27
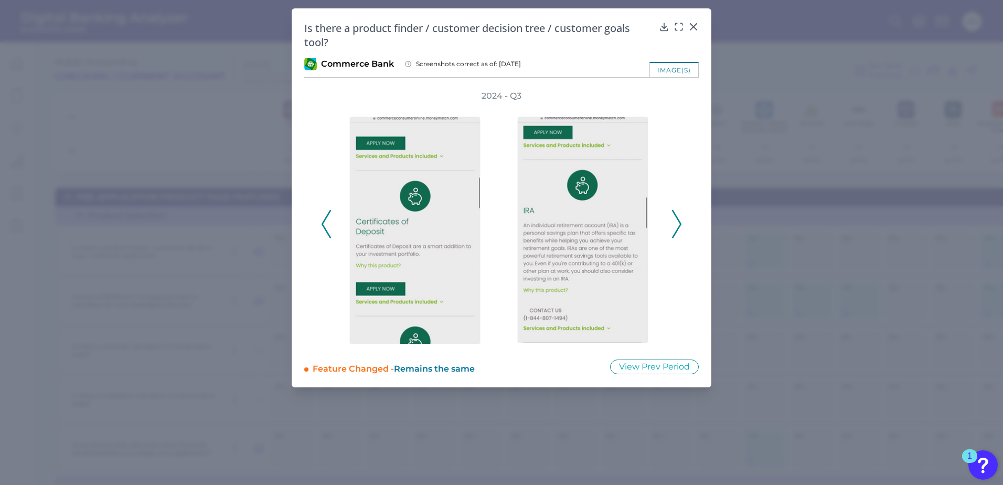
click at [680, 222] on polyline at bounding box center [677, 224] width 8 height 27
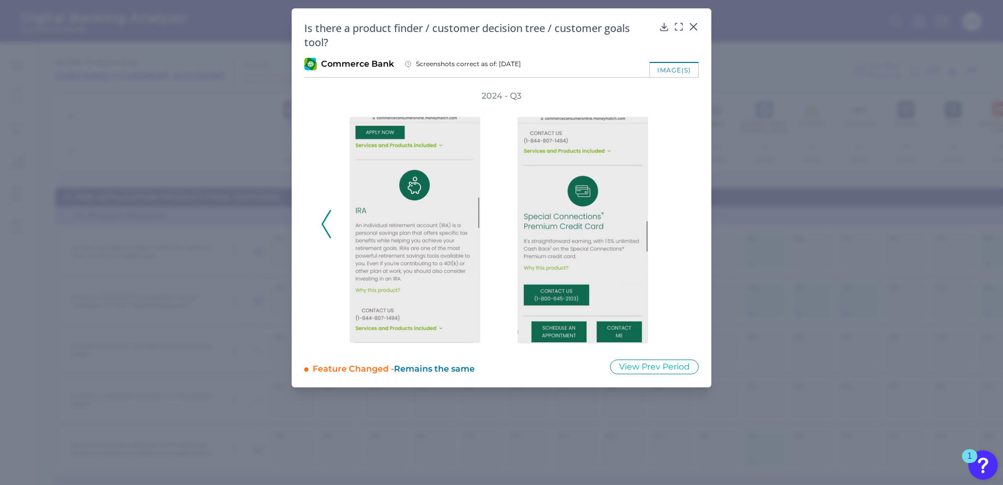
click at [680, 222] on div "2024 - Q3" at bounding box center [501, 218] width 361 height 256
click at [693, 24] on icon at bounding box center [693, 27] width 10 height 10
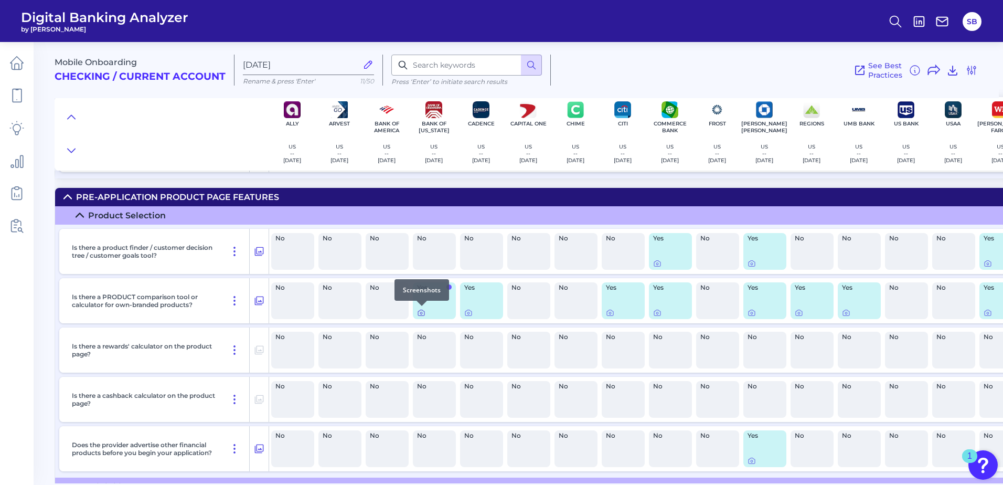
click at [422, 314] on icon at bounding box center [421, 312] width 8 height 8
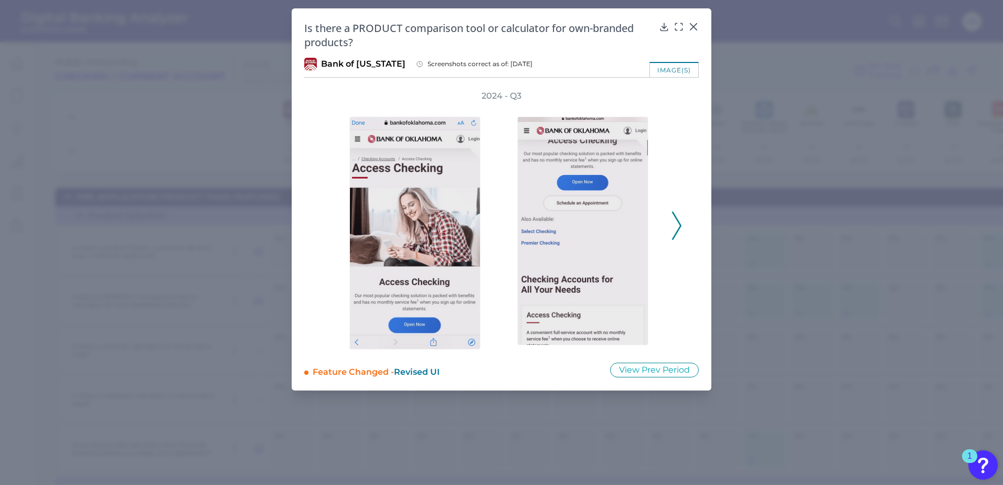
click at [677, 221] on icon at bounding box center [676, 225] width 9 height 28
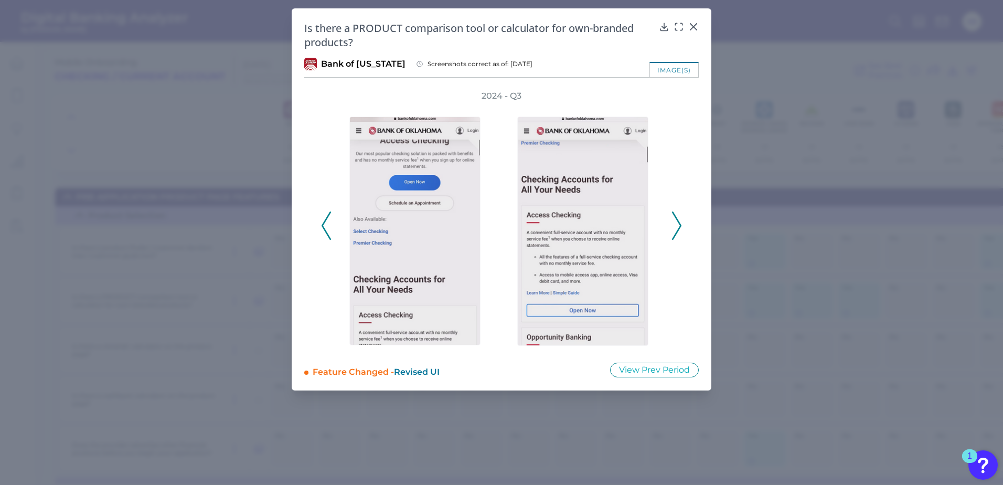
click at [678, 221] on polyline at bounding box center [677, 225] width 8 height 27
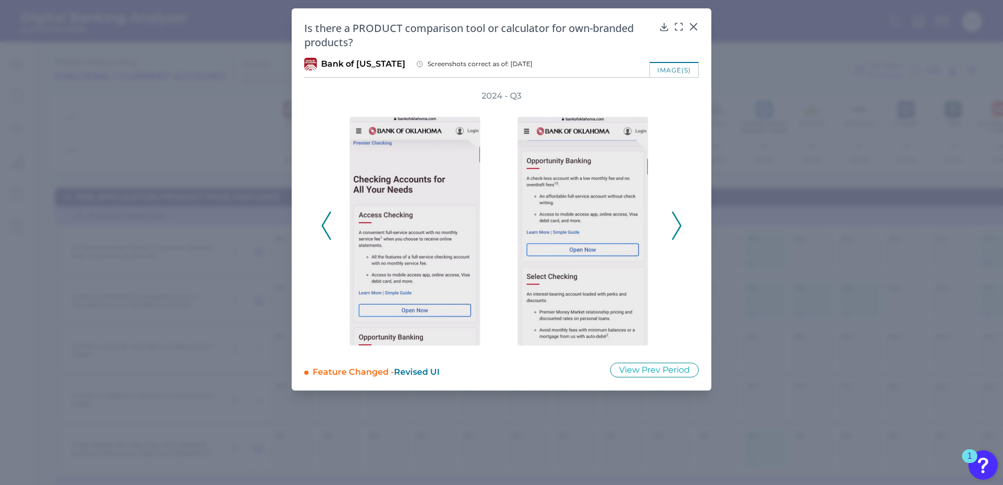
click at [678, 221] on polyline at bounding box center [677, 225] width 8 height 27
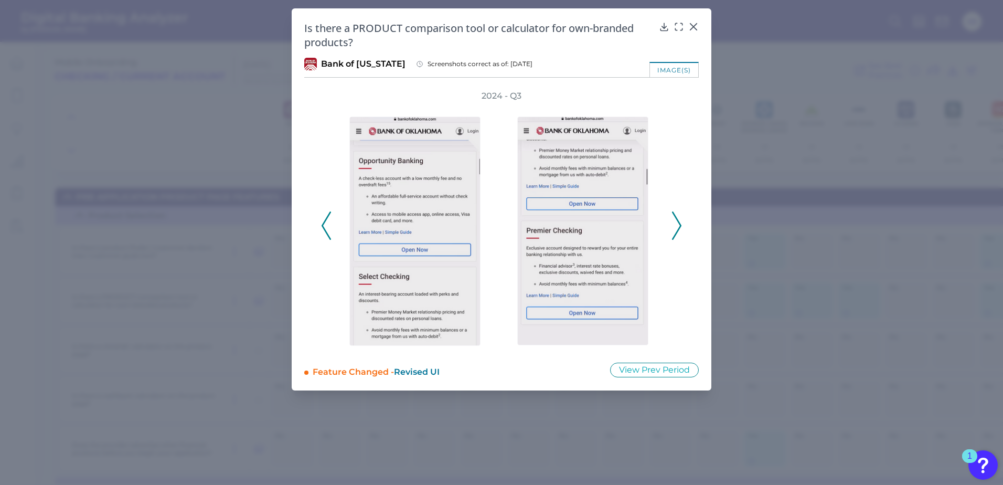
click at [325, 225] on icon at bounding box center [326, 225] width 9 height 28
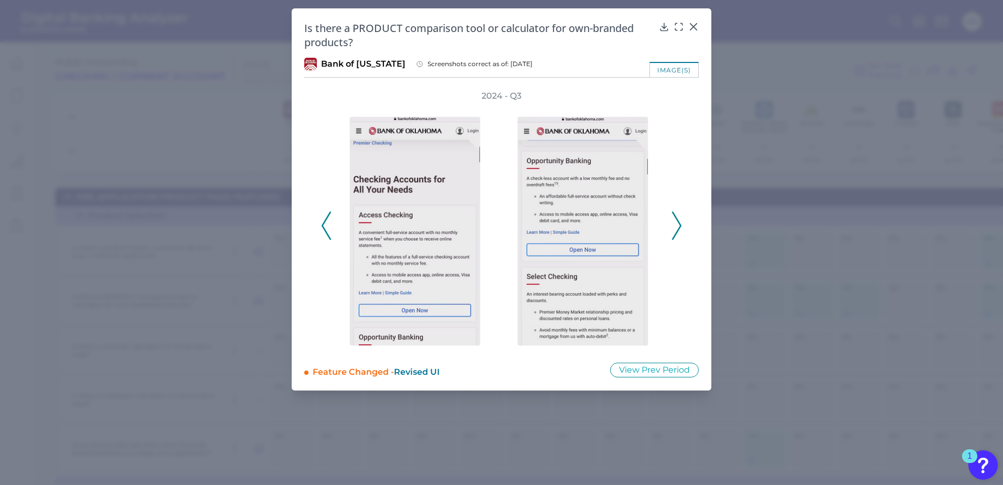
click at [680, 223] on polyline at bounding box center [677, 225] width 8 height 27
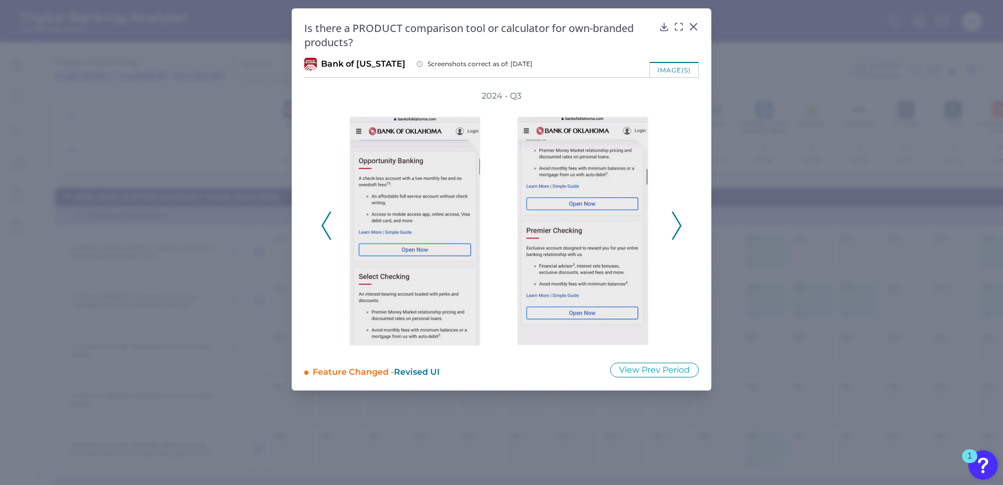
click at [680, 223] on polyline at bounding box center [677, 225] width 8 height 27
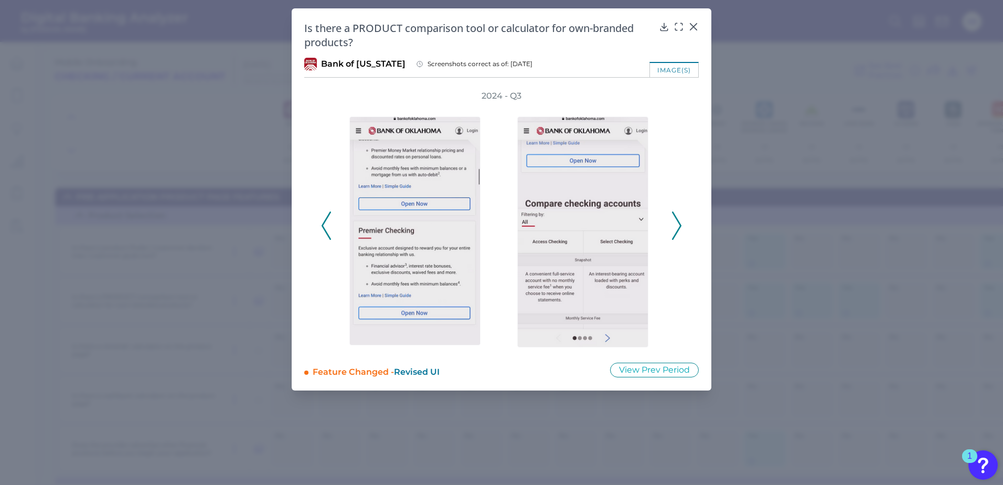
click at [680, 223] on polyline at bounding box center [677, 225] width 8 height 27
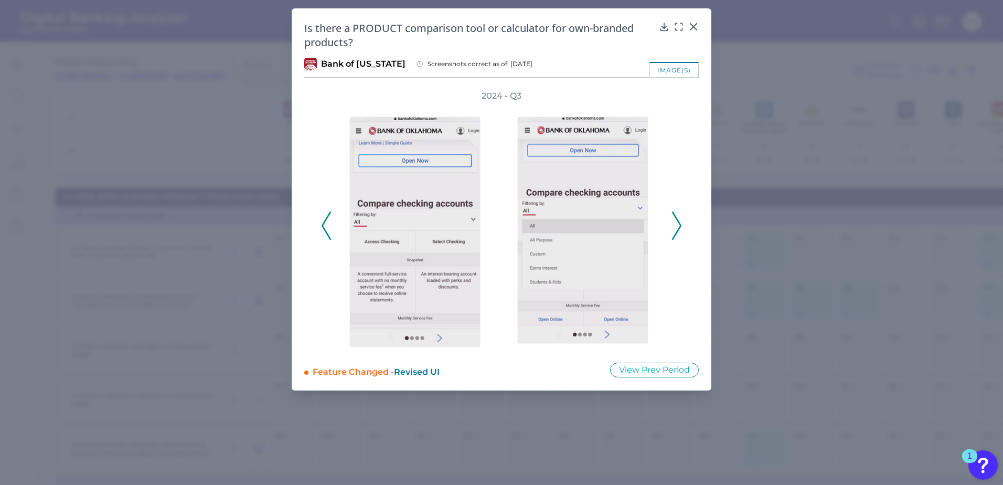
click at [679, 224] on polyline at bounding box center [677, 225] width 8 height 27
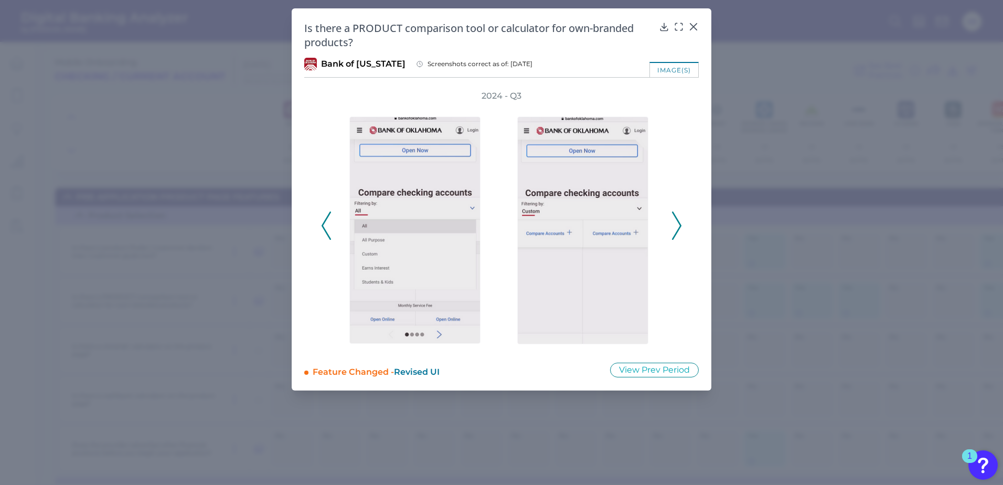
click at [679, 224] on polyline at bounding box center [677, 225] width 8 height 27
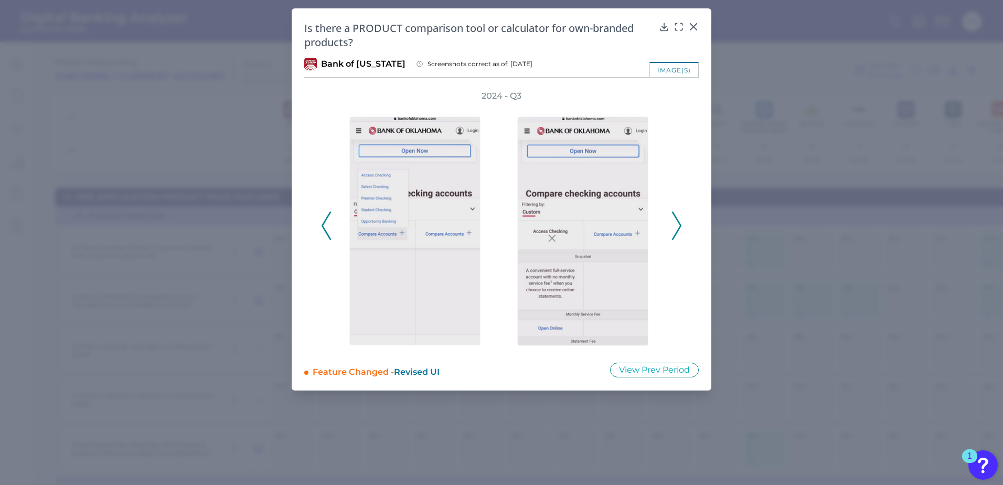
click at [679, 224] on polyline at bounding box center [677, 225] width 8 height 27
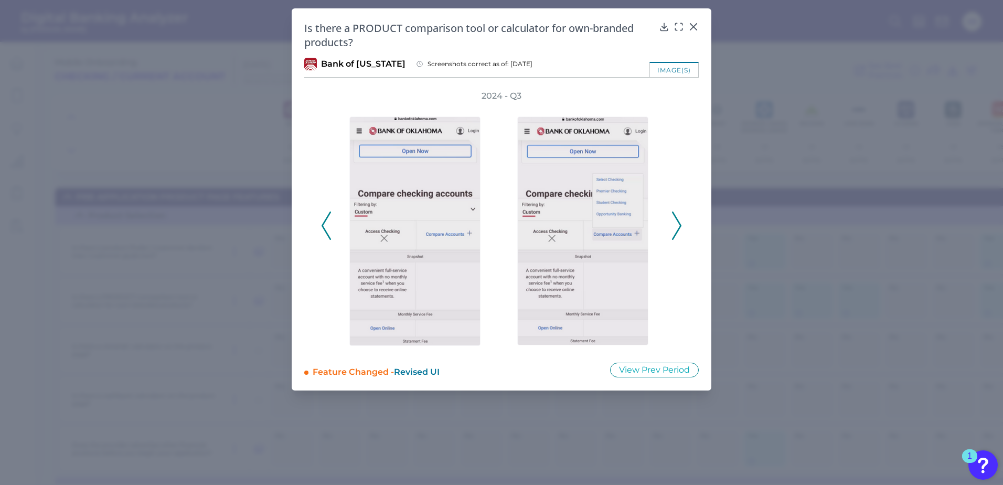
click at [679, 224] on polyline at bounding box center [677, 225] width 8 height 27
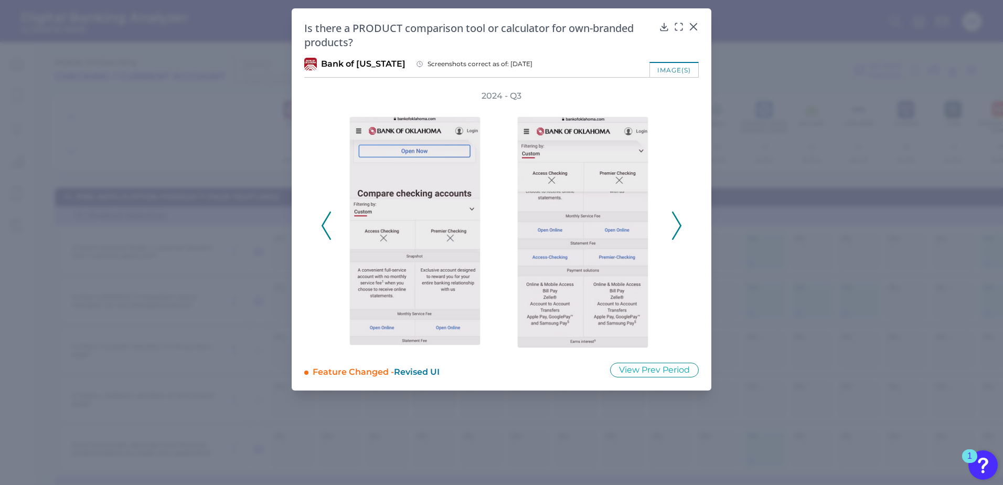
click at [679, 224] on polyline at bounding box center [677, 225] width 8 height 27
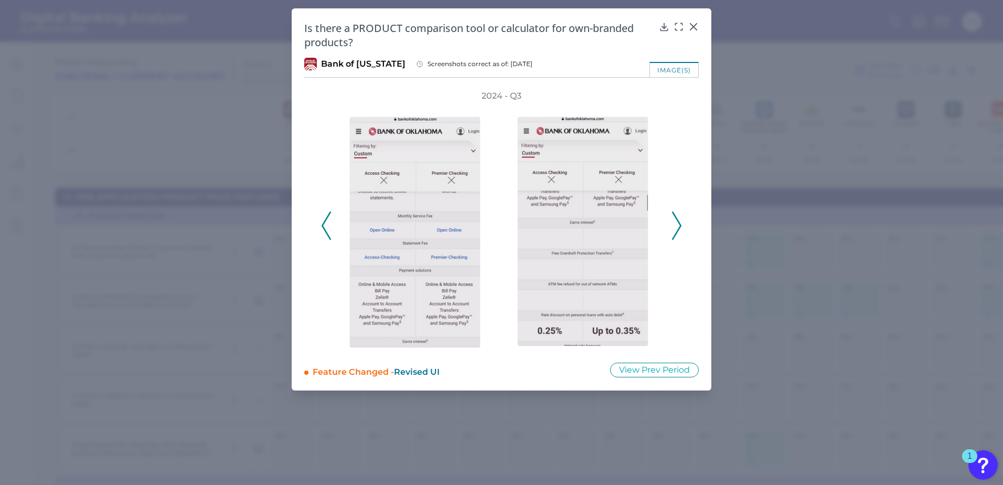
click at [679, 224] on polyline at bounding box center [677, 225] width 8 height 27
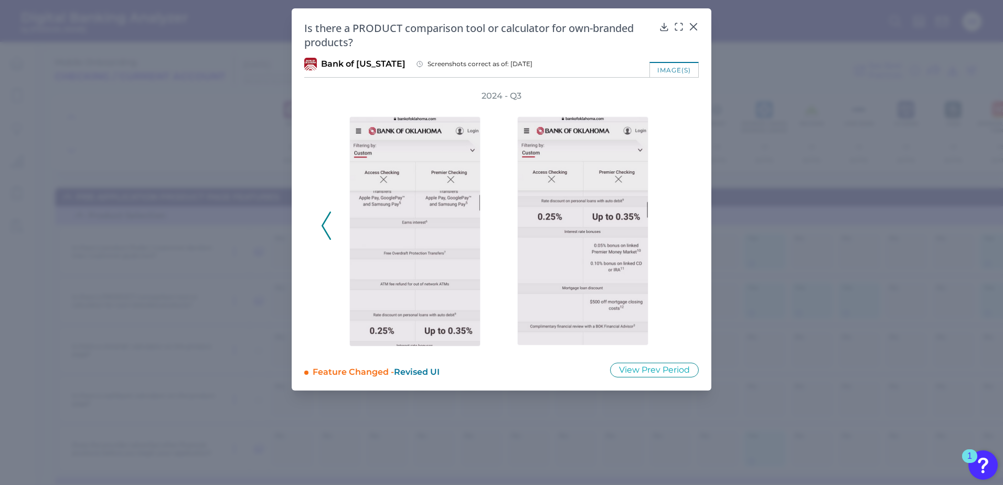
click at [679, 224] on div "2024 - Q3" at bounding box center [501, 219] width 361 height 259
click at [692, 27] on icon at bounding box center [693, 27] width 10 height 10
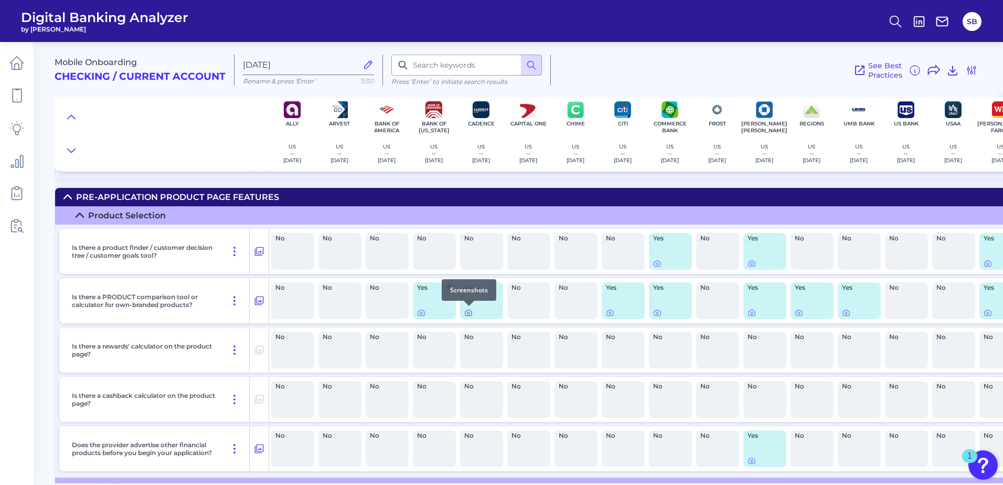
click at [467, 312] on icon at bounding box center [468, 313] width 2 height 2
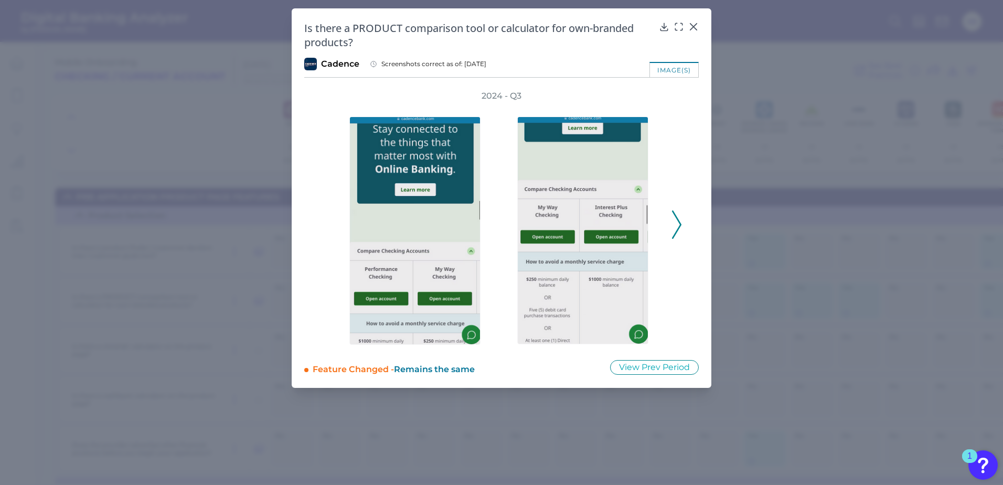
click at [677, 219] on polyline at bounding box center [677, 224] width 8 height 27
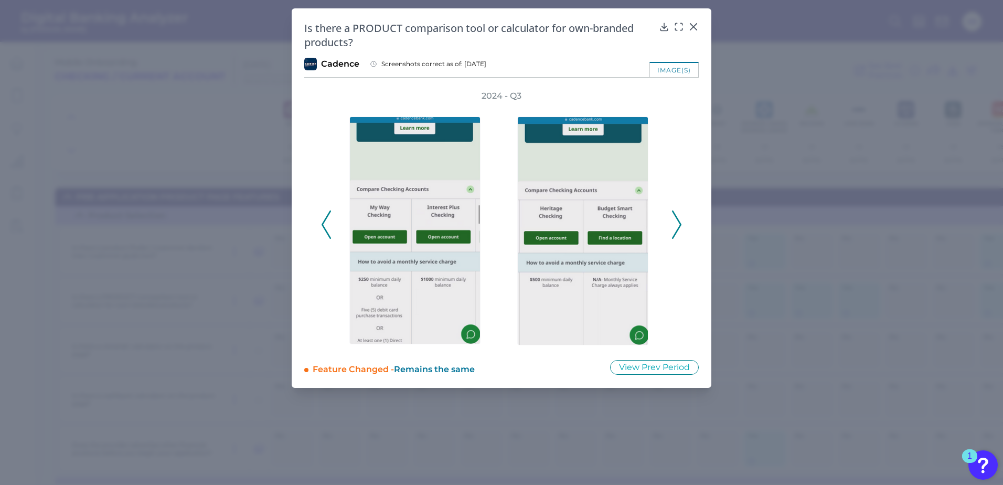
click at [677, 219] on polyline at bounding box center [677, 224] width 8 height 27
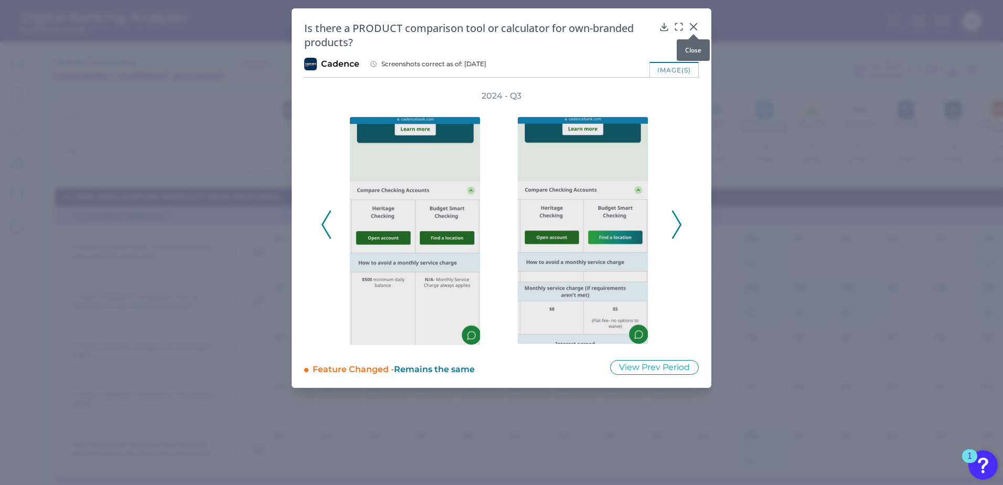
click at [697, 28] on icon at bounding box center [693, 27] width 10 height 10
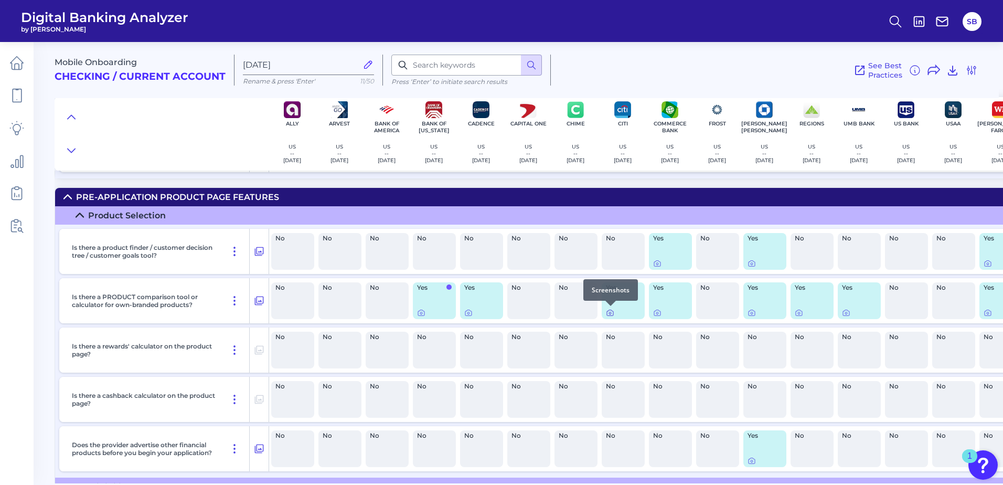
click at [612, 313] on icon at bounding box center [610, 312] width 8 height 8
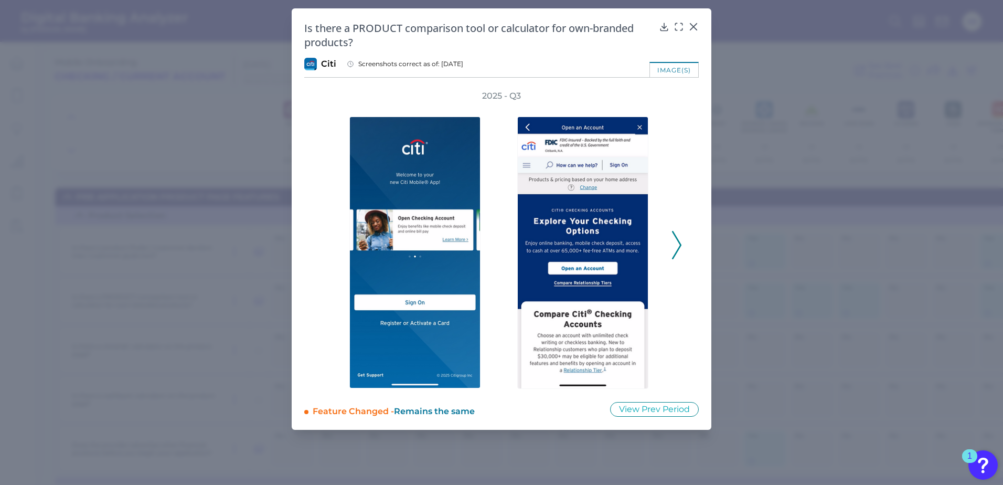
click at [675, 239] on icon at bounding box center [676, 245] width 9 height 28
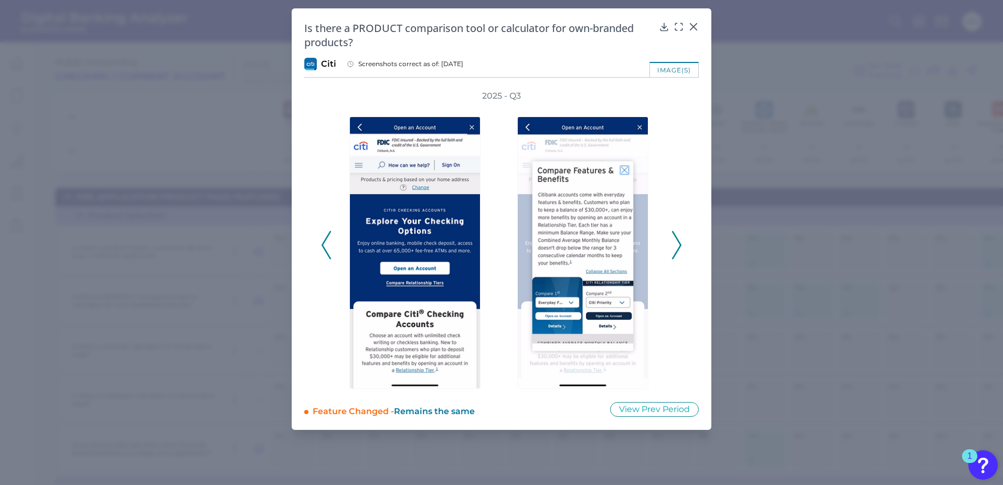
click at [675, 239] on icon at bounding box center [676, 245] width 9 height 28
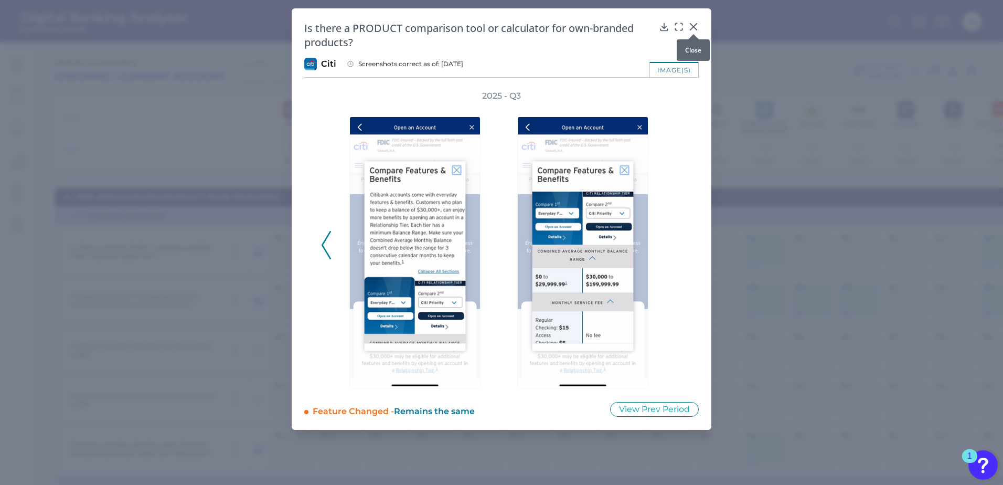
click at [691, 26] on icon at bounding box center [693, 27] width 10 height 10
